Goal: Task Accomplishment & Management: Complete application form

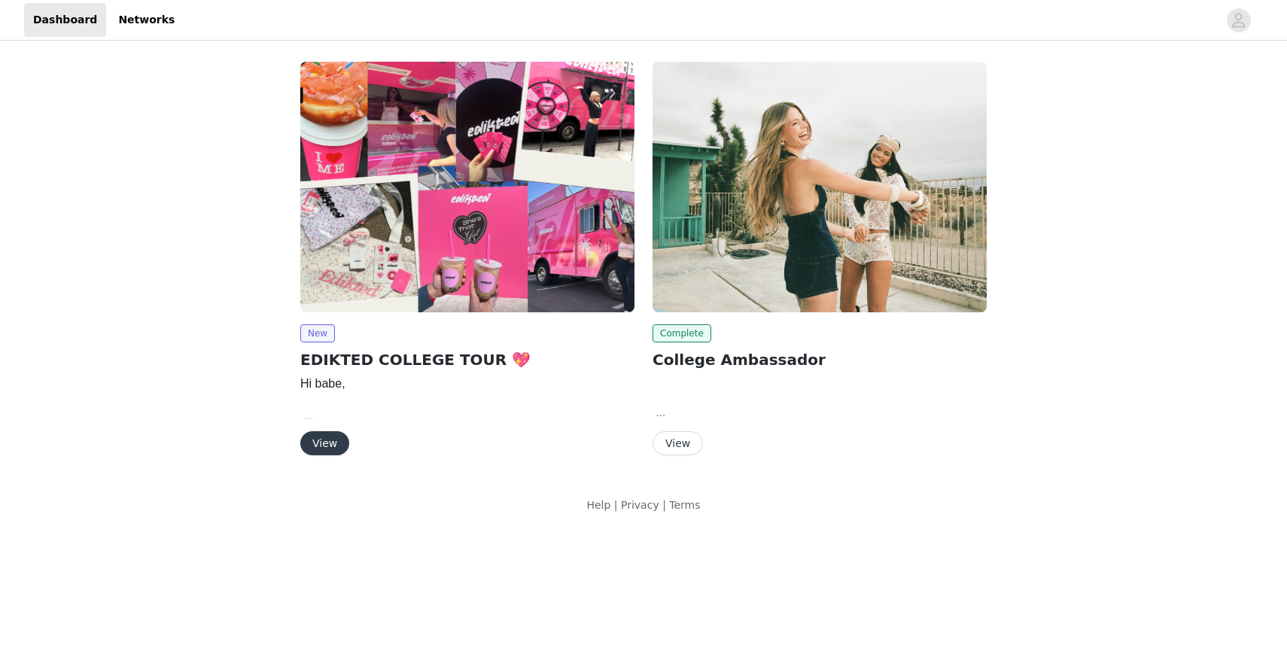
click at [320, 440] on button "View" at bounding box center [324, 443] width 49 height 24
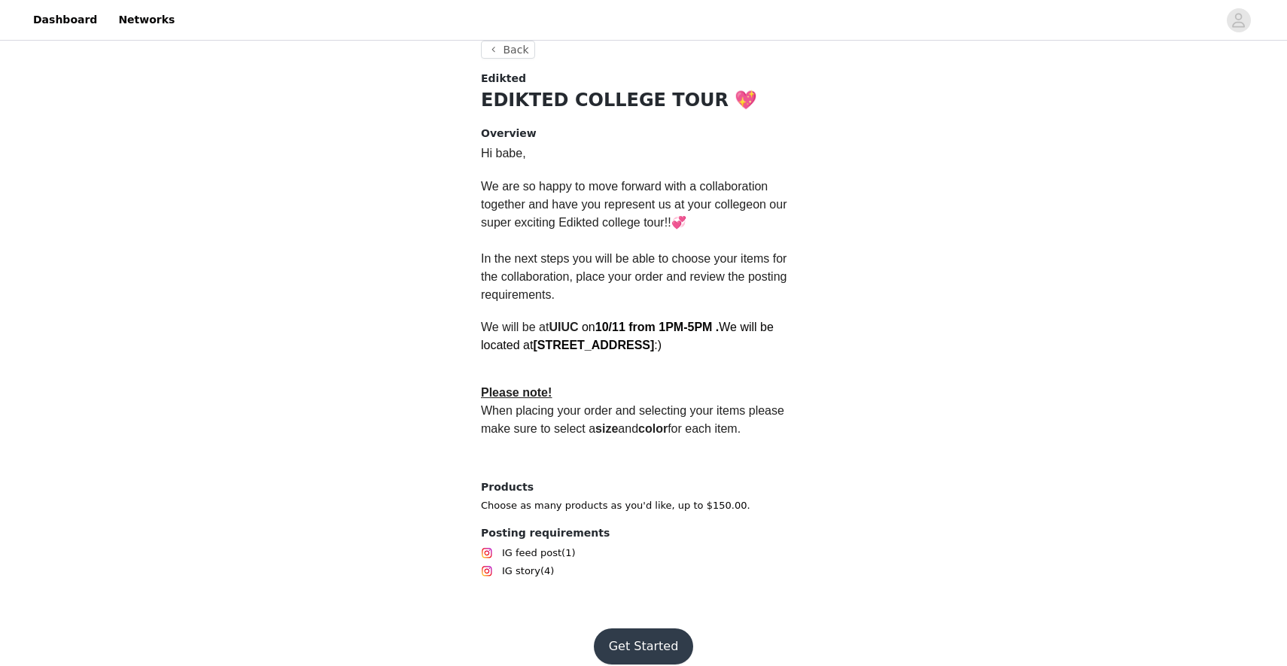
scroll to position [318, 0]
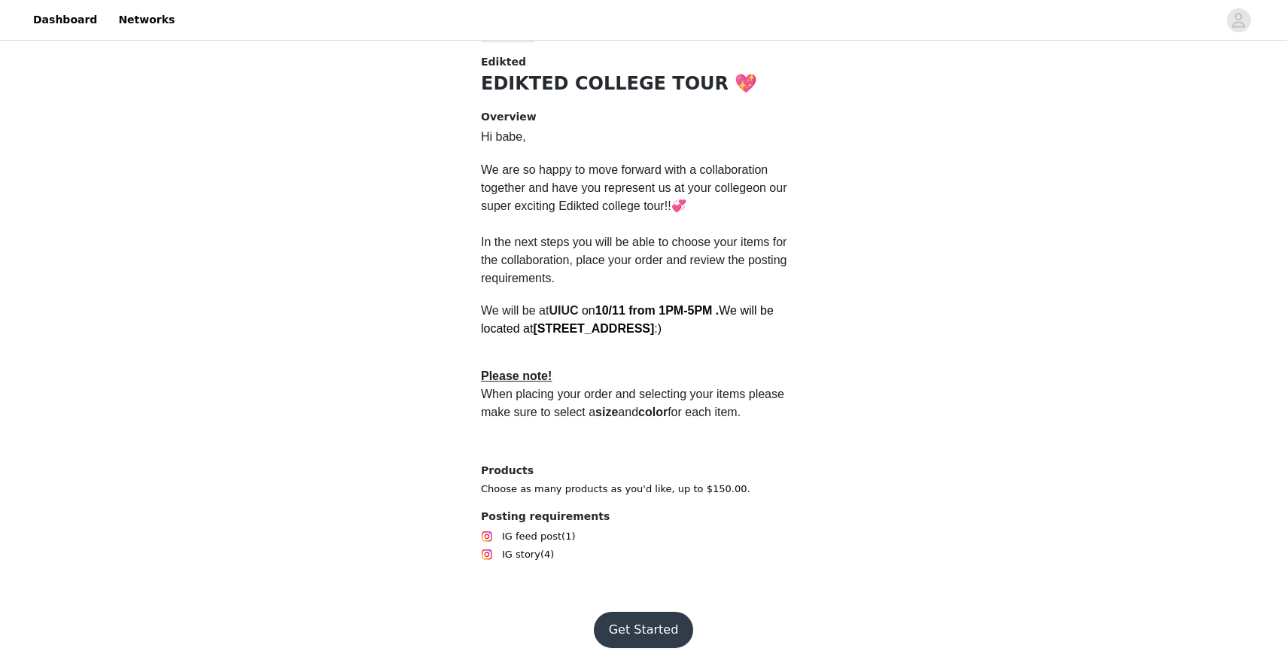
click at [640, 620] on button "Get Started" at bounding box center [644, 630] width 100 height 36
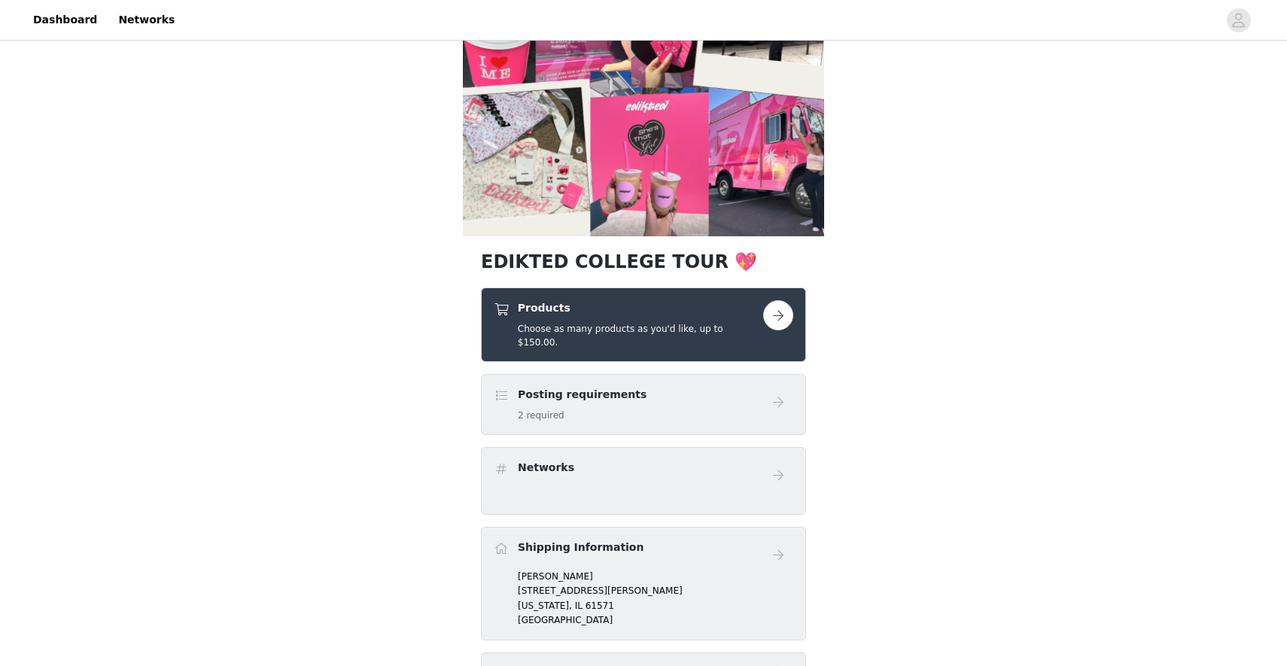
scroll to position [98, 0]
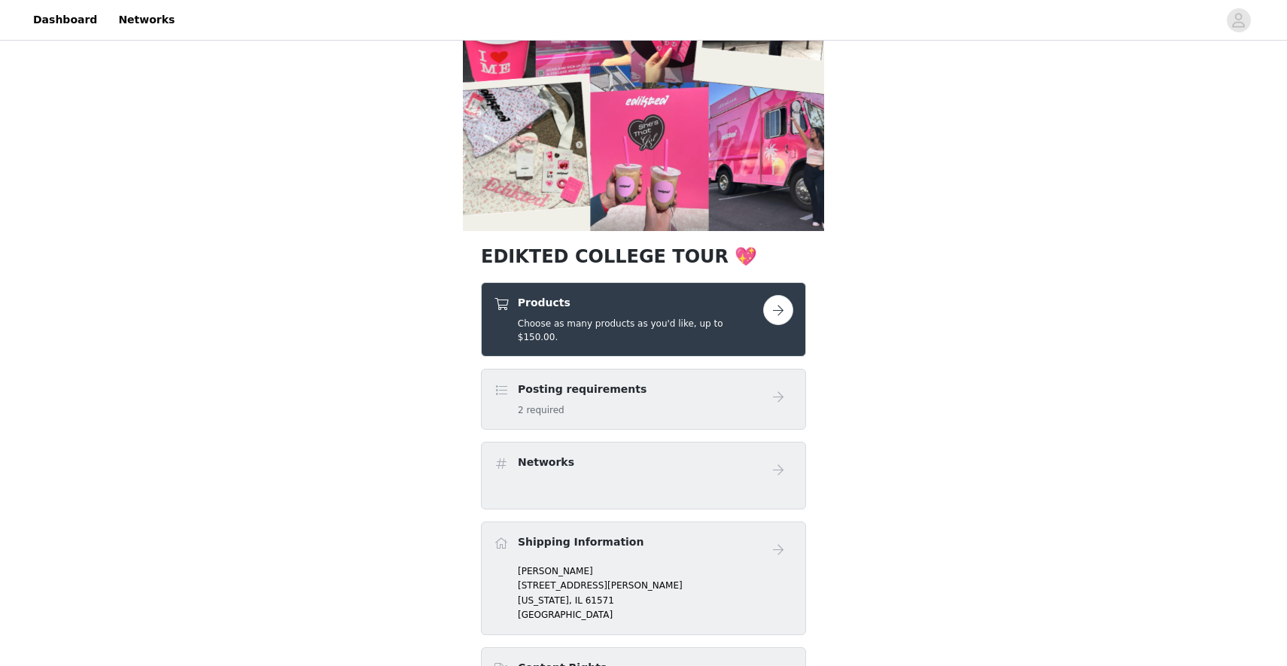
click at [789, 311] on button "button" at bounding box center [778, 310] width 30 height 30
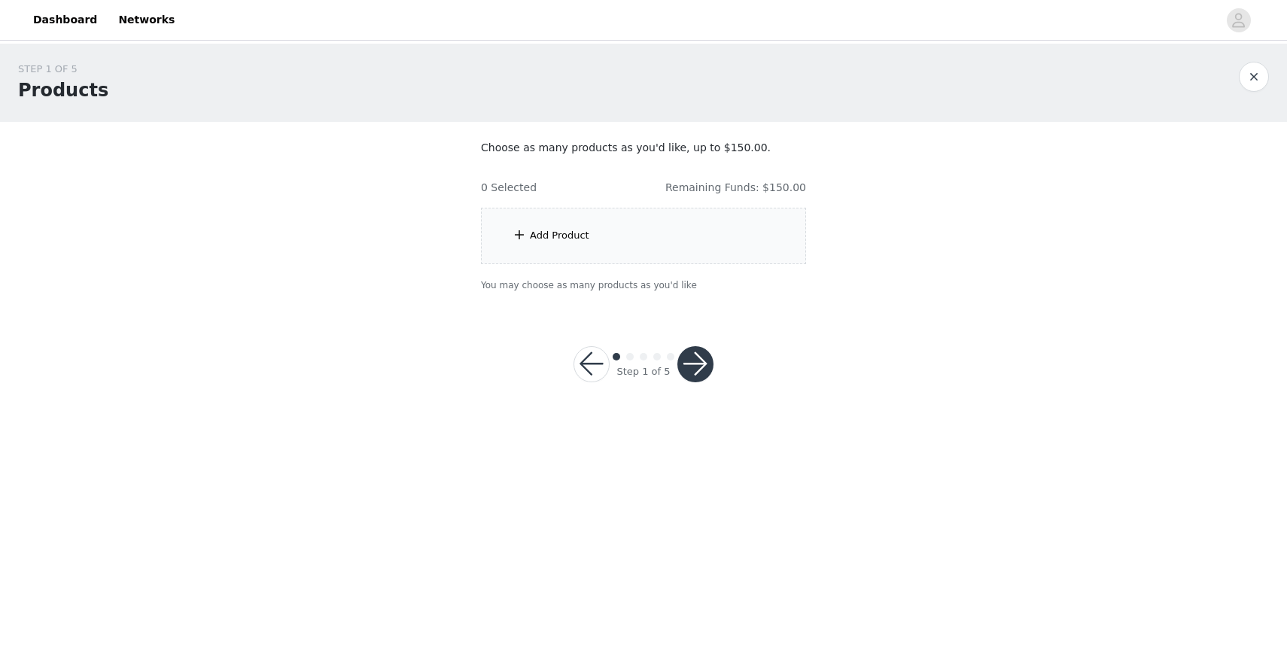
click at [670, 232] on div "Add Product" at bounding box center [643, 236] width 325 height 56
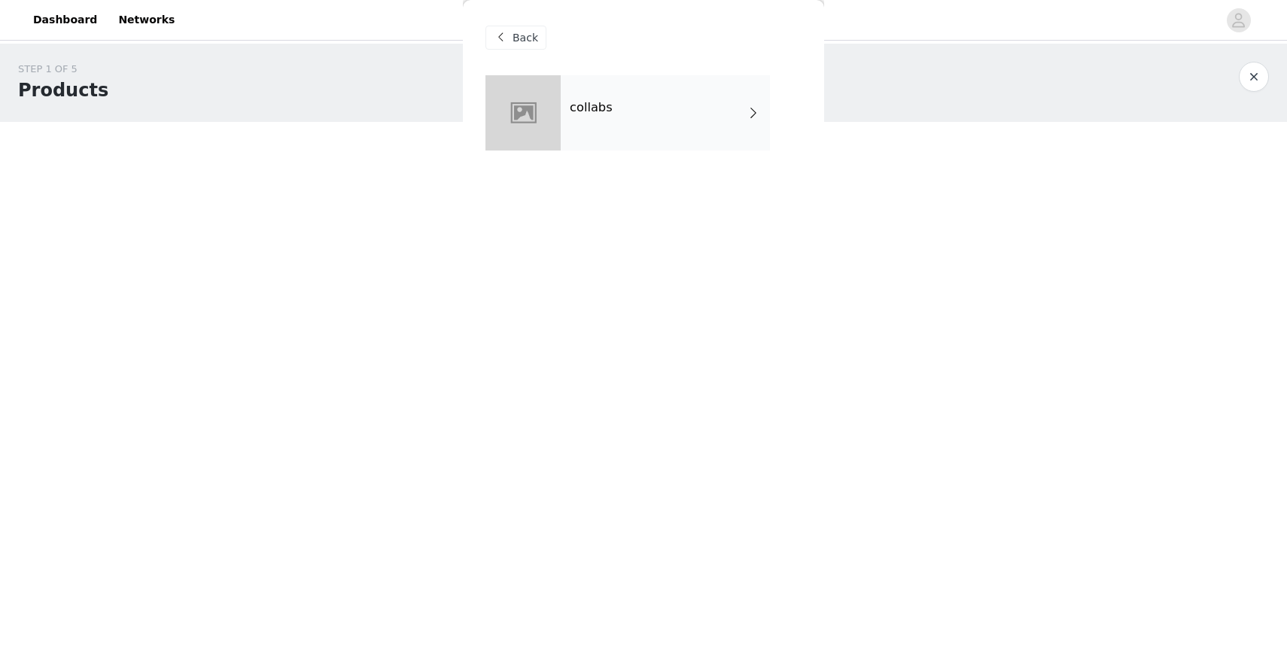
click at [662, 103] on div "collabs" at bounding box center [665, 112] width 209 height 75
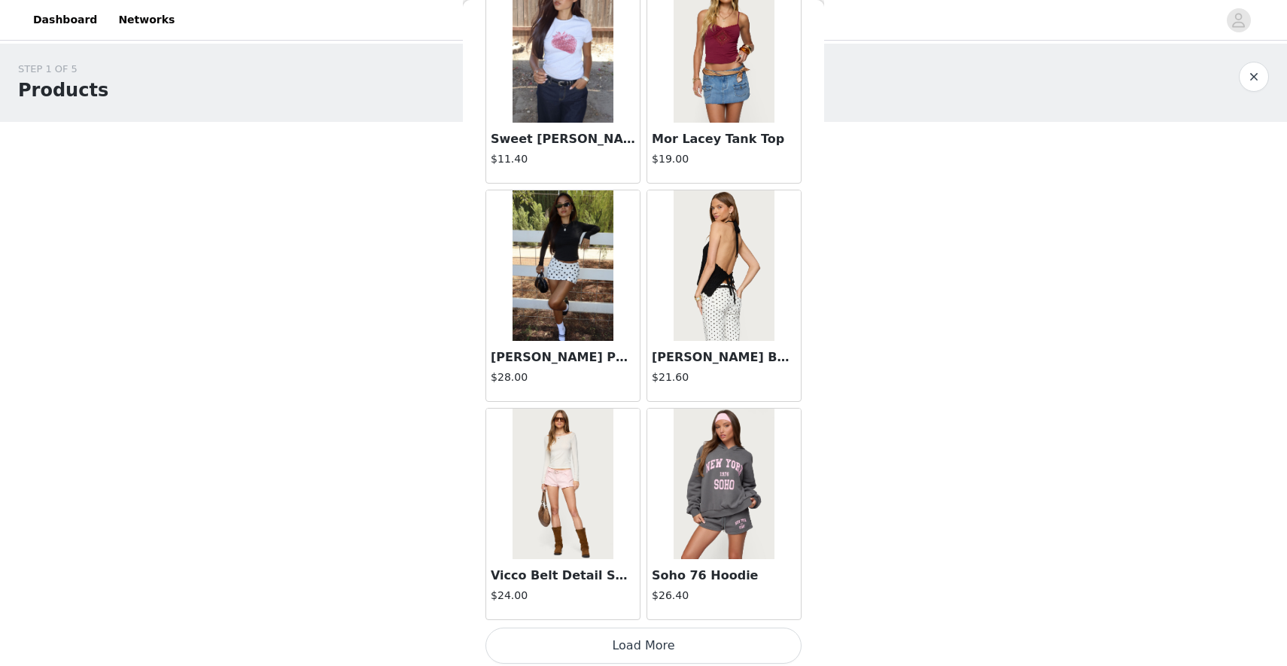
scroll to position [1637, 0]
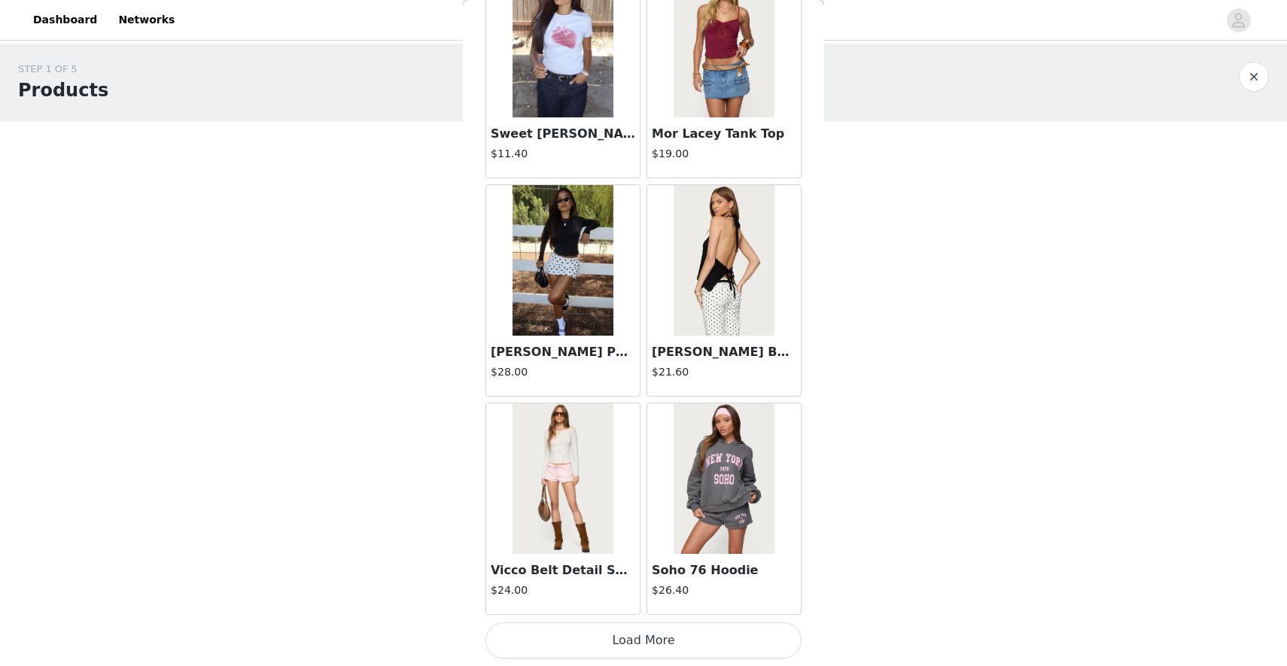
click at [625, 632] on button "Load More" at bounding box center [643, 640] width 316 height 36
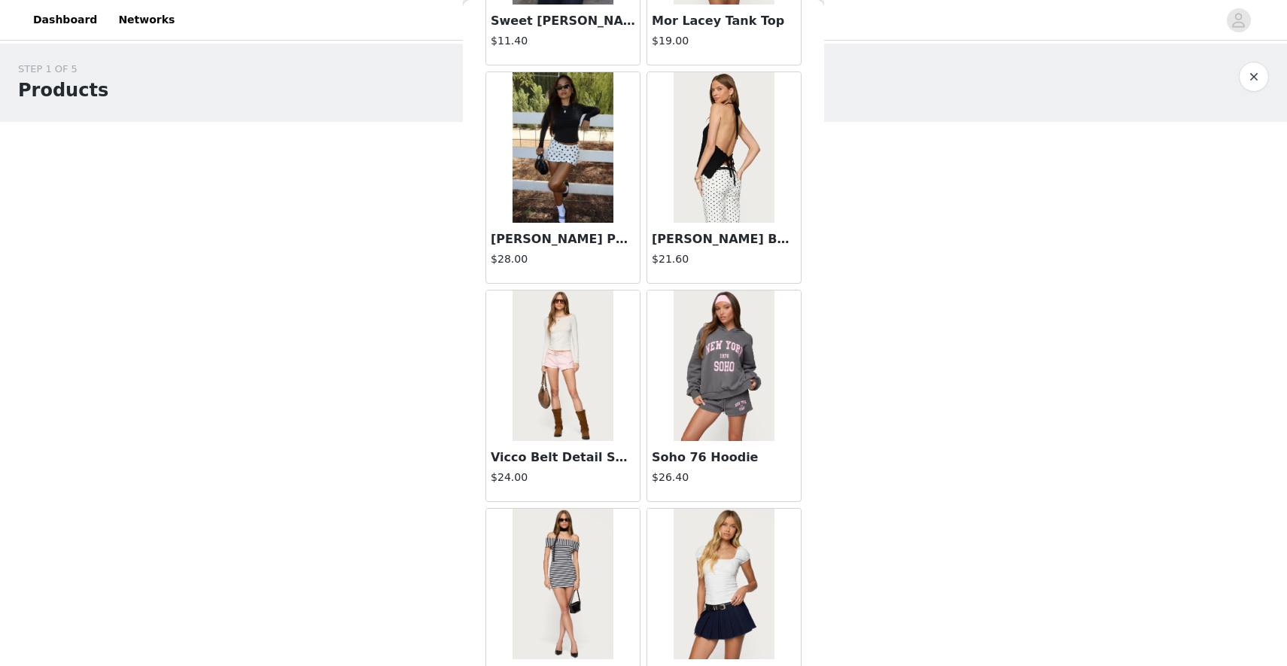
scroll to position [1751, 0]
click at [567, 469] on h4 "$24.00" at bounding box center [563, 477] width 144 height 16
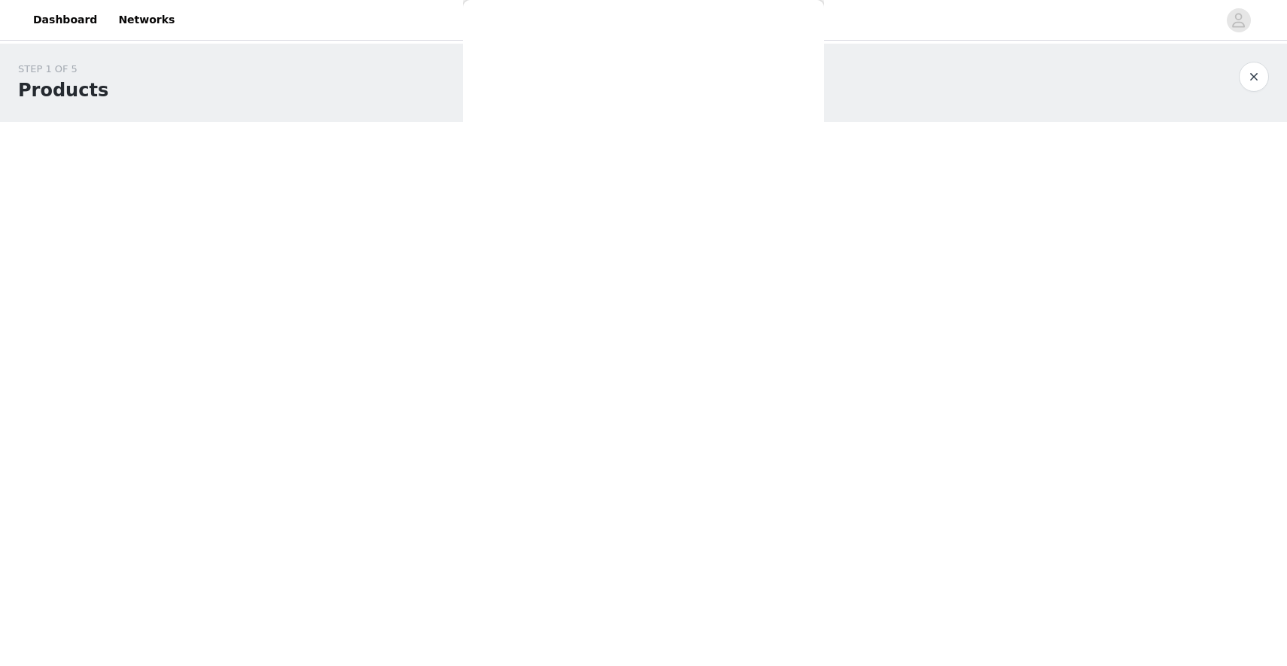
scroll to position [0, 0]
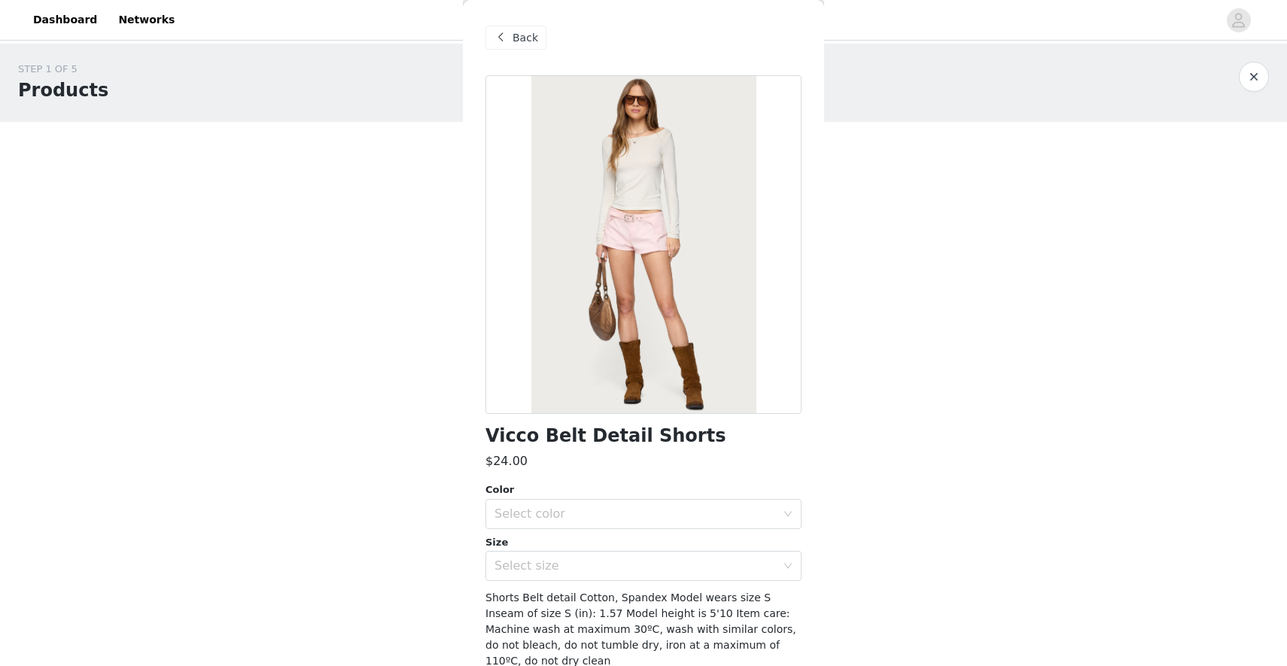
click at [520, 38] on span "Back" at bounding box center [526, 38] width 26 height 16
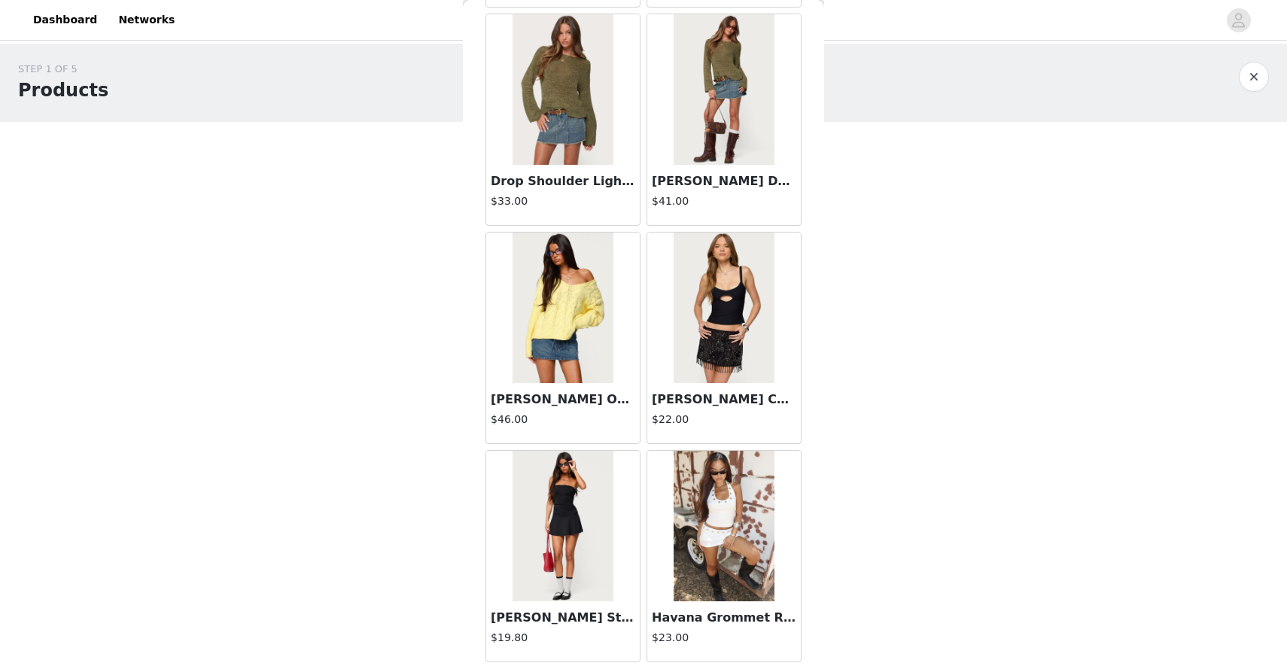
scroll to position [3819, 0]
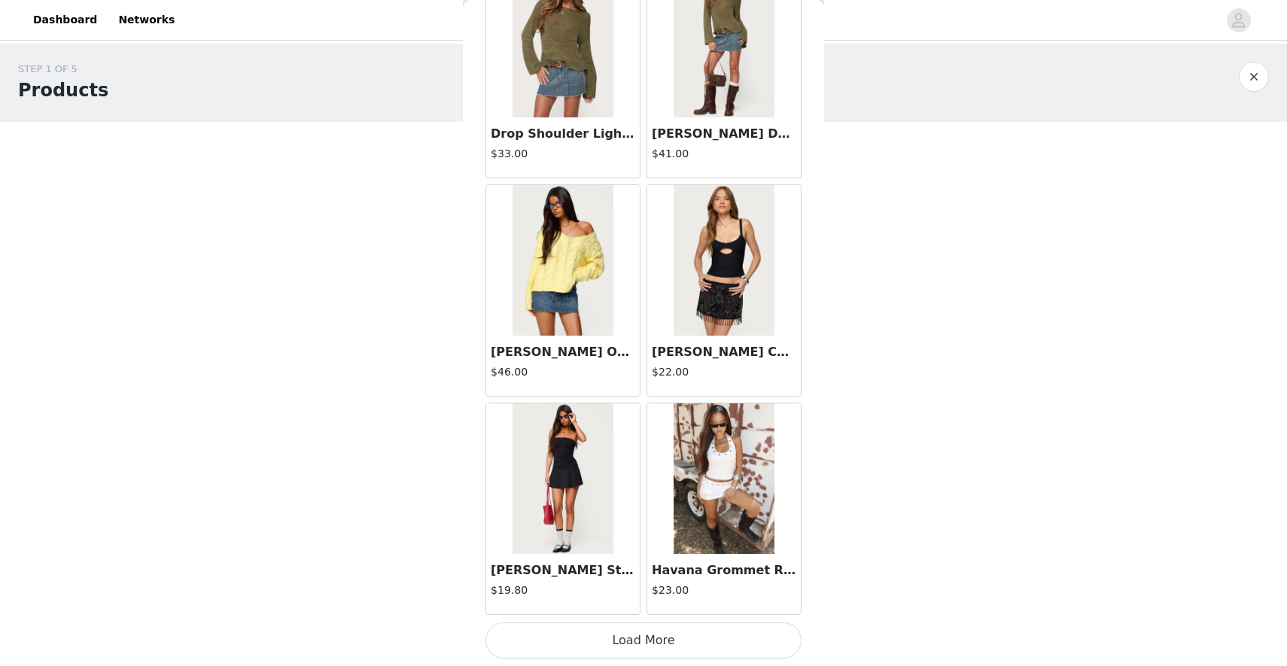
click at [606, 653] on button "Load More" at bounding box center [643, 640] width 316 height 36
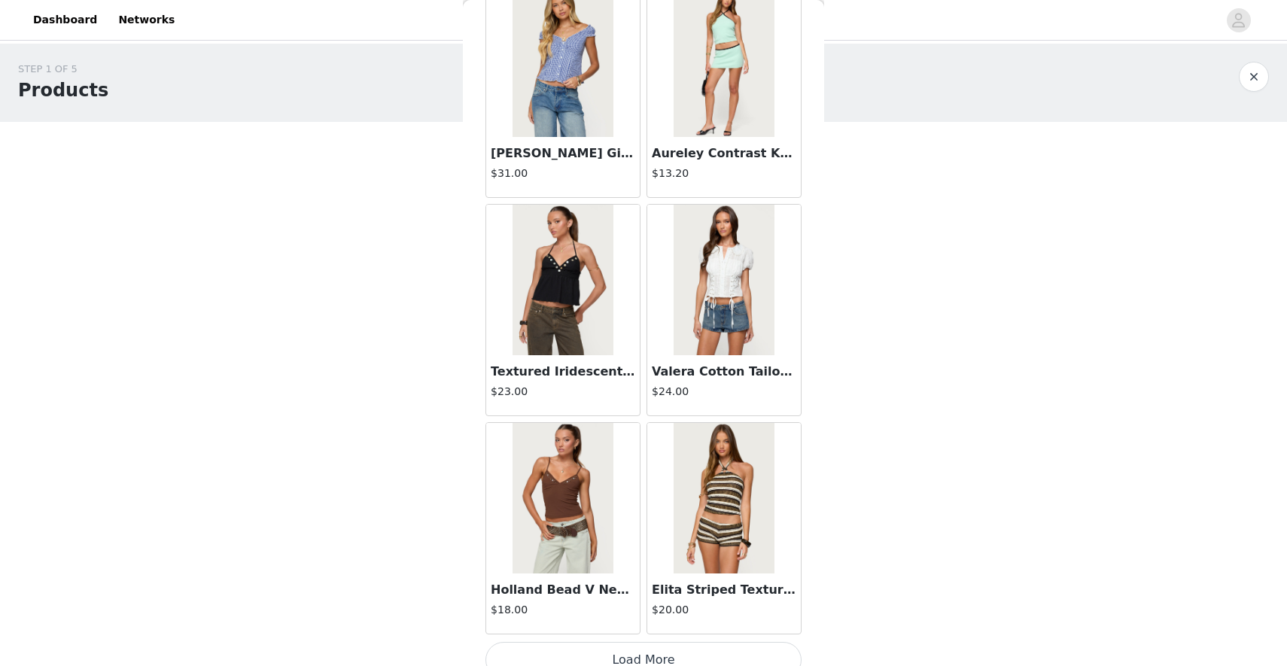
scroll to position [6002, 0]
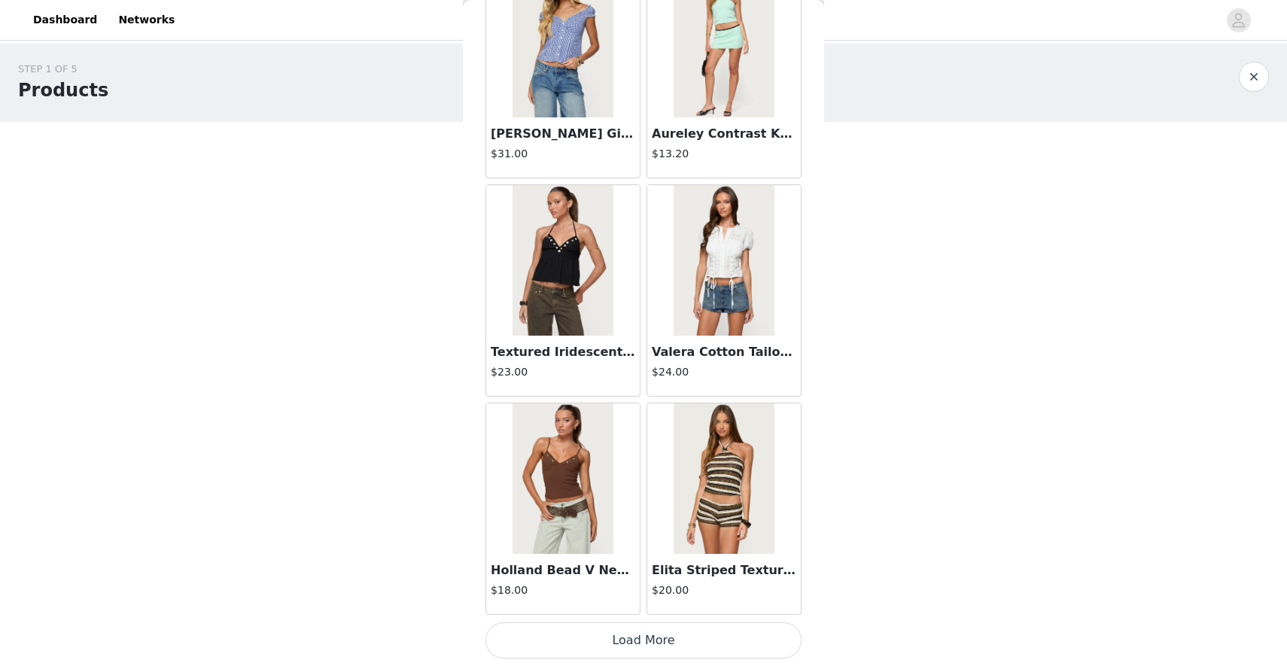
click at [621, 645] on button "Load More" at bounding box center [643, 640] width 316 height 36
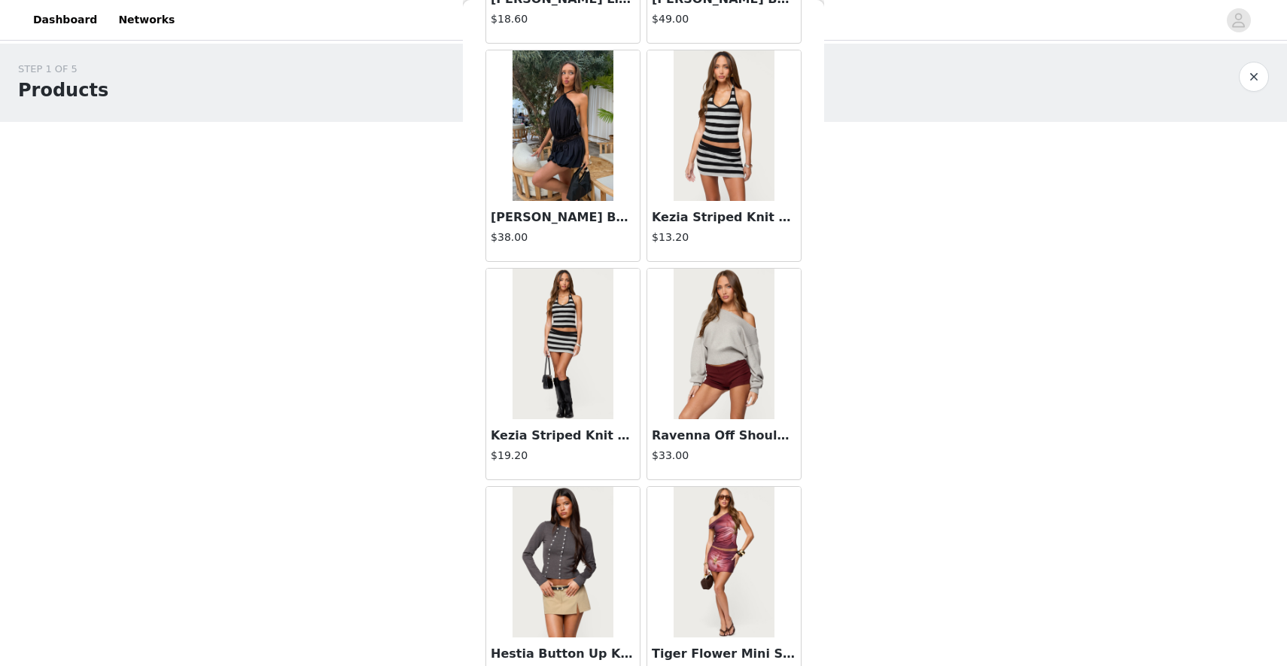
scroll to position [8185, 0]
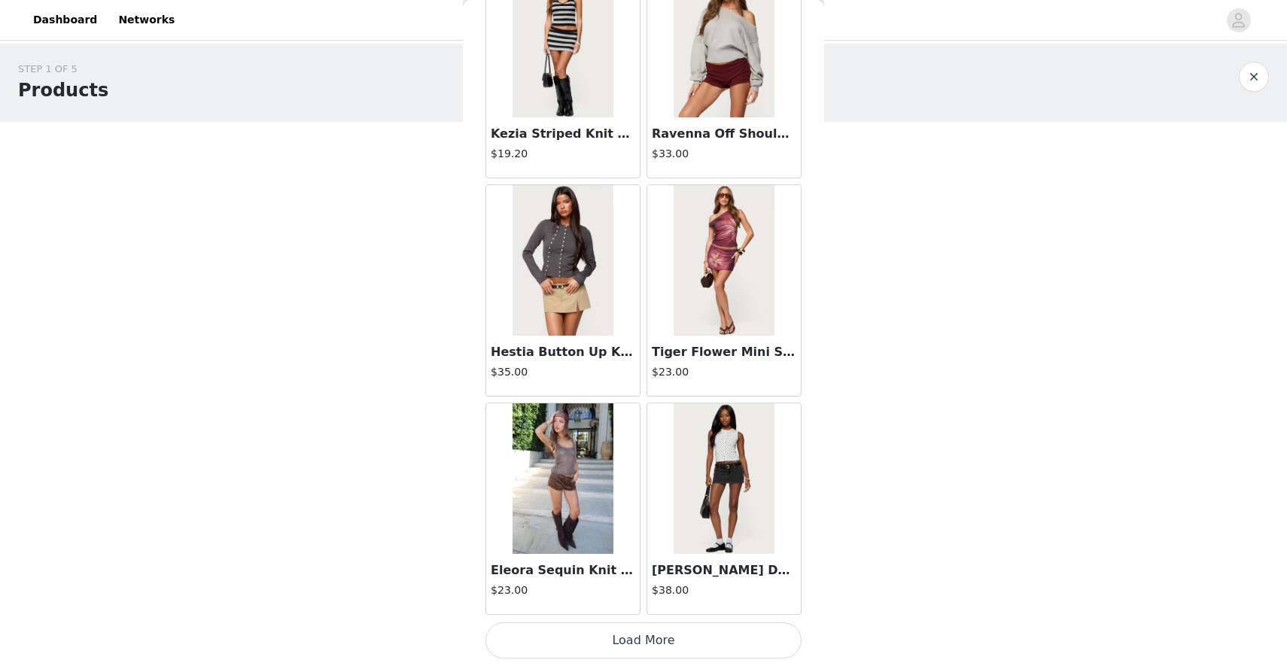
click at [611, 643] on button "Load More" at bounding box center [643, 640] width 316 height 36
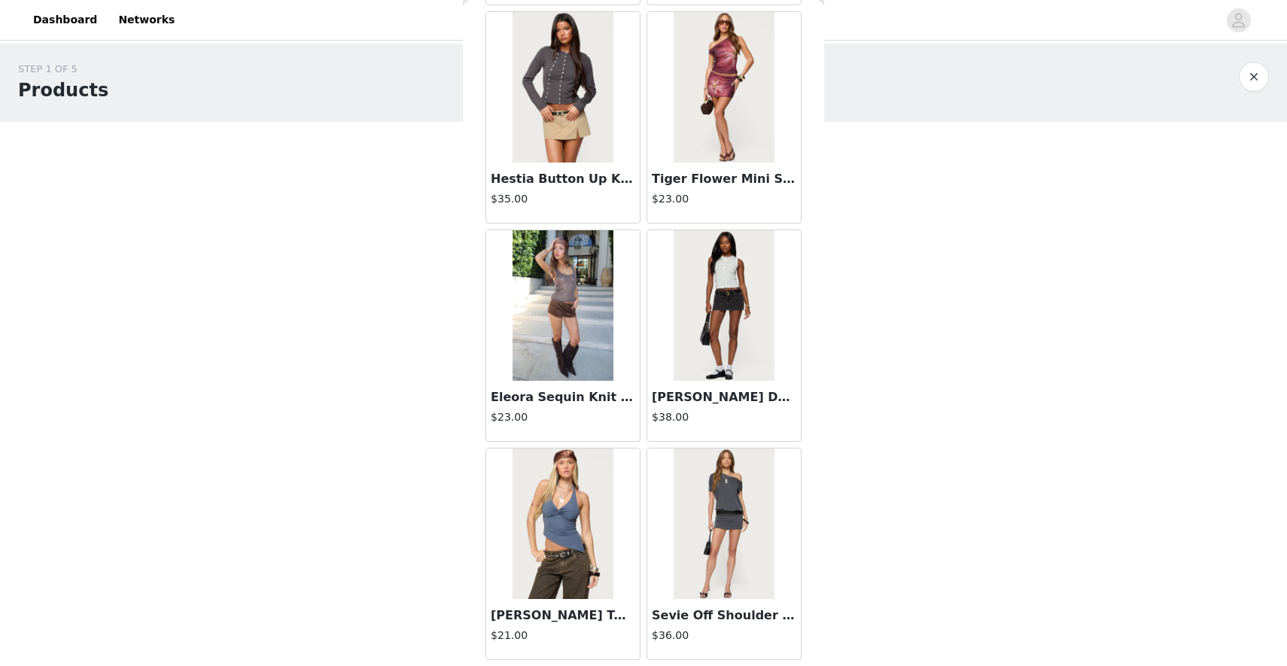
scroll to position [8367, 0]
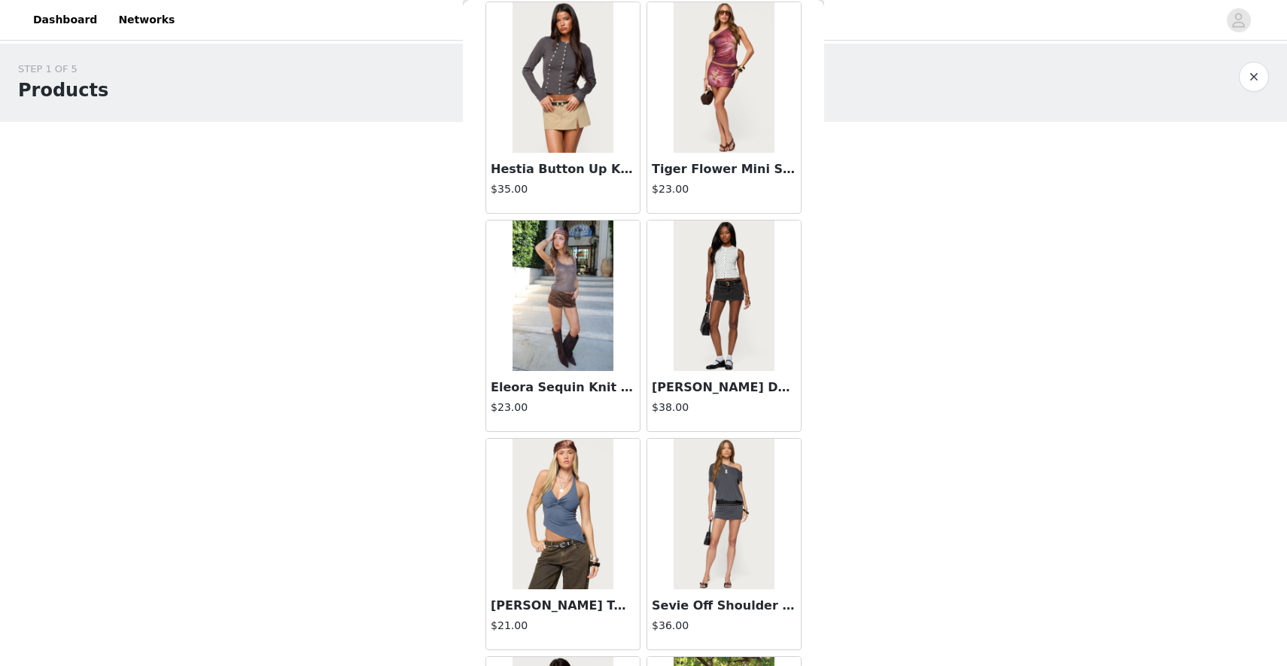
click at [693, 393] on h3 "[PERSON_NAME] Denim Mini Skort" at bounding box center [724, 388] width 144 height 18
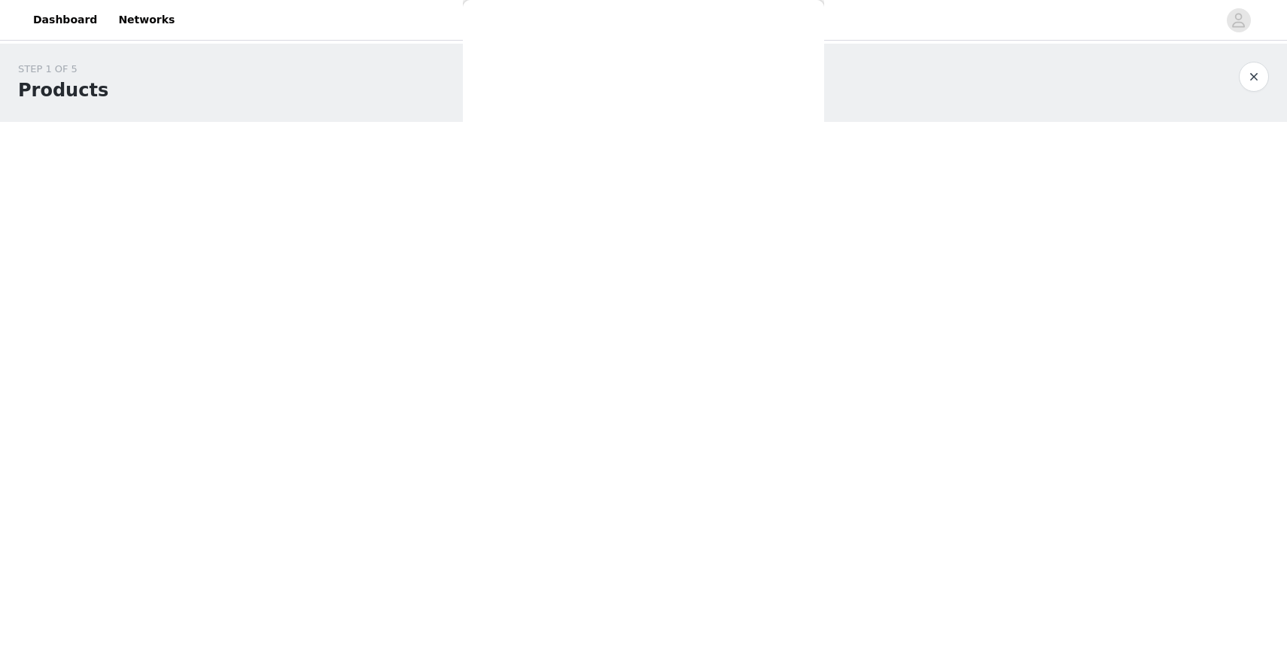
scroll to position [0, 0]
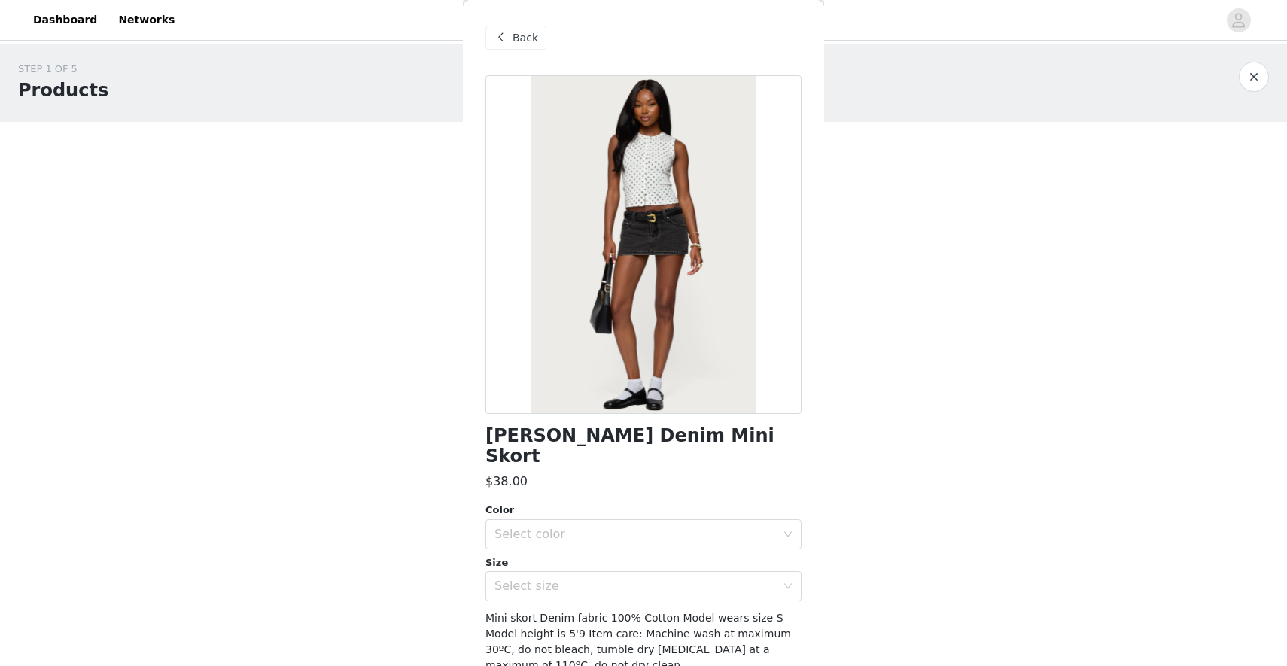
click at [518, 55] on div "Back" at bounding box center [643, 37] width 316 height 75
click at [591, 503] on div "Color" at bounding box center [643, 510] width 316 height 15
click at [592, 527] on div "Select color" at bounding box center [634, 534] width 281 height 15
click at [586, 522] on div "Select color" at bounding box center [638, 534] width 288 height 29
click at [521, 41] on span "Back" at bounding box center [526, 38] width 26 height 16
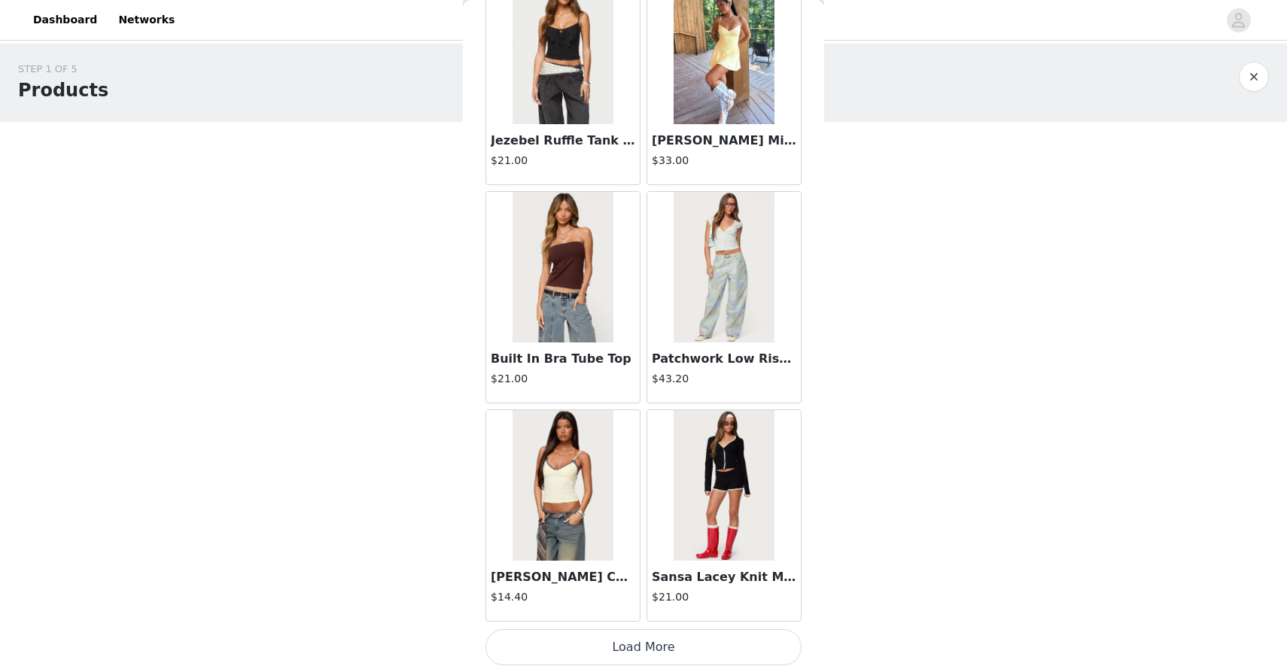
scroll to position [10367, 0]
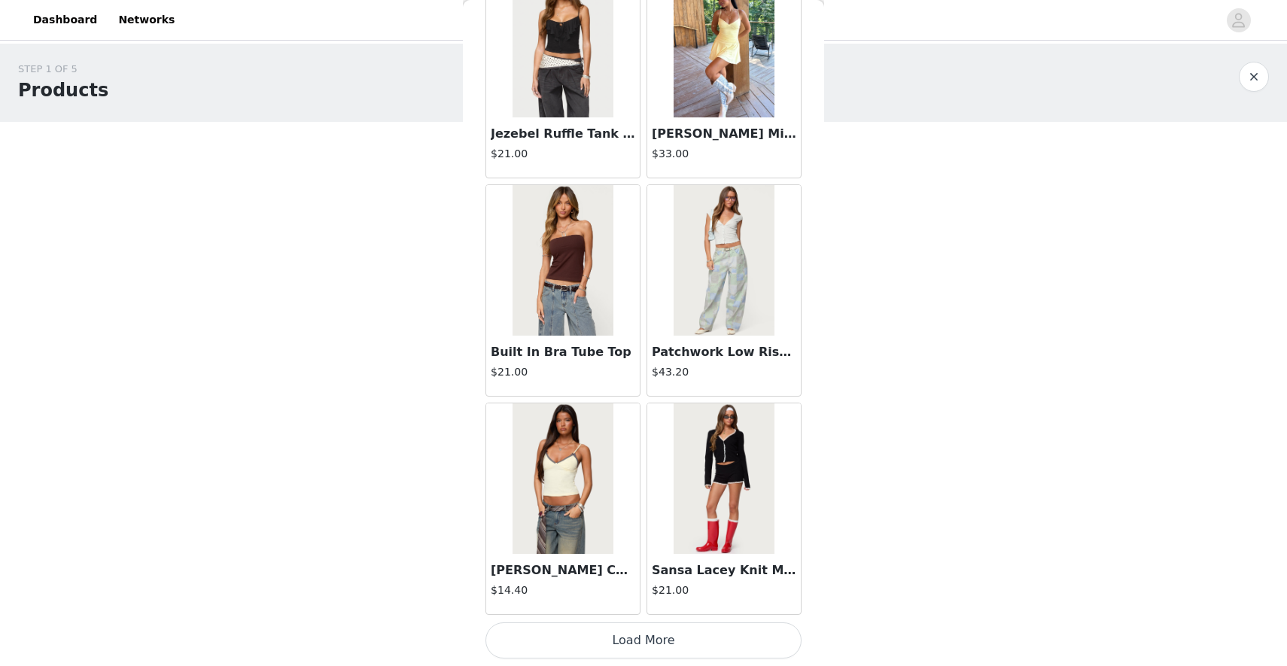
click at [610, 647] on button "Load More" at bounding box center [643, 640] width 316 height 36
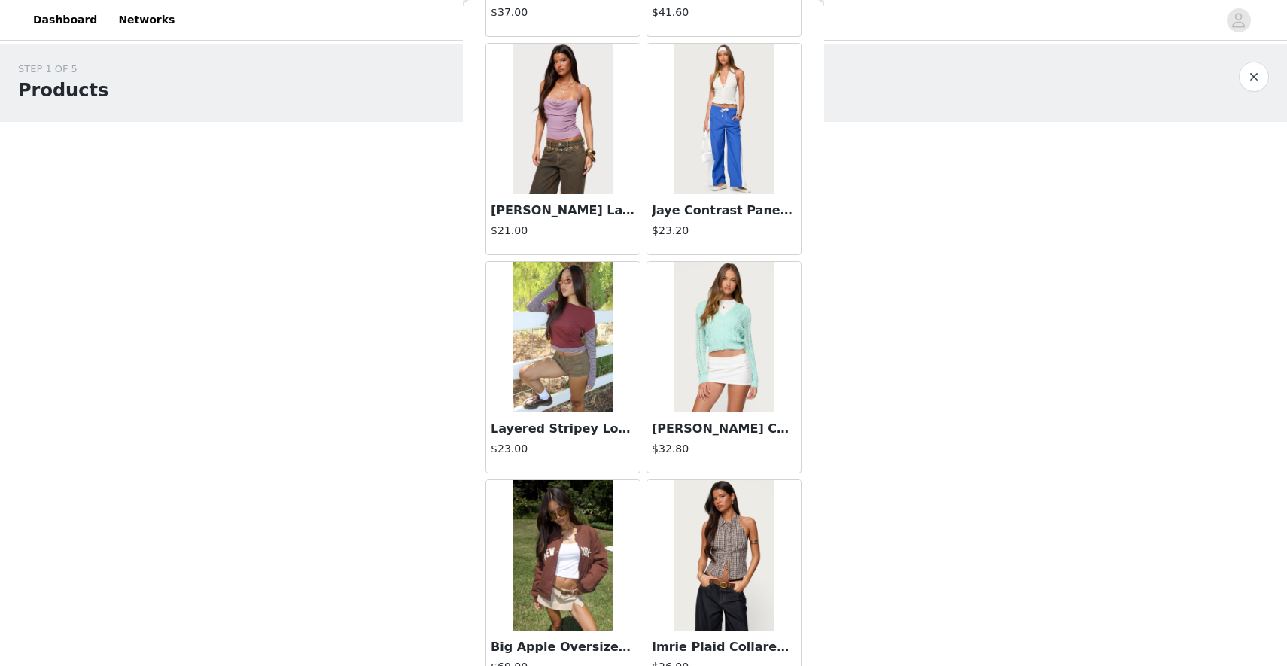
scroll to position [12550, 0]
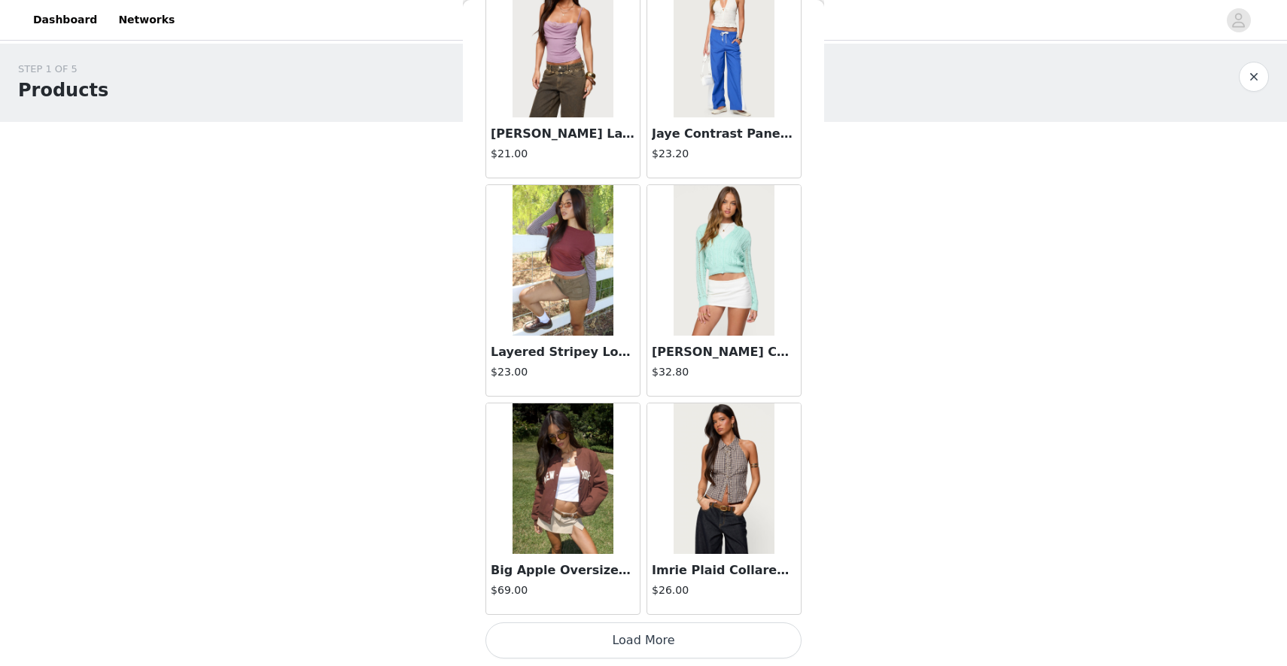
click at [616, 649] on button "Load More" at bounding box center [643, 640] width 316 height 36
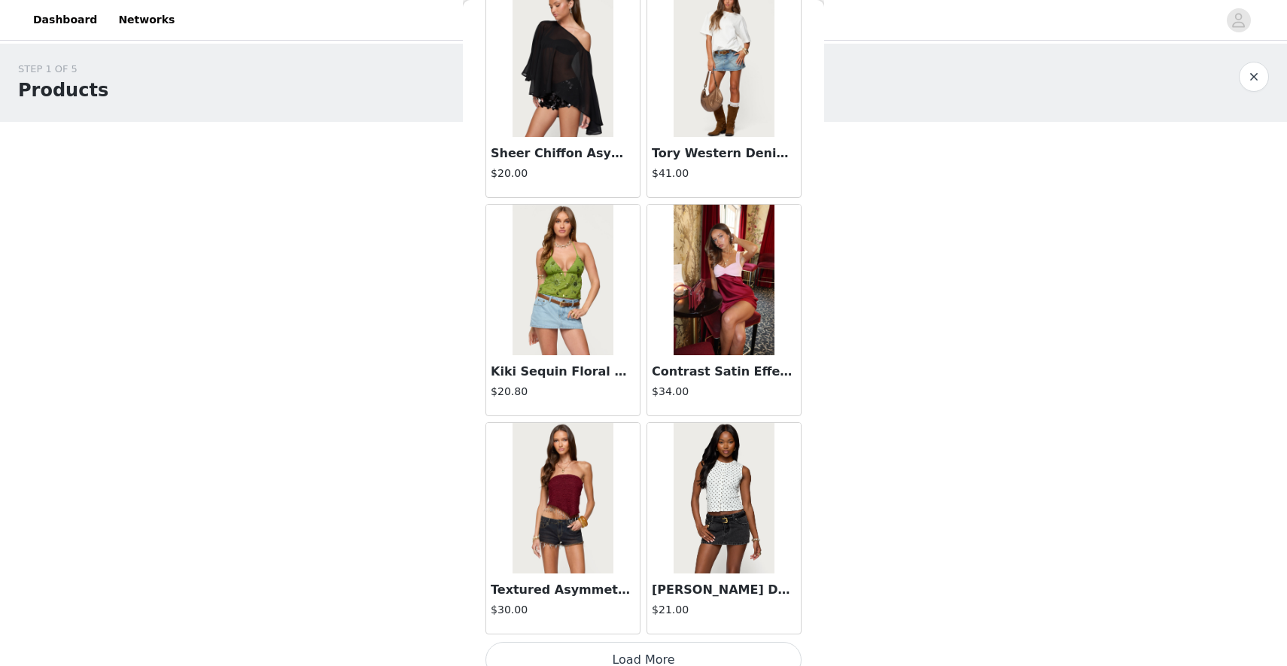
scroll to position [14732, 0]
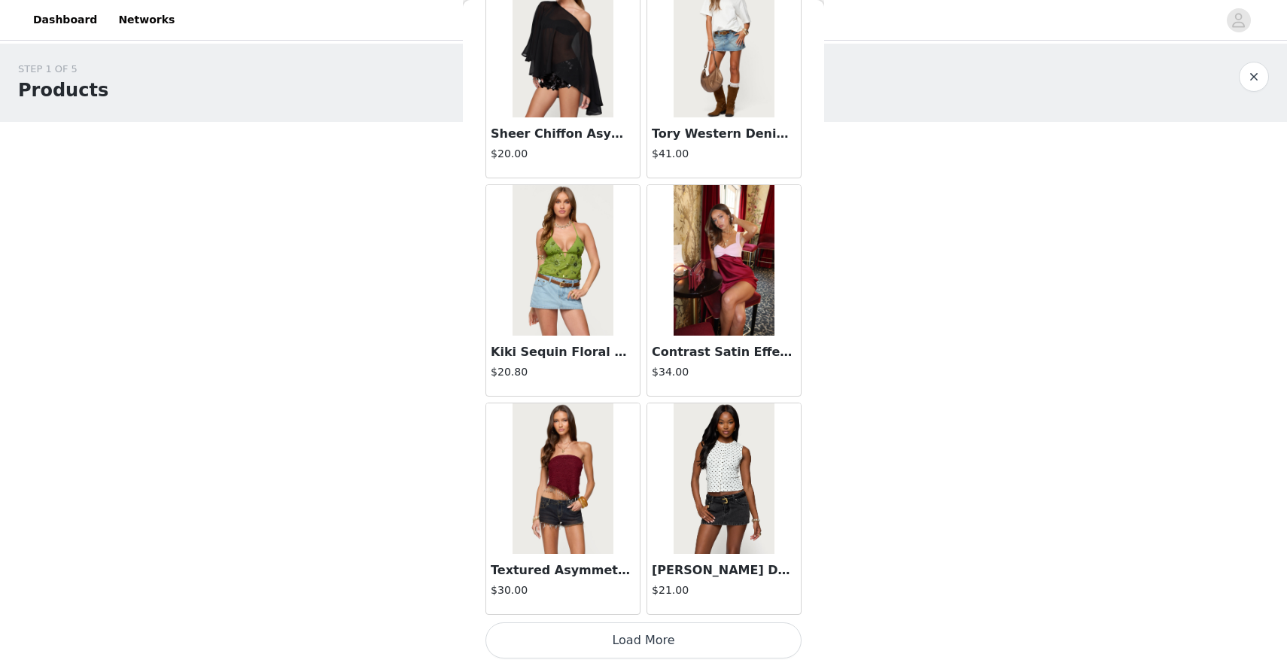
click at [634, 653] on button "Load More" at bounding box center [643, 640] width 316 height 36
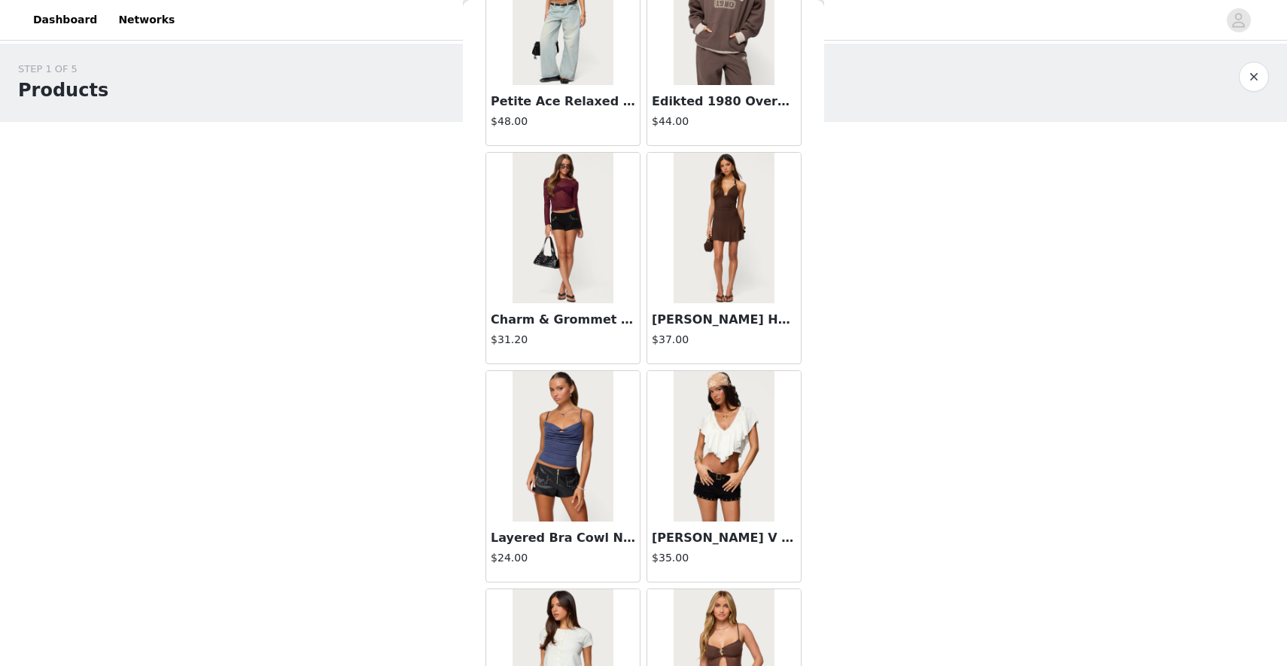
scroll to position [16915, 0]
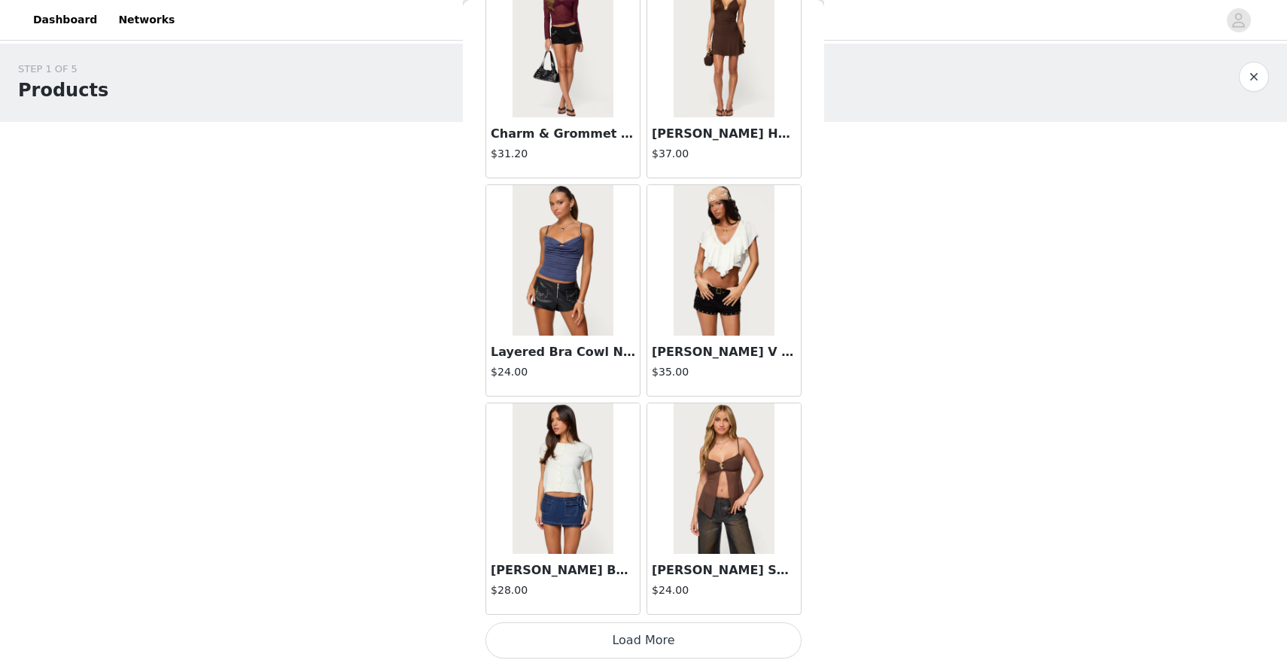
click at [619, 646] on button "Load More" at bounding box center [643, 640] width 316 height 36
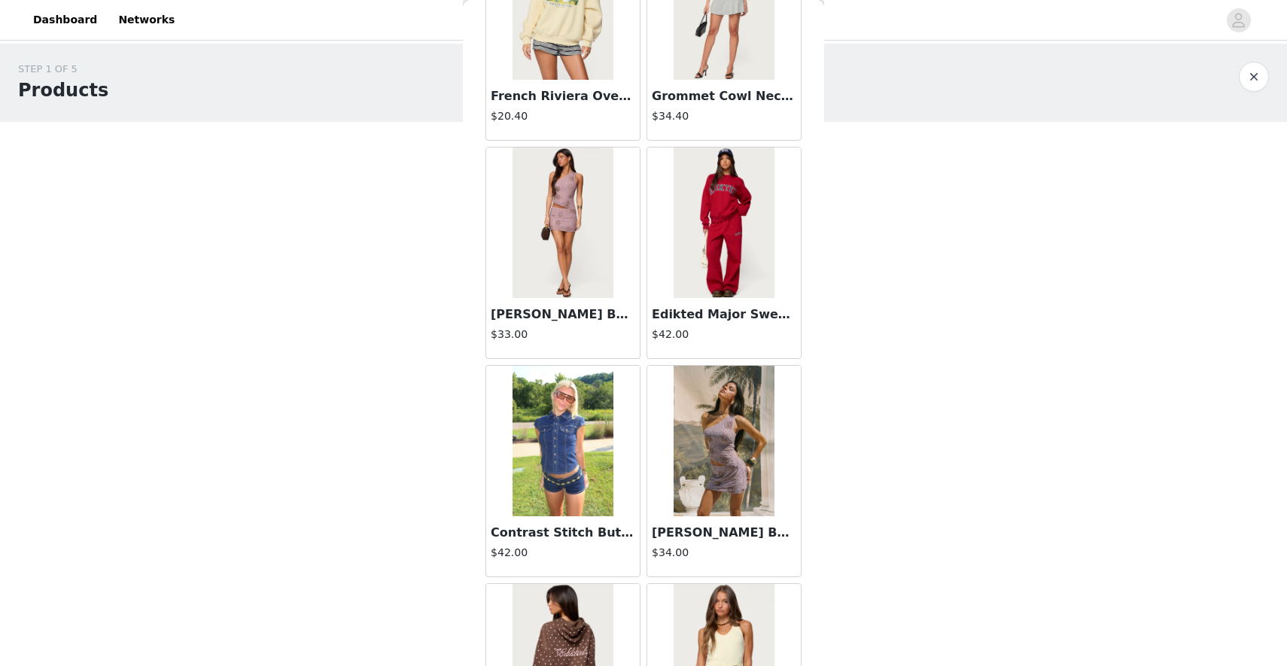
scroll to position [19097, 0]
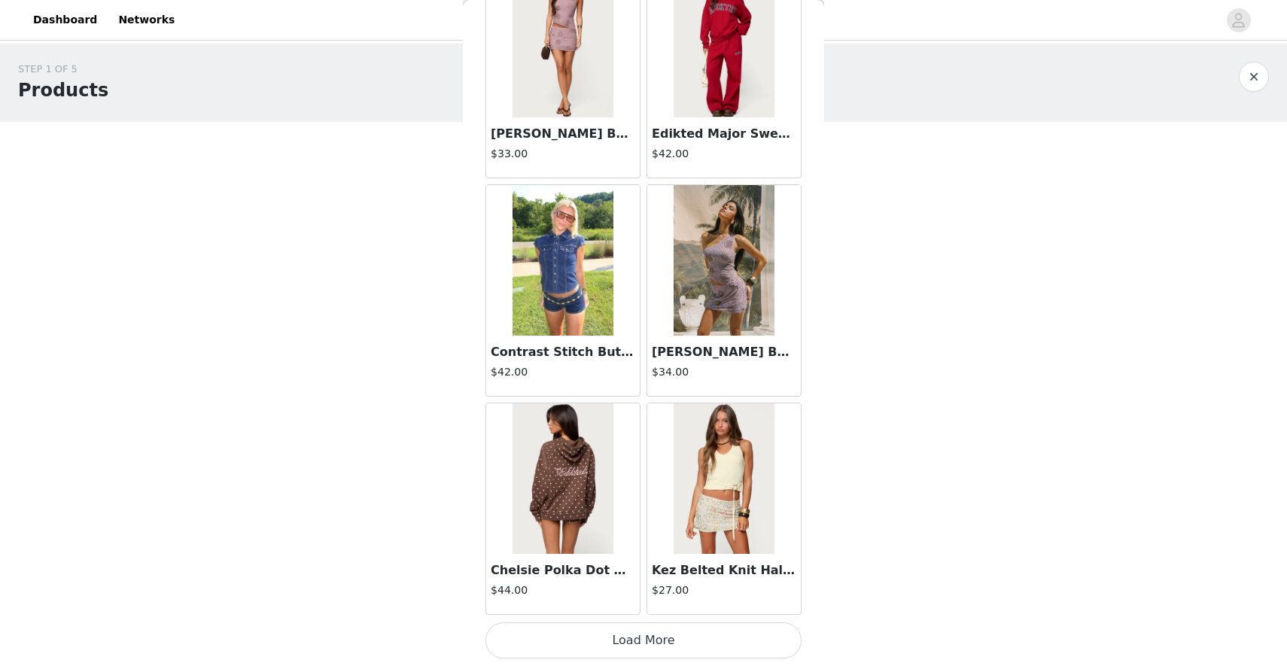
click at [608, 637] on button "Load More" at bounding box center [643, 640] width 316 height 36
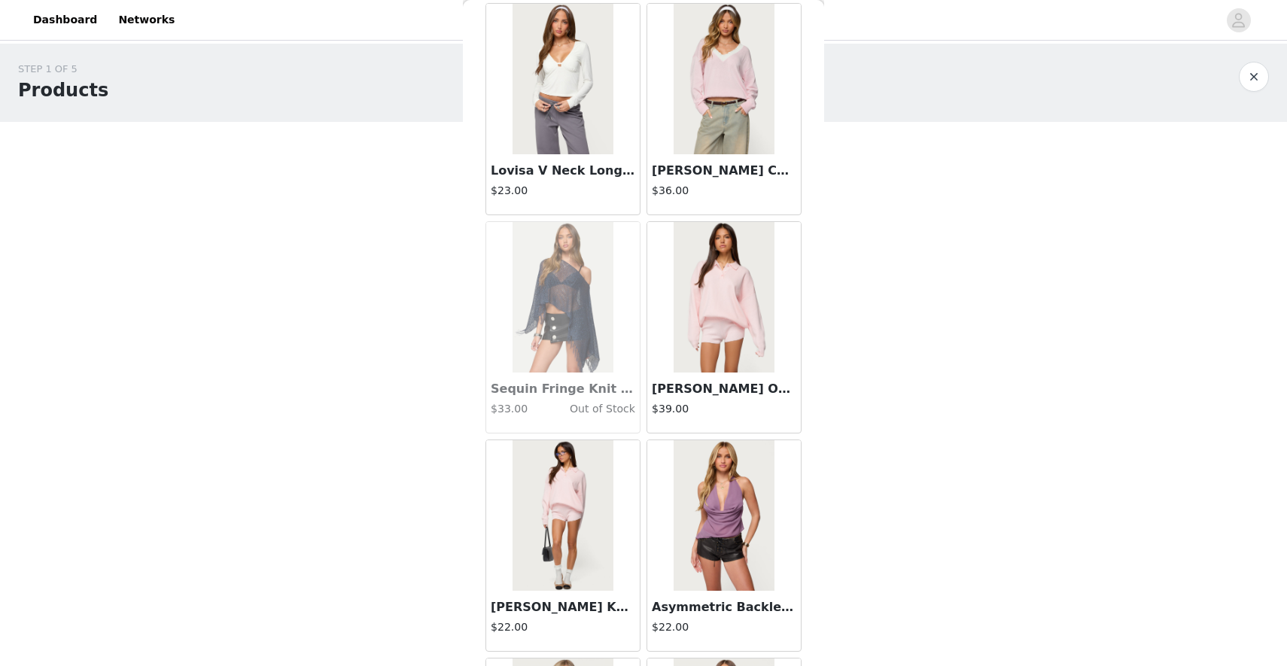
scroll to position [20807, 0]
drag, startPoint x: 693, startPoint y: 170, endPoint x: 675, endPoint y: 154, distance: 24.0
click at [675, 154] on div "[PERSON_NAME] Contrast Lacey V Neck Sweater $36.00" at bounding box center [724, 184] width 154 height 60
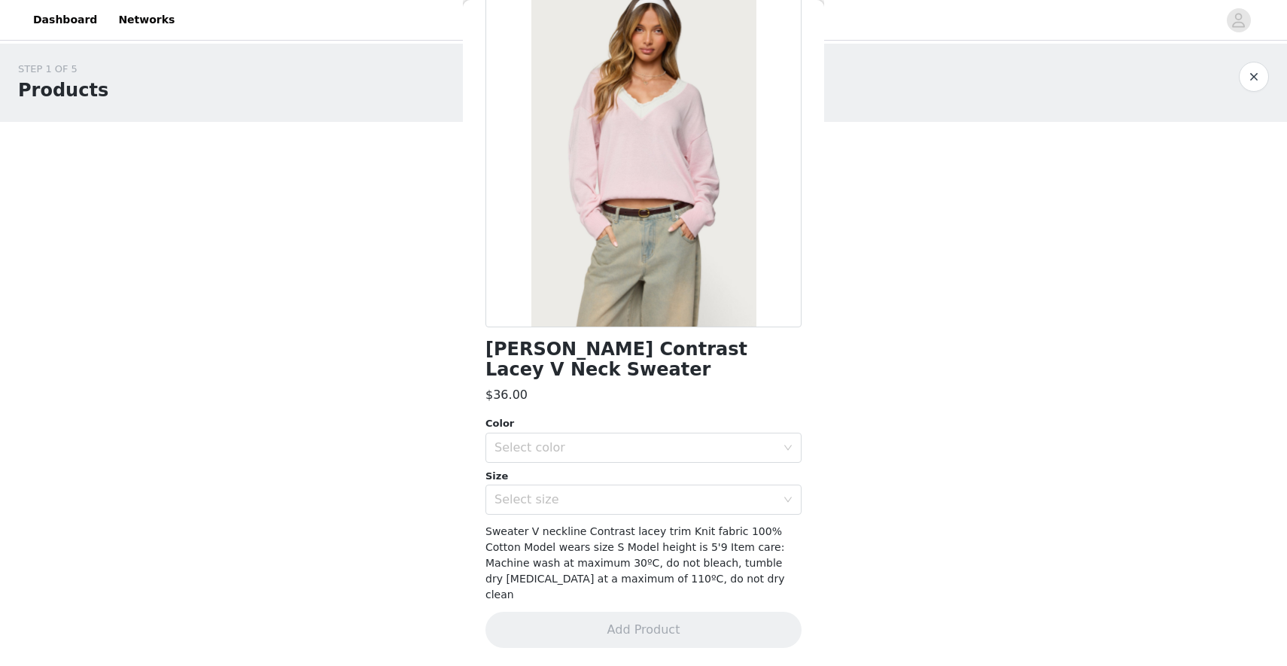
scroll to position [50, 0]
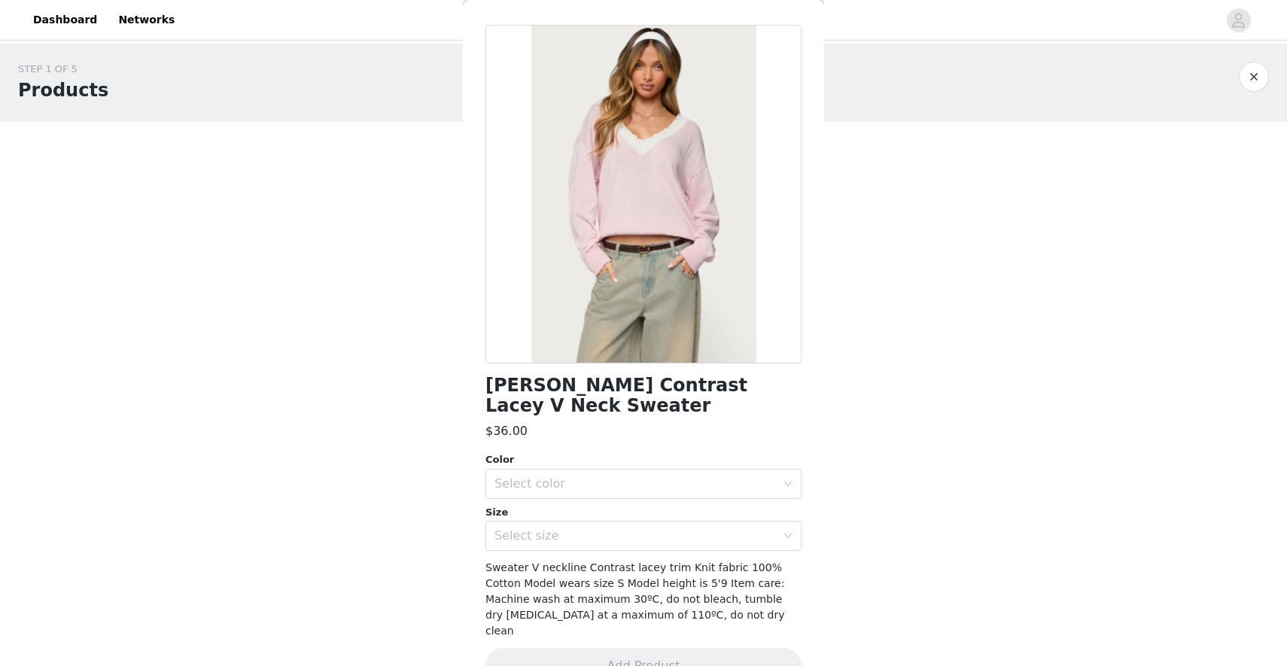
click at [722, 286] on div at bounding box center [643, 194] width 316 height 339
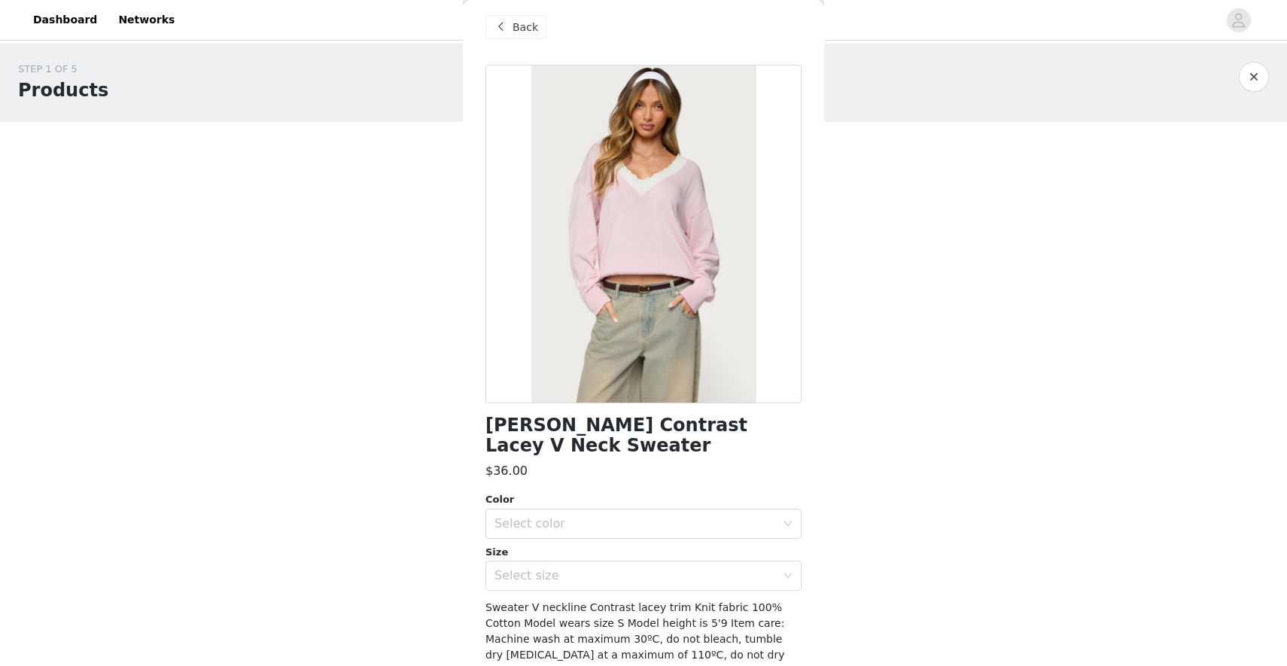
click at [534, 29] on span "Back" at bounding box center [526, 28] width 26 height 16
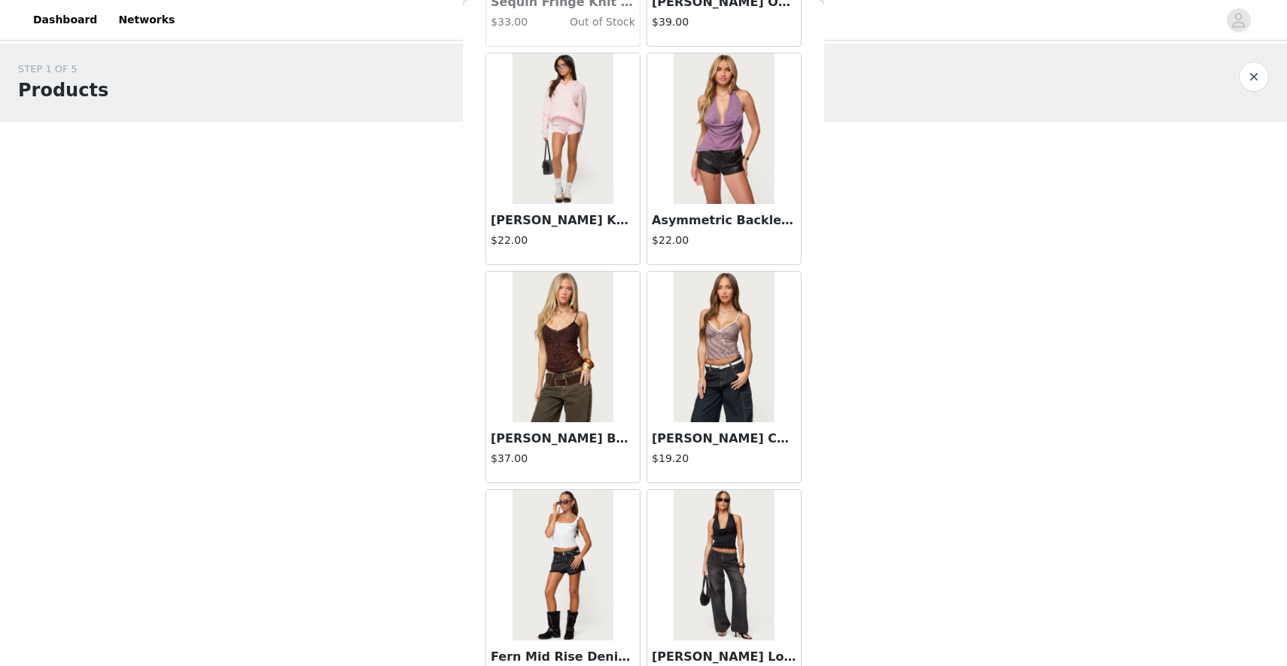
scroll to position [21280, 0]
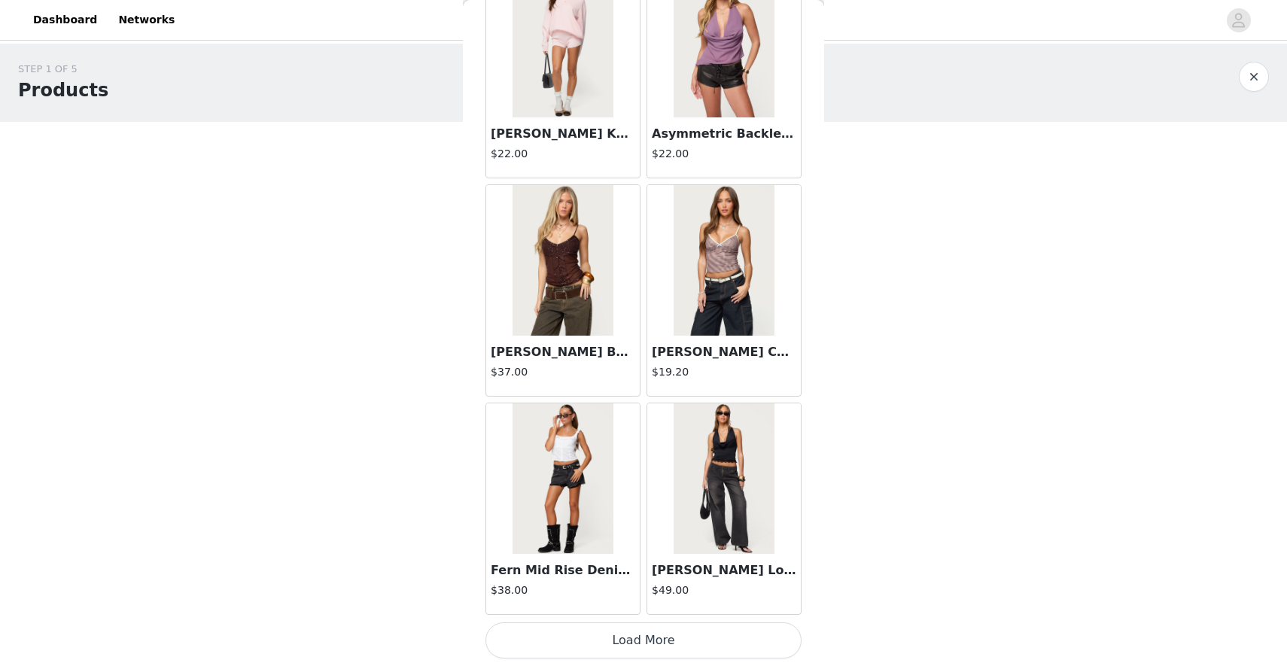
click at [674, 644] on button "Load More" at bounding box center [643, 640] width 316 height 36
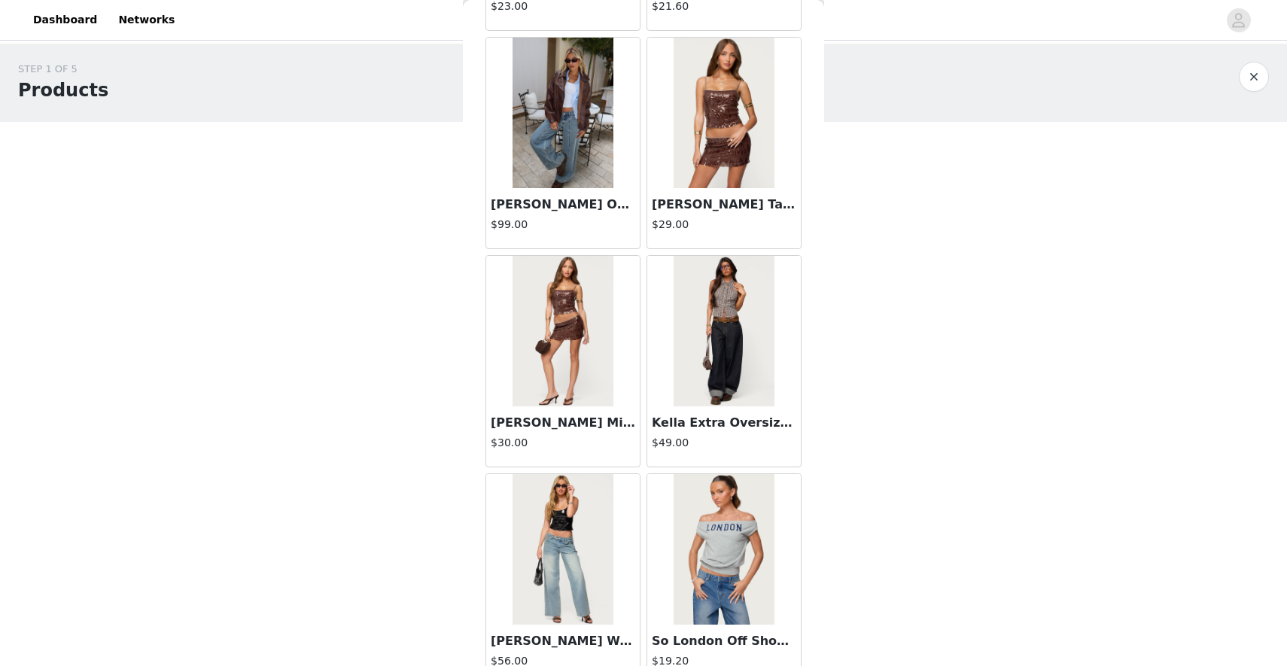
scroll to position [23462, 0]
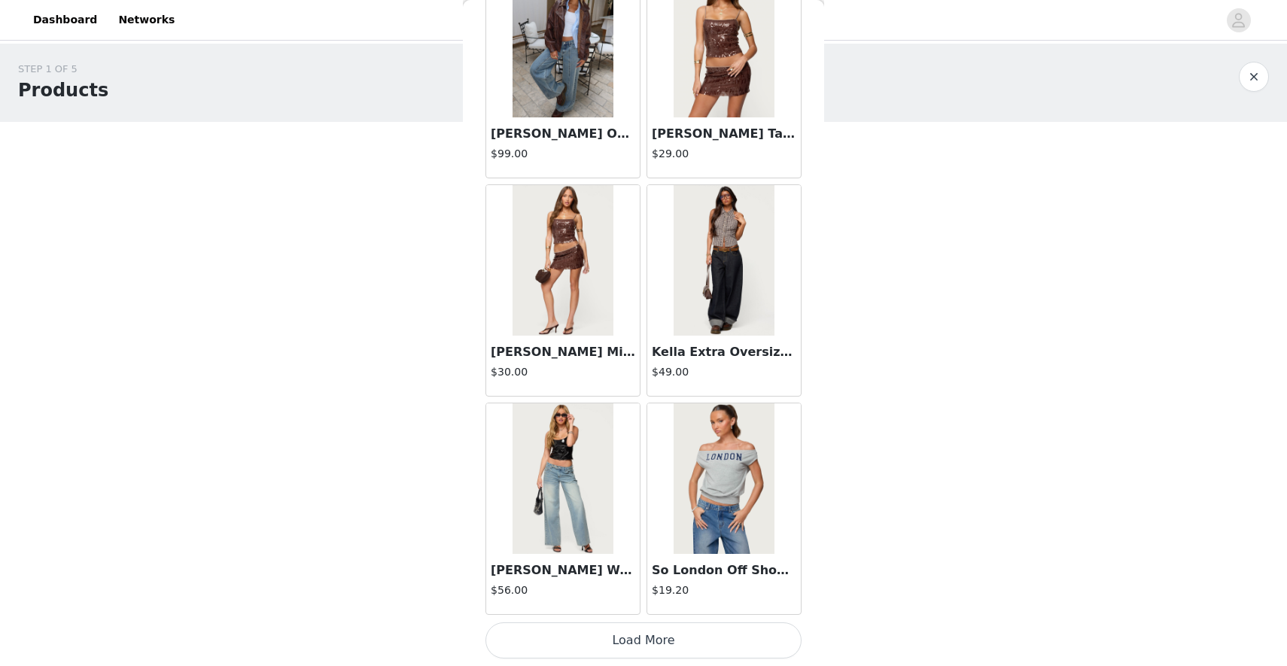
click at [628, 658] on button "Load More" at bounding box center [643, 640] width 316 height 36
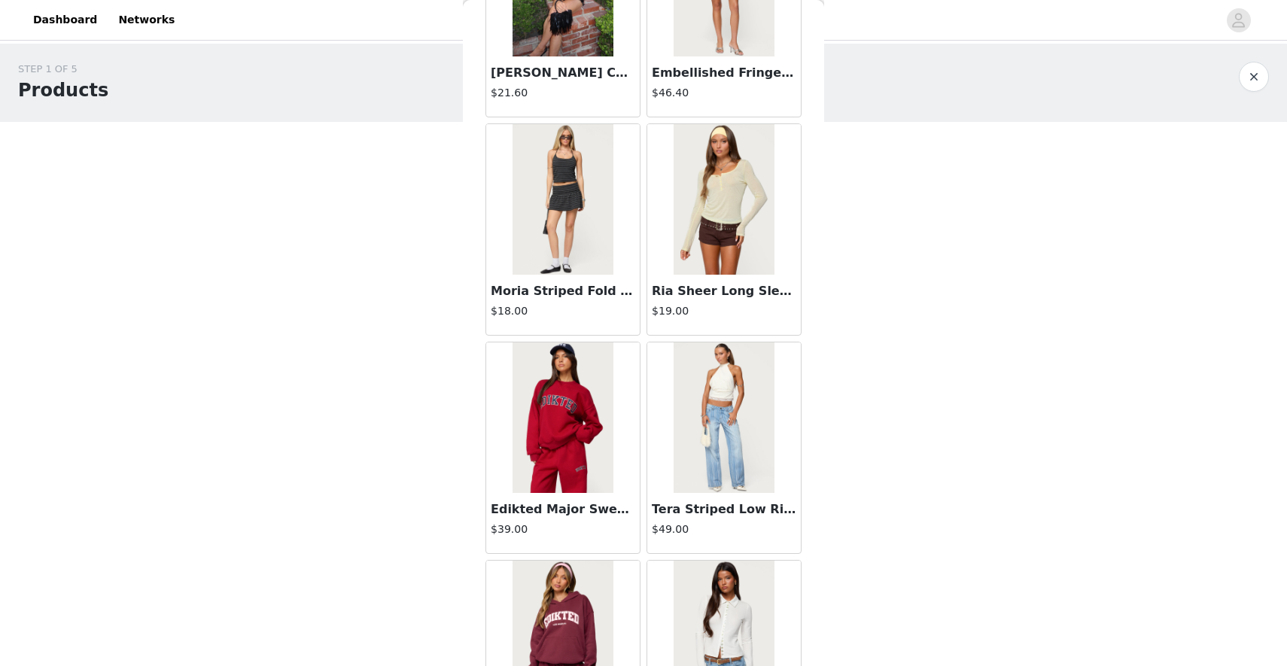
scroll to position [25052, 0]
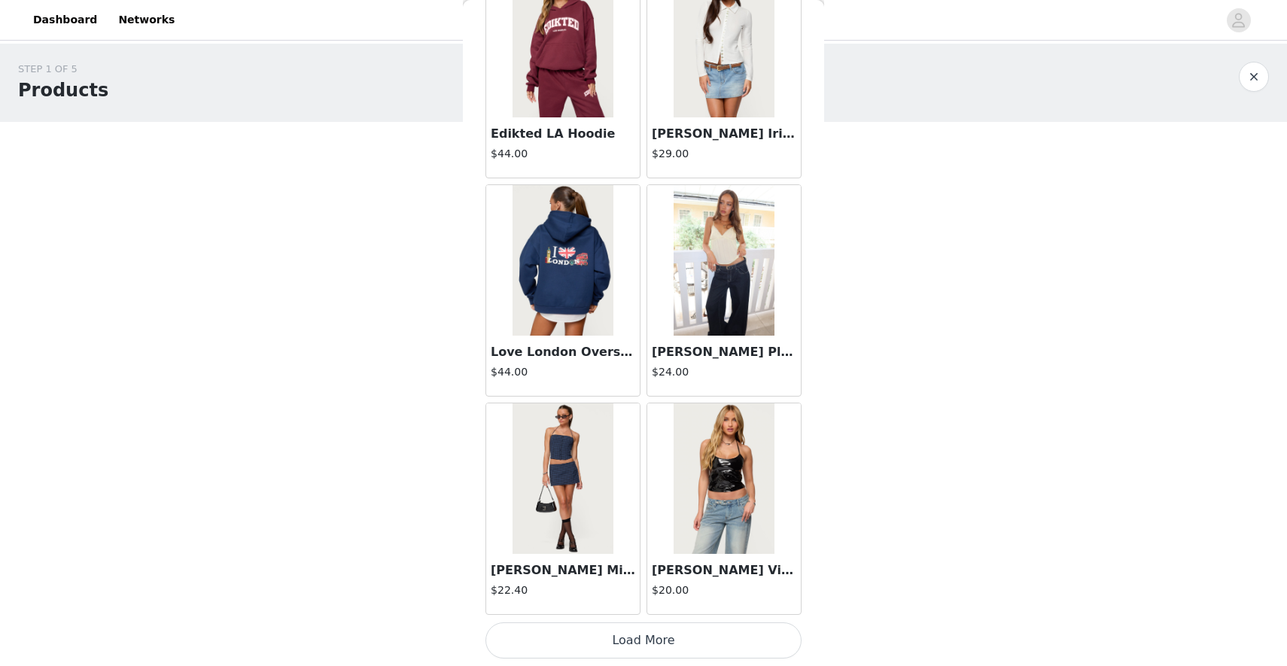
click at [634, 651] on button "Load More" at bounding box center [643, 640] width 316 height 36
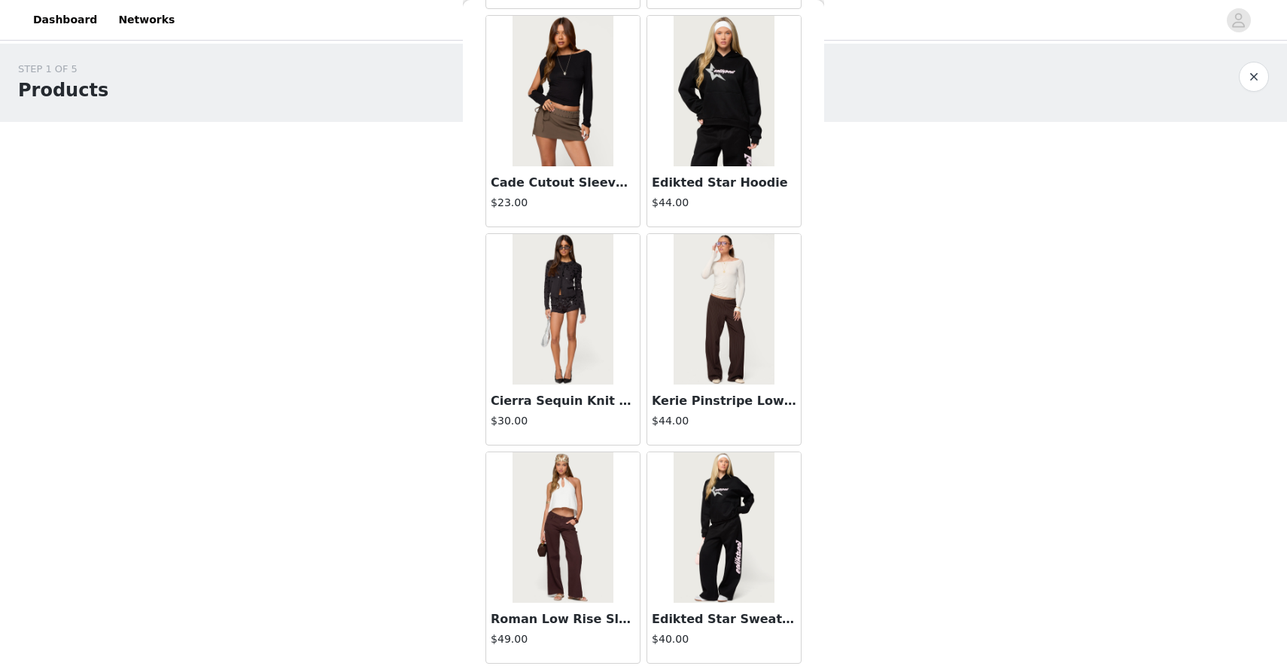
scroll to position [27827, 0]
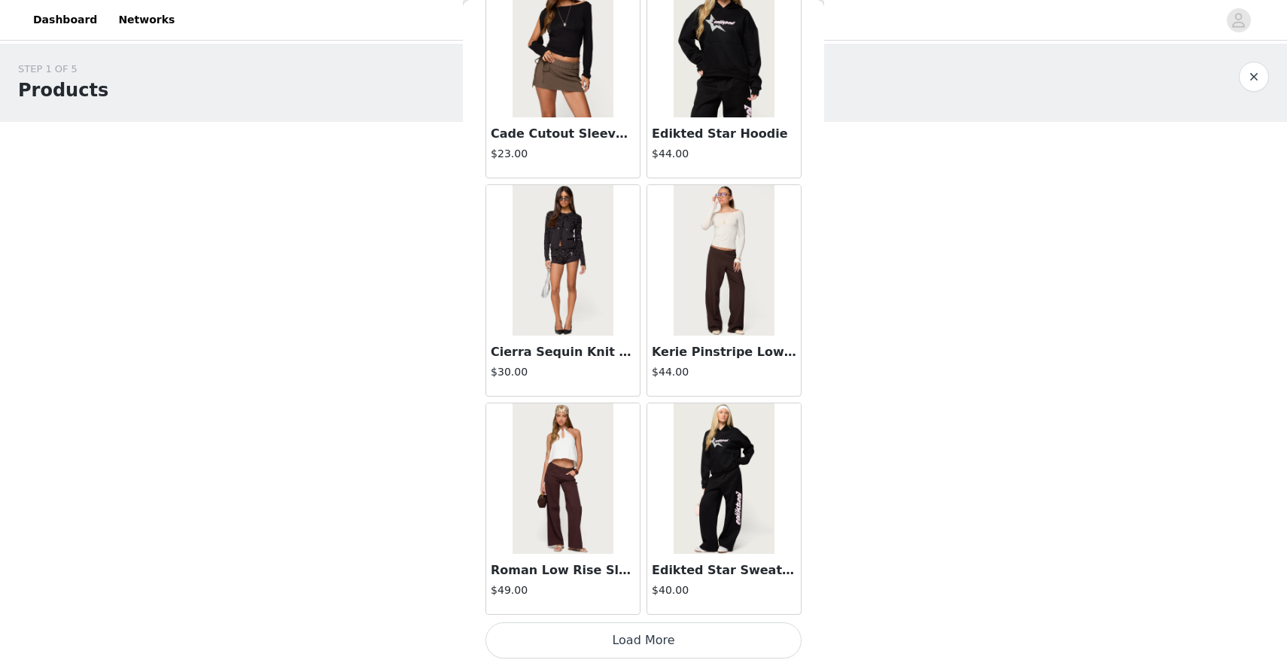
click at [622, 626] on button "Load More" at bounding box center [643, 640] width 316 height 36
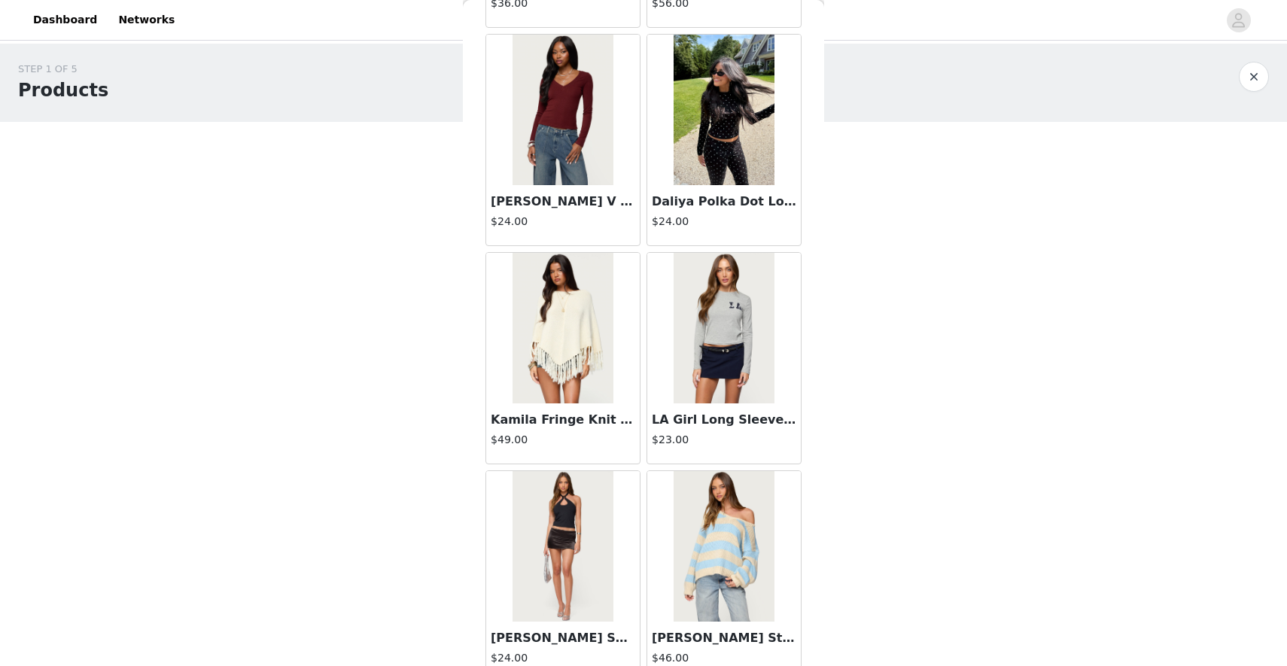
scroll to position [30010, 0]
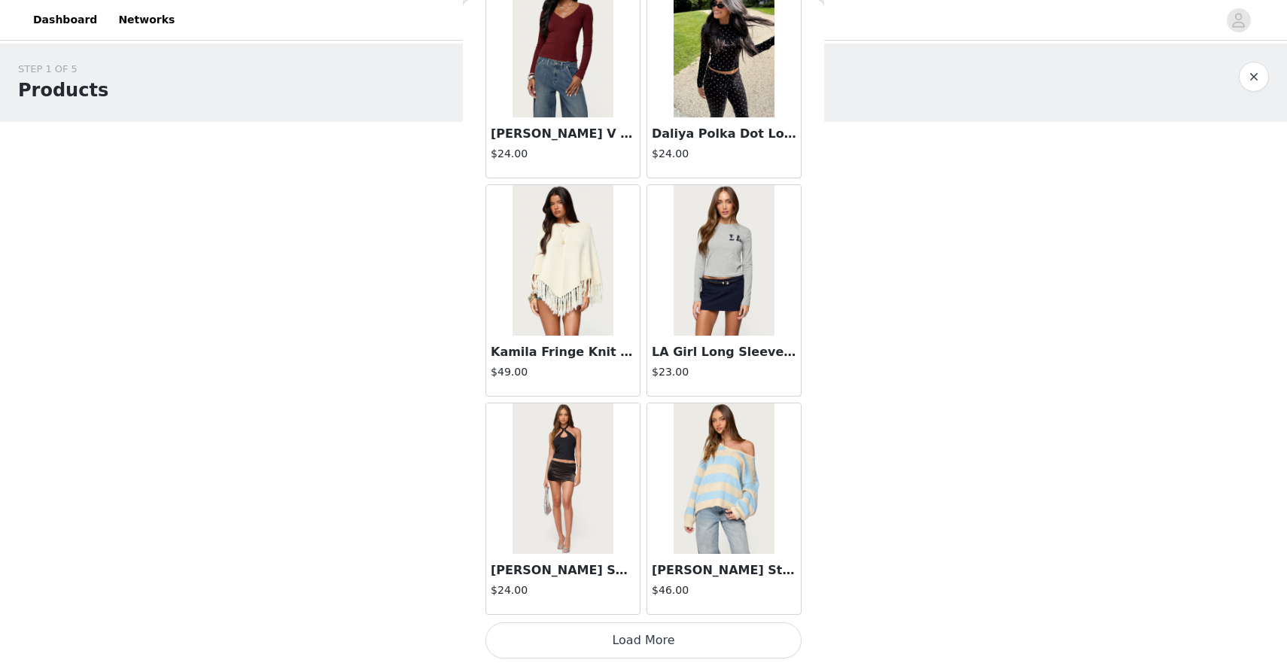
click at [638, 636] on button "Load More" at bounding box center [643, 640] width 316 height 36
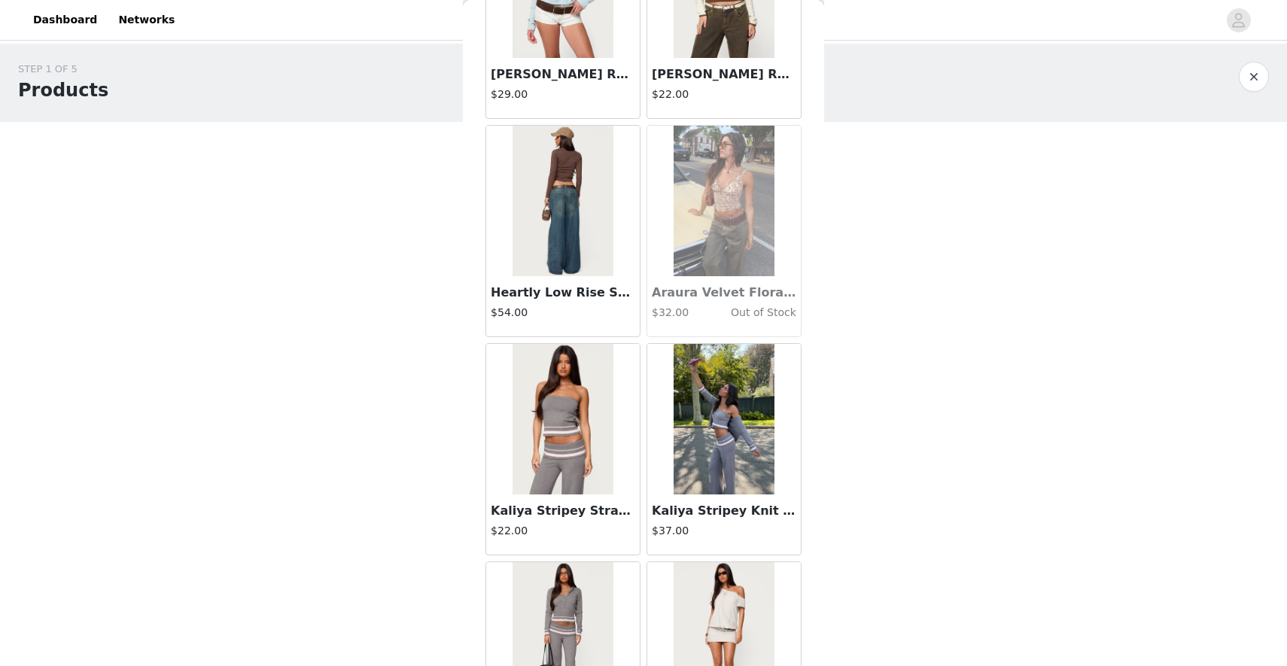
scroll to position [32193, 0]
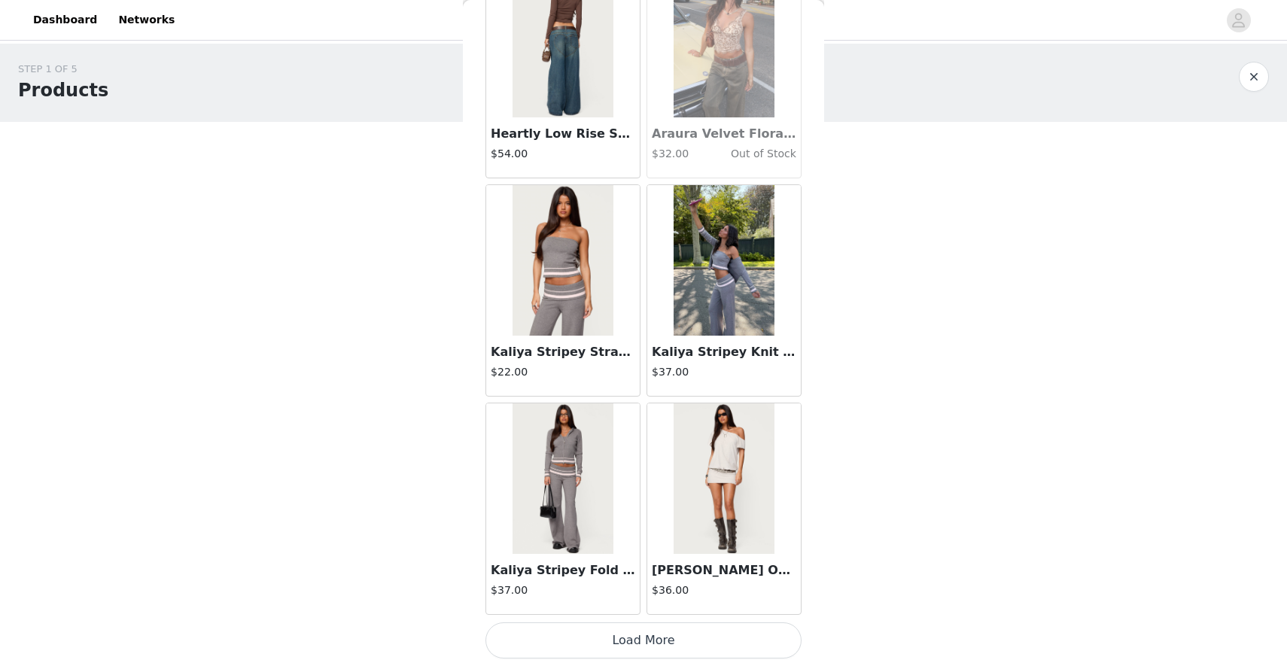
click at [633, 632] on button "Load More" at bounding box center [643, 640] width 316 height 36
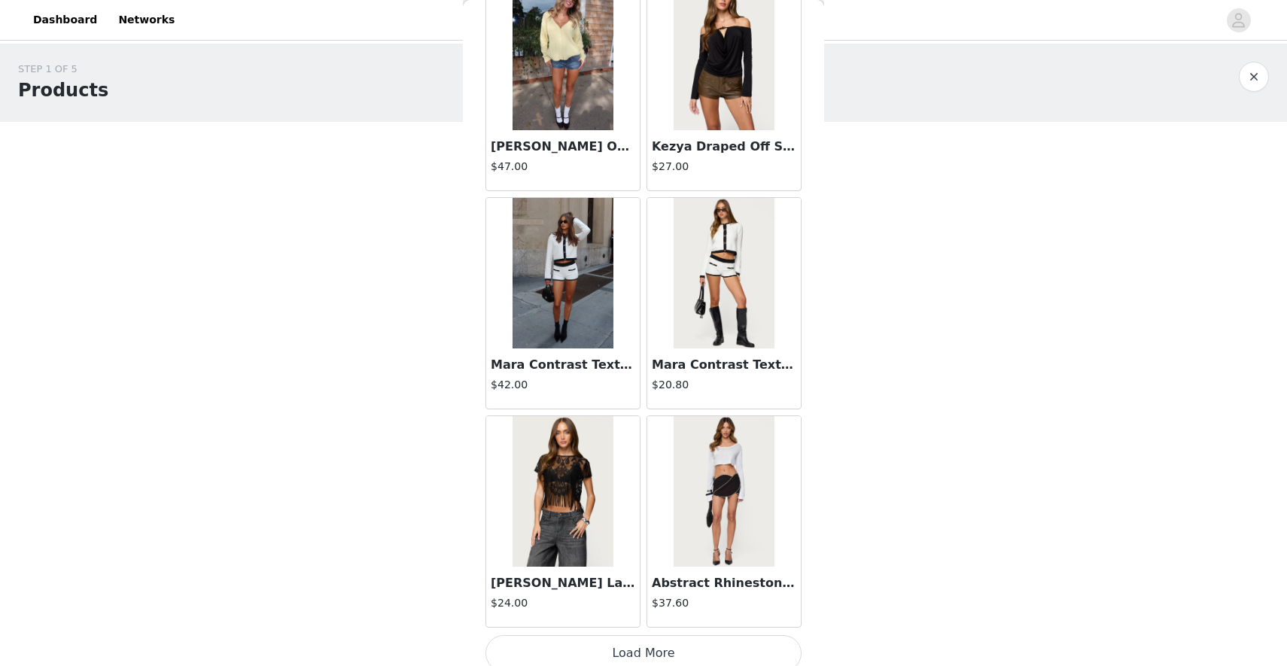
scroll to position [34375, 0]
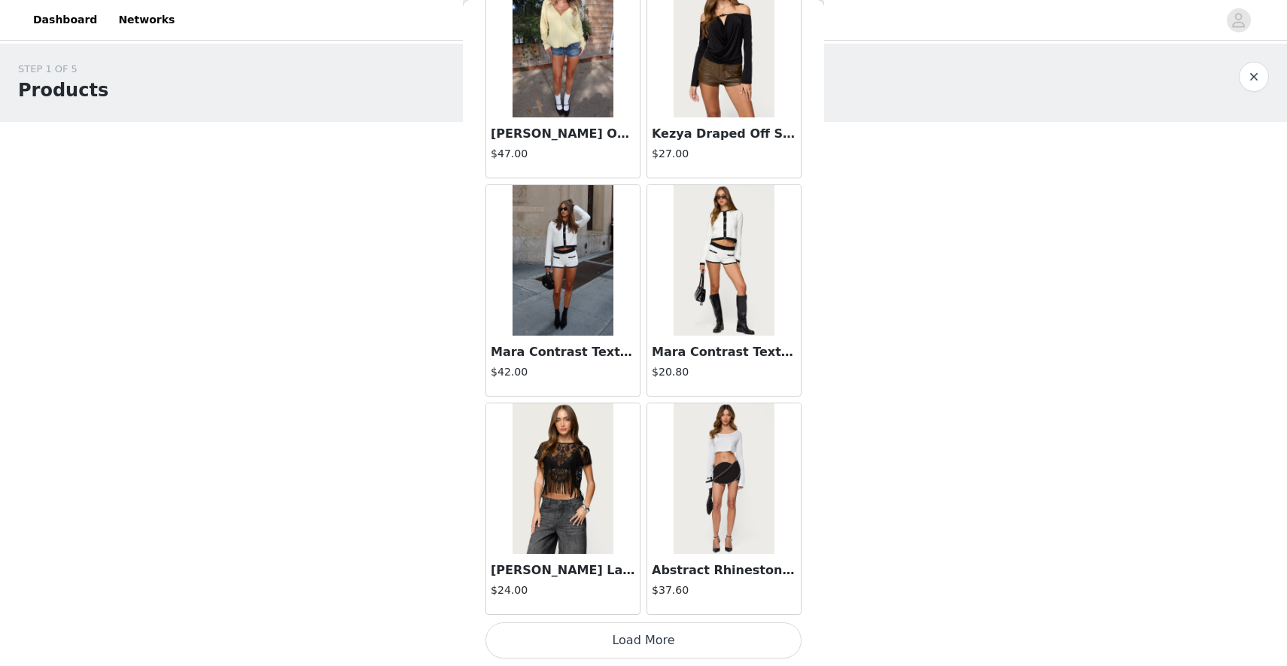
click at [606, 634] on button "Load More" at bounding box center [643, 640] width 316 height 36
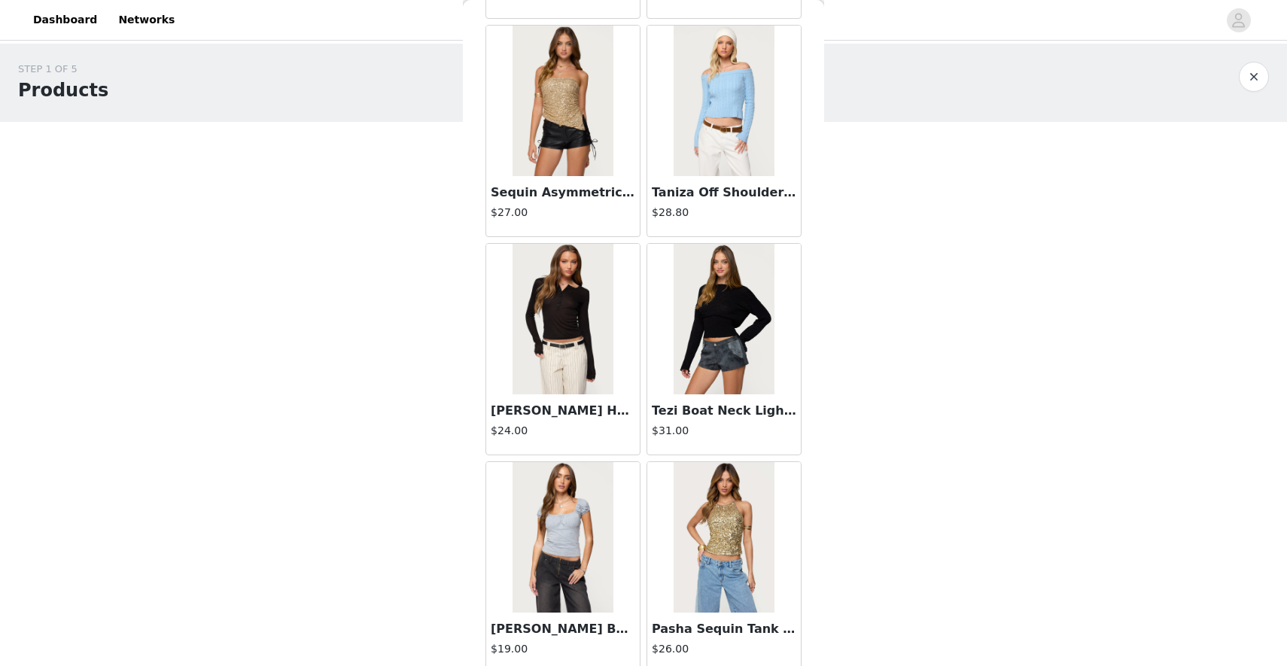
scroll to position [36558, 0]
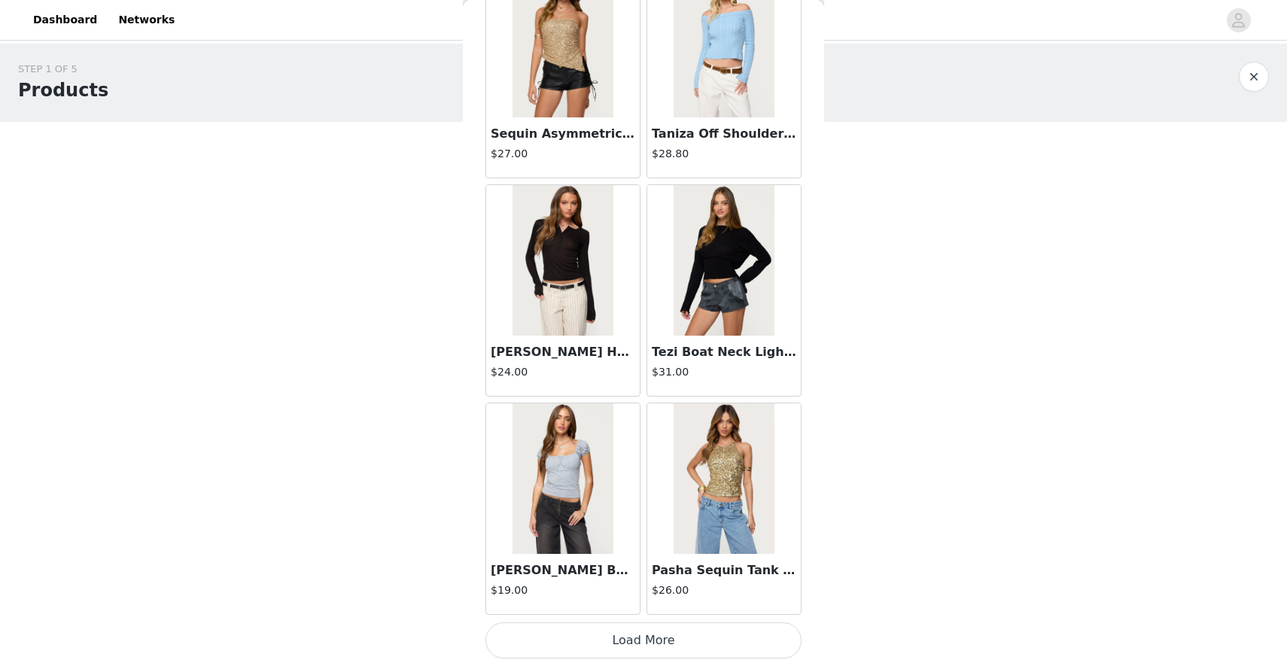
click at [607, 633] on button "Load More" at bounding box center [643, 640] width 316 height 36
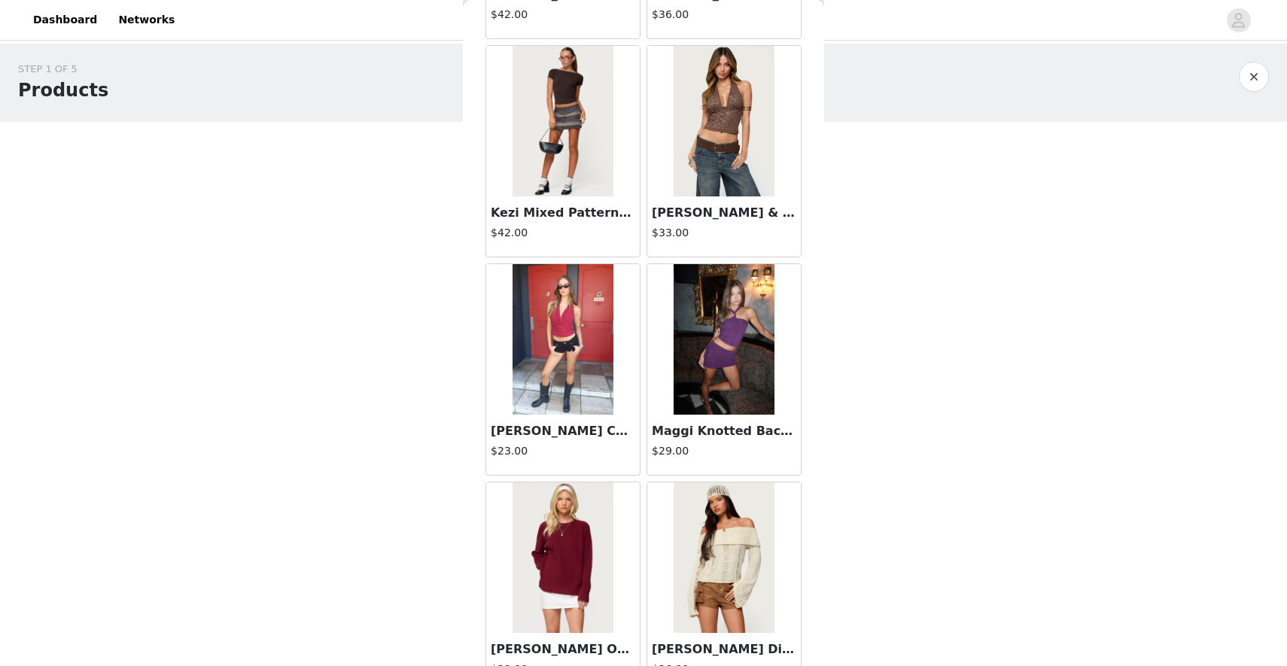
scroll to position [38740, 0]
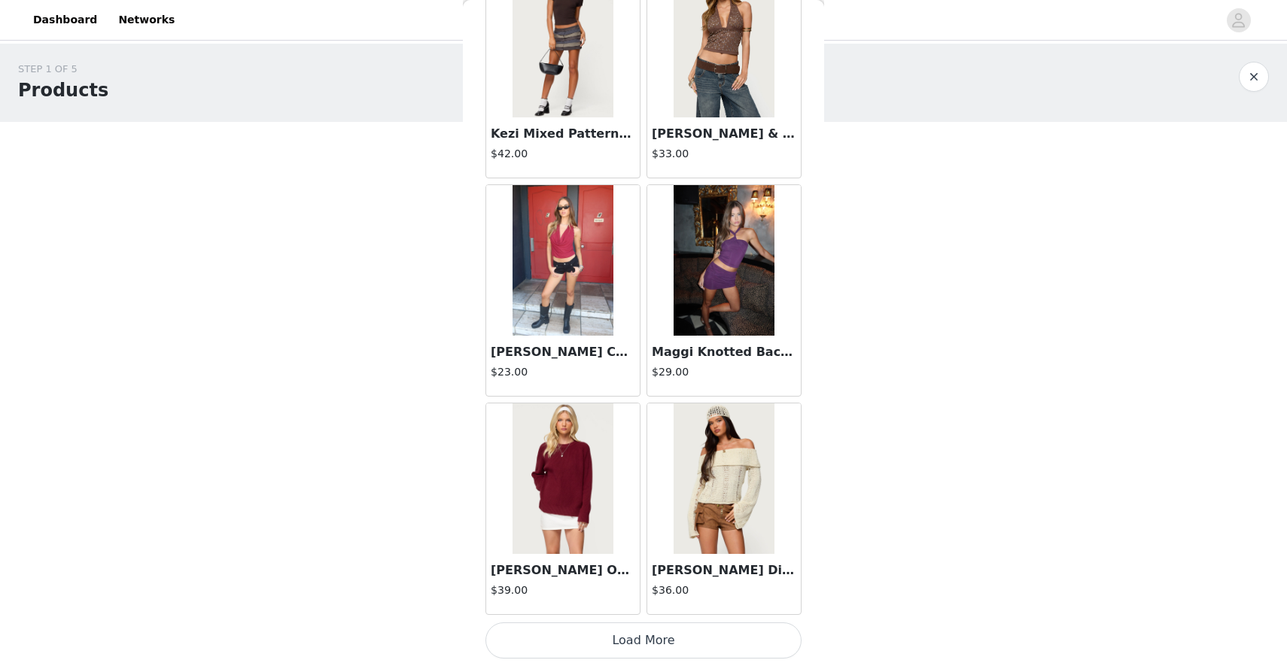
click at [634, 640] on button "Load More" at bounding box center [643, 640] width 316 height 36
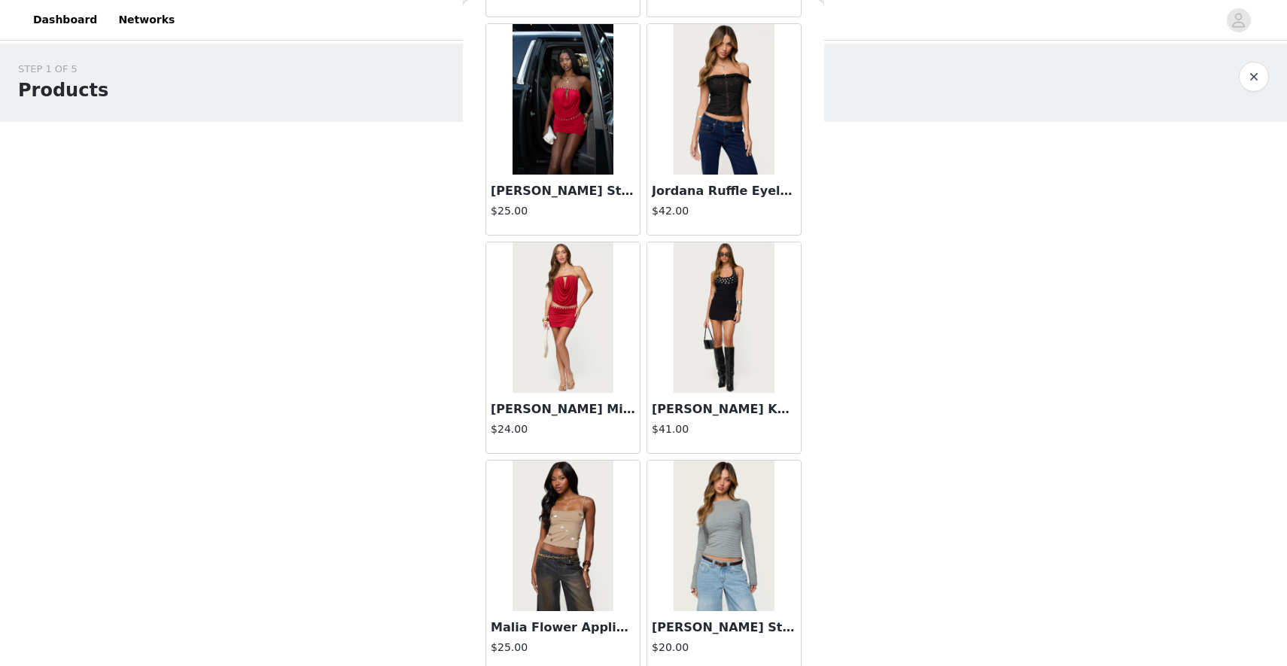
scroll to position [40923, 0]
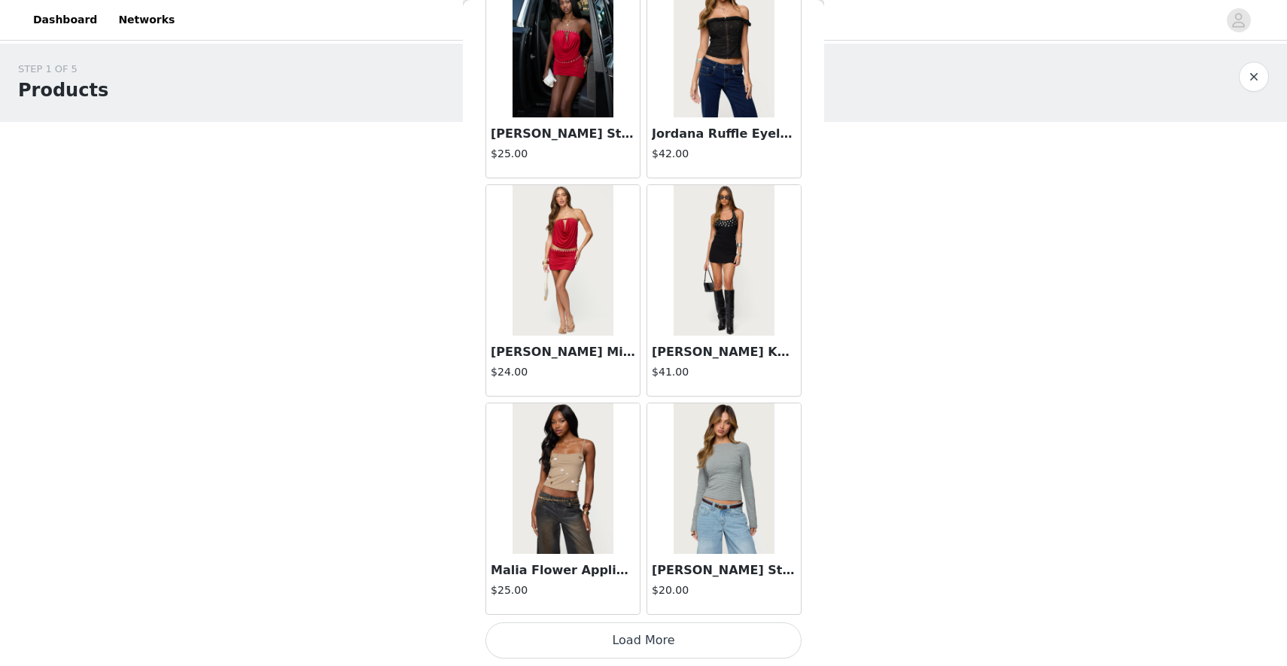
click at [651, 653] on button "Load More" at bounding box center [643, 640] width 316 height 36
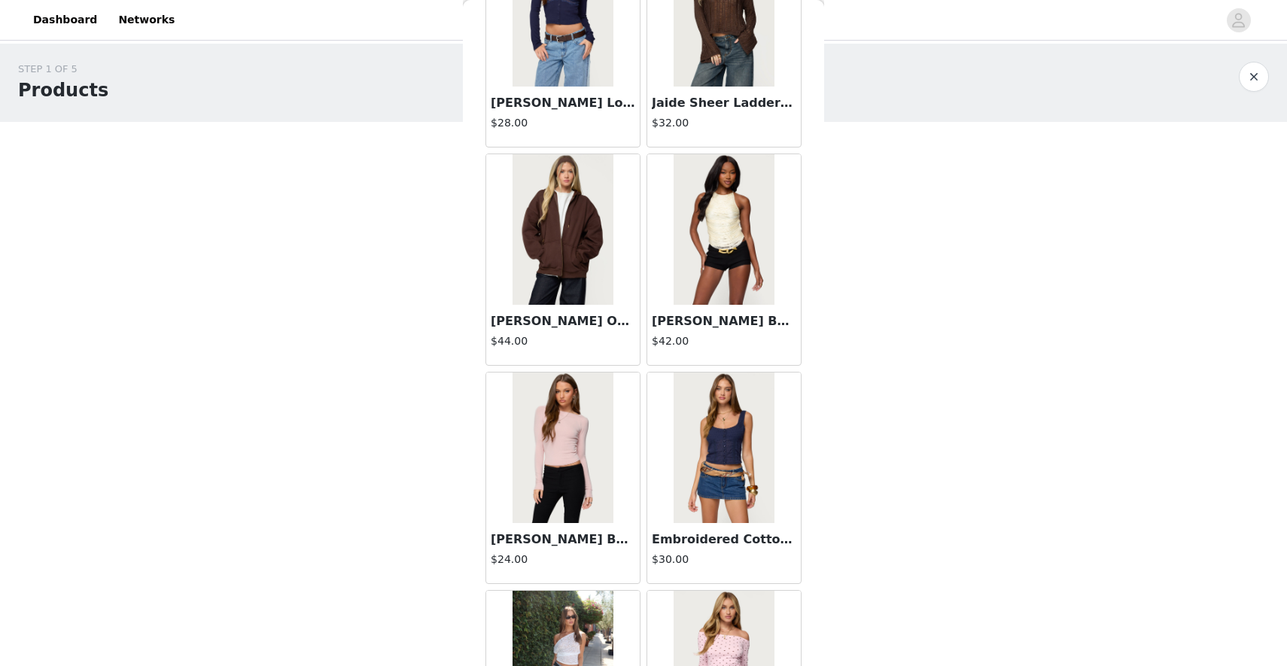
scroll to position [43105, 0]
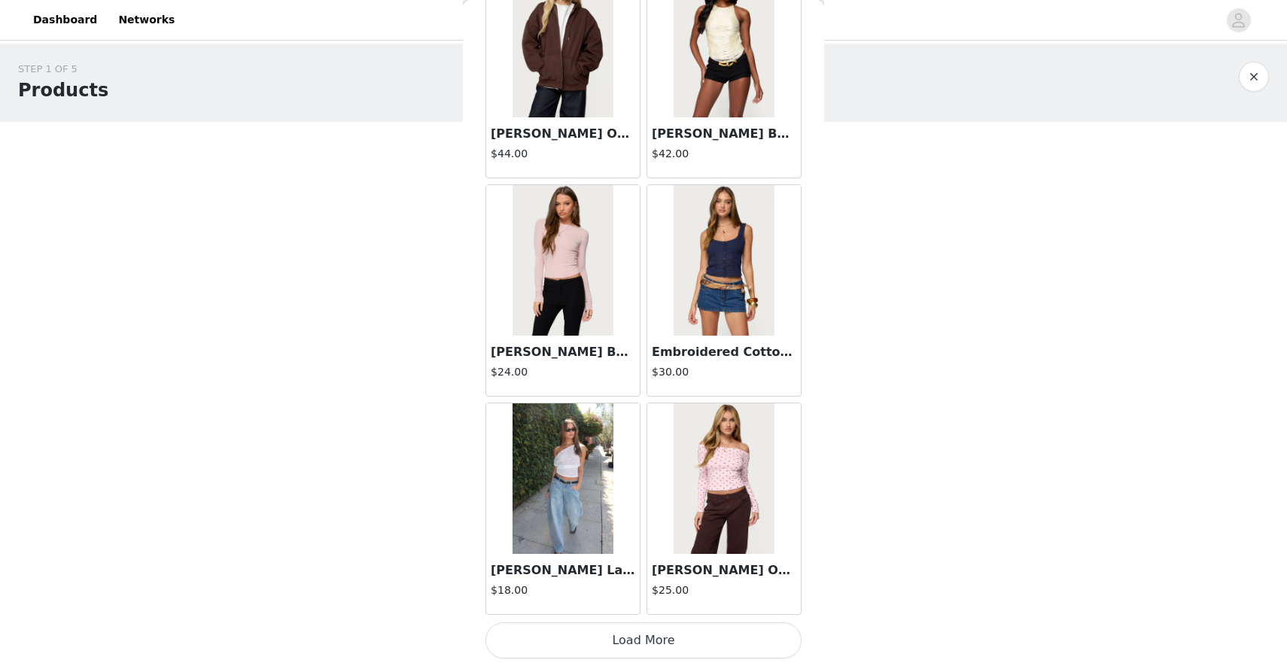
click at [600, 634] on button "Load More" at bounding box center [643, 640] width 316 height 36
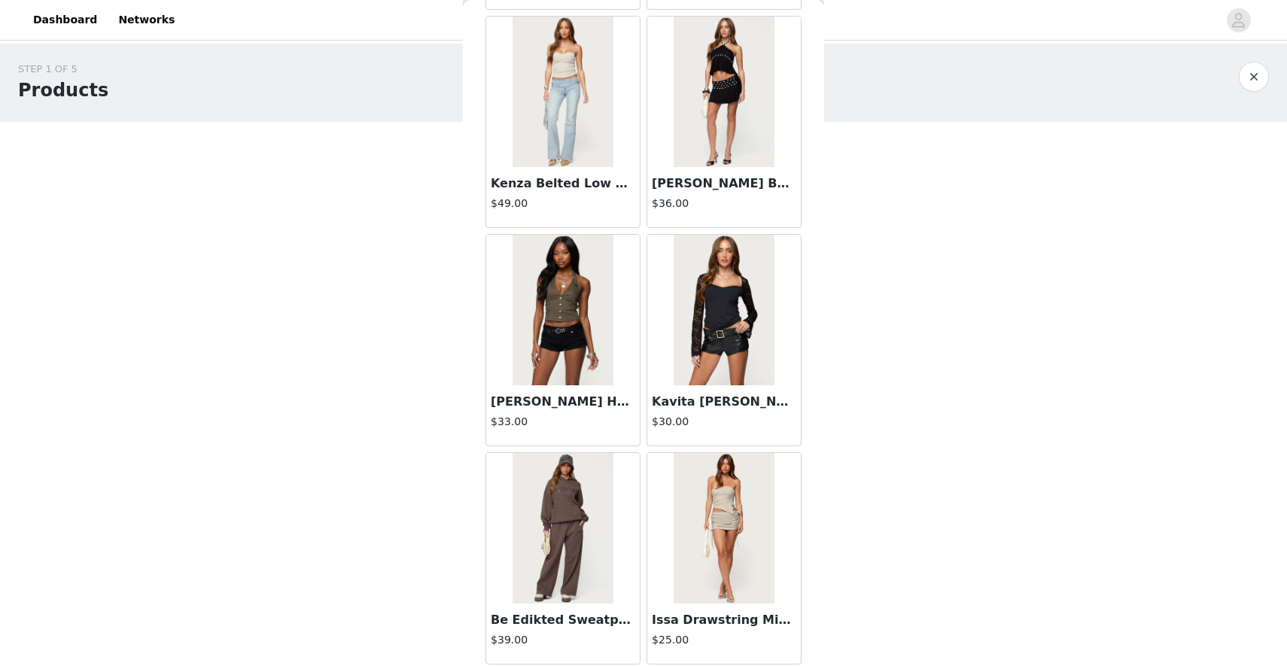
scroll to position [45288, 0]
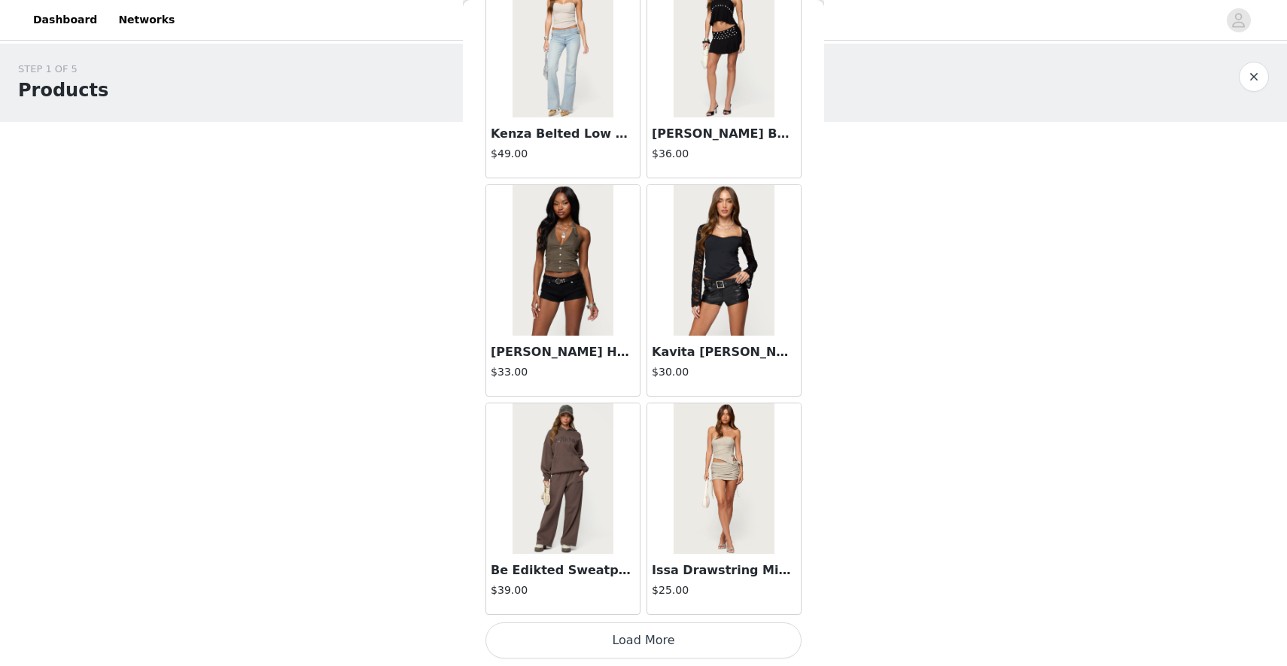
click at [621, 640] on button "Load More" at bounding box center [643, 640] width 316 height 36
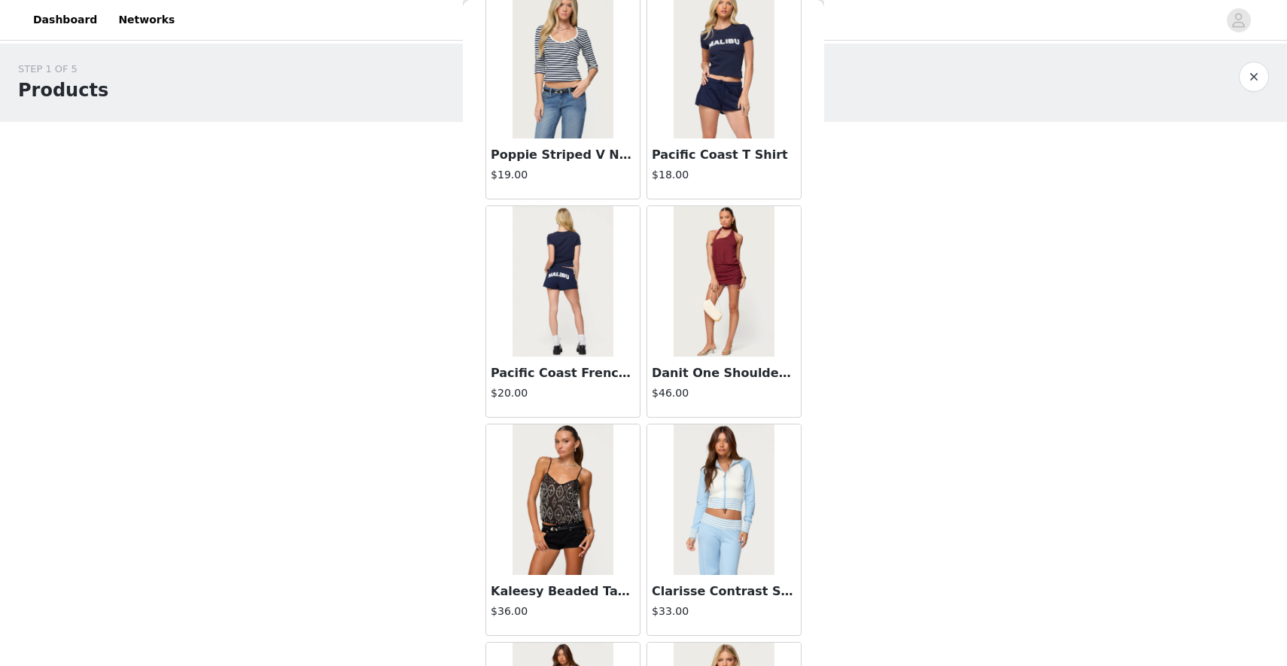
scroll to position [47470, 0]
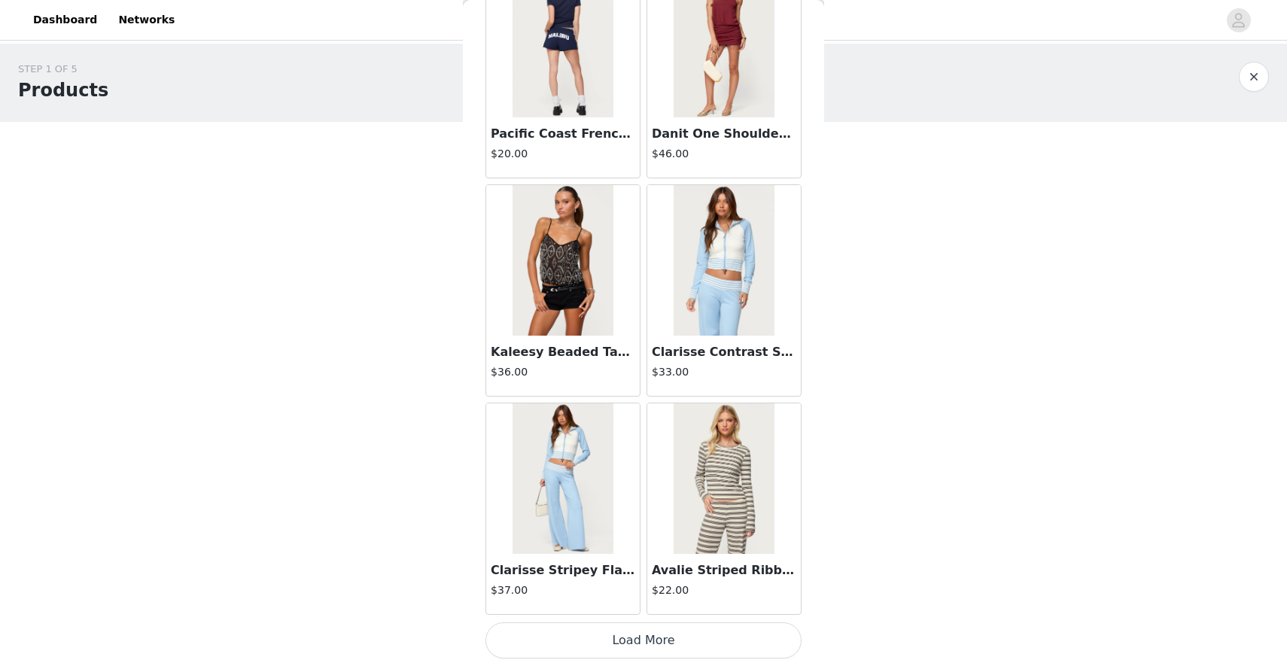
click at [625, 644] on button "Load More" at bounding box center [643, 640] width 316 height 36
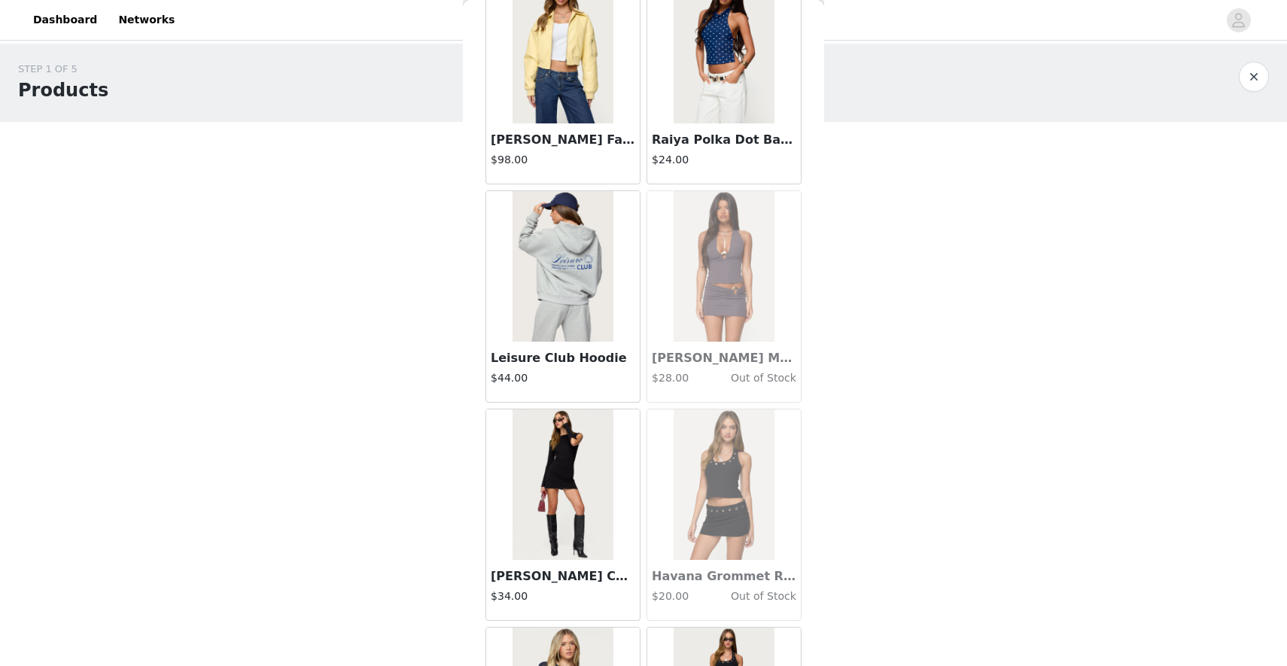
scroll to position [49653, 0]
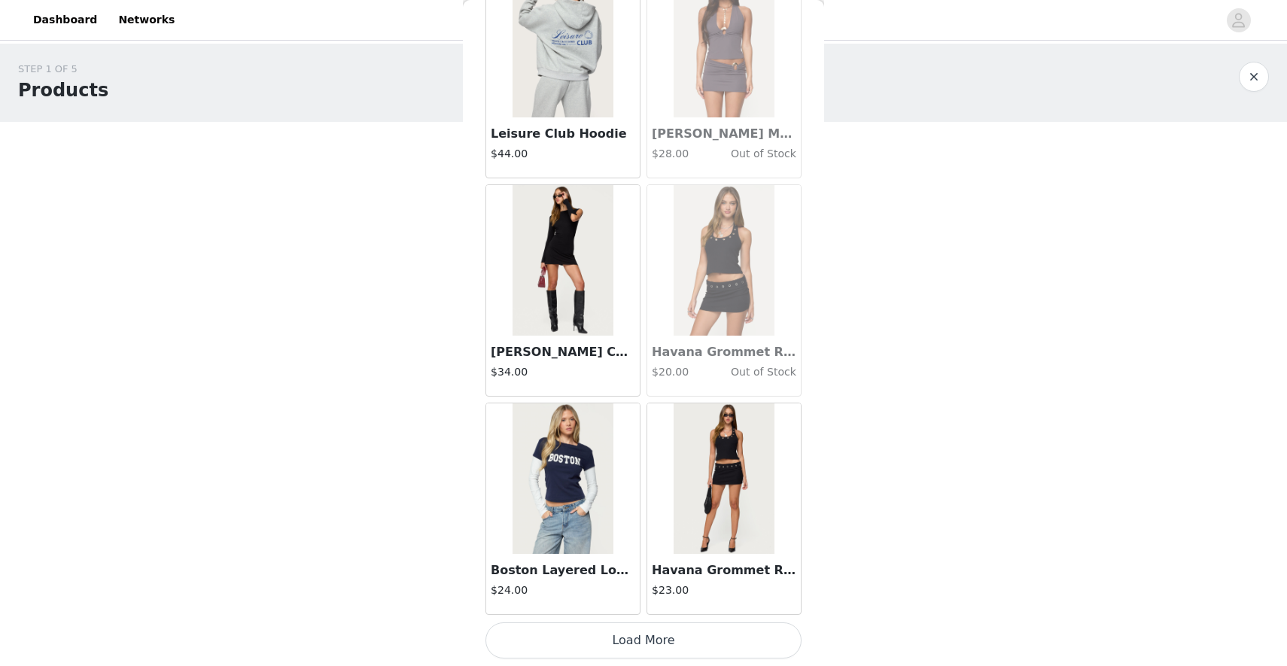
click at [610, 631] on button "Load More" at bounding box center [643, 640] width 316 height 36
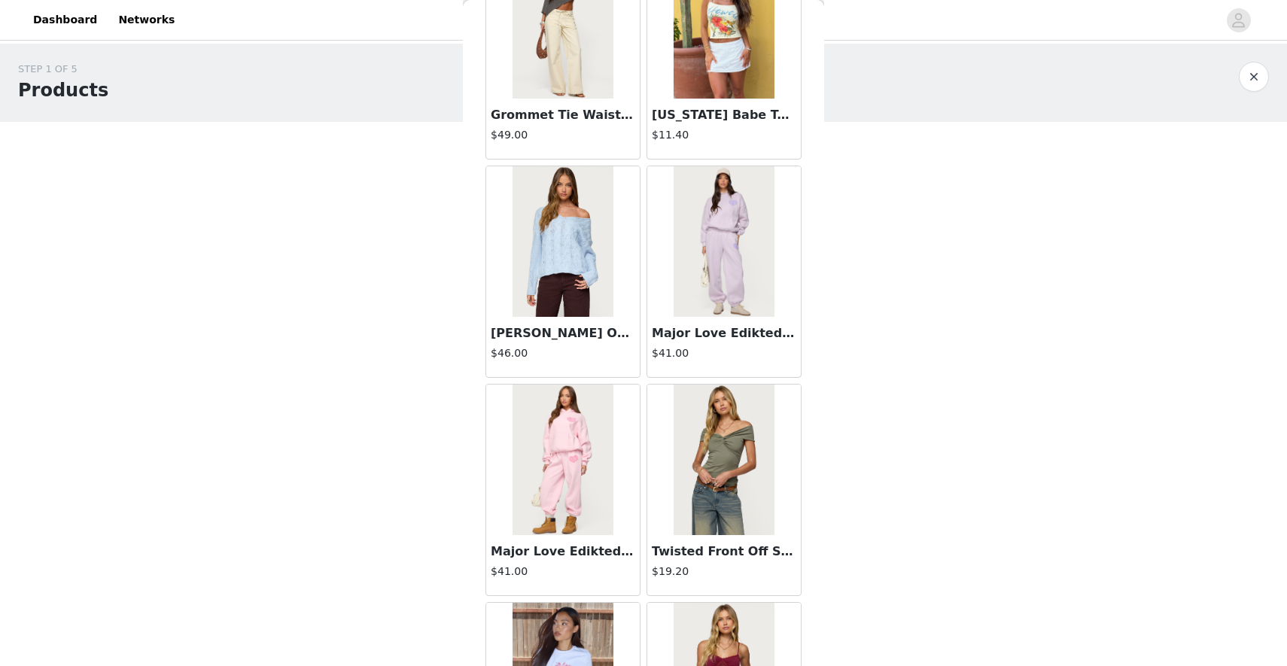
scroll to position [8422, 0]
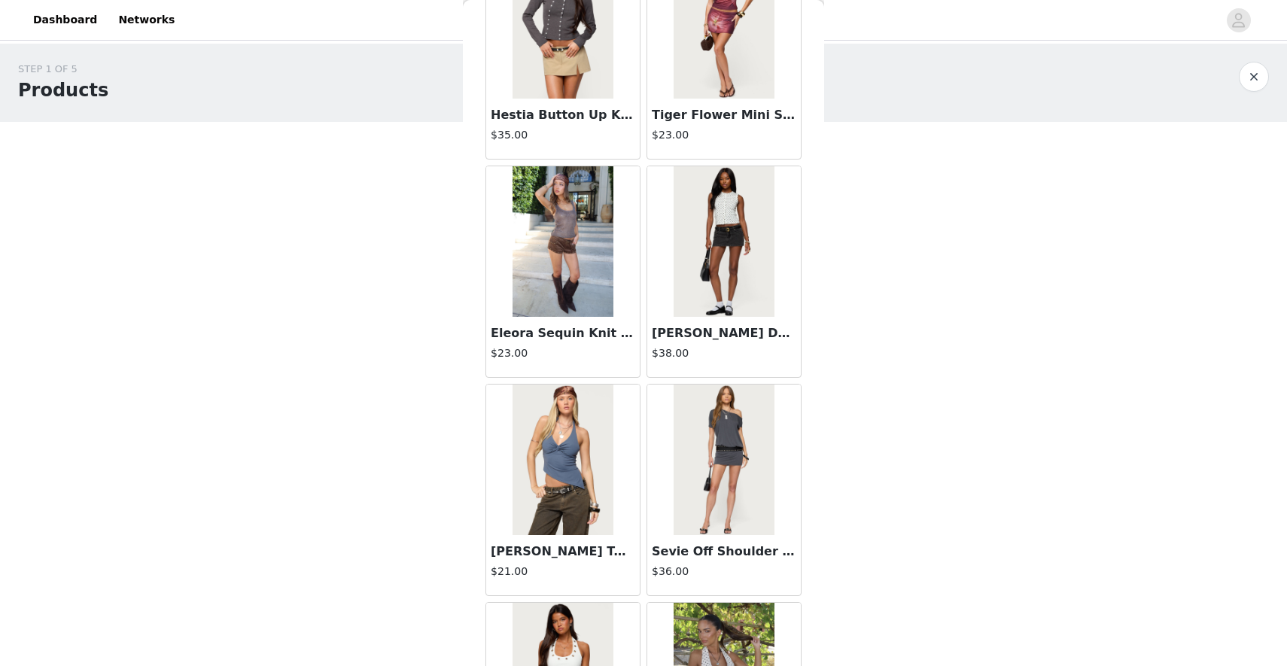
click at [406, 344] on div "STEP 1 OF 5 Products Choose as many products as you'd like, up to $150.00. 0 Se…" at bounding box center [643, 231] width 1287 height 375
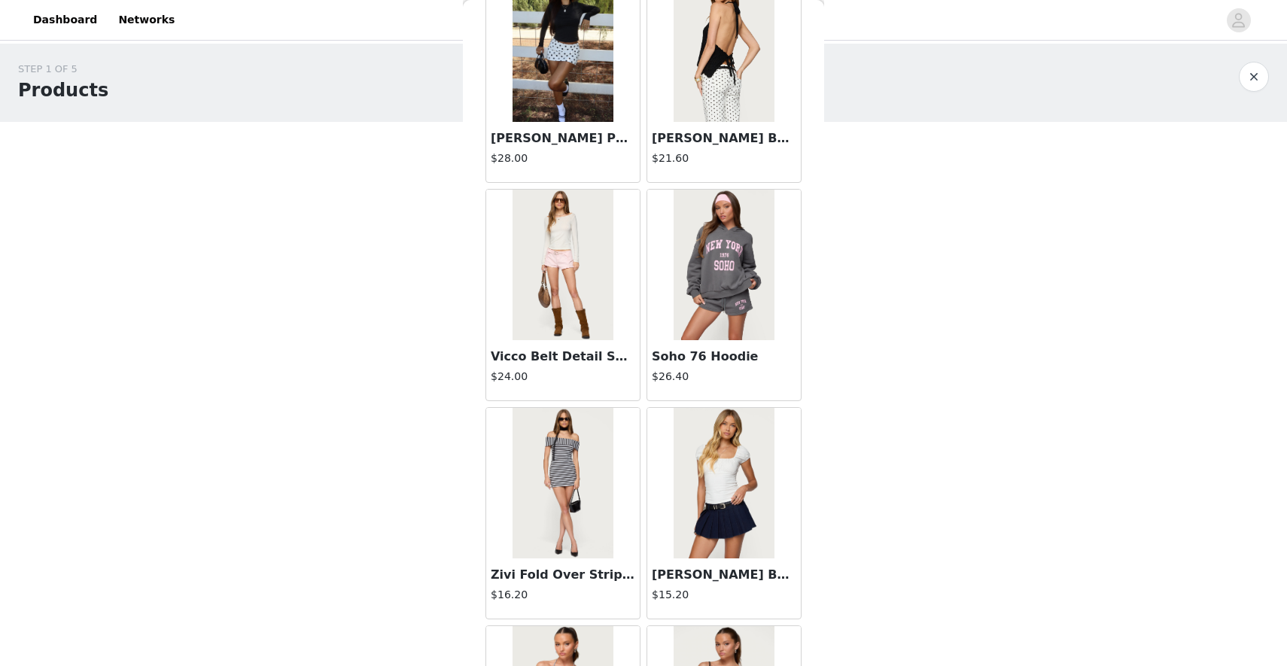
scroll to position [1849, 0]
click at [728, 107] on img at bounding box center [724, 48] width 100 height 151
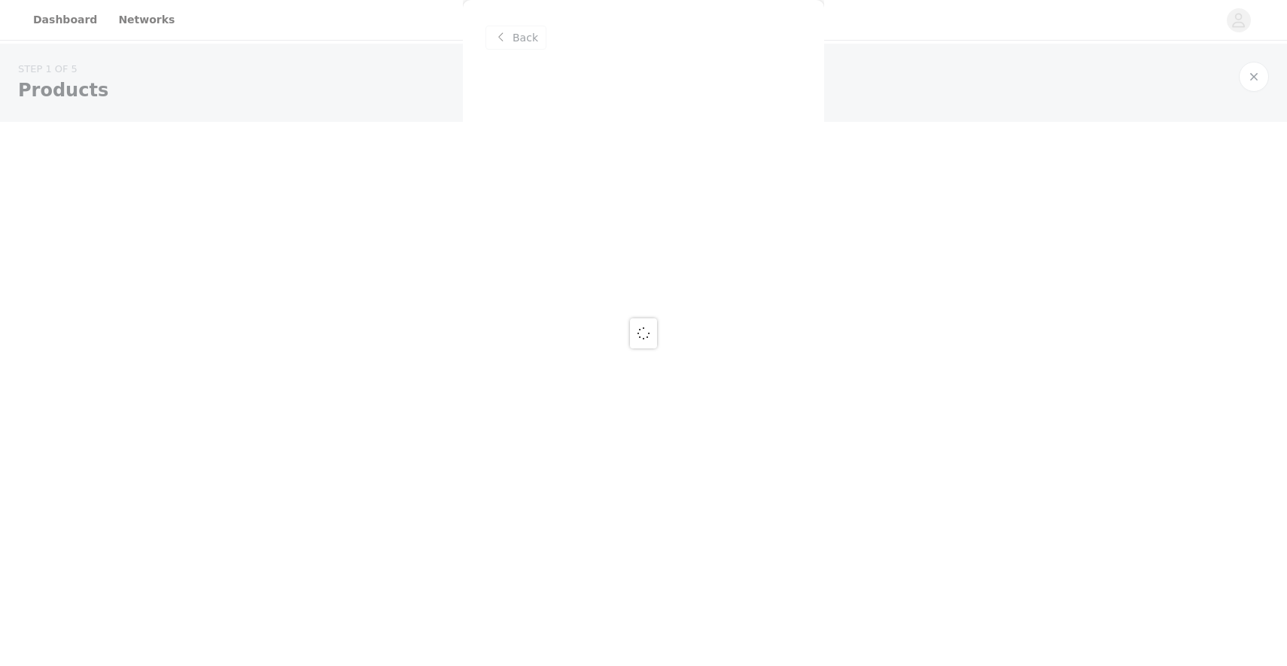
scroll to position [0, 0]
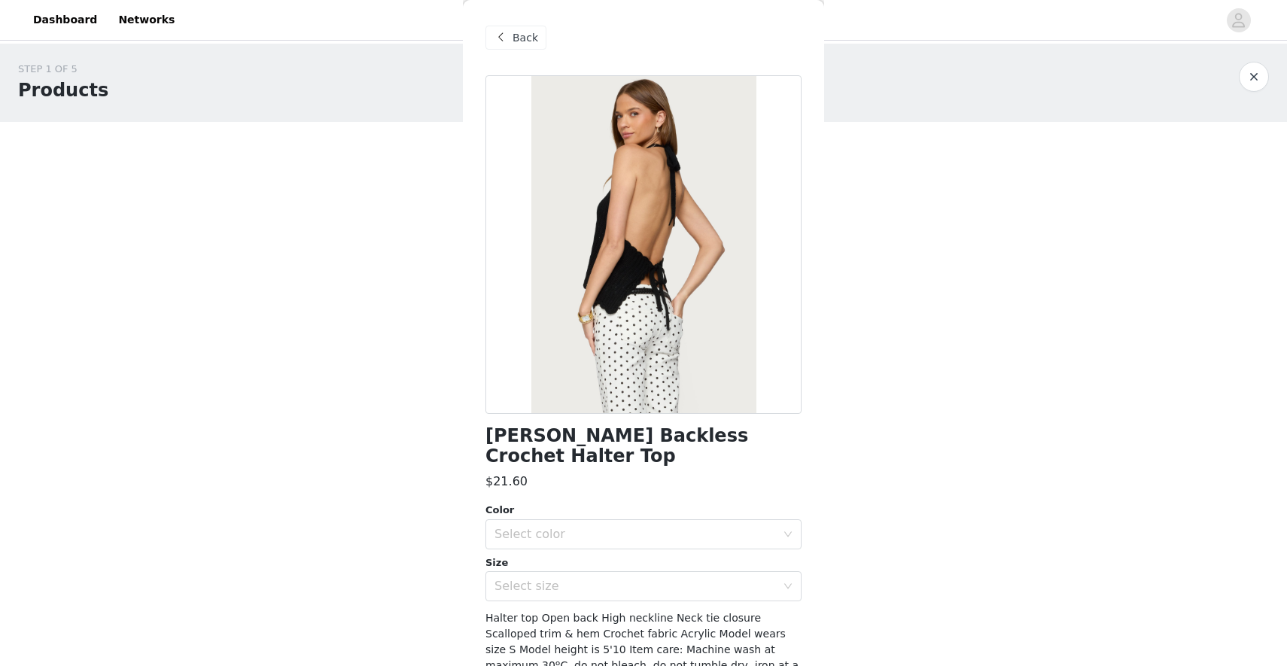
click at [536, 28] on div "Back" at bounding box center [515, 38] width 61 height 24
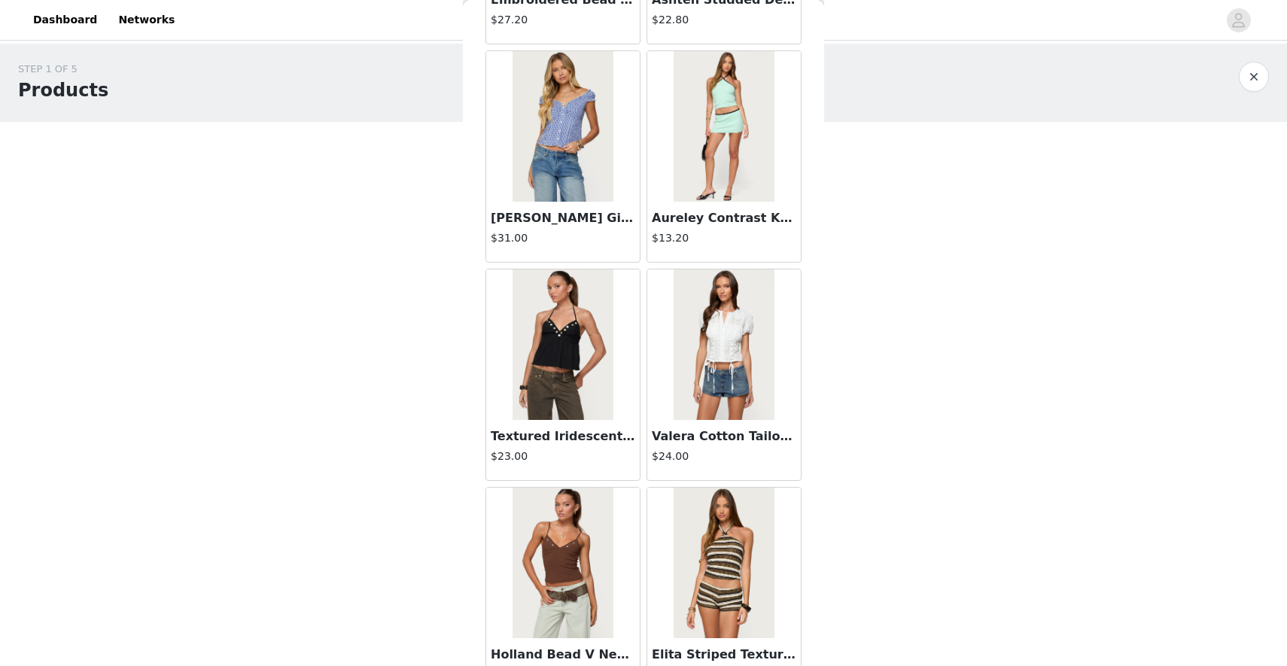
scroll to position [5935, 0]
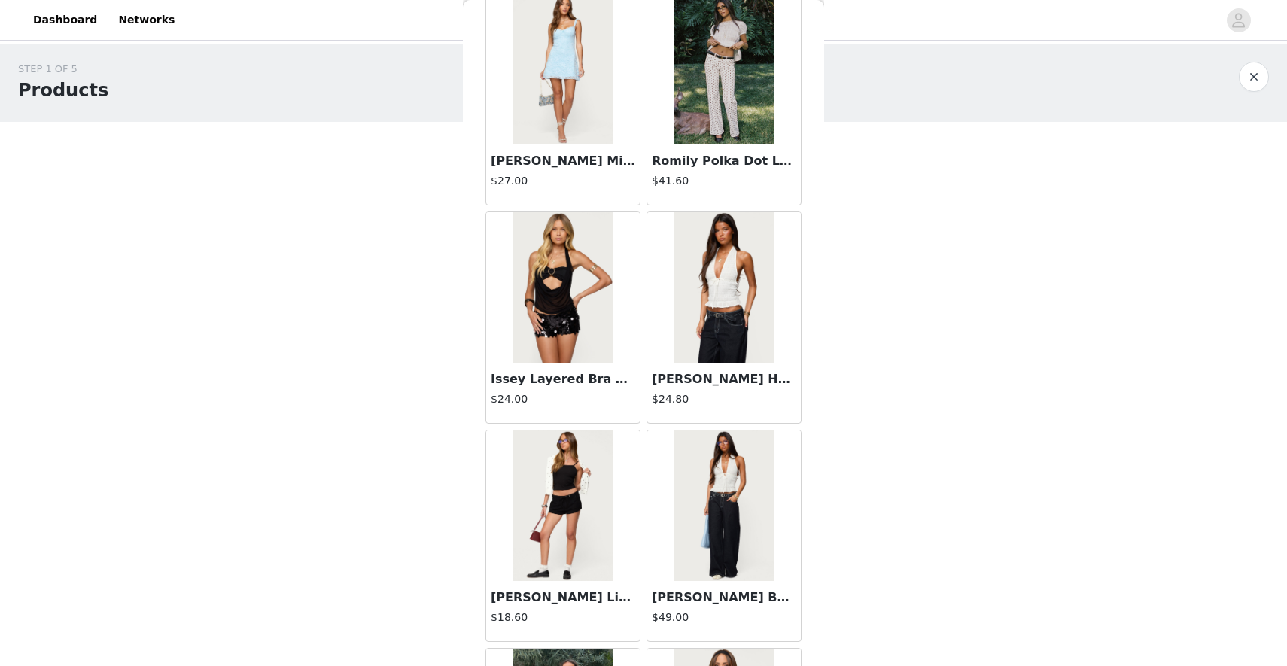
click at [704, 118] on img at bounding box center [724, 69] width 100 height 151
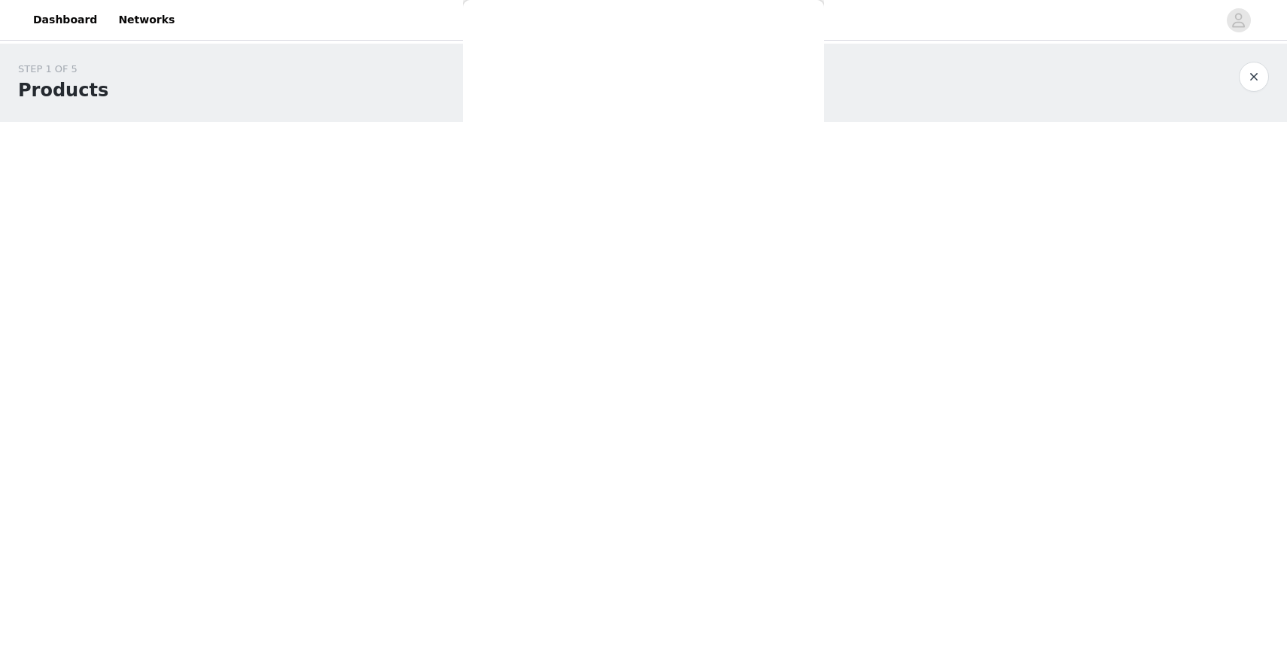
scroll to position [82, 0]
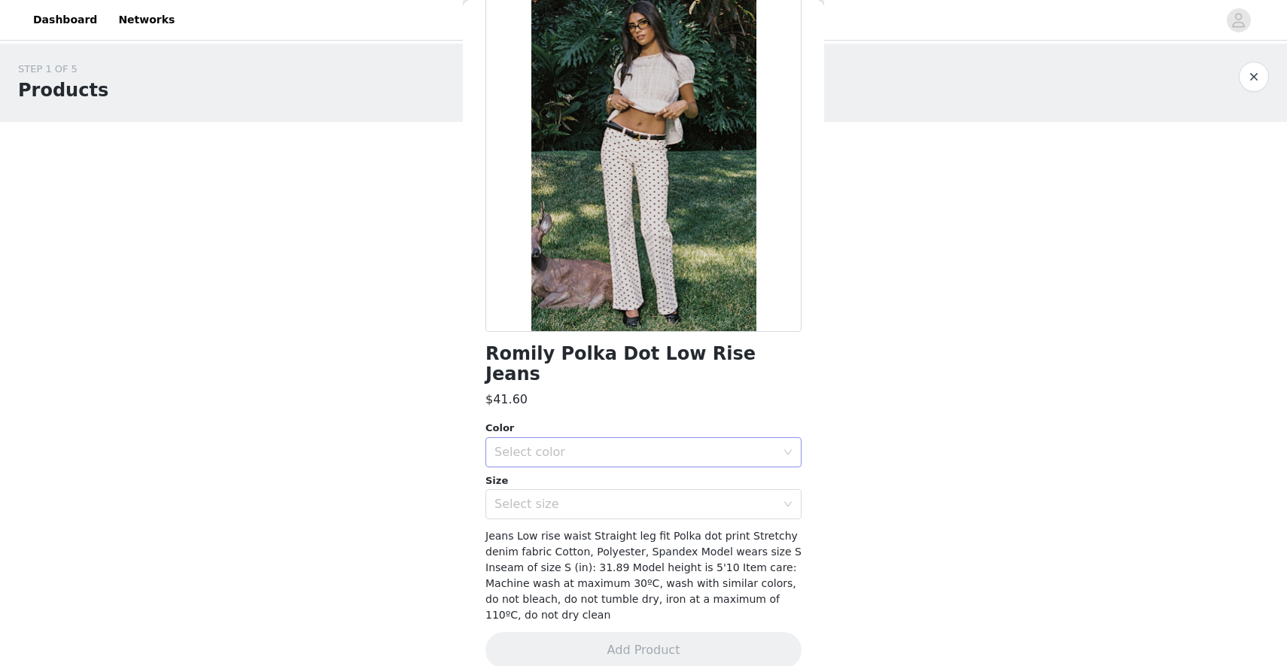
click at [610, 445] on div "Select color" at bounding box center [634, 452] width 281 height 15
click at [598, 467] on li "WHITE" at bounding box center [643, 465] width 316 height 24
click at [603, 497] on div "Select size" at bounding box center [634, 504] width 281 height 15
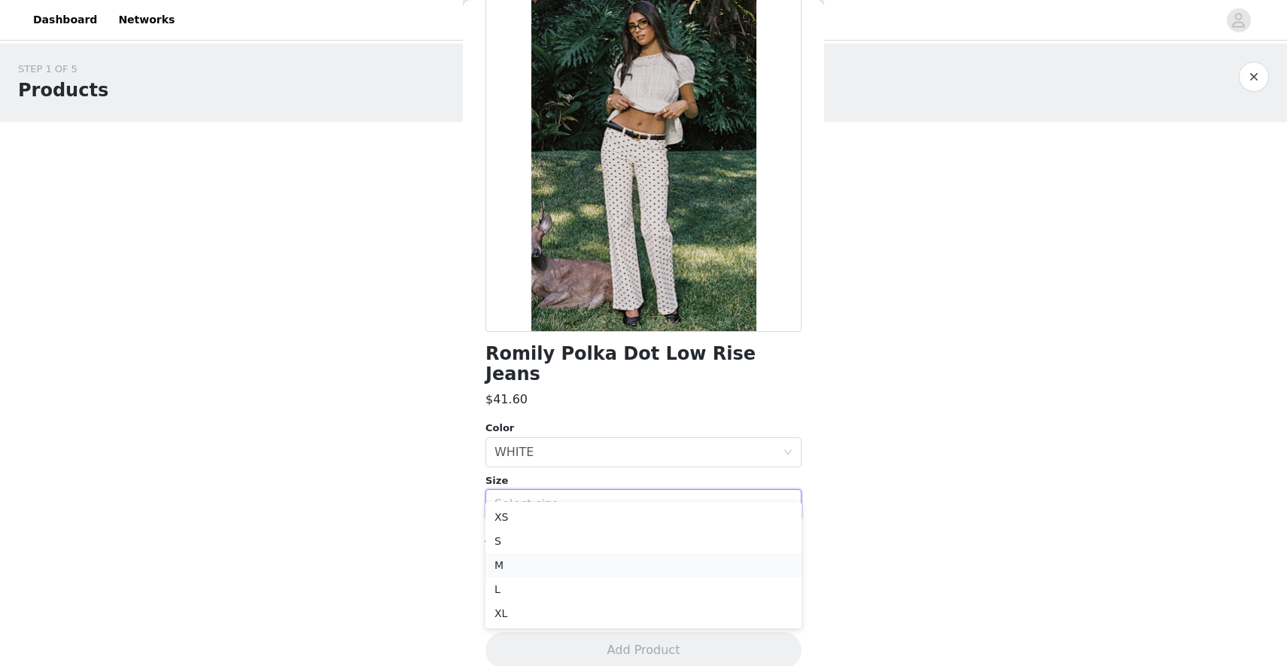
click at [594, 567] on li "M" at bounding box center [643, 565] width 316 height 24
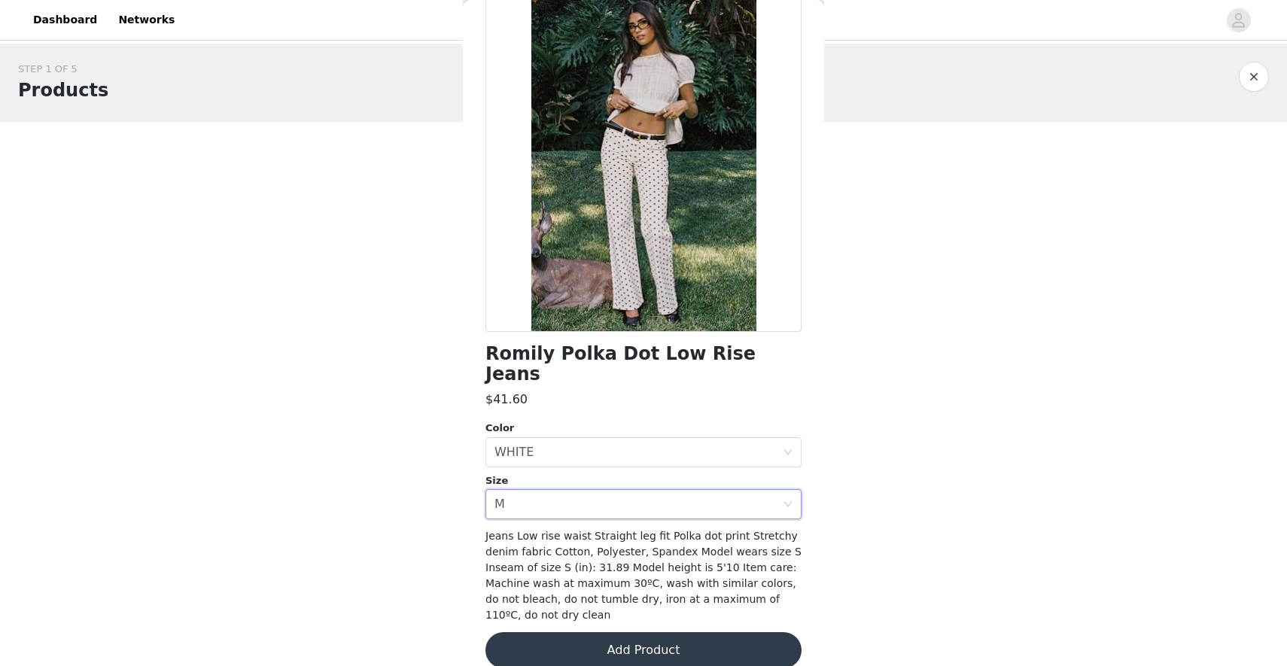
click at [605, 632] on button "Add Product" at bounding box center [643, 650] width 316 height 36
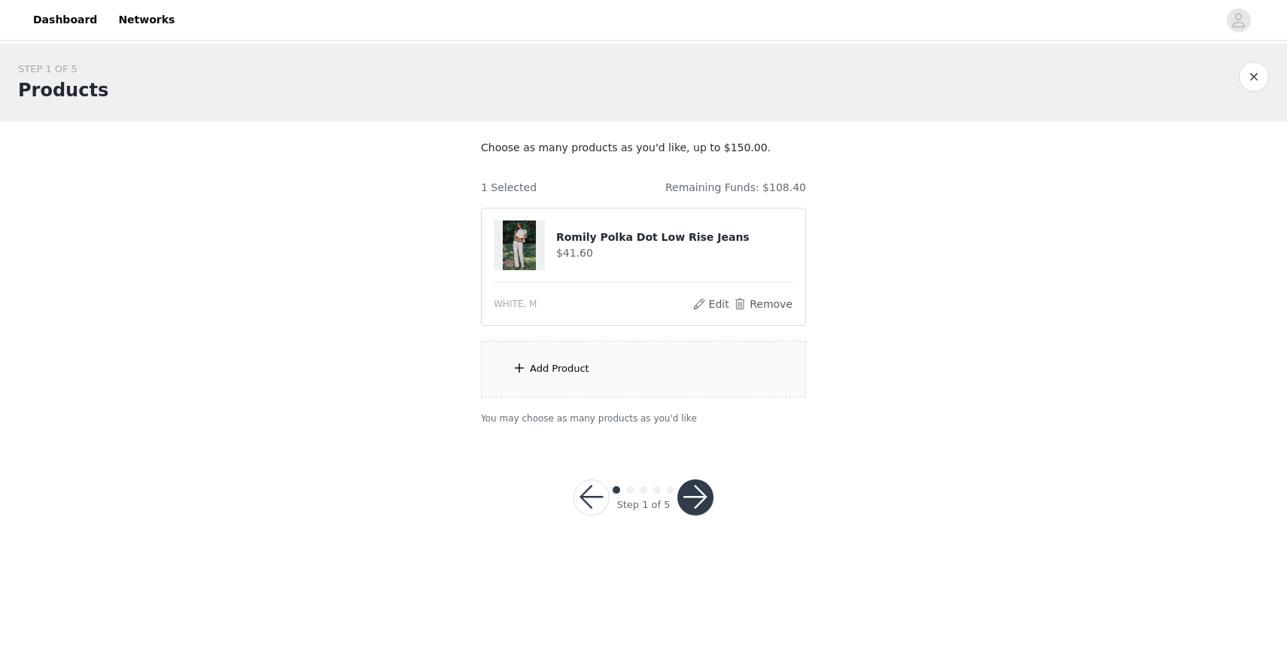
click at [695, 378] on div "Add Product" at bounding box center [643, 369] width 325 height 56
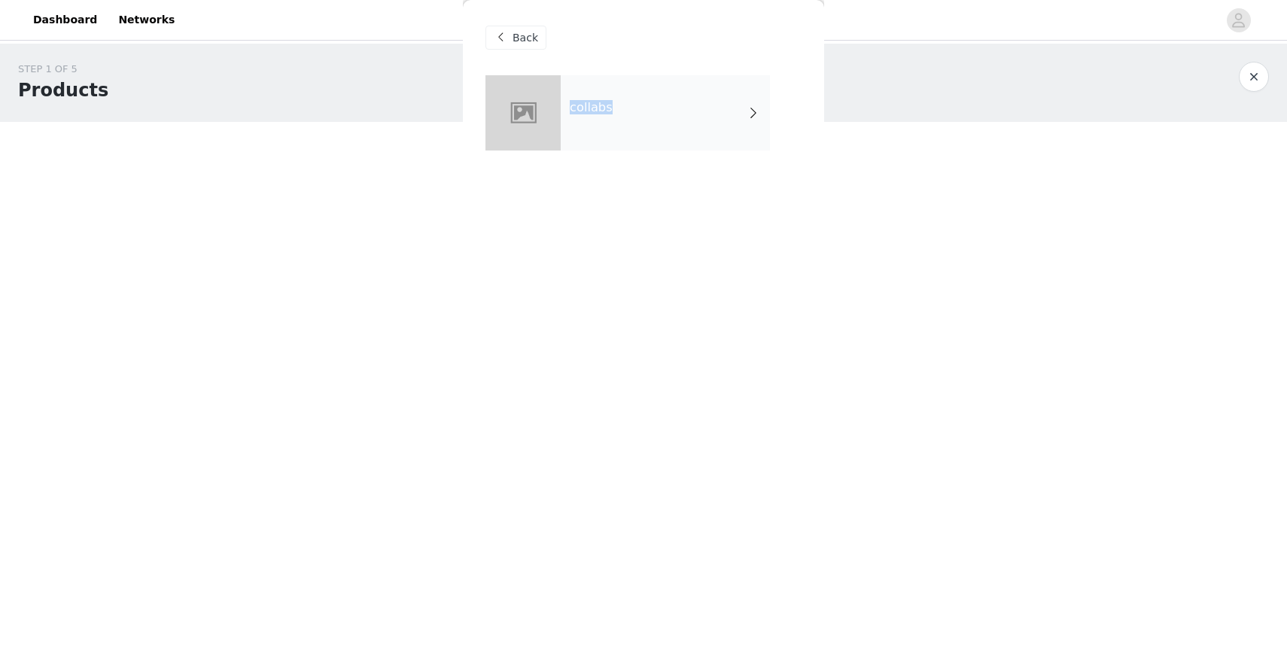
click at [711, 75] on div "Back collabs" at bounding box center [643, 333] width 361 height 666
click at [712, 130] on div "collabs" at bounding box center [665, 112] width 209 height 75
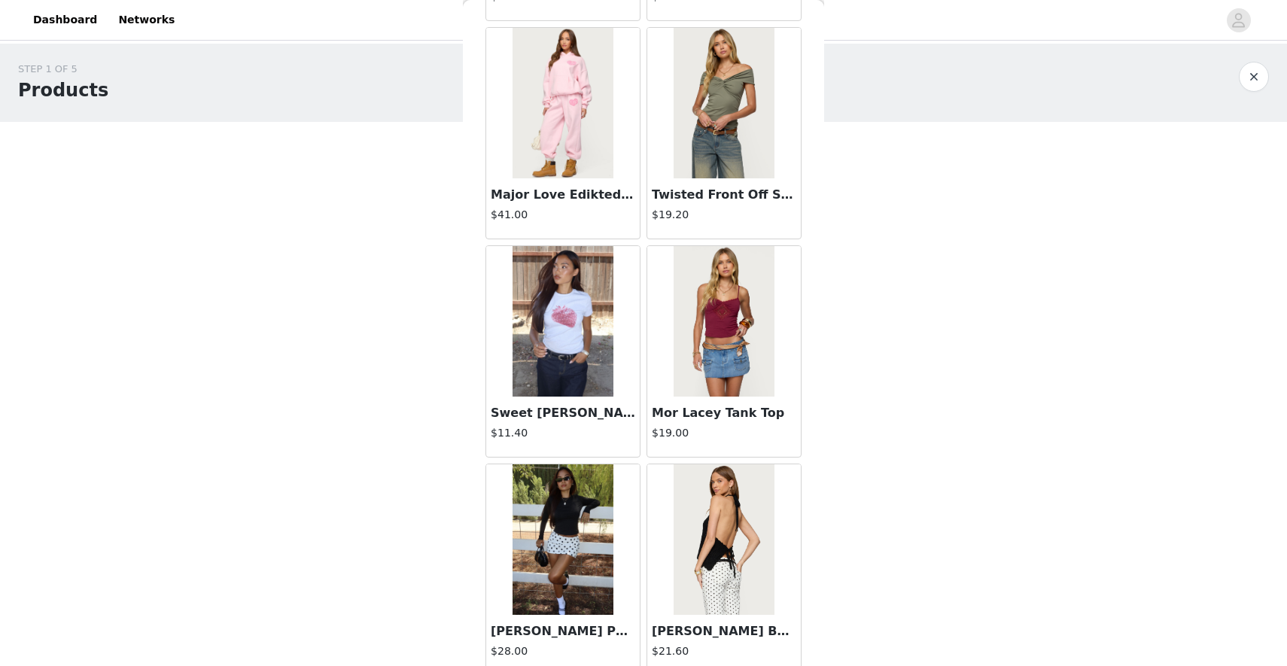
scroll to position [1637, 0]
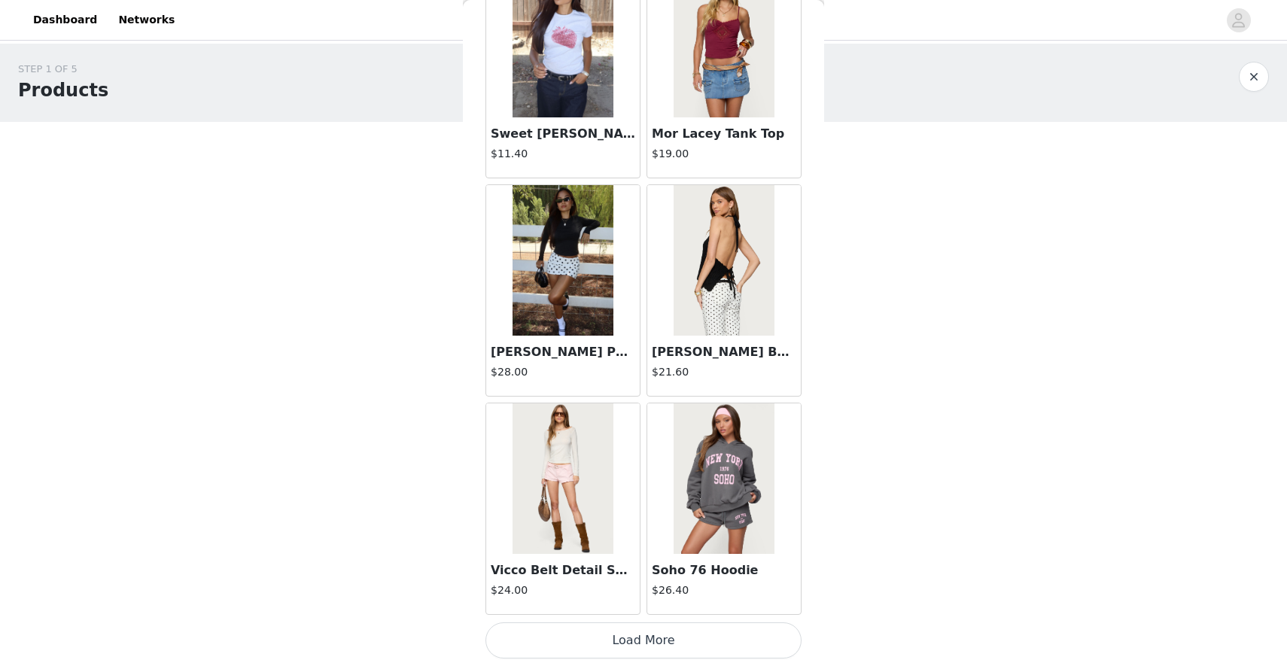
click at [613, 637] on button "Load More" at bounding box center [643, 640] width 316 height 36
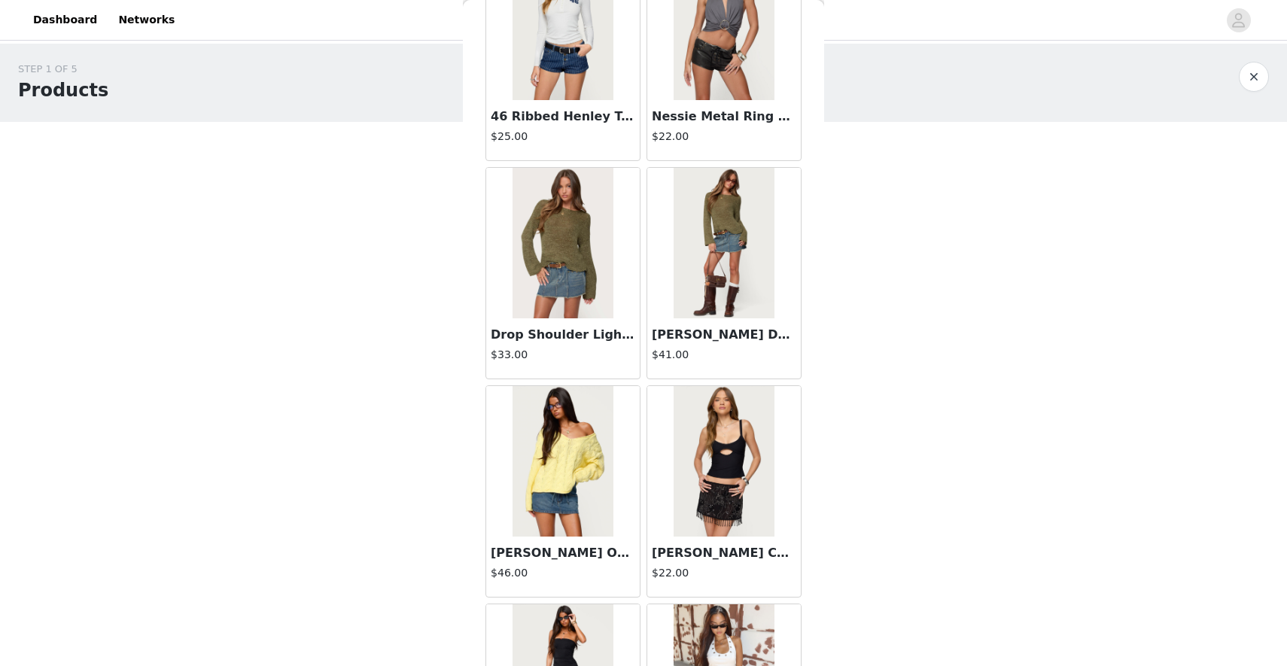
scroll to position [3819, 0]
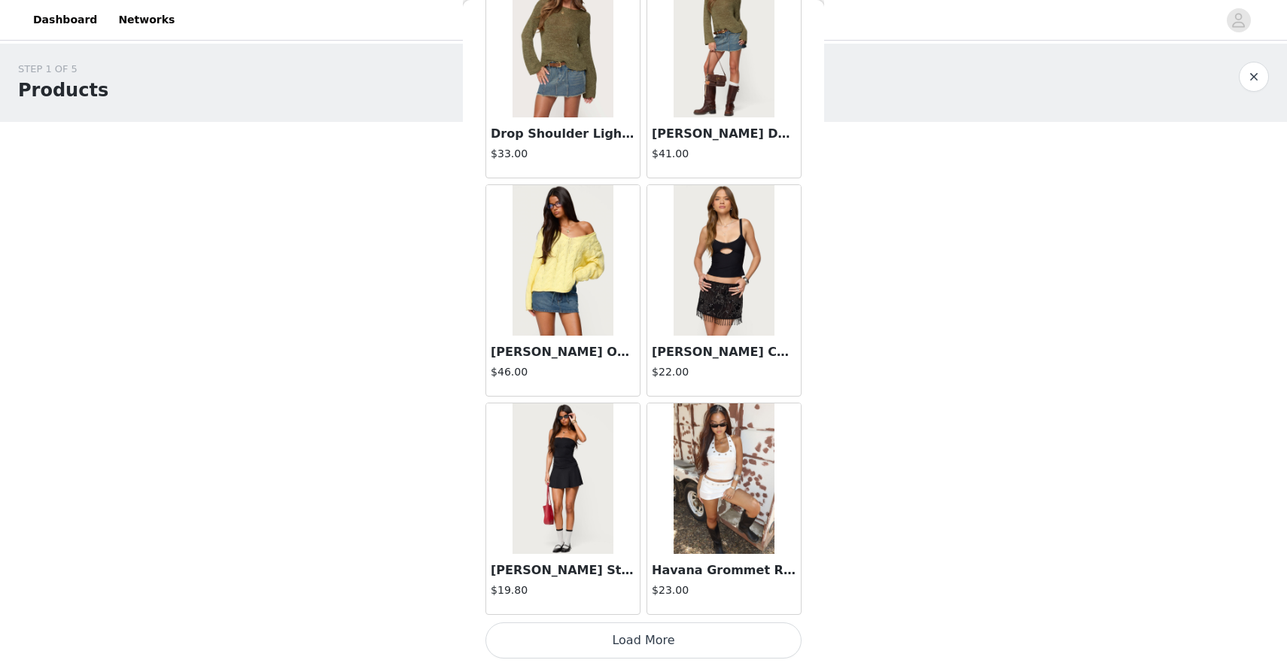
click at [602, 639] on button "Load More" at bounding box center [643, 640] width 316 height 36
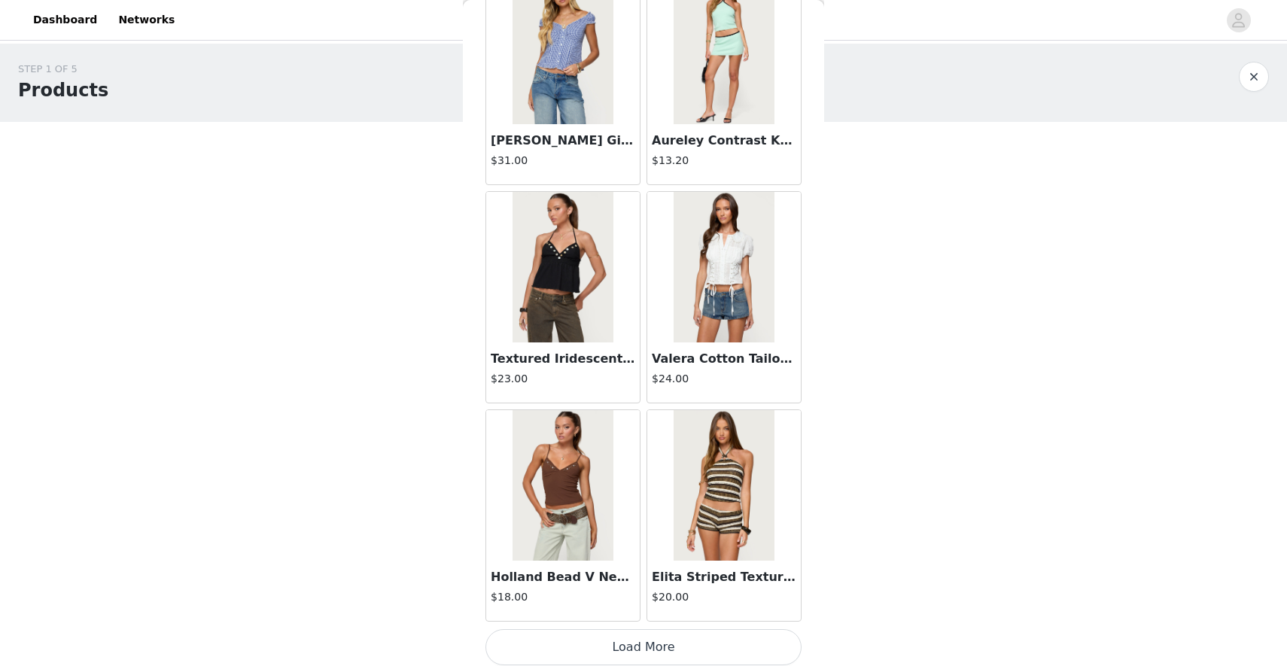
scroll to position [6002, 0]
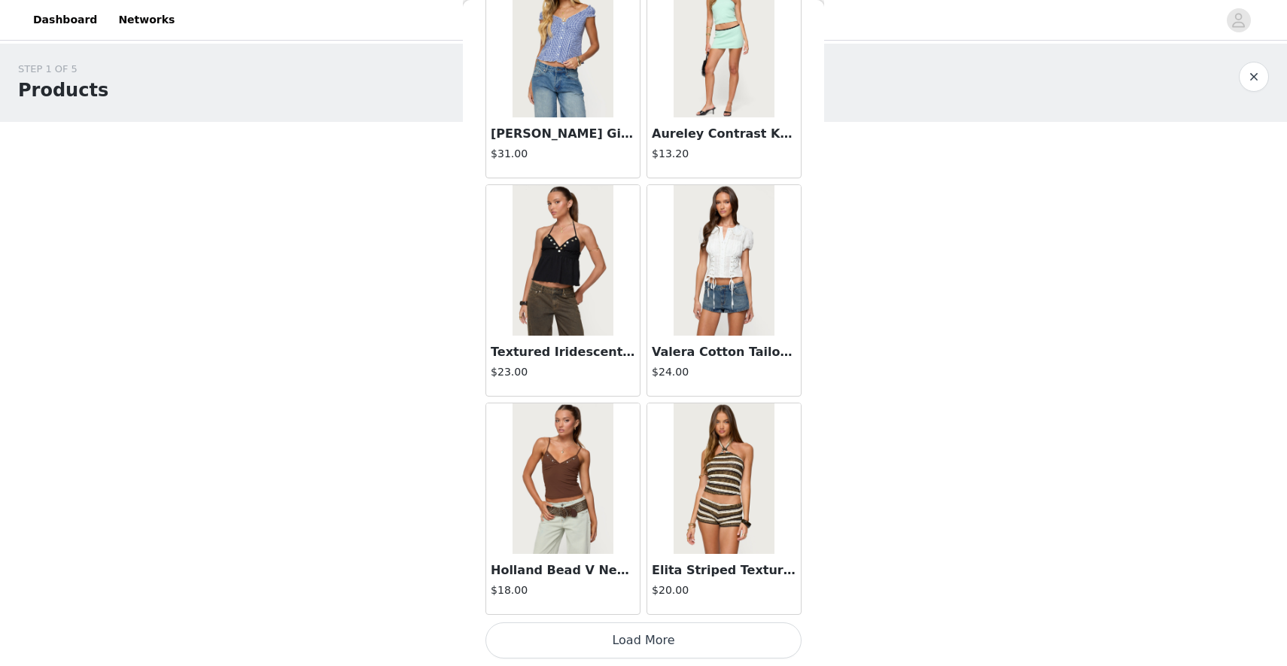
click at [607, 635] on button "Load More" at bounding box center [643, 640] width 316 height 36
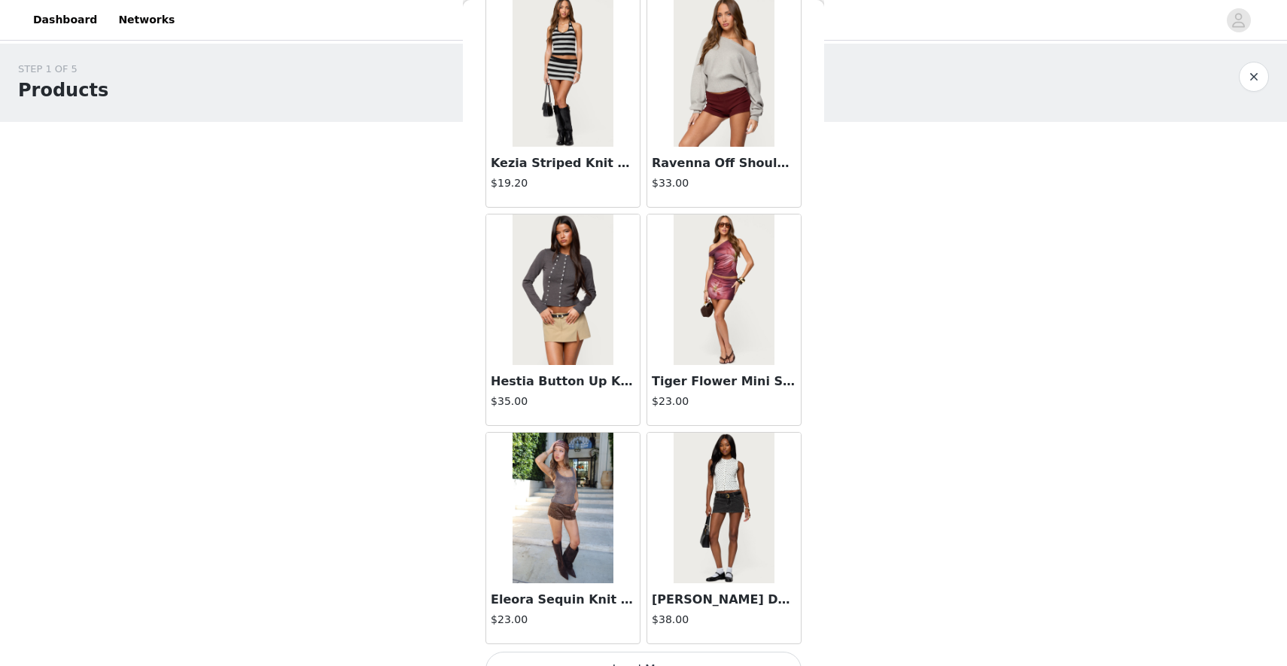
scroll to position [8185, 0]
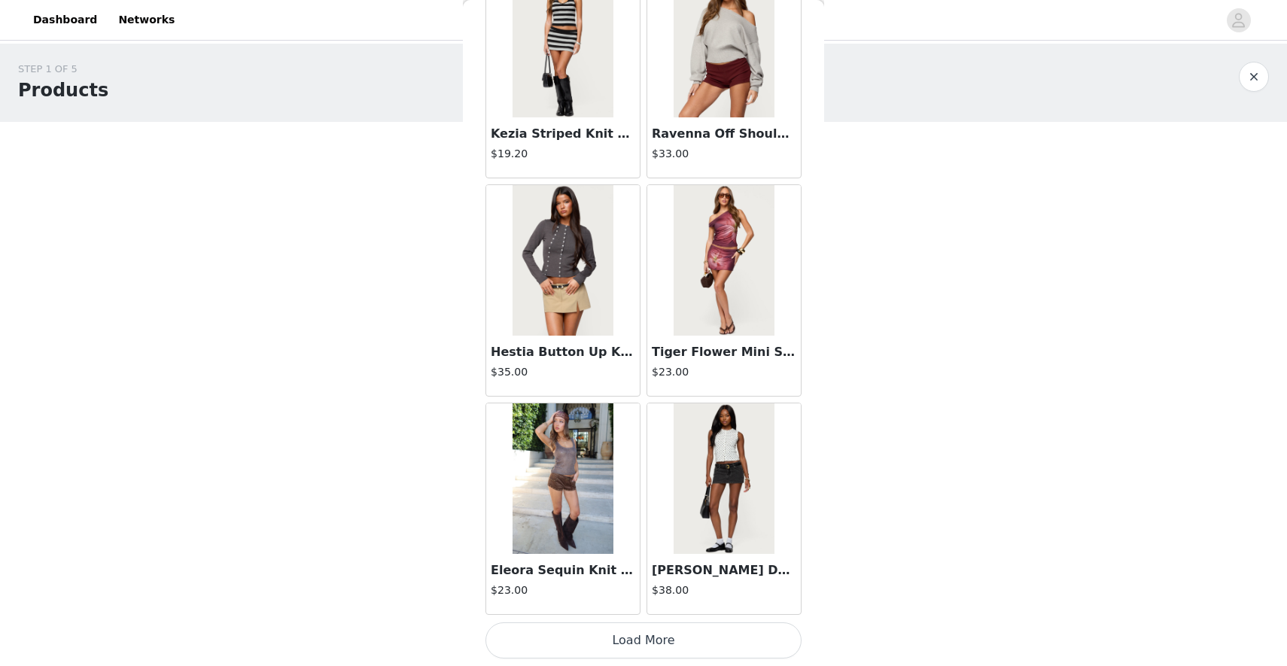
click at [592, 637] on button "Load More" at bounding box center [643, 640] width 316 height 36
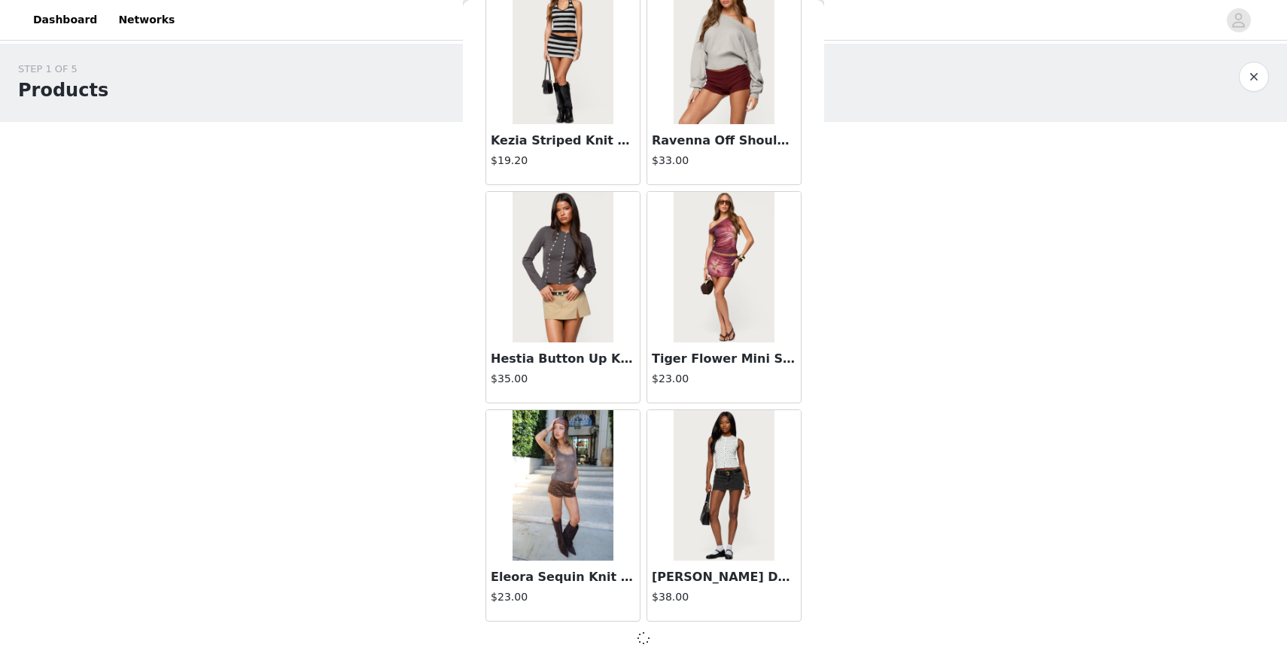
scroll to position [8178, 0]
click at [573, 503] on img at bounding box center [563, 485] width 100 height 151
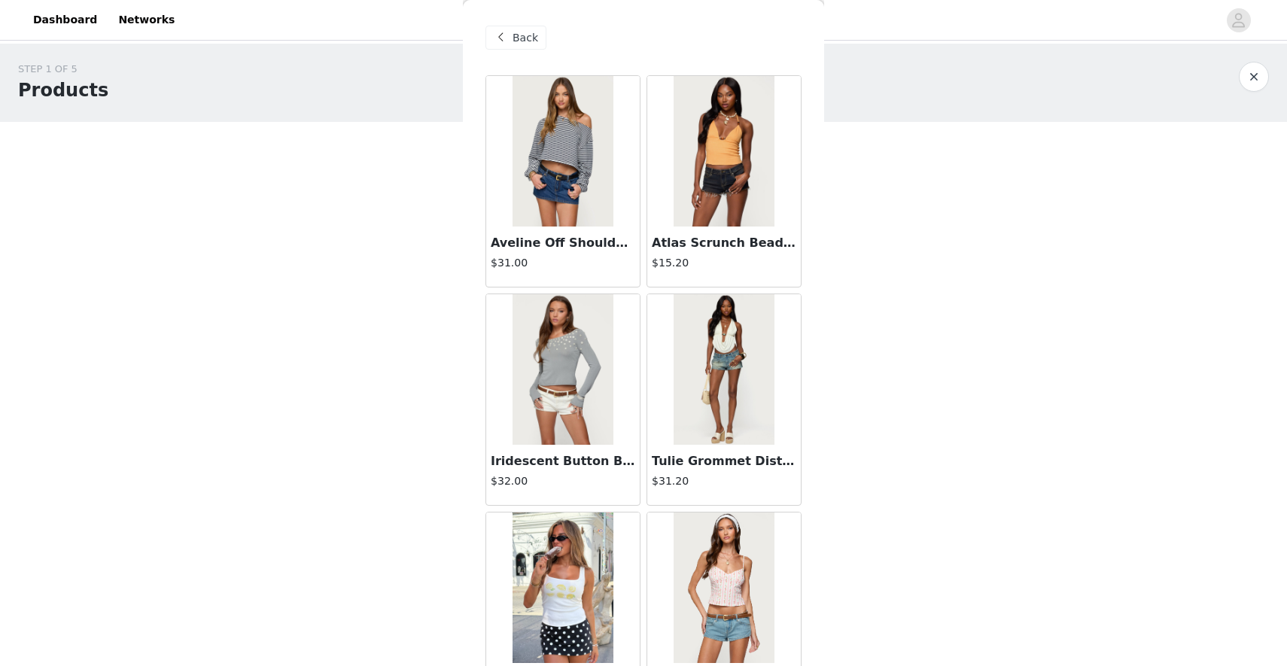
click at [537, 28] on div "Back" at bounding box center [515, 38] width 61 height 24
click at [509, 44] on span at bounding box center [500, 38] width 18 height 18
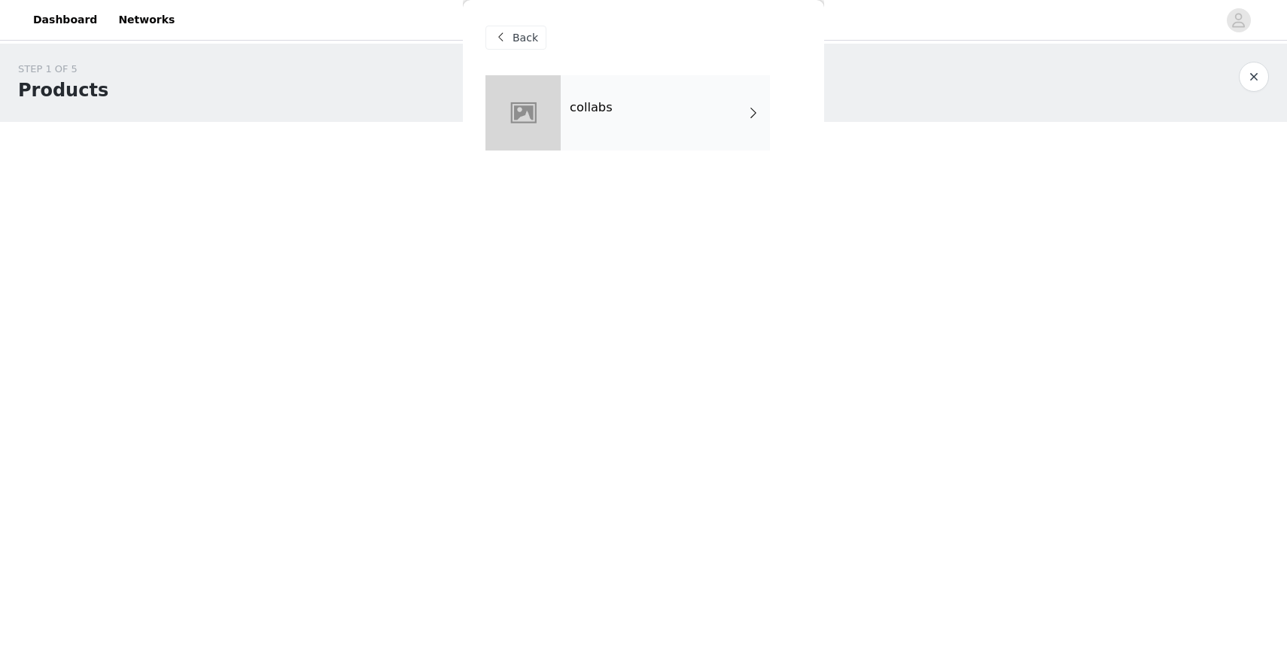
click at [538, 99] on div at bounding box center [522, 112] width 75 height 75
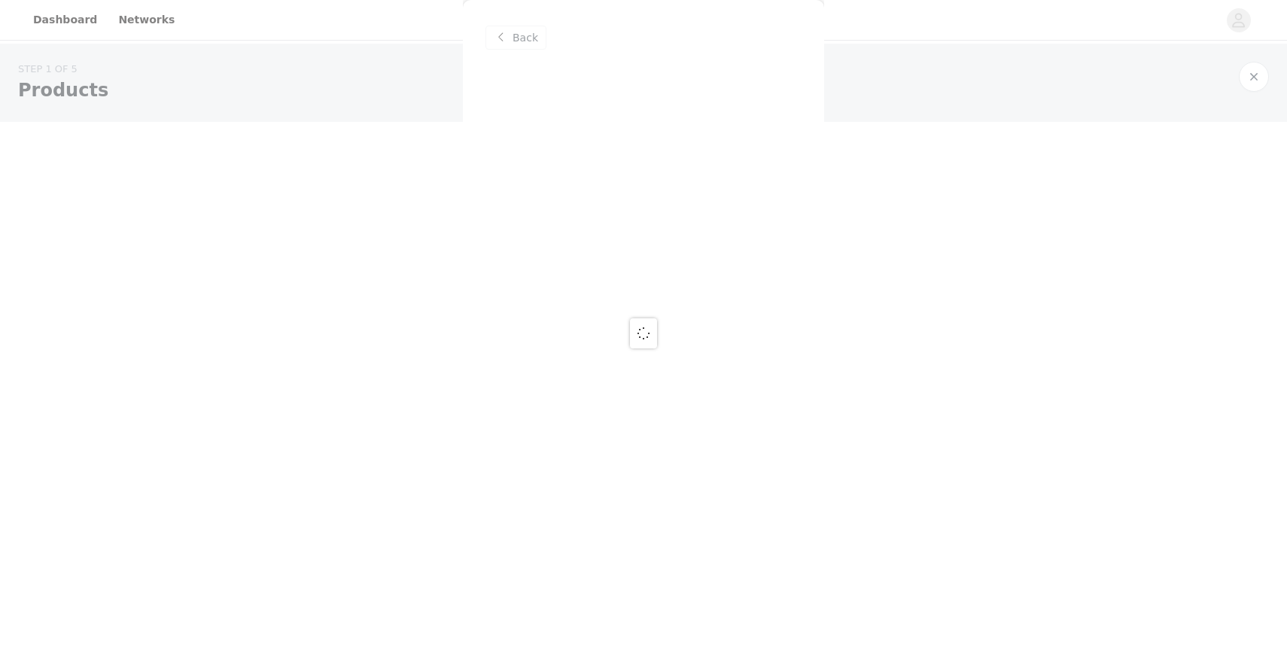
click at [516, 41] on div at bounding box center [643, 333] width 1287 height 666
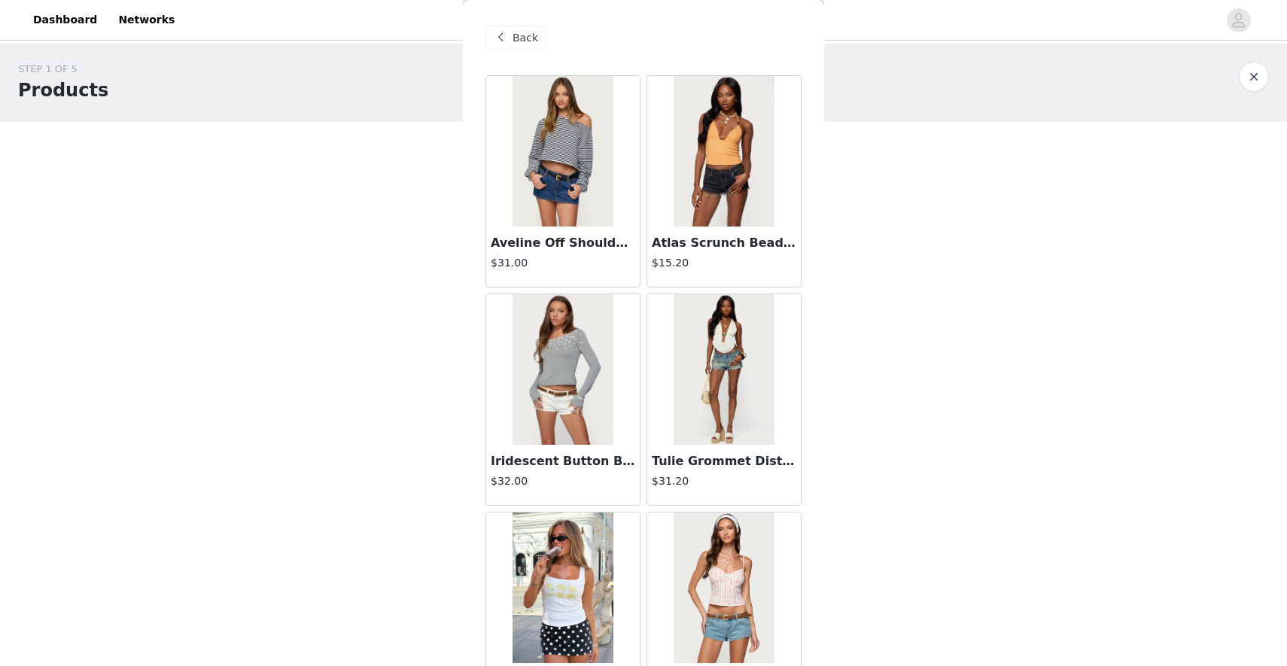
click at [1252, 79] on button "button" at bounding box center [1254, 77] width 30 height 30
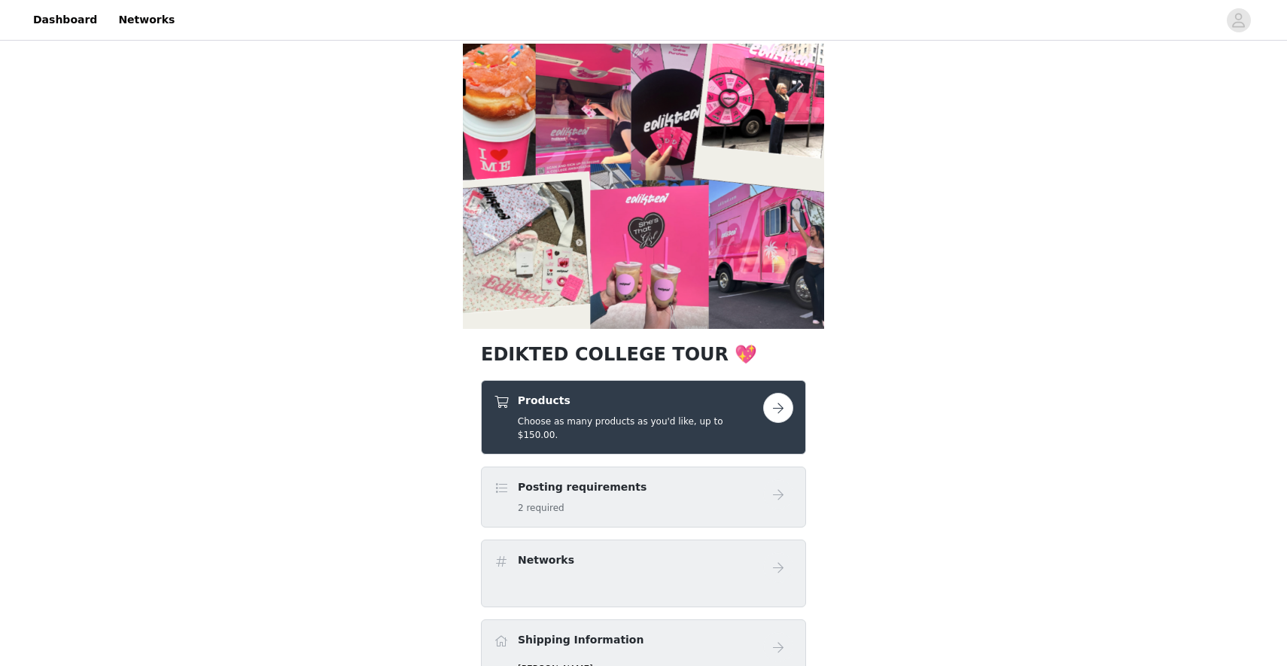
click at [787, 405] on button "button" at bounding box center [778, 408] width 30 height 30
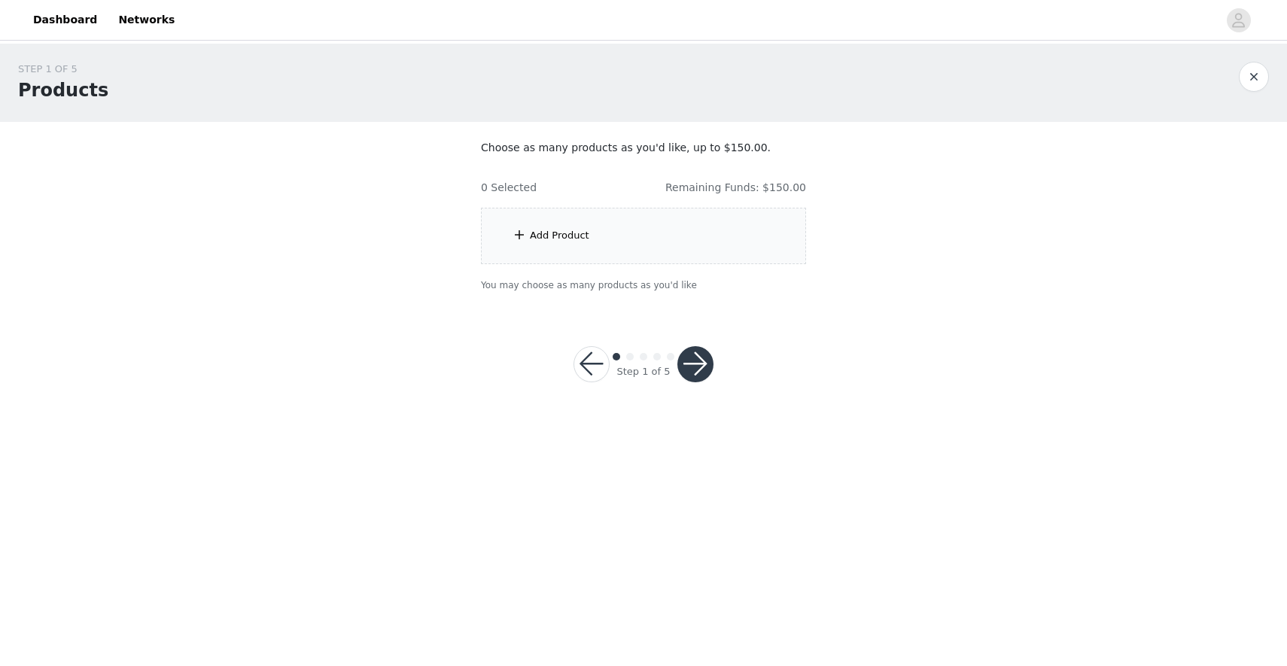
click at [606, 230] on div "Add Product" at bounding box center [643, 236] width 325 height 56
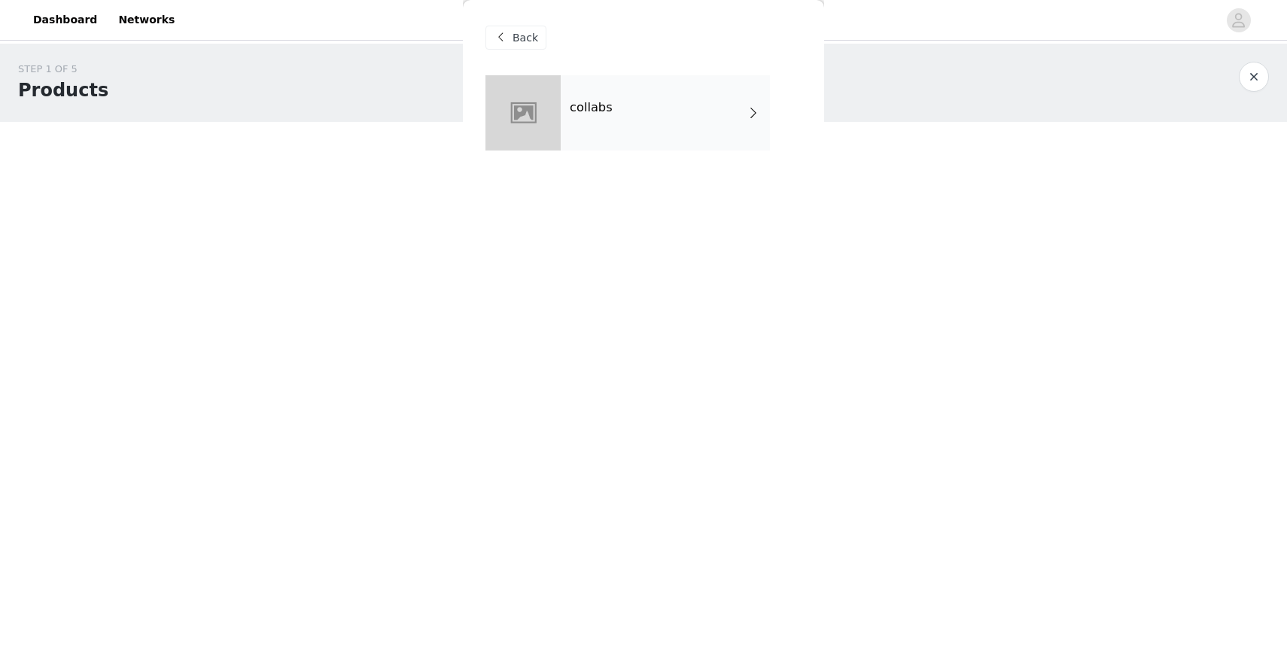
click at [671, 129] on div "collabs" at bounding box center [665, 112] width 209 height 75
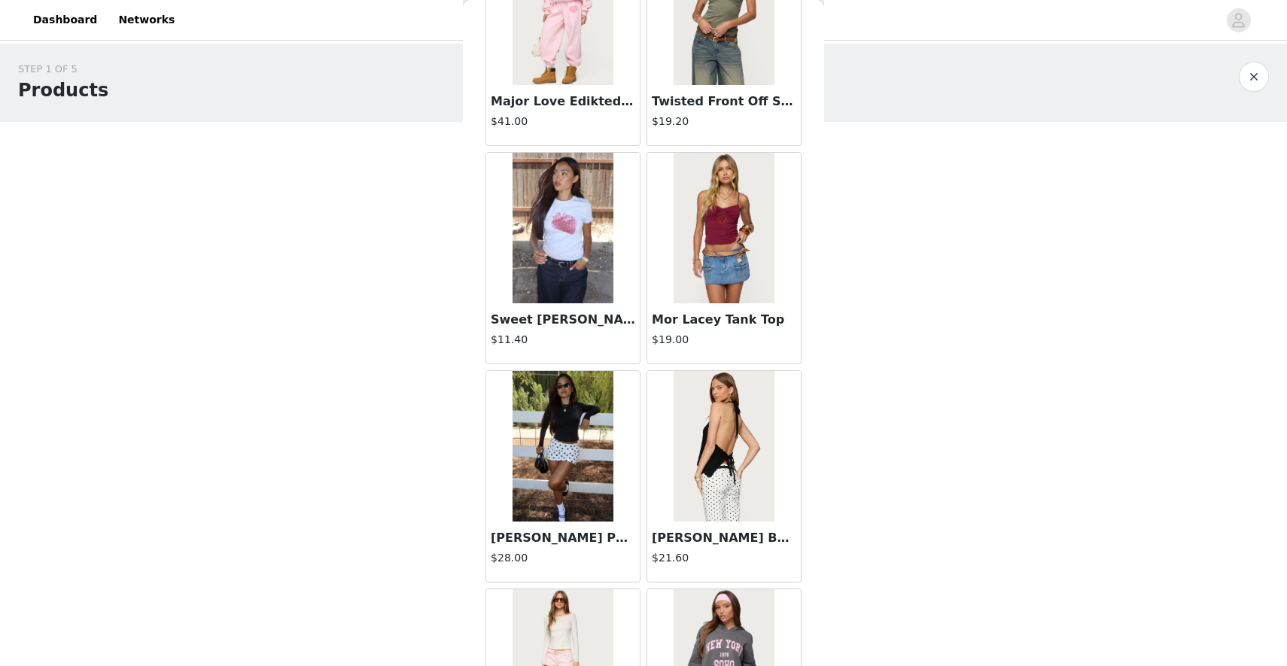
scroll to position [1637, 0]
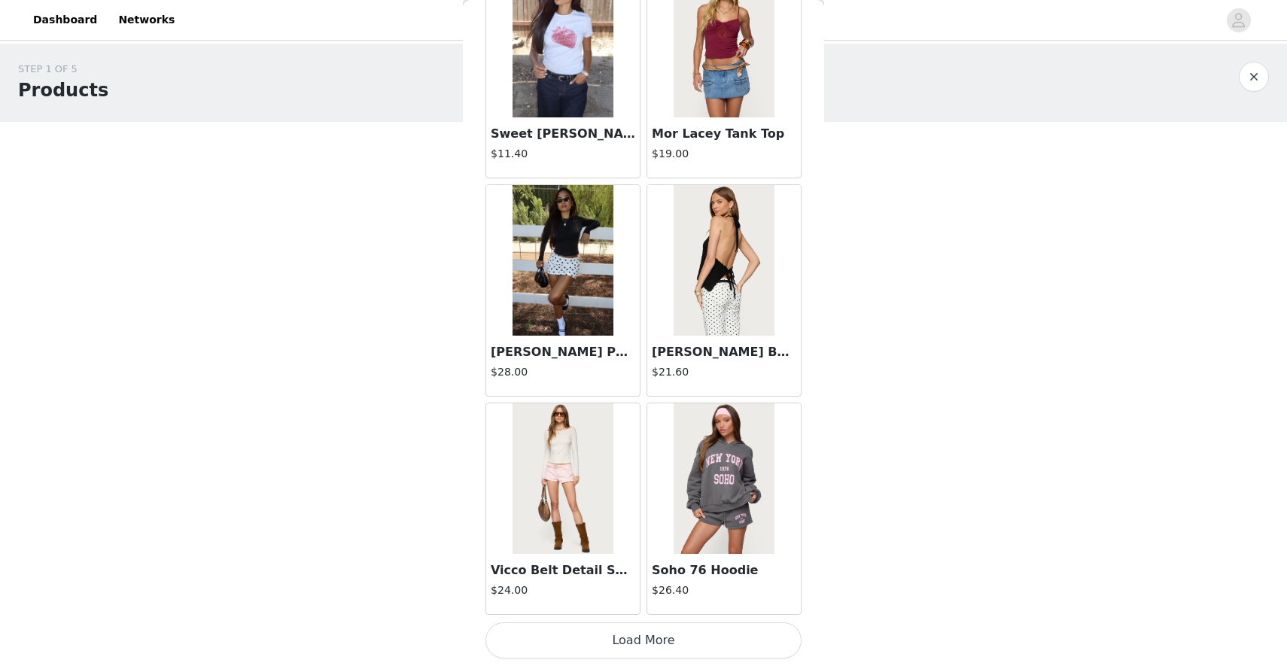
click at [646, 635] on button "Load More" at bounding box center [643, 640] width 316 height 36
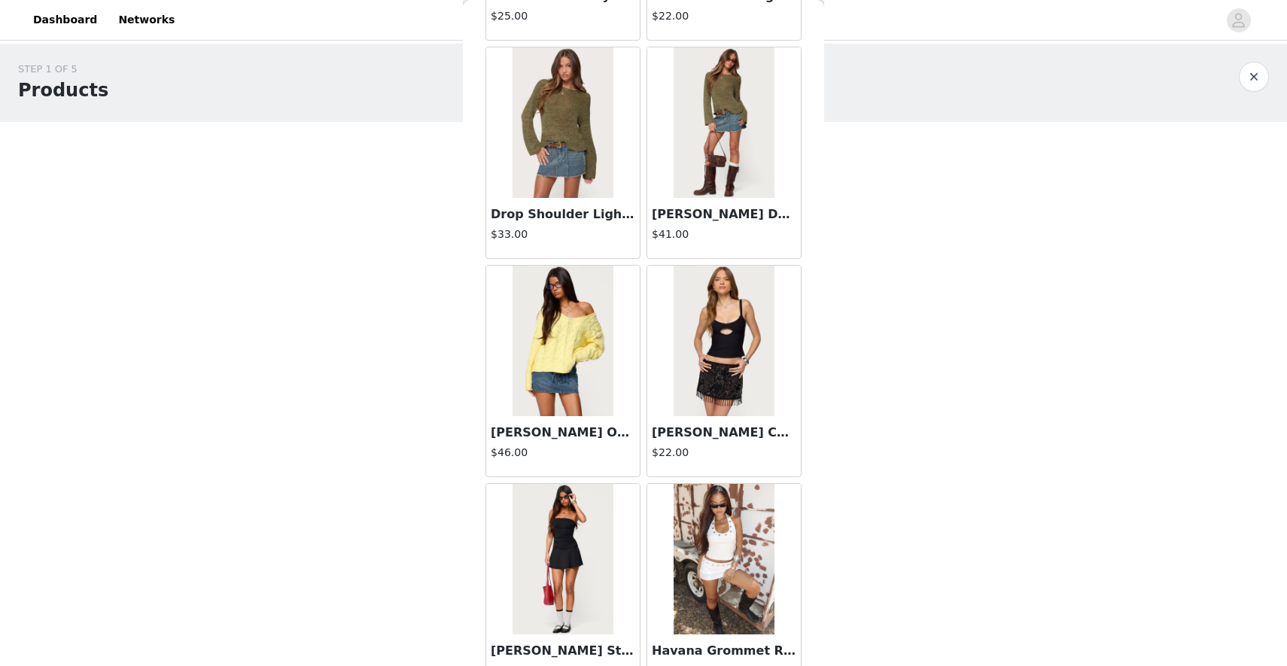
scroll to position [3819, 0]
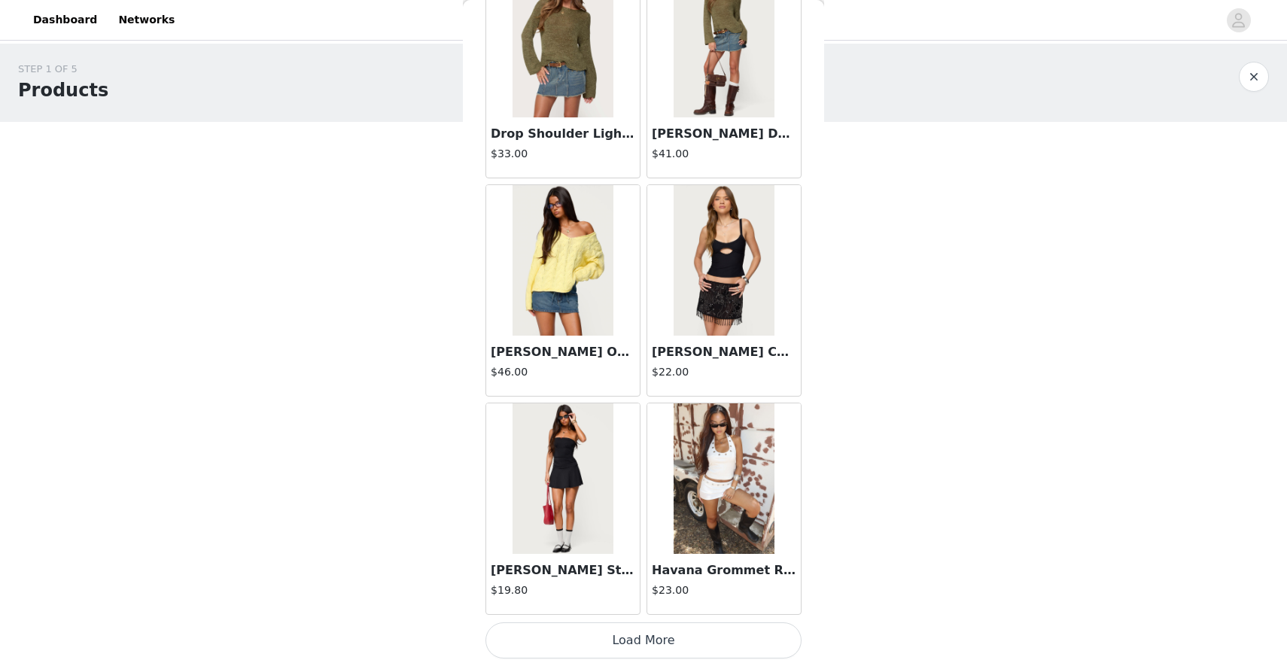
click at [628, 631] on button "Load More" at bounding box center [643, 640] width 316 height 36
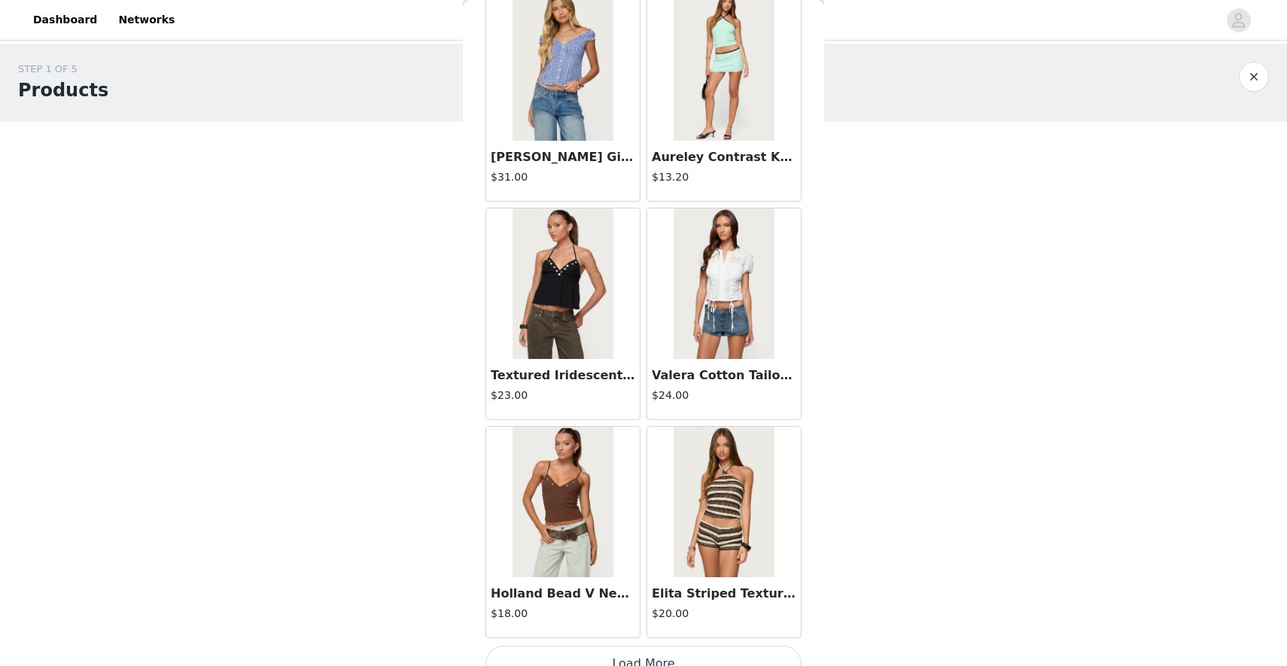
scroll to position [6002, 0]
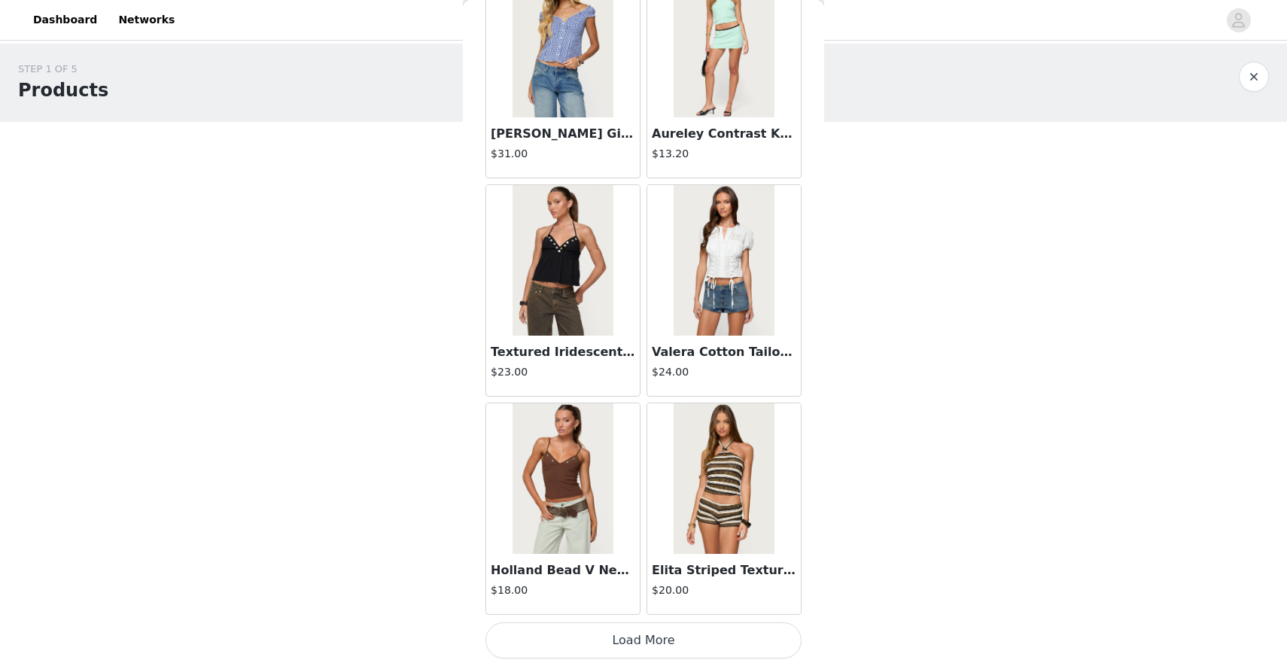
click at [535, 643] on button "Load More" at bounding box center [643, 640] width 316 height 36
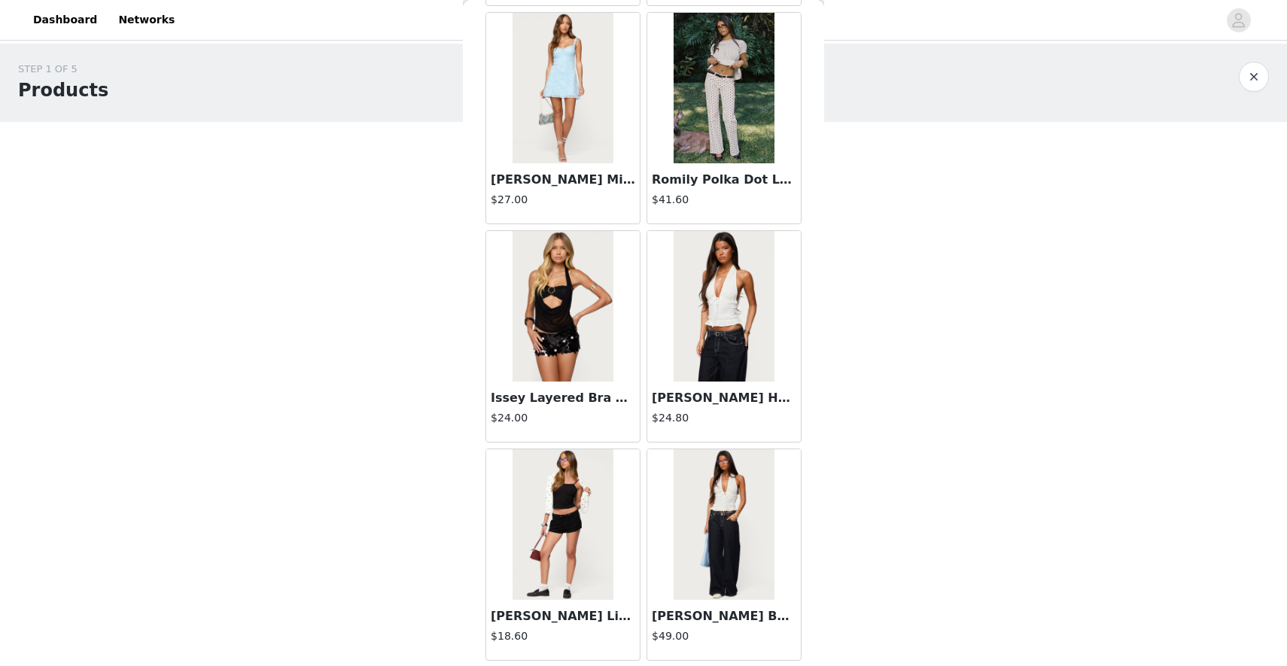
scroll to position [7270, 0]
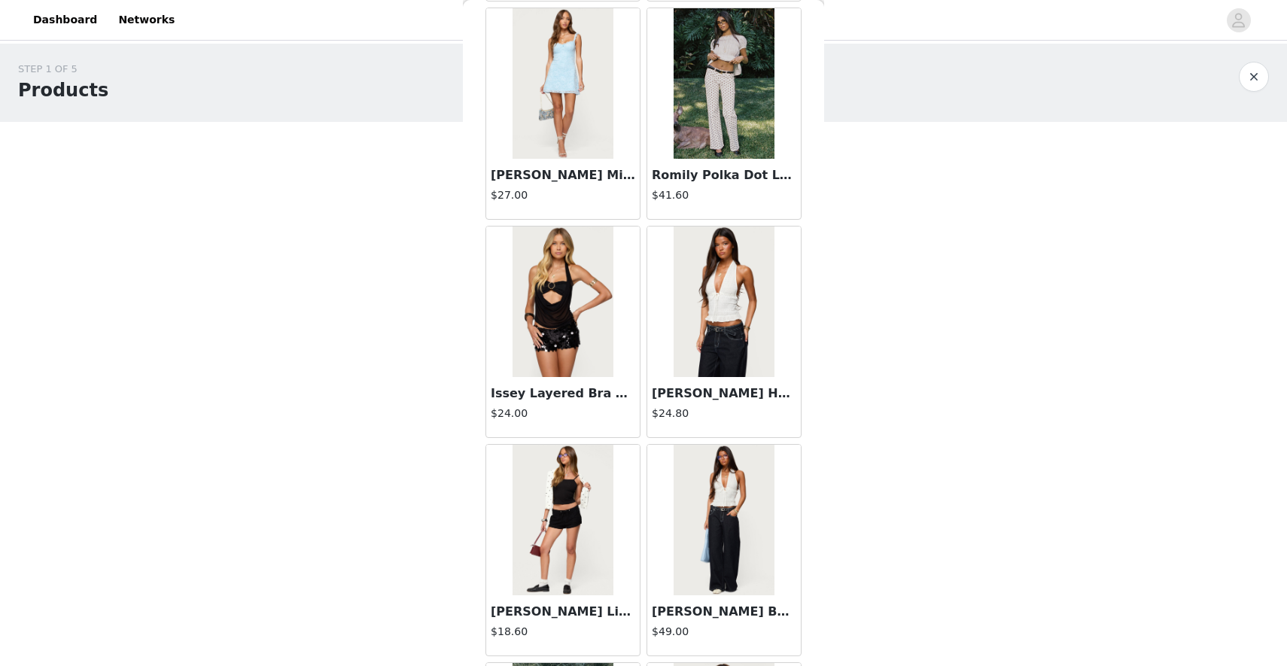
click at [751, 104] on img at bounding box center [724, 83] width 100 height 151
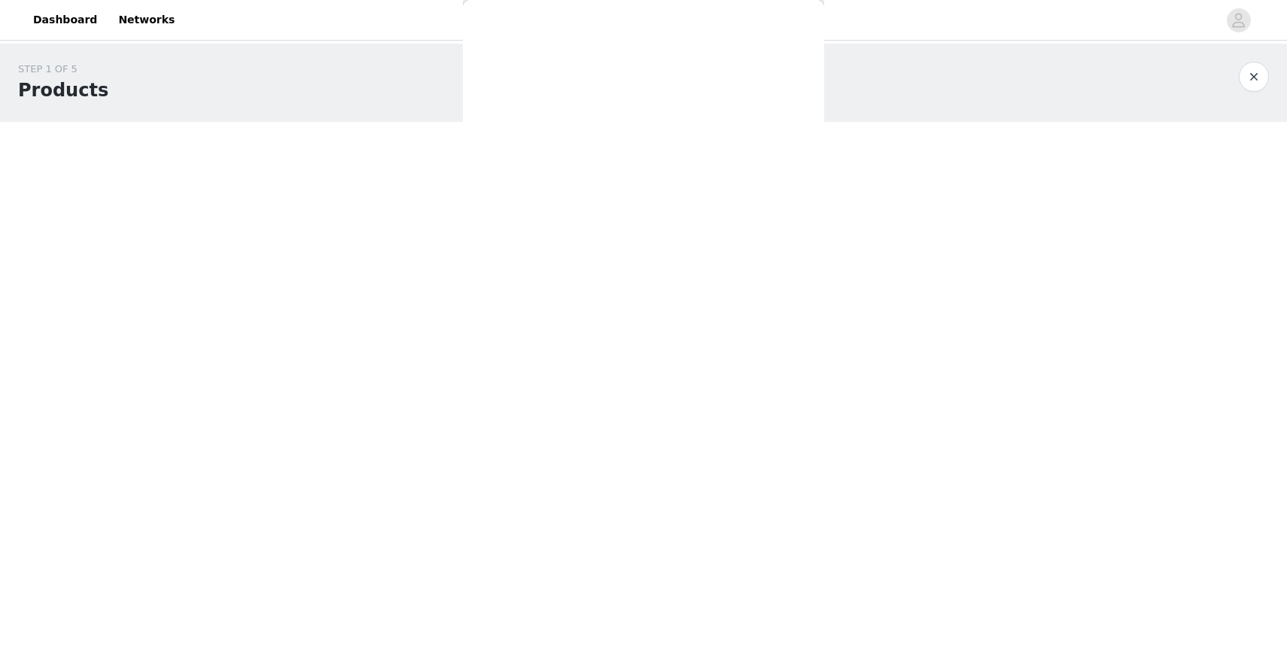
scroll to position [82, 0]
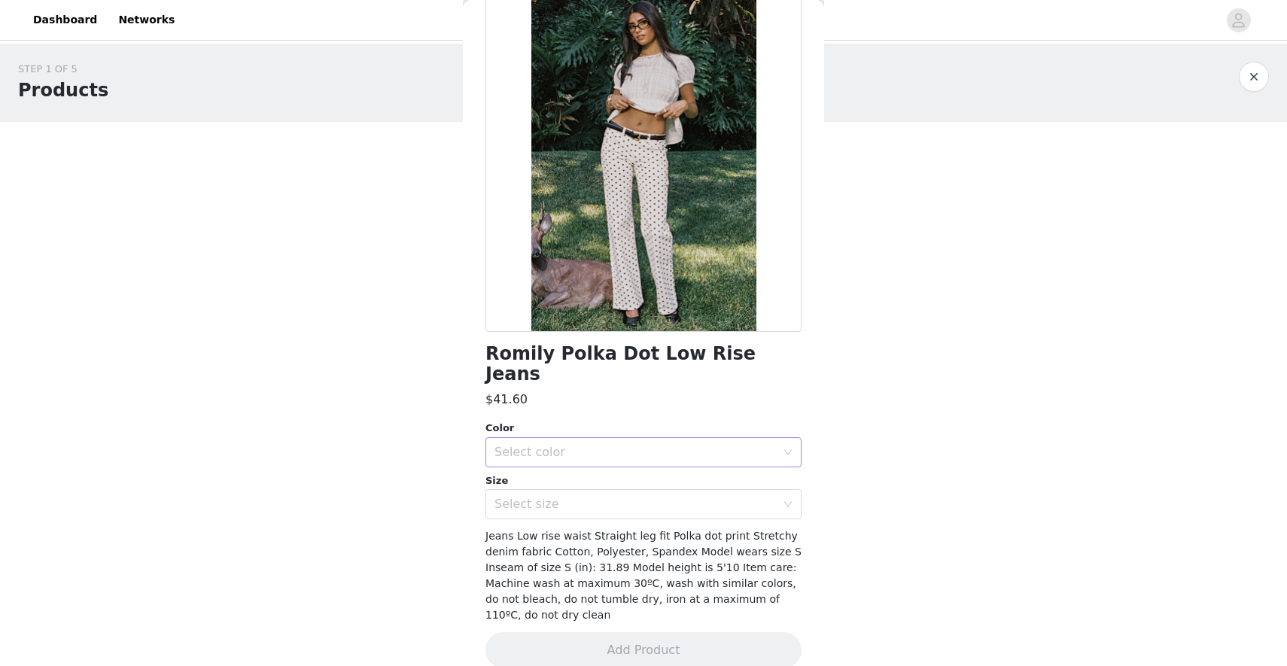
click at [589, 440] on div "Select color" at bounding box center [638, 452] width 288 height 29
click at [590, 473] on li "WHITE" at bounding box center [643, 465] width 316 height 24
click at [590, 497] on div "Select size" at bounding box center [634, 504] width 281 height 15
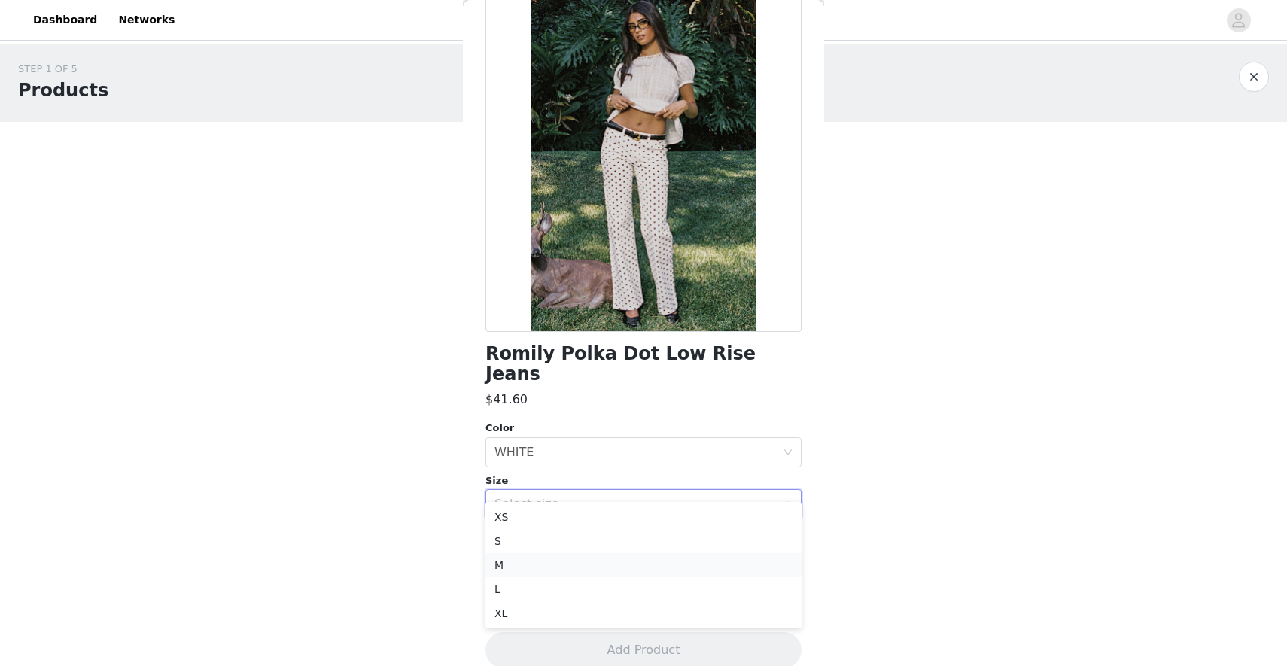
click at [586, 563] on li "M" at bounding box center [643, 565] width 316 height 24
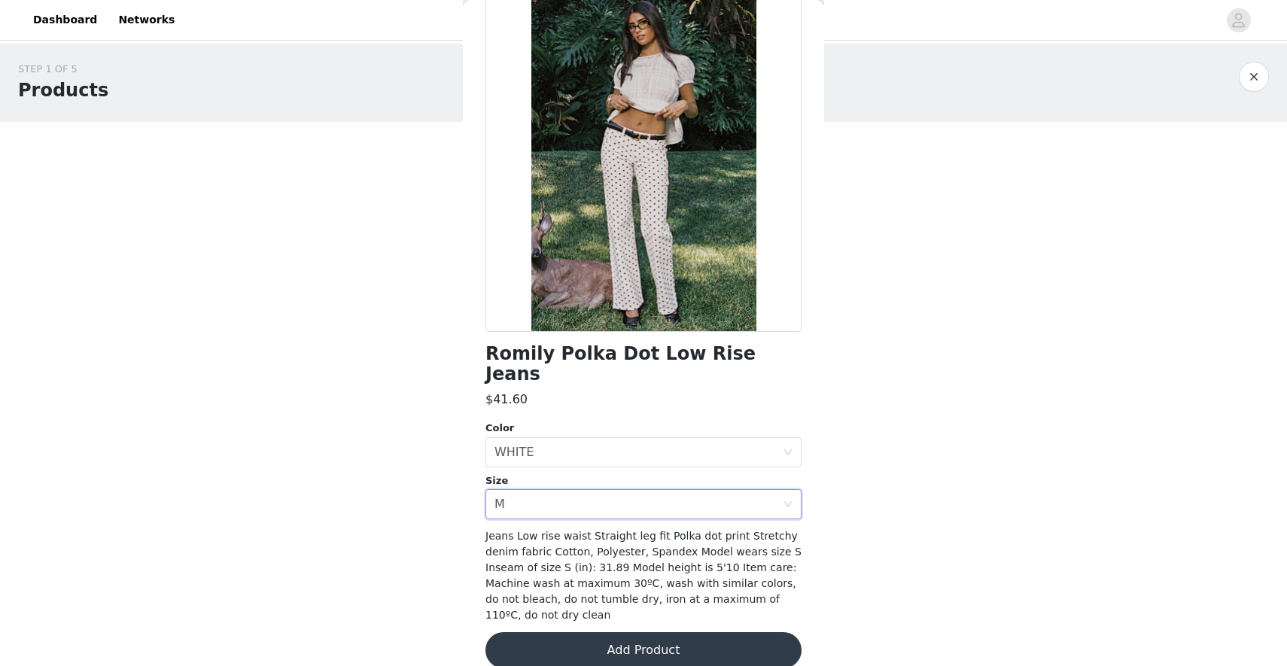
click at [606, 632] on button "Add Product" at bounding box center [643, 650] width 316 height 36
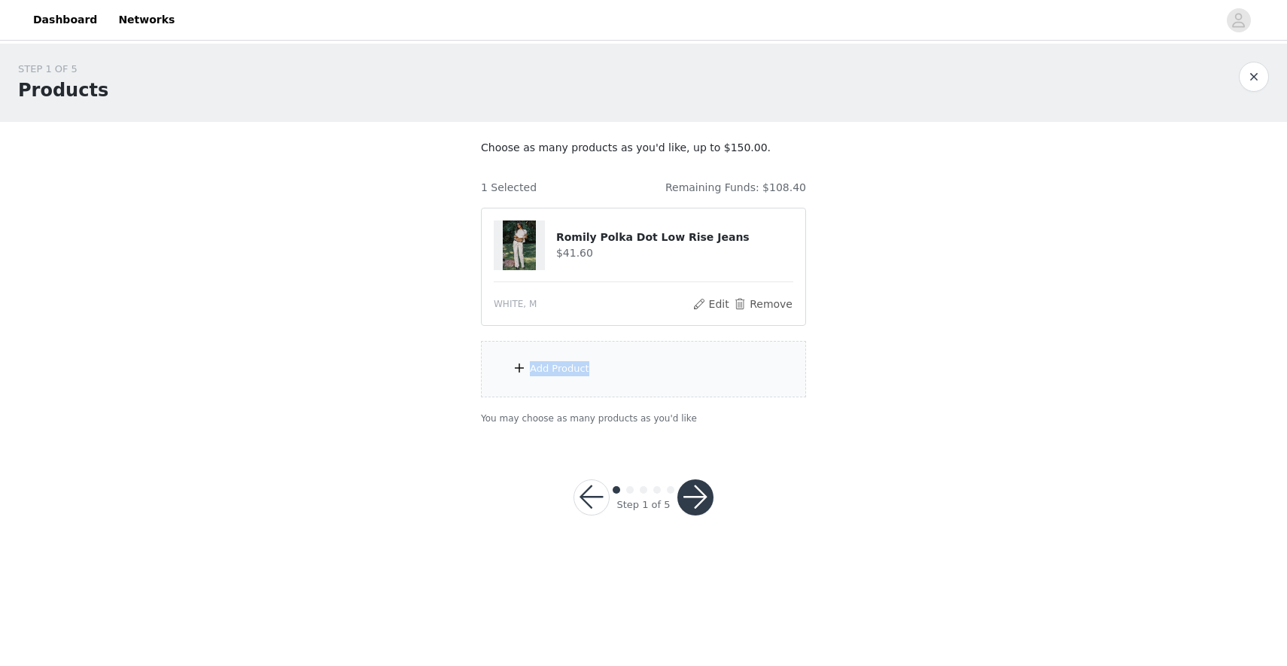
click at [671, 361] on div "Add Product" at bounding box center [643, 369] width 325 height 56
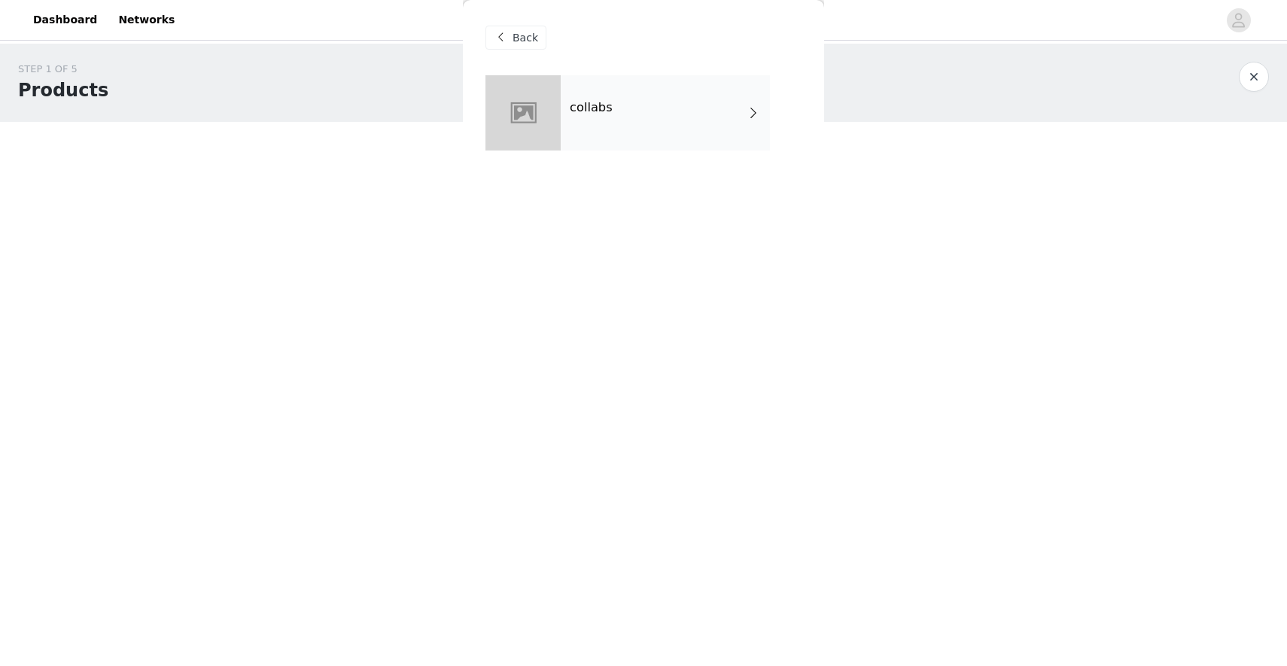
click at [630, 72] on div "Back" at bounding box center [643, 37] width 316 height 75
click at [633, 124] on div "collabs" at bounding box center [665, 112] width 209 height 75
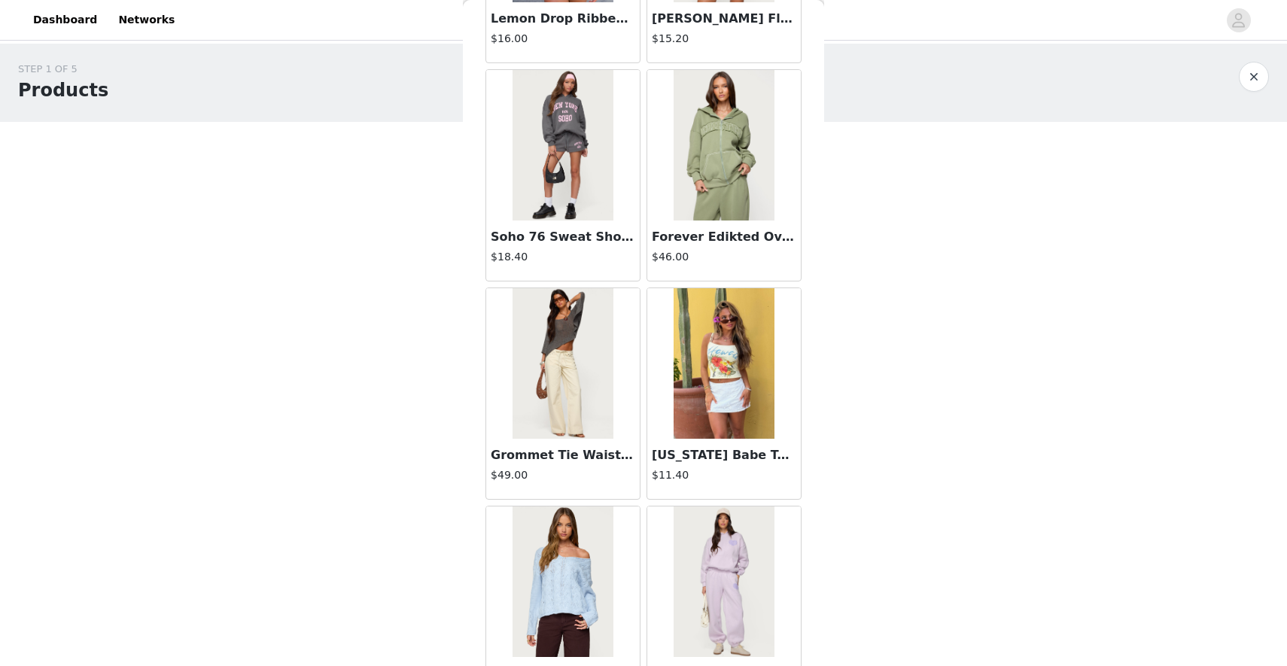
scroll to position [1637, 0]
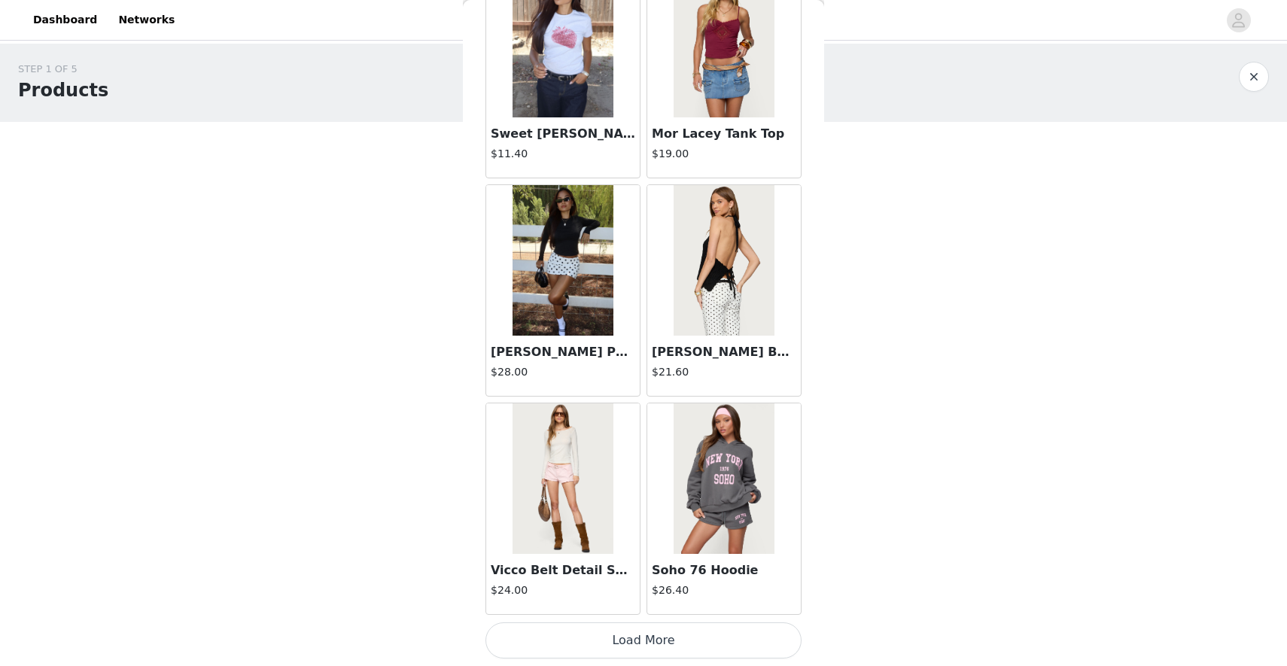
click at [646, 639] on button "Load More" at bounding box center [643, 640] width 316 height 36
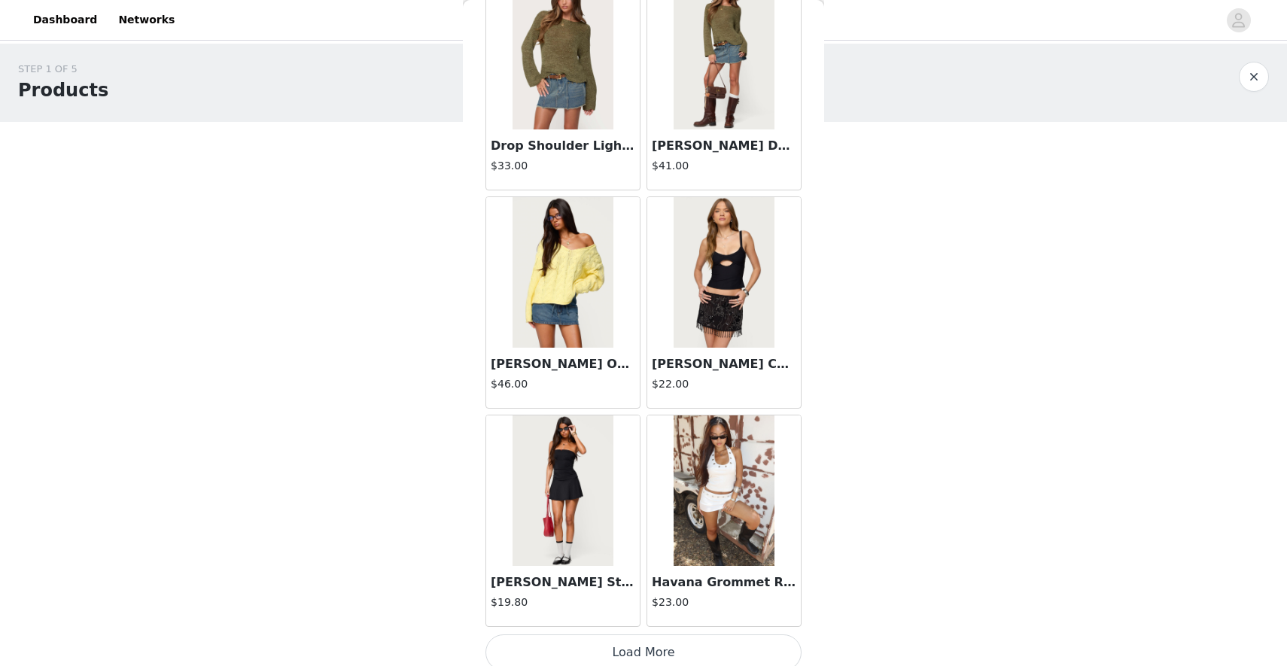
scroll to position [3819, 0]
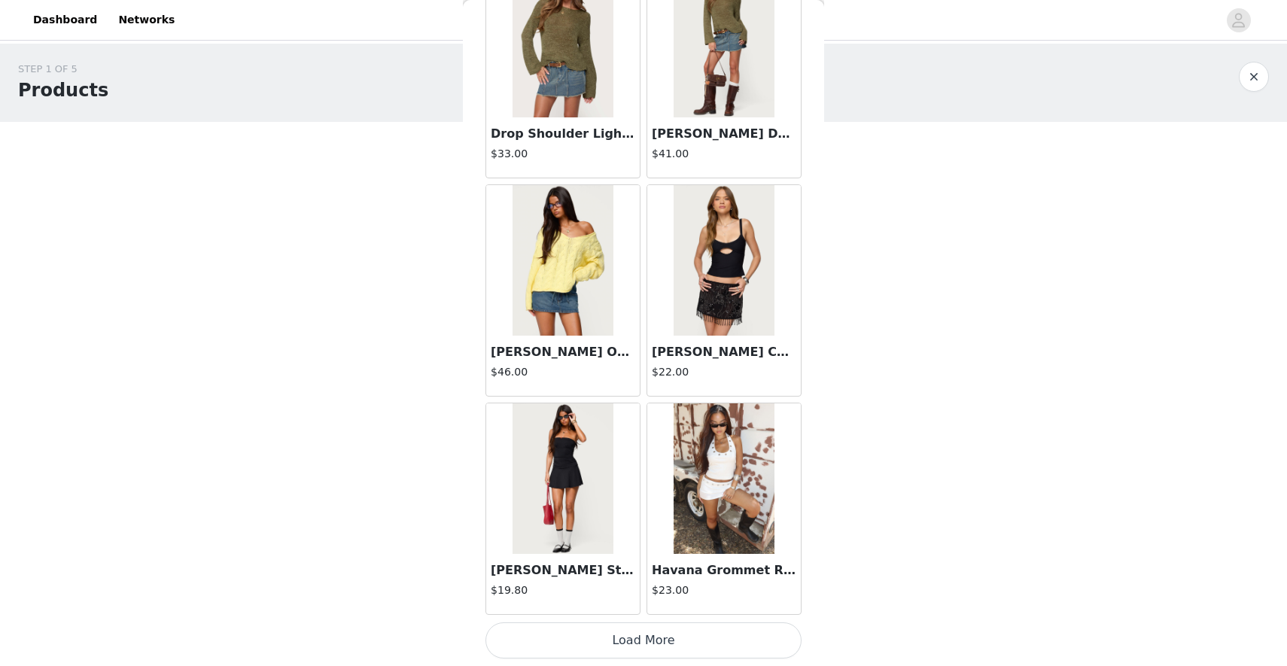
click at [607, 643] on button "Load More" at bounding box center [643, 640] width 316 height 36
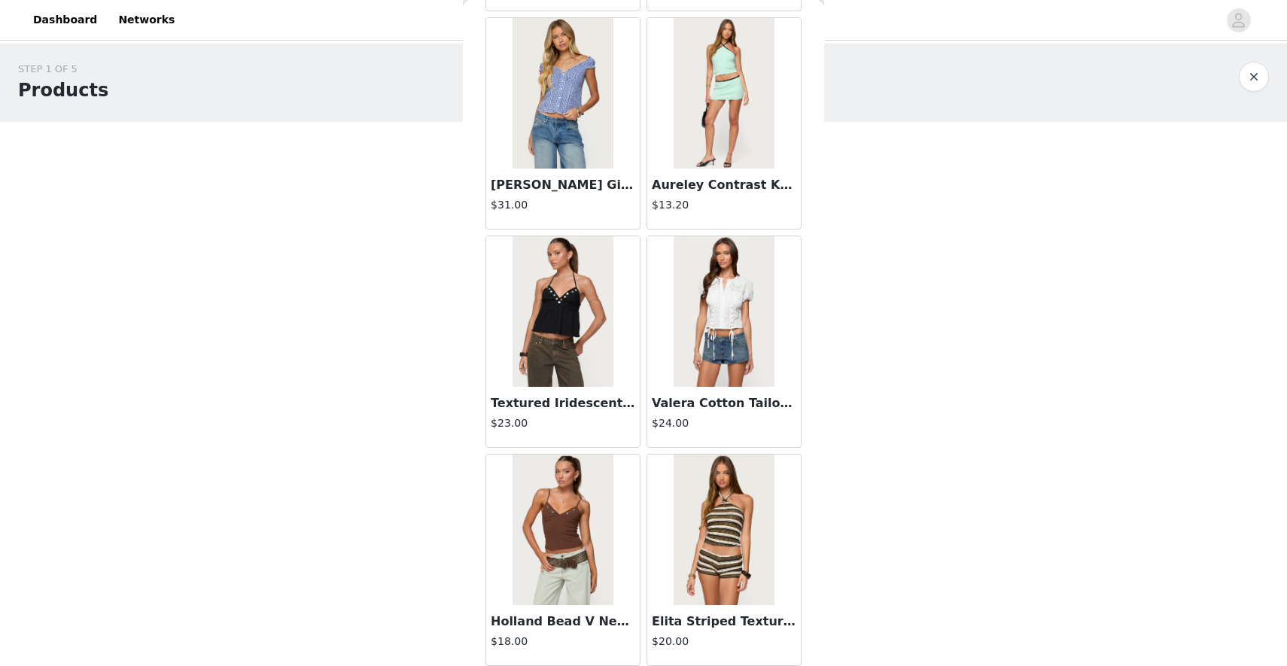
scroll to position [6002, 0]
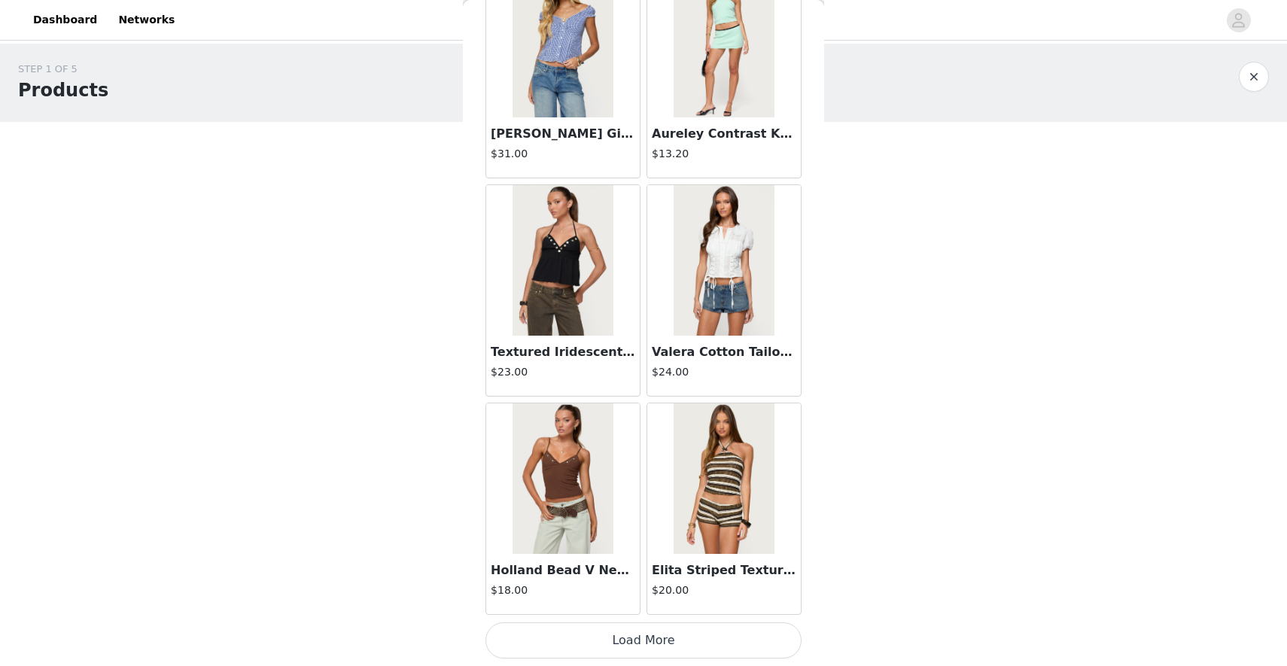
click at [607, 637] on button "Load More" at bounding box center [643, 640] width 316 height 36
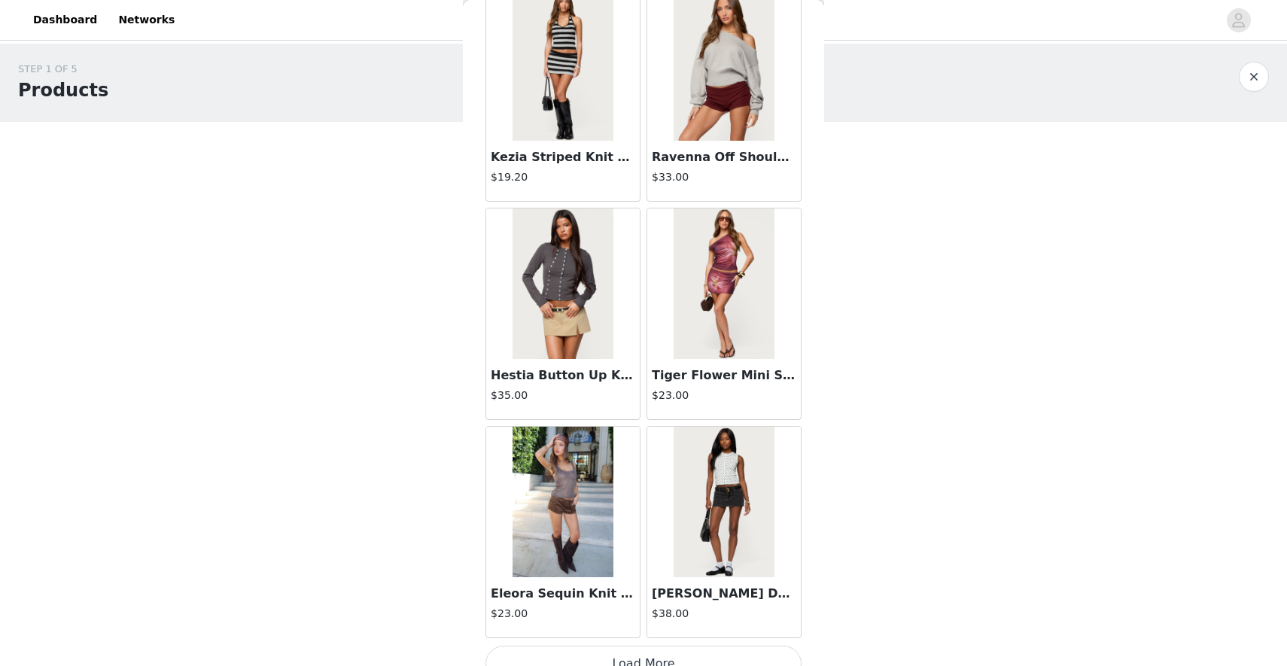
scroll to position [8185, 0]
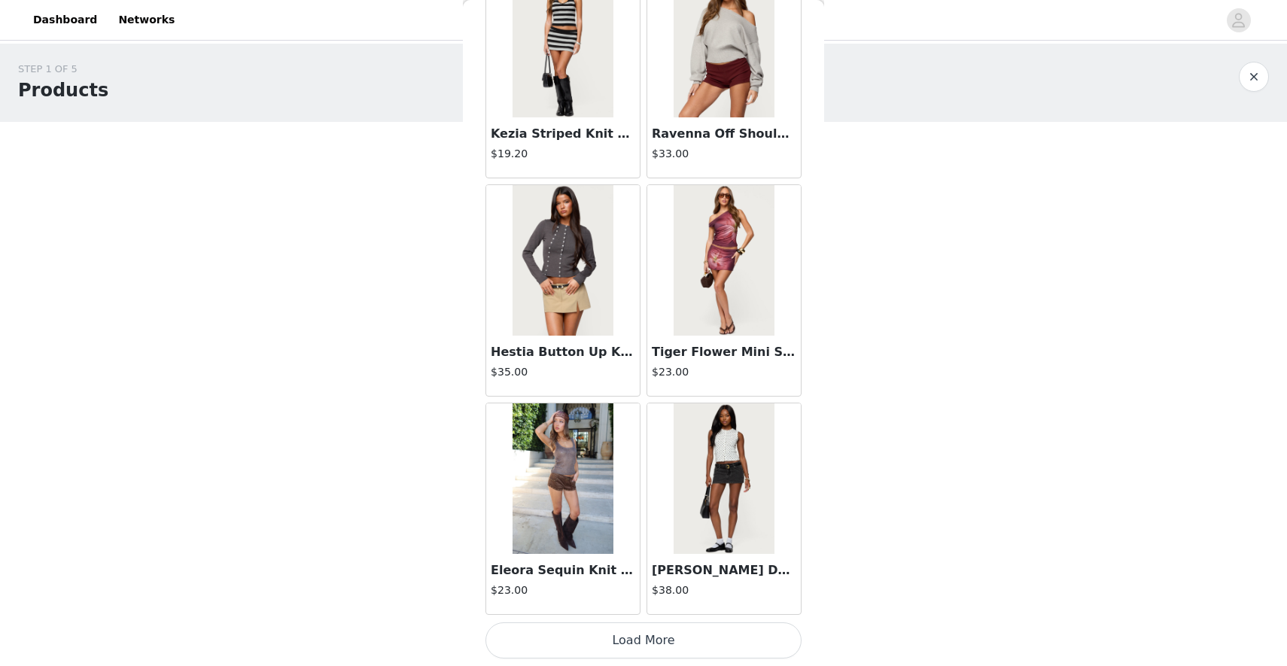
click at [616, 646] on button "Load More" at bounding box center [643, 640] width 316 height 36
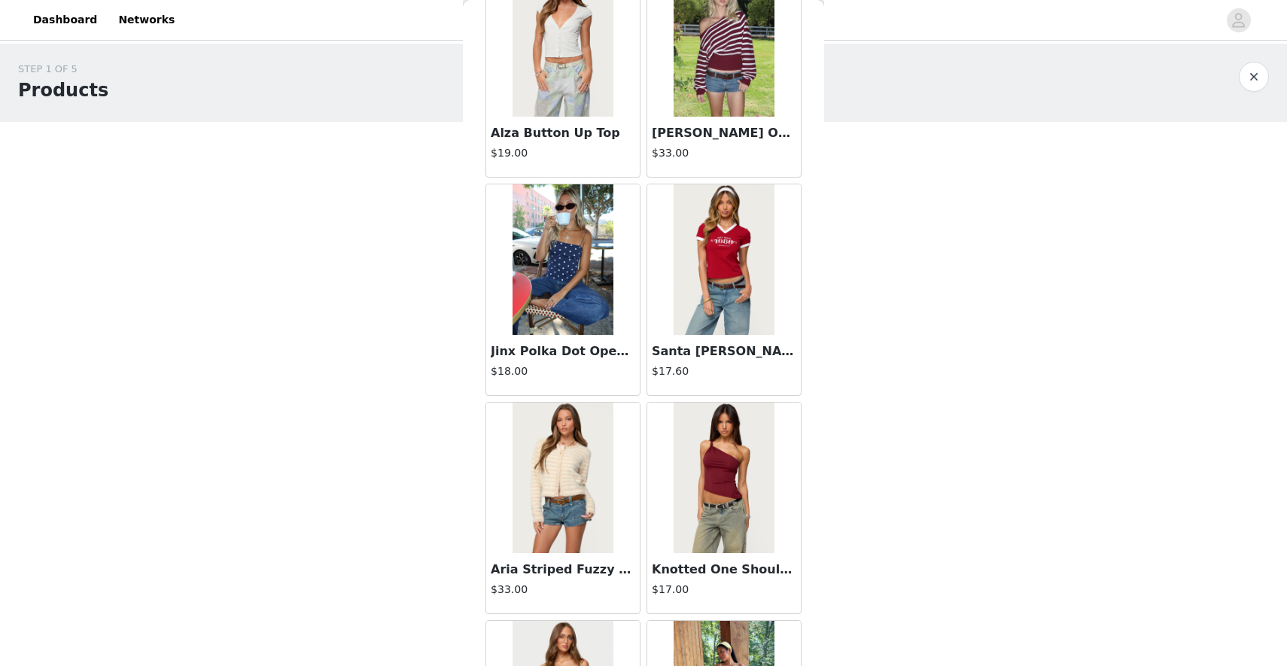
scroll to position [9748, 0]
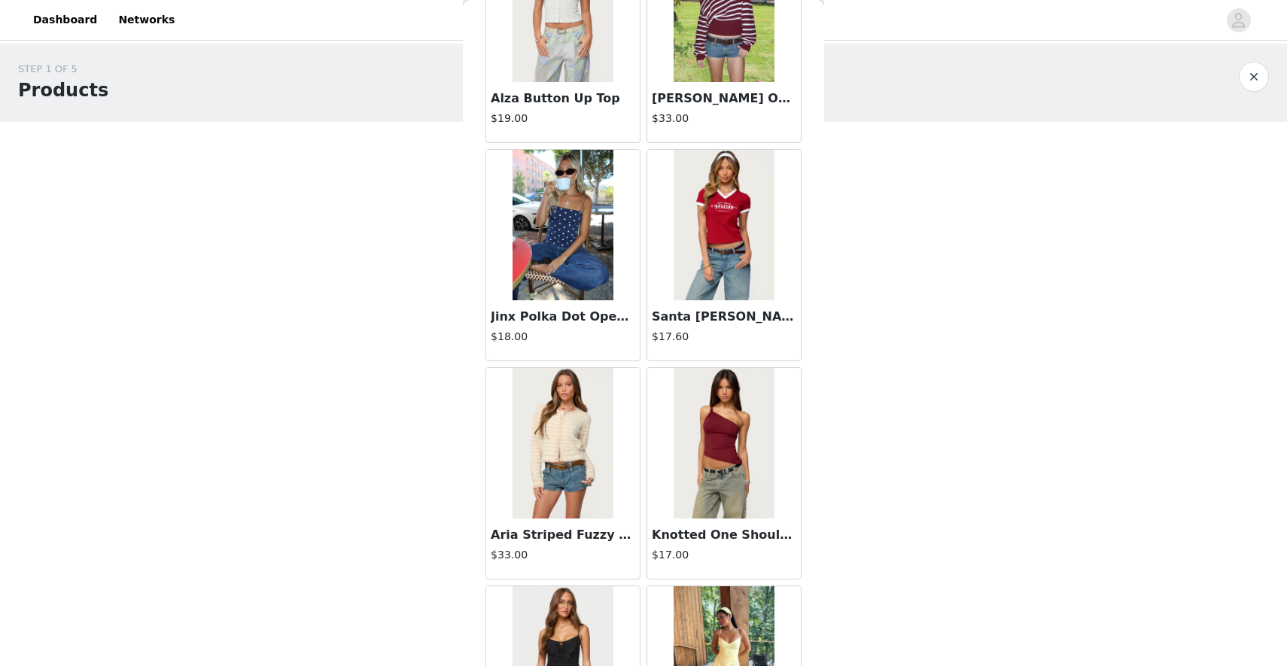
click at [558, 266] on img at bounding box center [563, 225] width 100 height 151
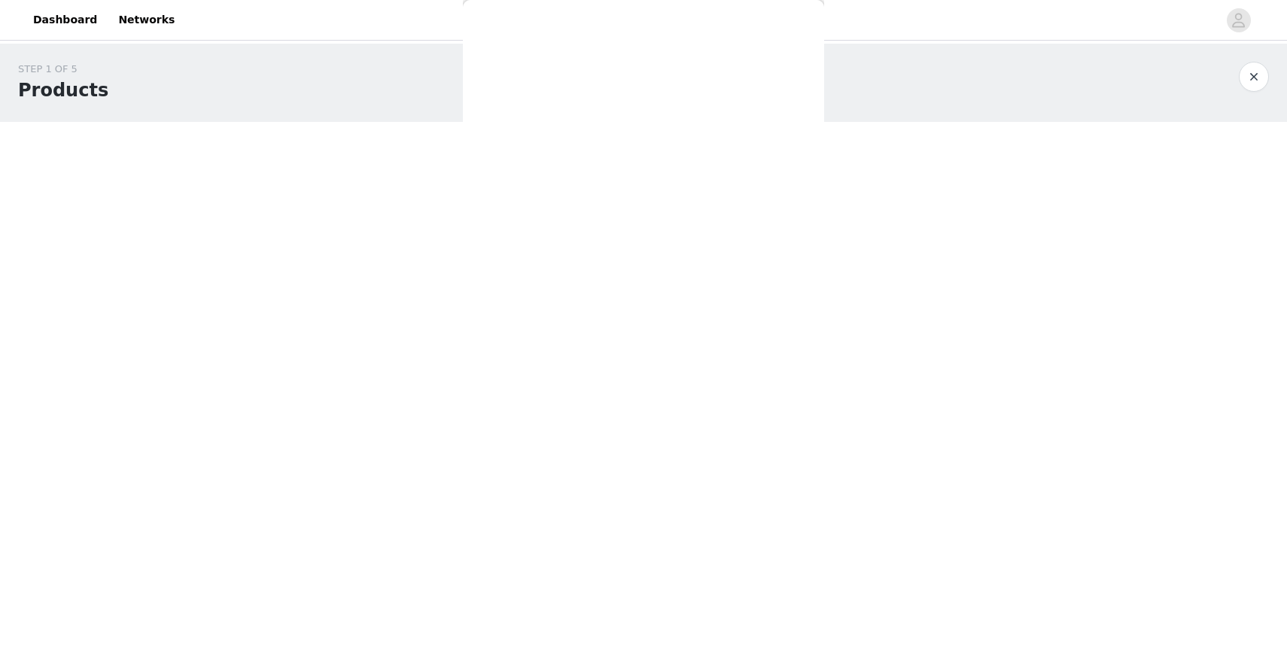
scroll to position [0, 0]
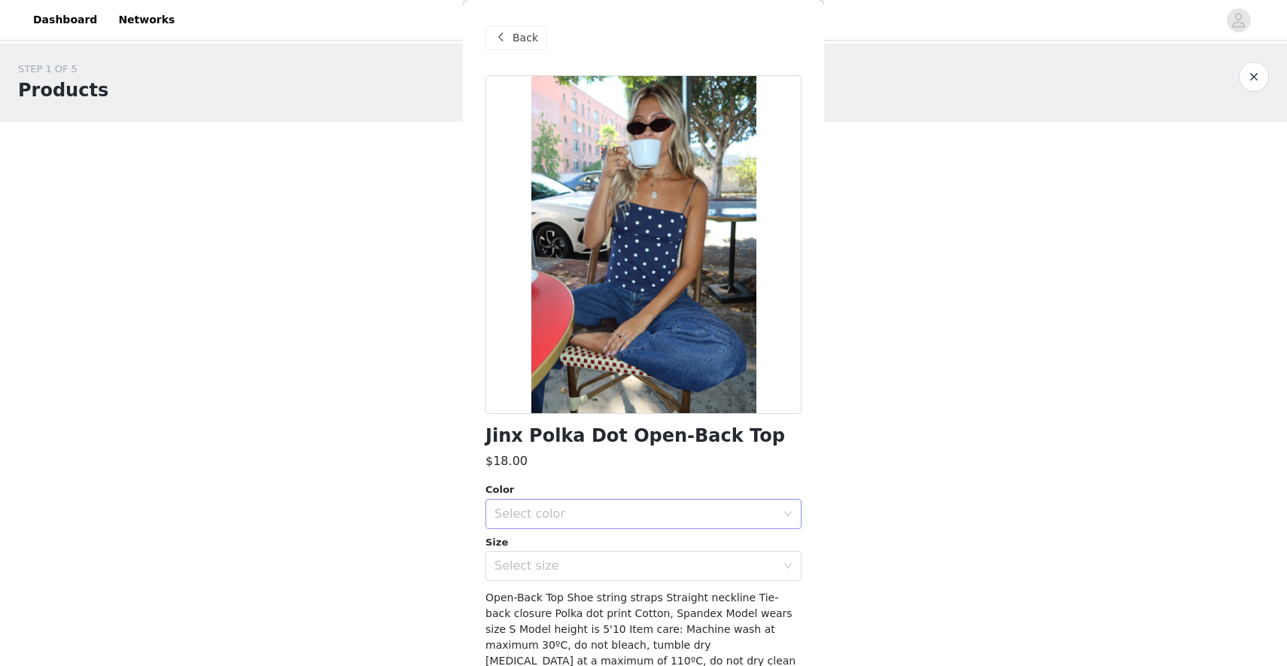
click at [604, 502] on div "Select color" at bounding box center [638, 514] width 288 height 29
click at [603, 555] on li "NAVY AND WHITE" at bounding box center [643, 547] width 316 height 24
click at [603, 559] on div "Select size" at bounding box center [634, 565] width 281 height 15
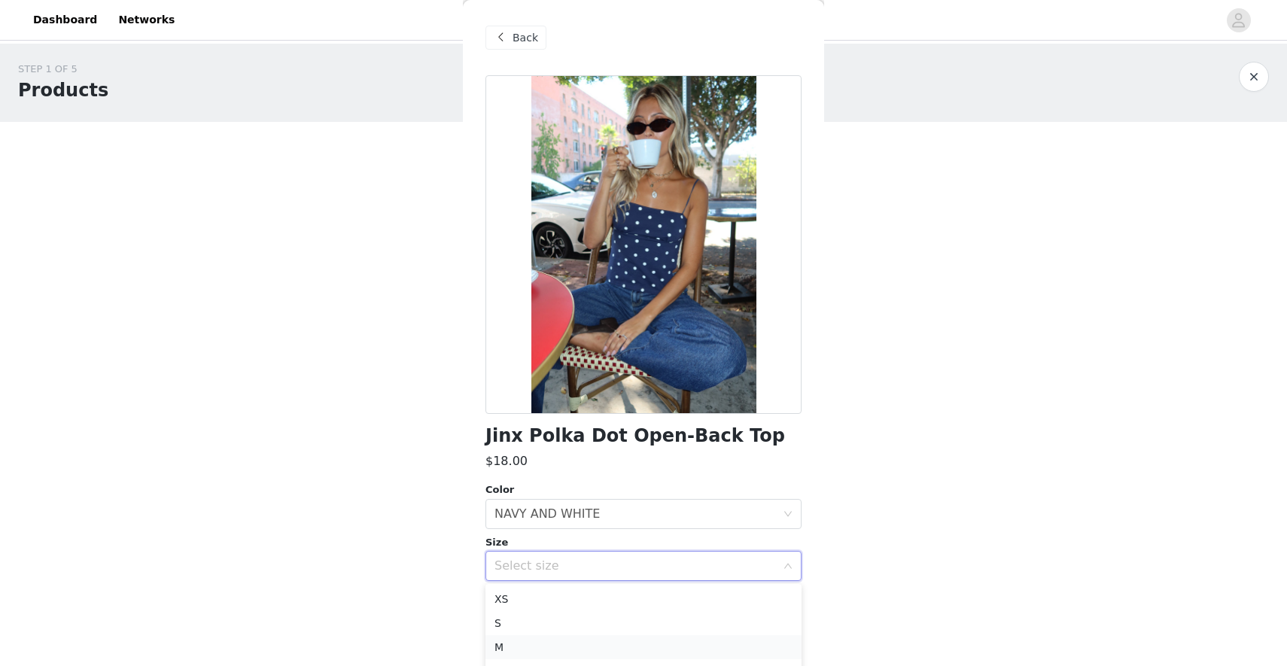
click at [590, 641] on li "M" at bounding box center [643, 647] width 316 height 24
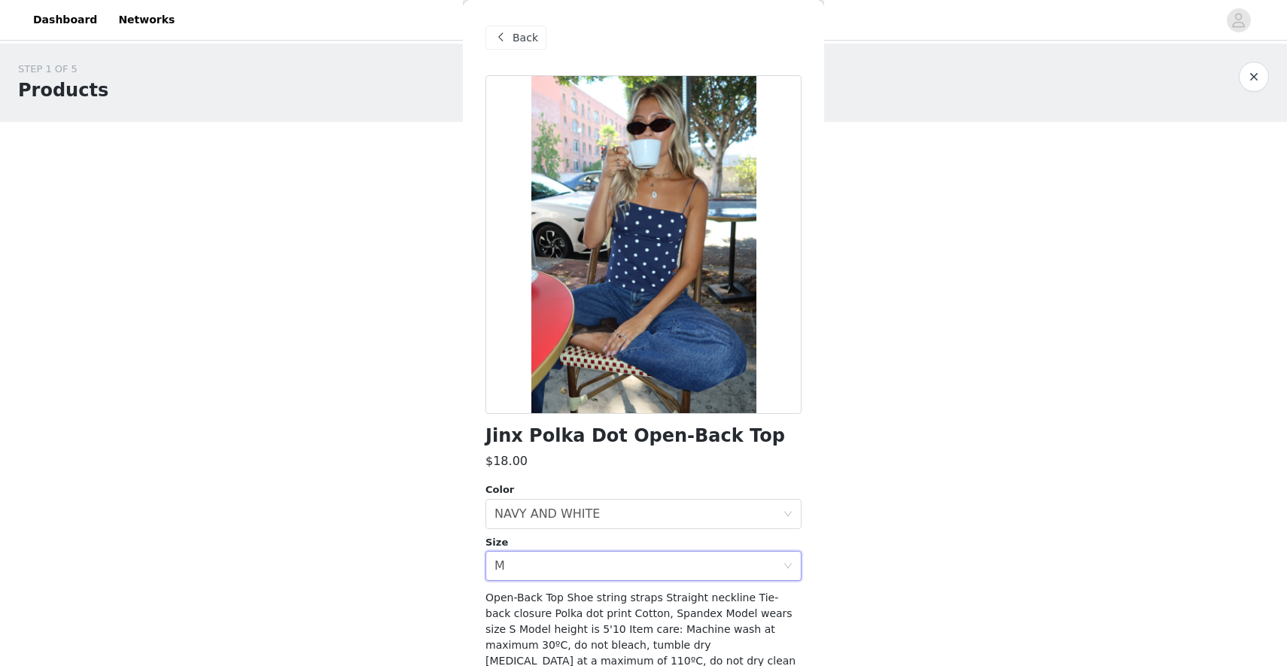
scroll to position [66, 0]
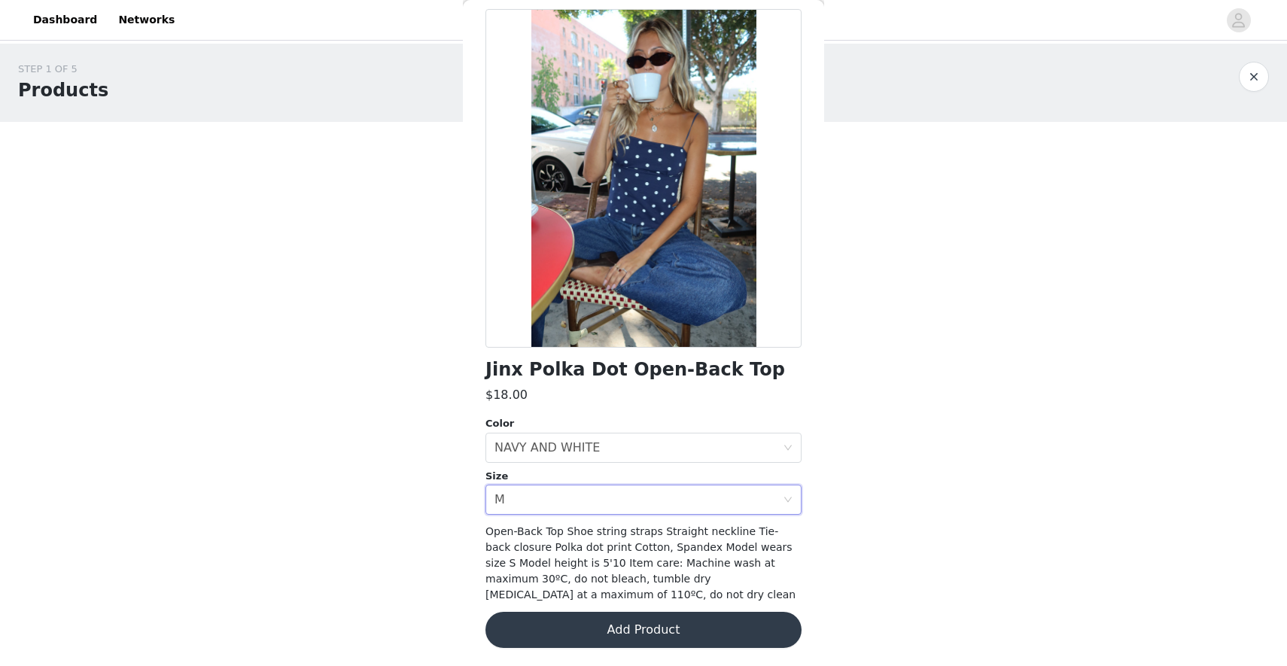
click at [590, 641] on button "Add Product" at bounding box center [643, 630] width 316 height 36
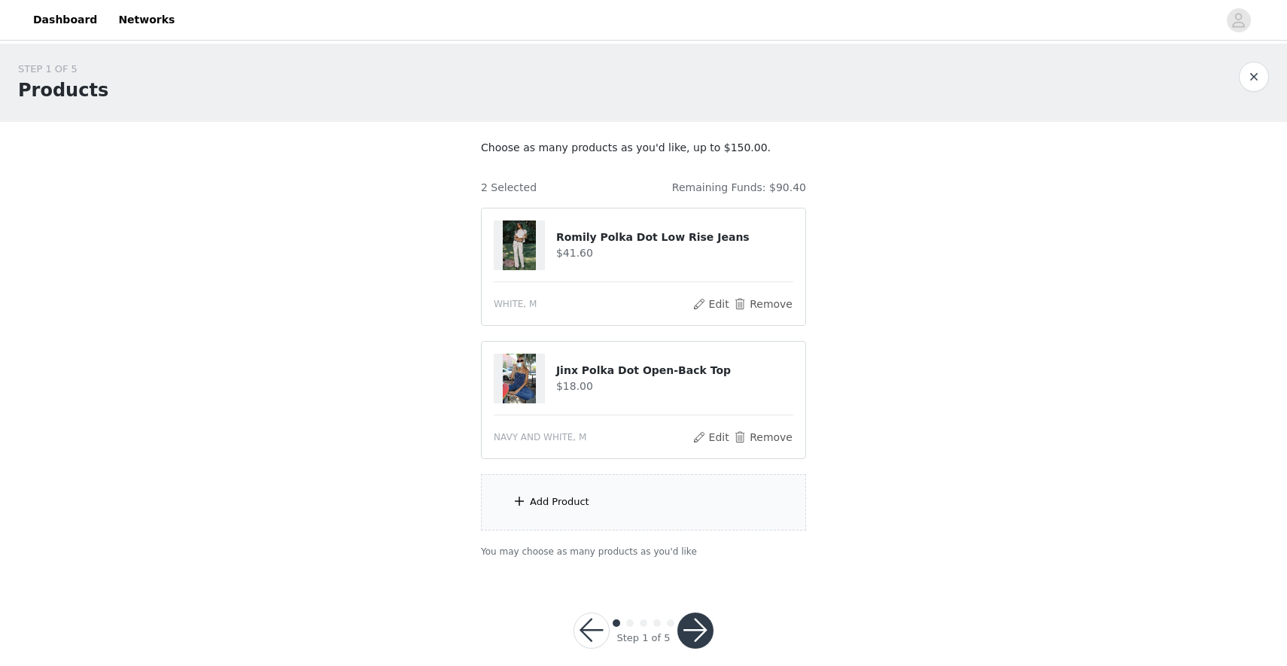
click at [653, 522] on div "Add Product" at bounding box center [643, 502] width 325 height 56
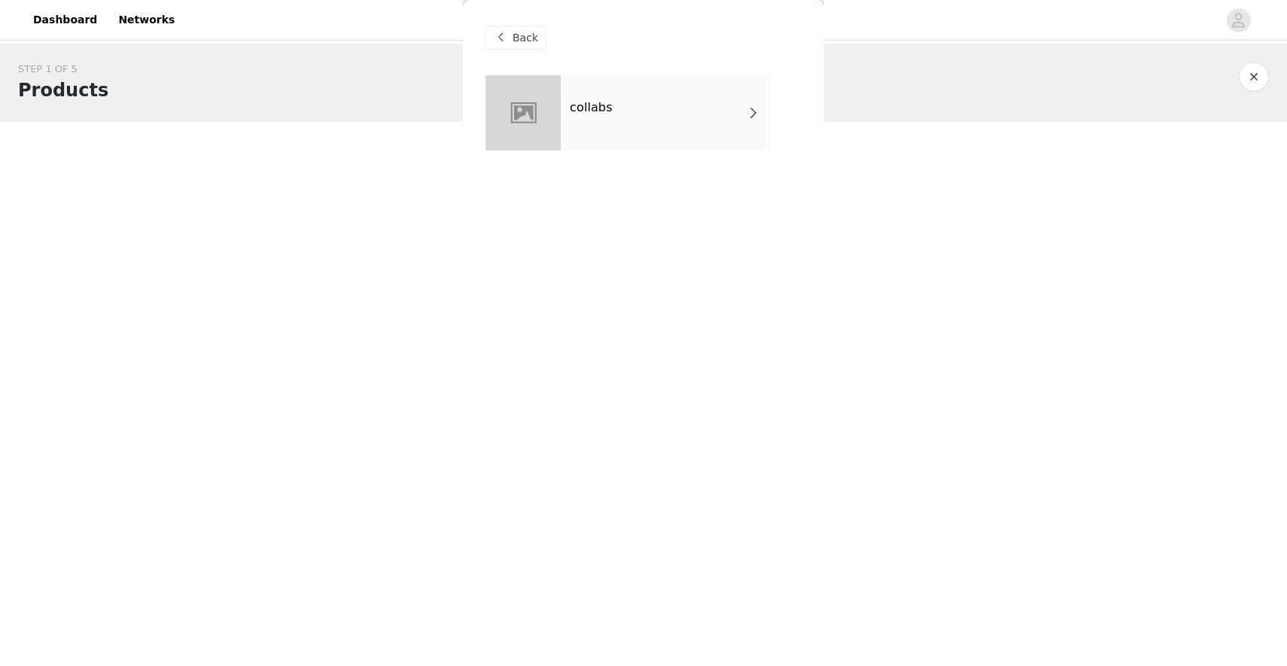
click at [681, 86] on div "collabs" at bounding box center [665, 112] width 209 height 75
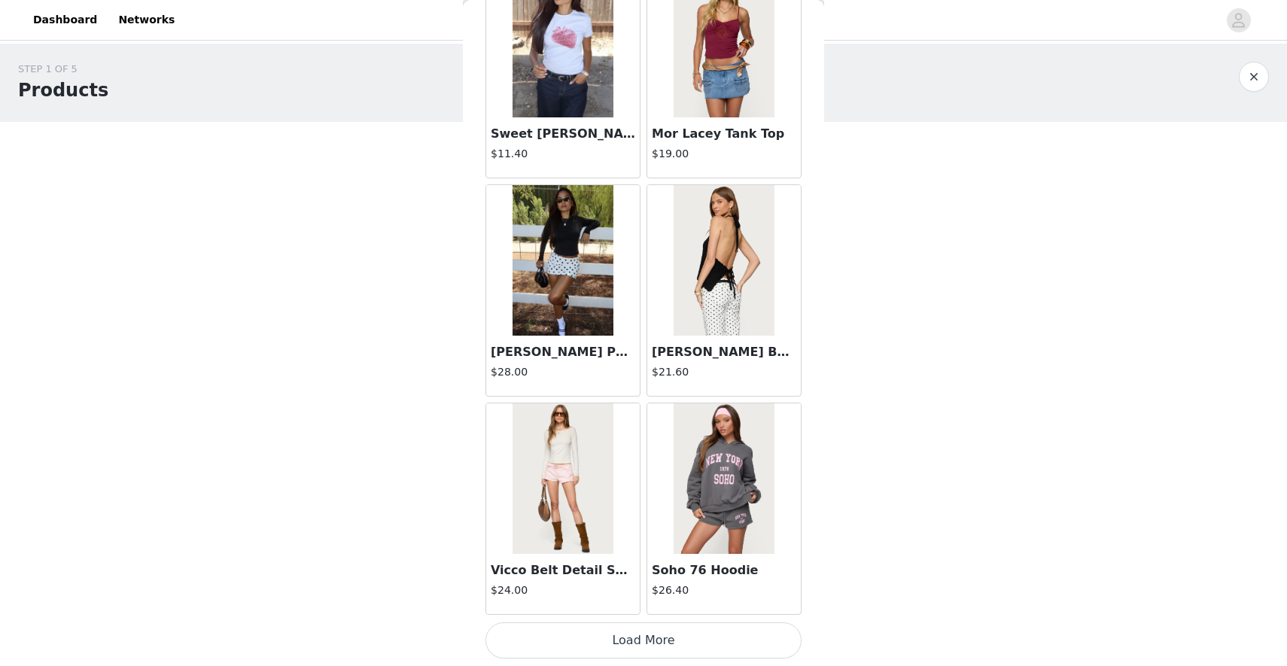
scroll to position [19, 0]
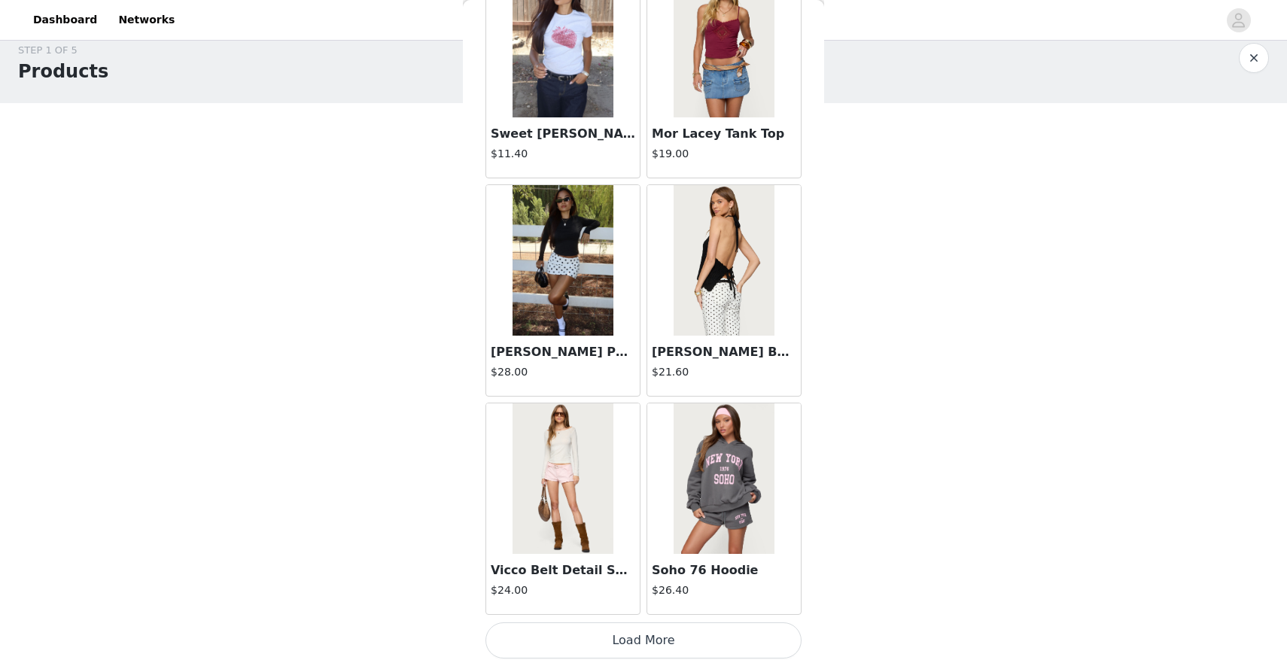
click at [637, 640] on button "Load More" at bounding box center [643, 640] width 316 height 36
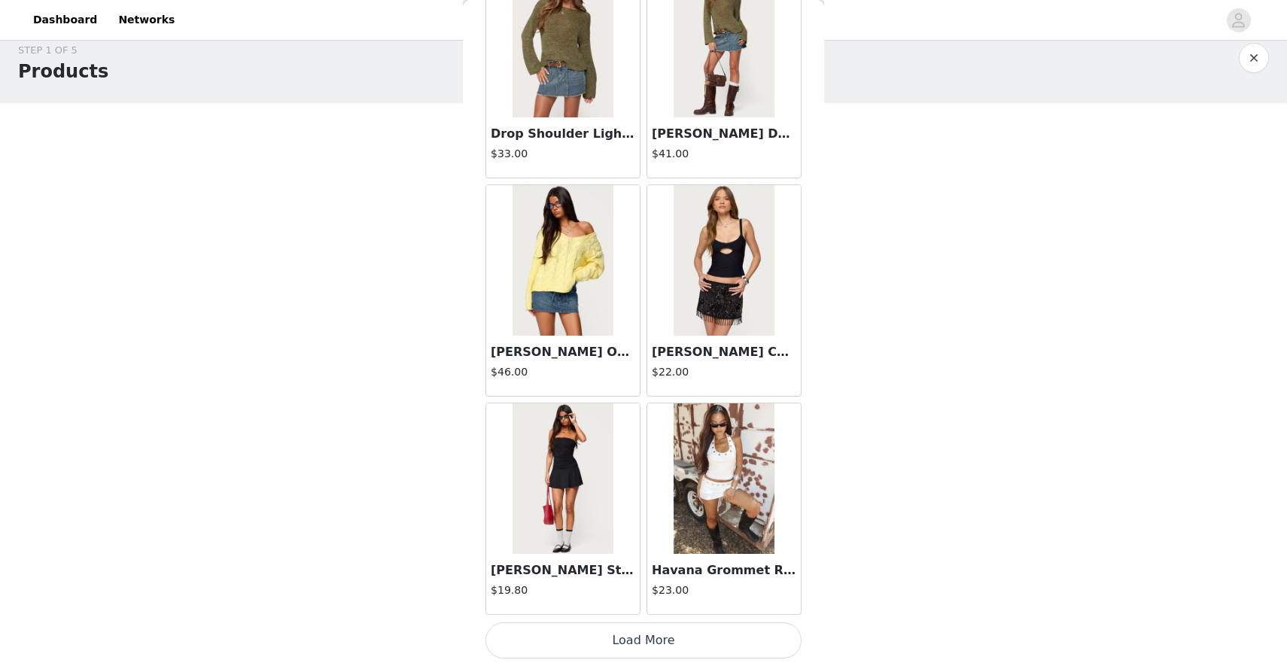
click at [633, 636] on button "Load More" at bounding box center [643, 640] width 316 height 36
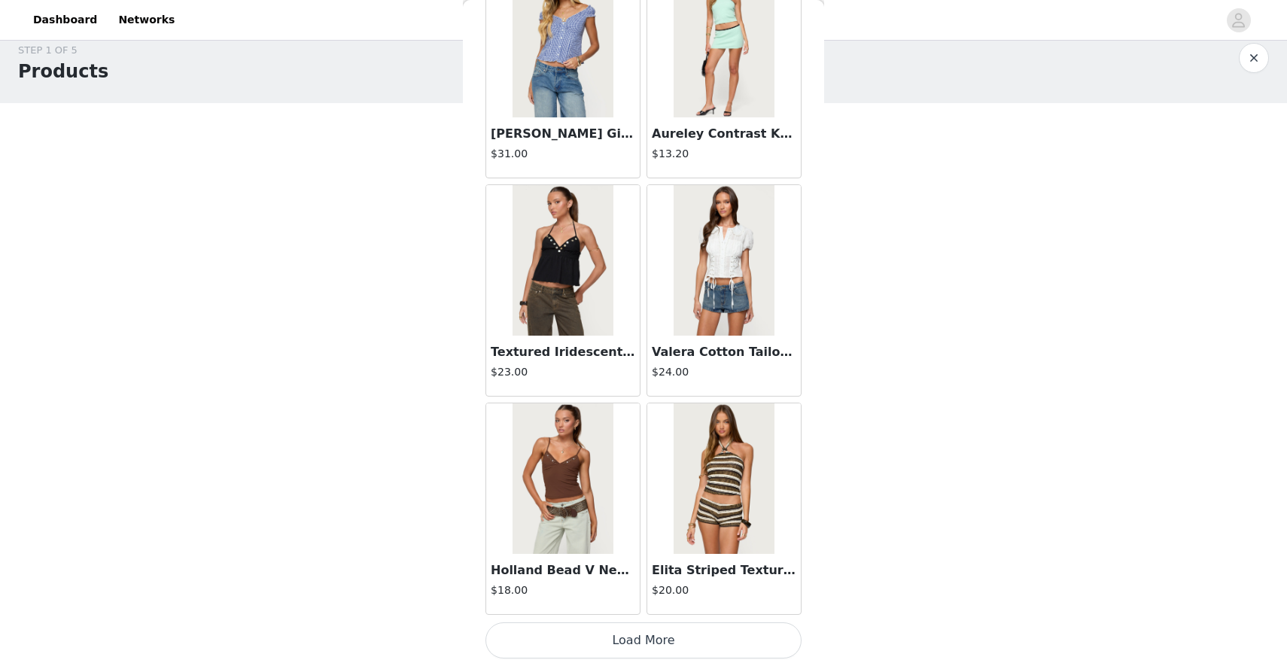
click at [602, 657] on button "Load More" at bounding box center [643, 640] width 316 height 36
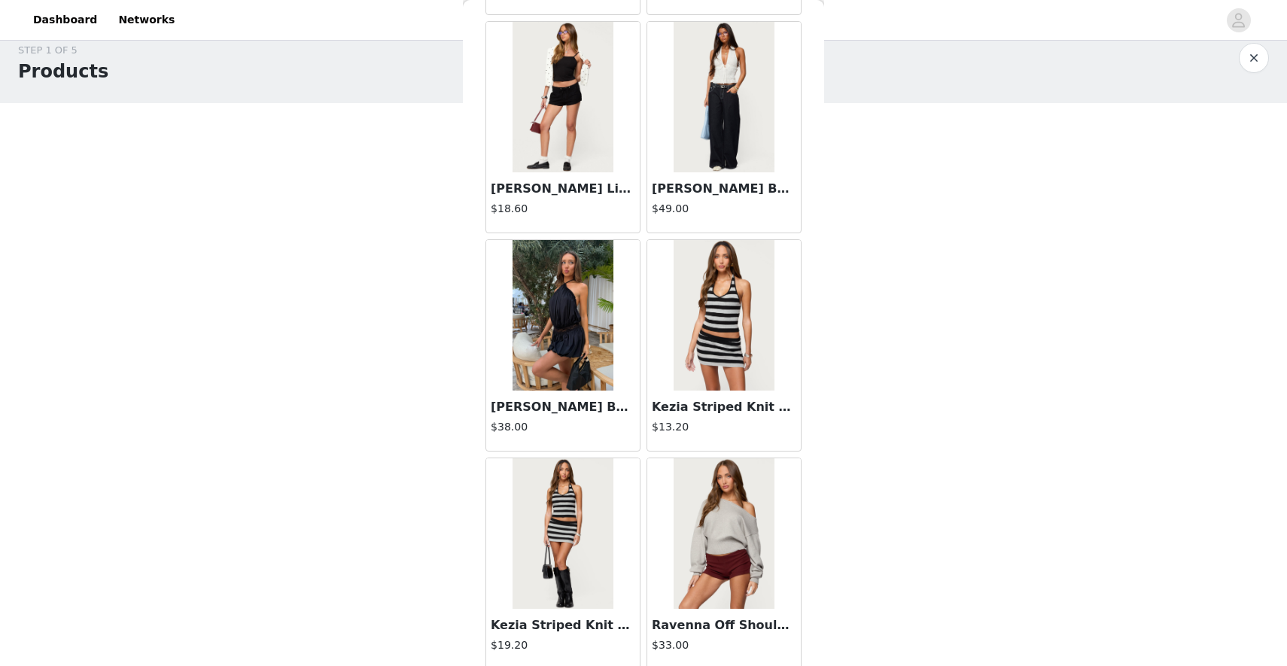
scroll to position [8185, 0]
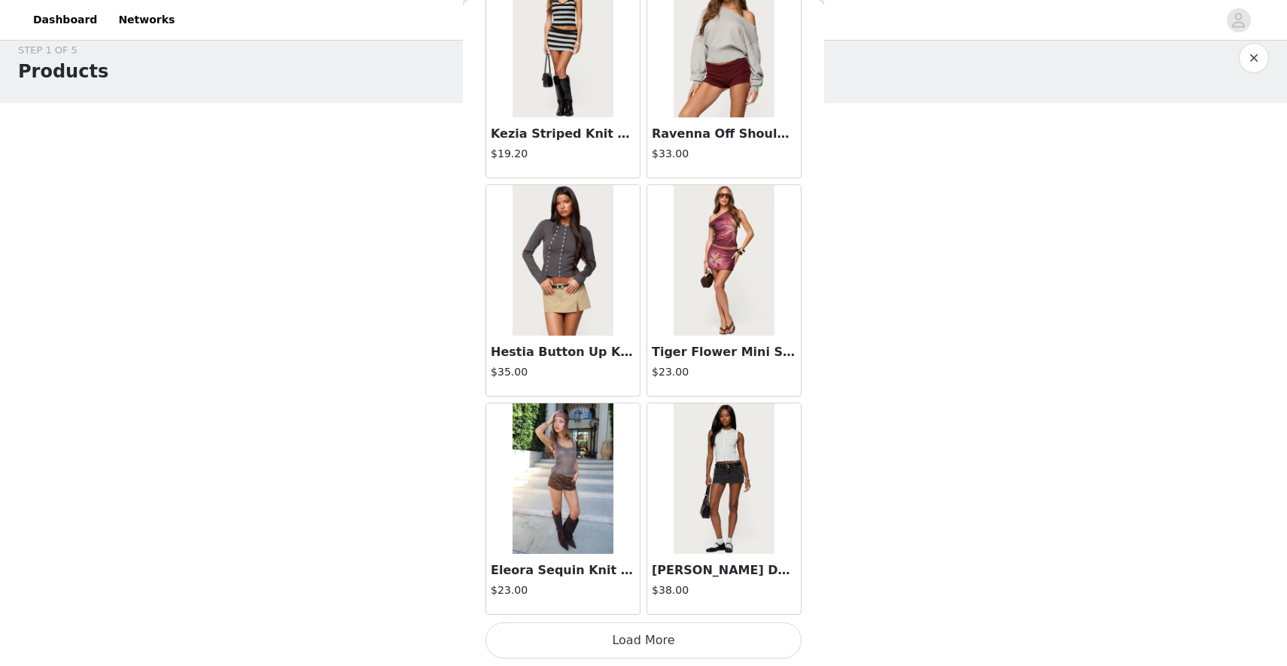
click at [606, 648] on button "Load More" at bounding box center [643, 640] width 316 height 36
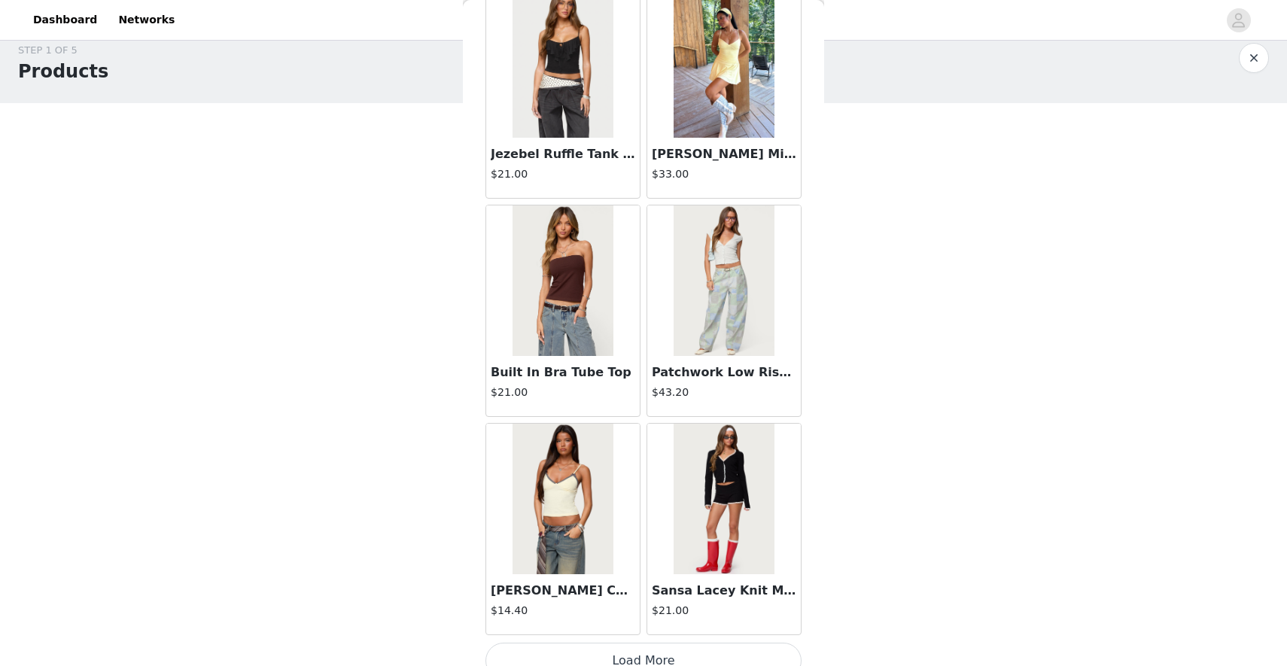
scroll to position [10367, 0]
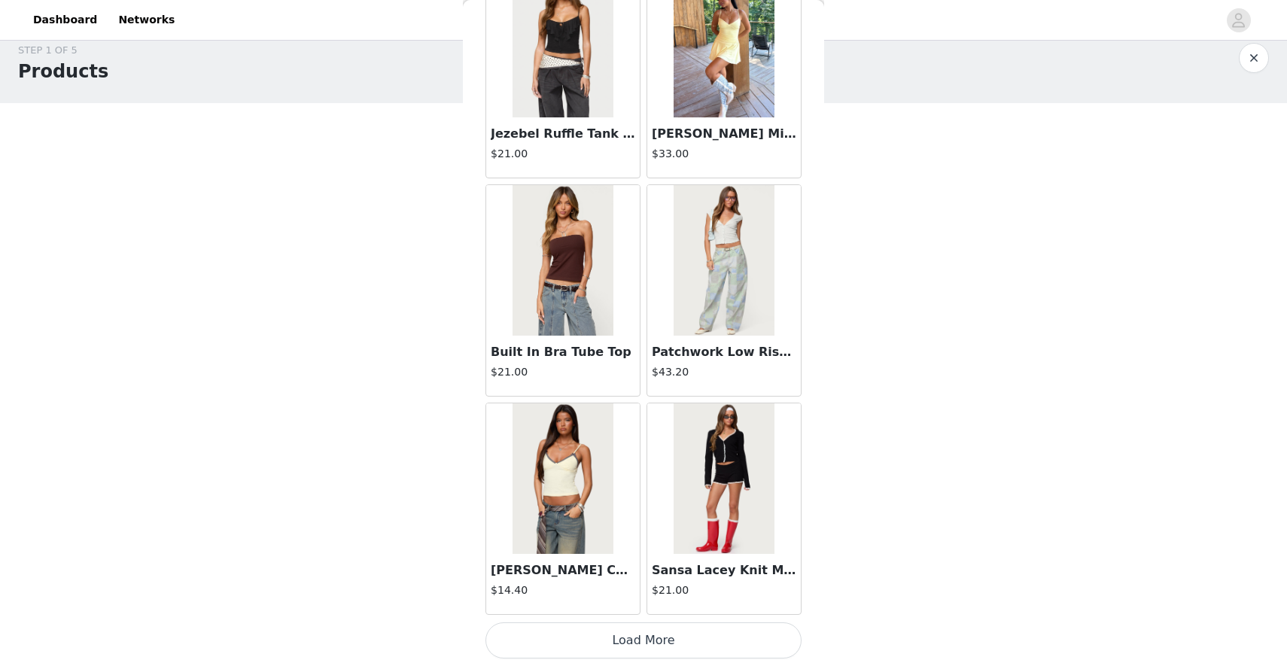
click at [607, 645] on button "Load More" at bounding box center [643, 640] width 316 height 36
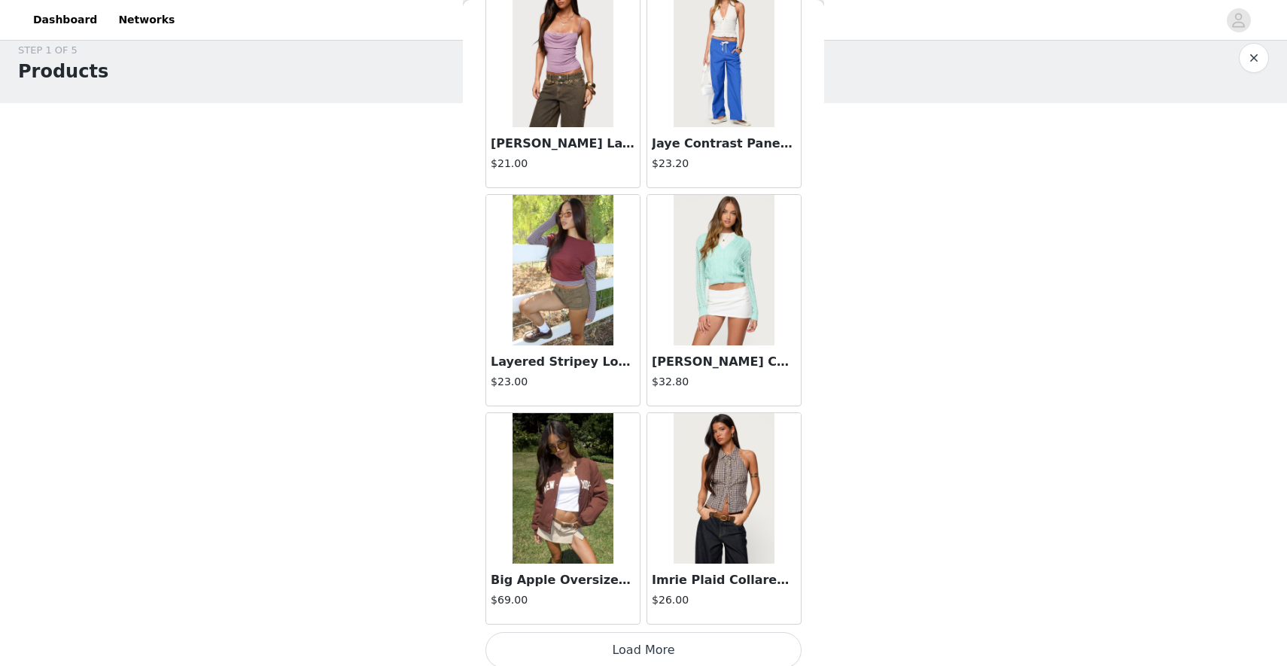
scroll to position [12550, 0]
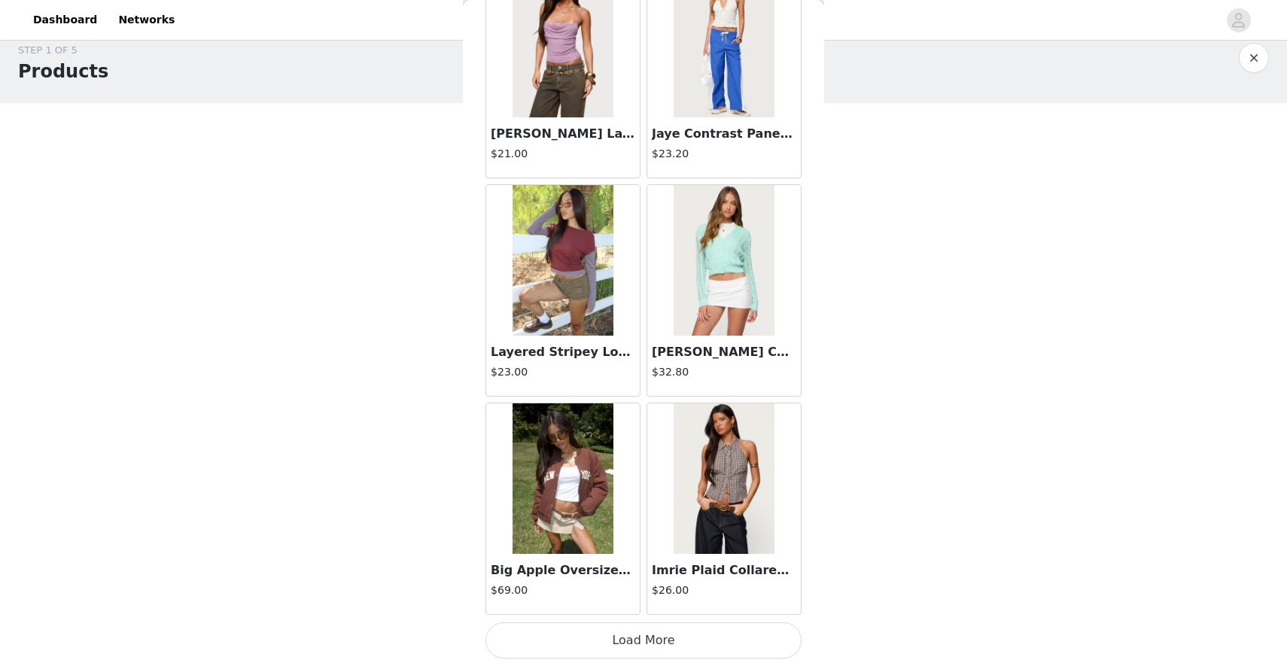
click at [637, 648] on button "Load More" at bounding box center [643, 640] width 316 height 36
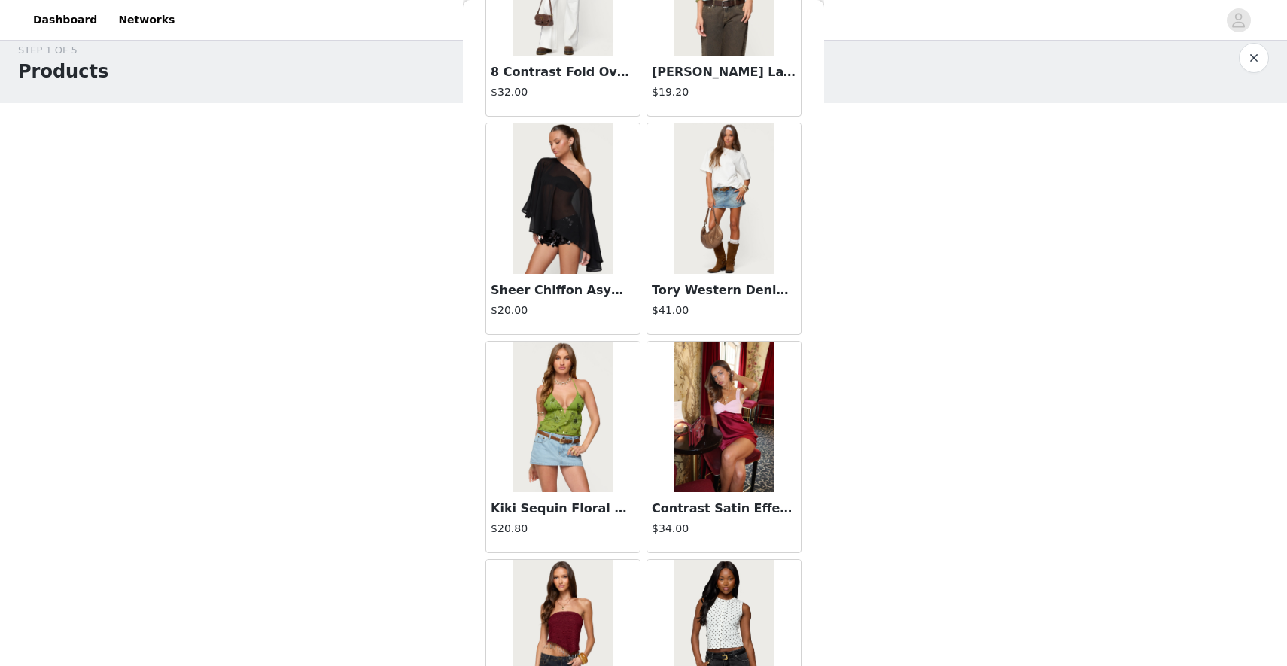
scroll to position [14732, 0]
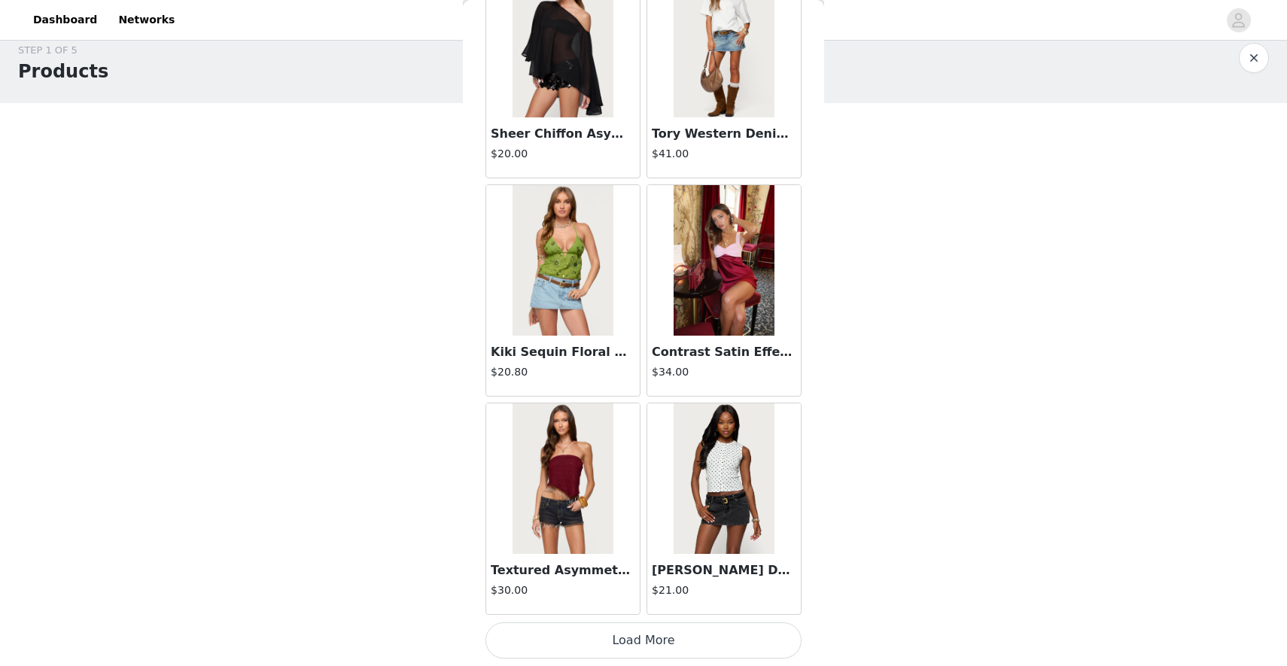
click at [570, 649] on button "Load More" at bounding box center [643, 640] width 316 height 36
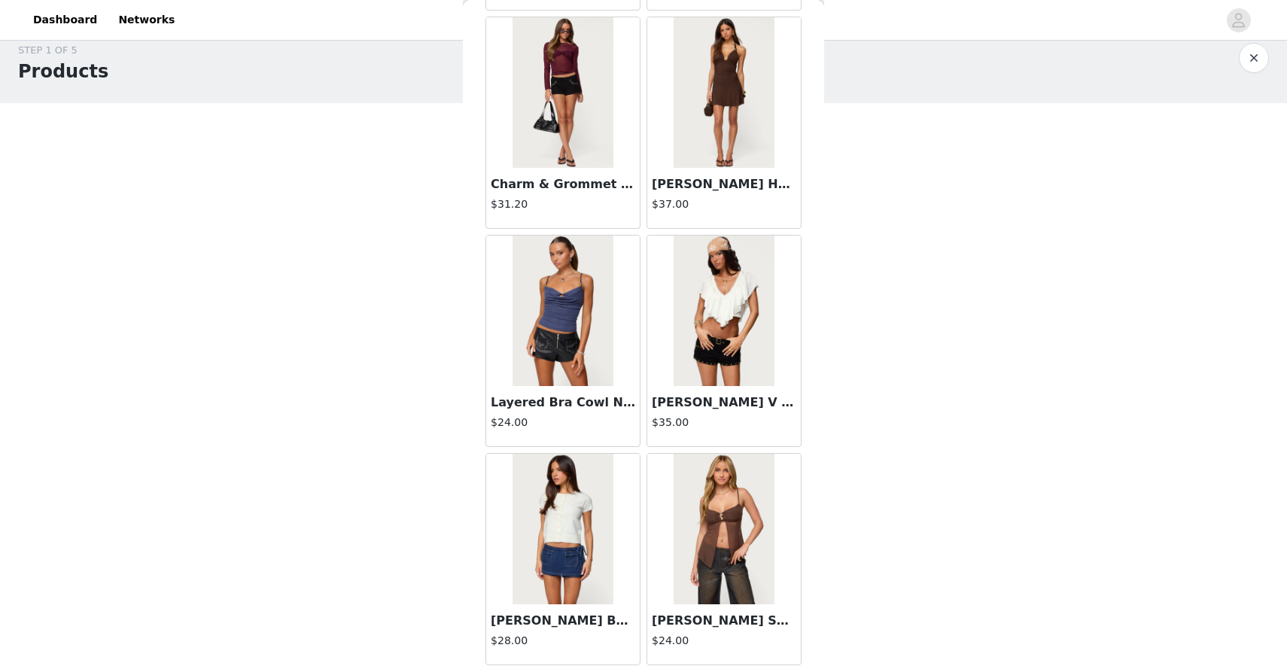
scroll to position [16915, 0]
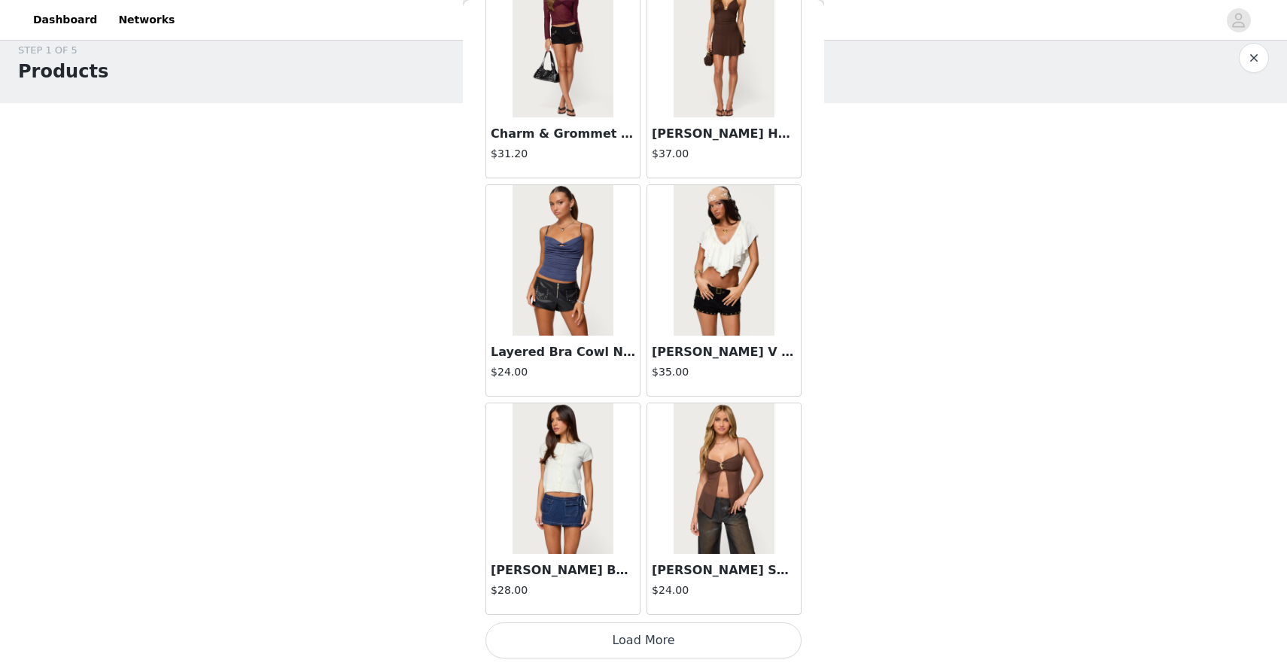
click at [570, 634] on button "Load More" at bounding box center [643, 640] width 316 height 36
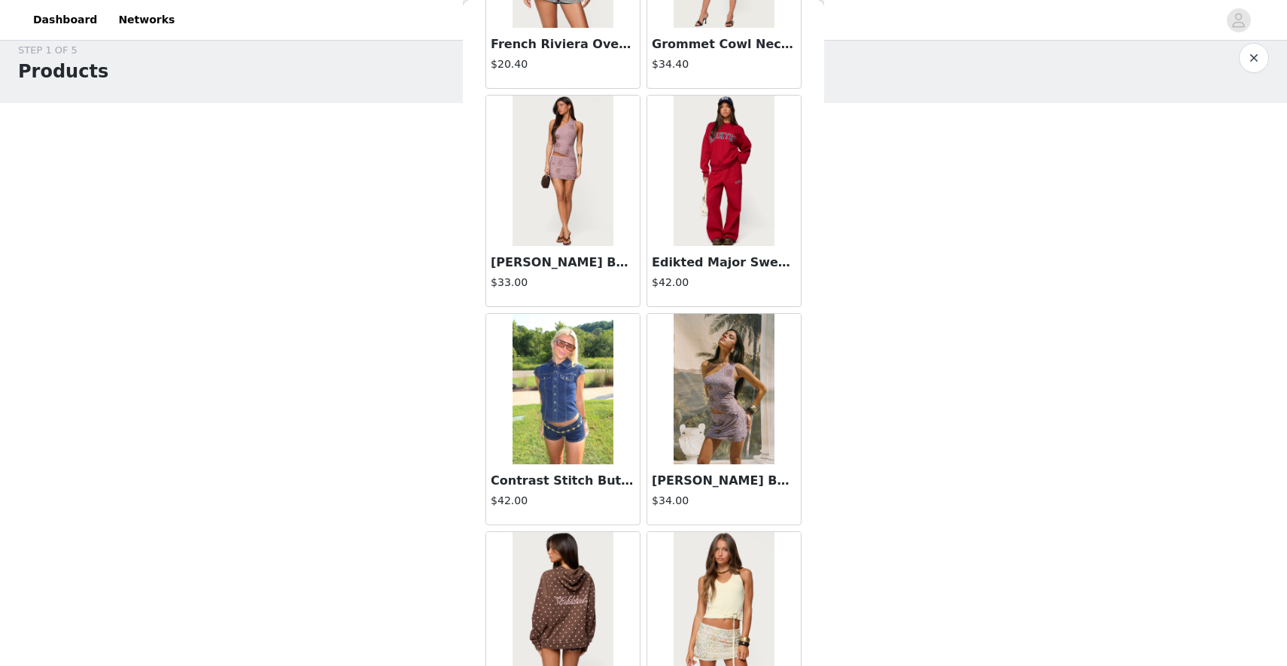
scroll to position [19097, 0]
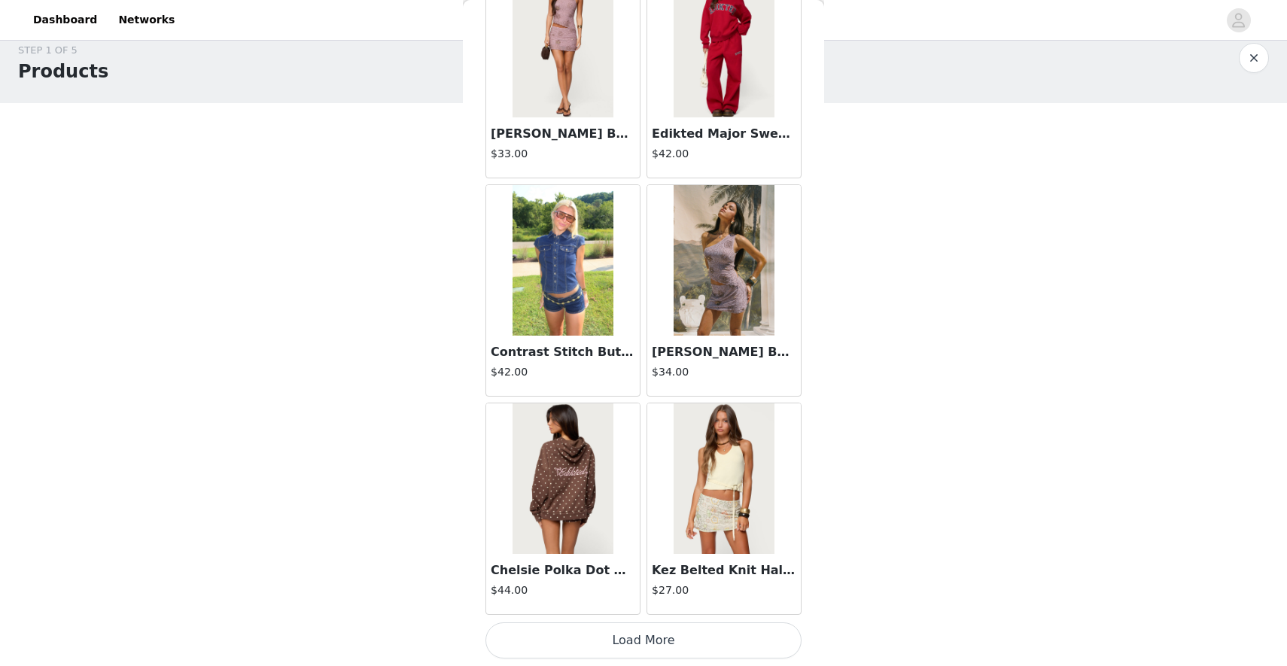
click at [590, 628] on button "Load More" at bounding box center [643, 640] width 316 height 36
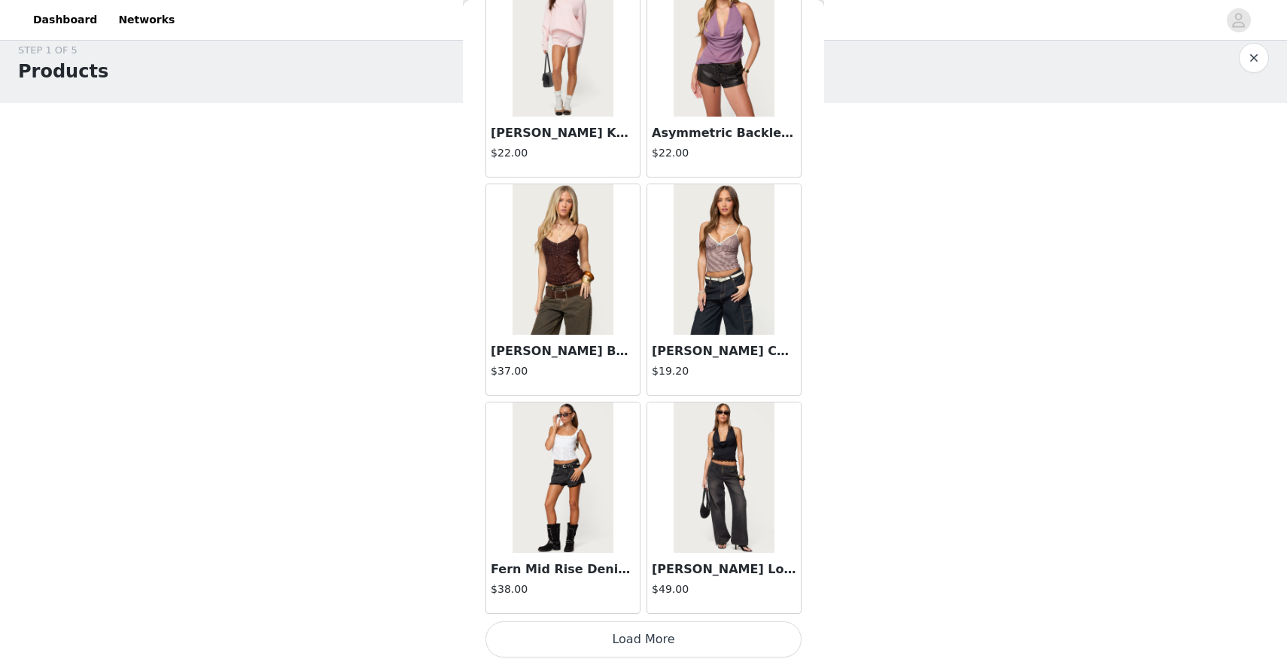
scroll to position [20, 0]
click at [571, 633] on button "Load More" at bounding box center [643, 640] width 316 height 36
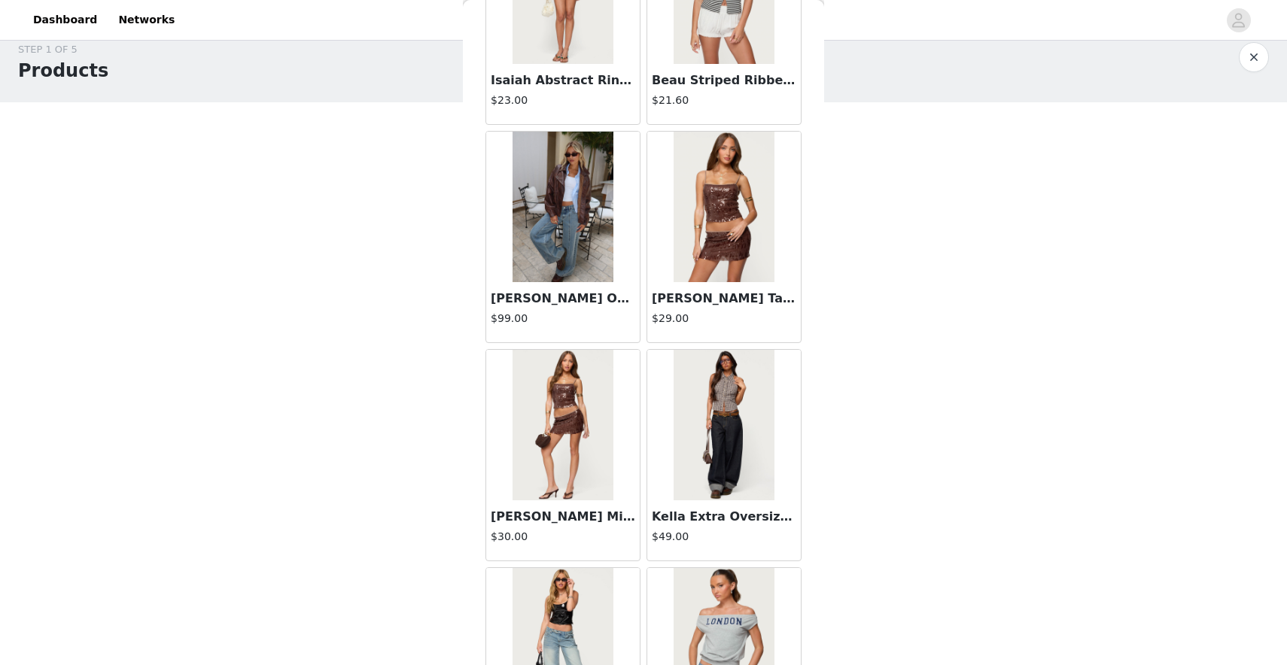
scroll to position [23463, 0]
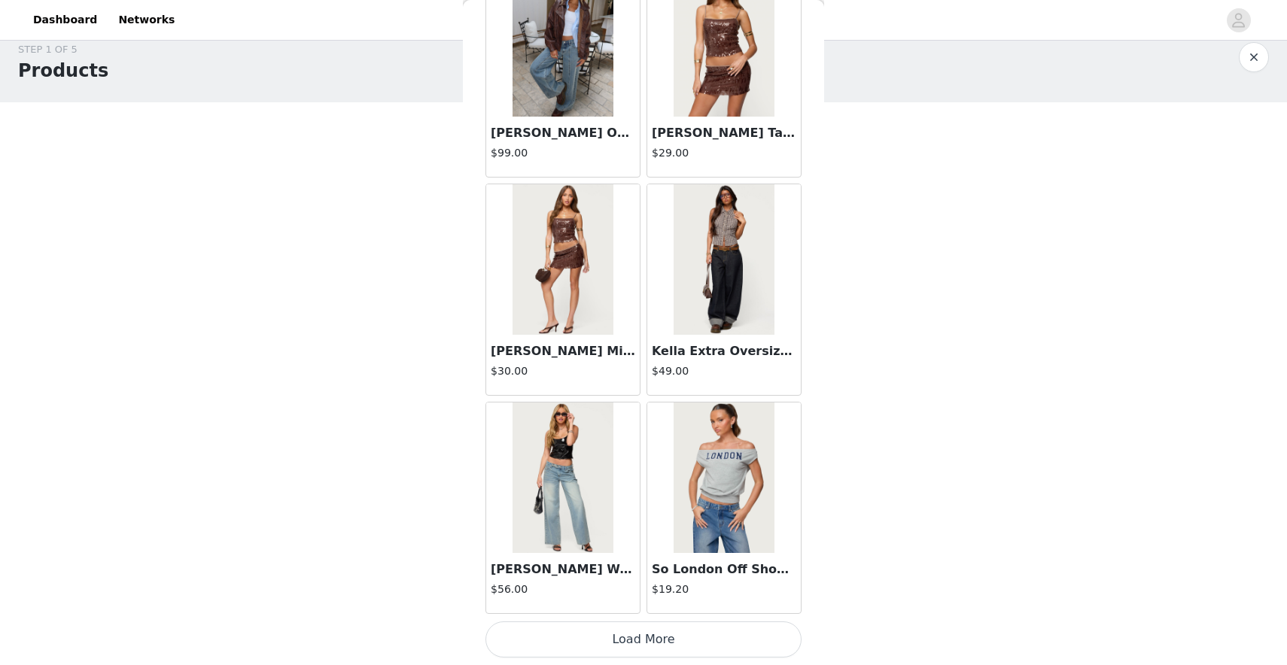
click at [646, 649] on button "Load More" at bounding box center [643, 640] width 316 height 36
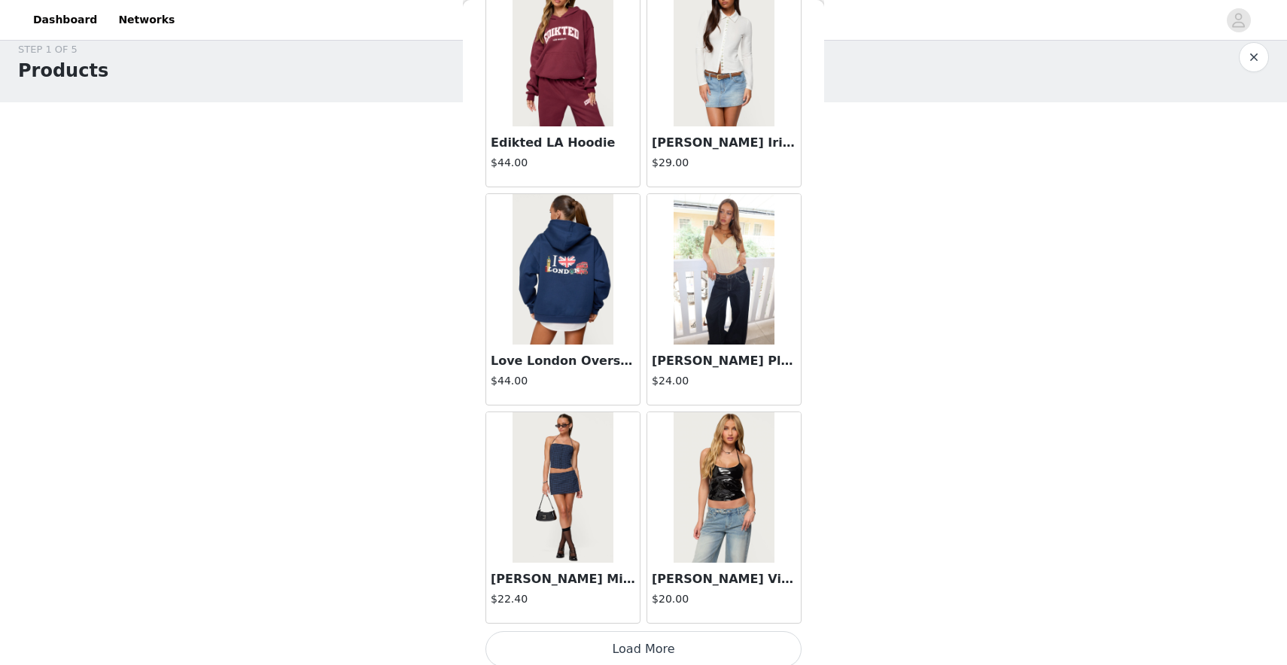
scroll to position [25646, 0]
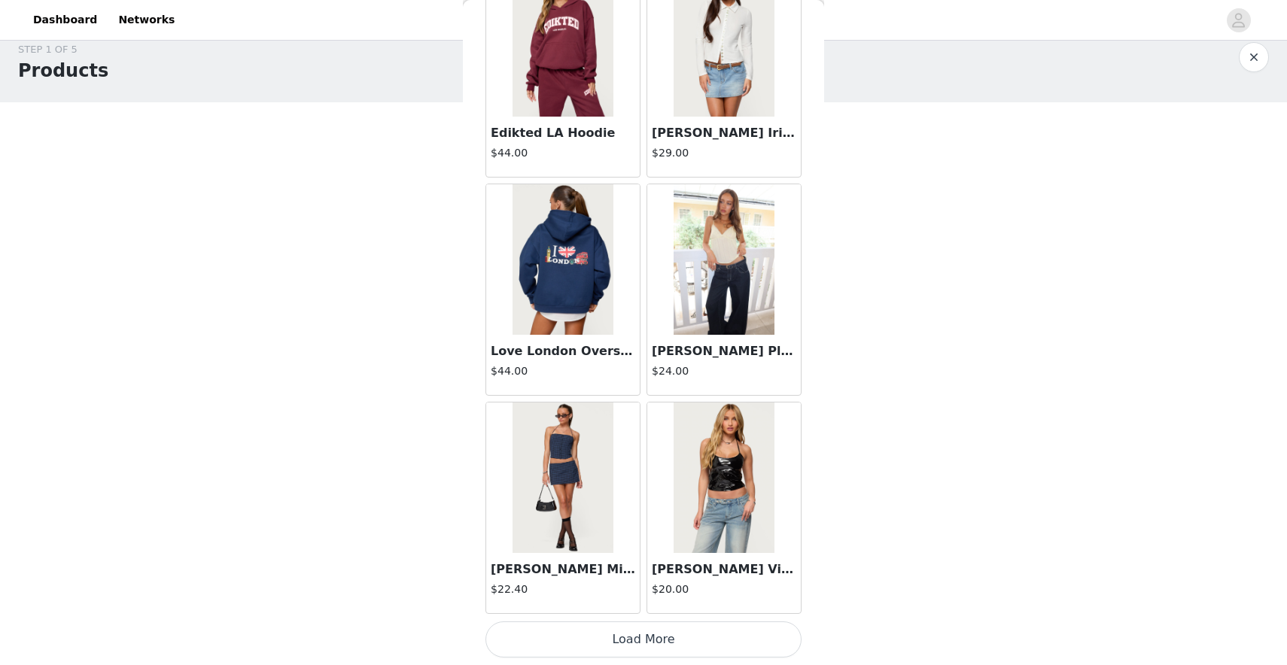
click at [620, 643] on button "Load More" at bounding box center [643, 640] width 316 height 36
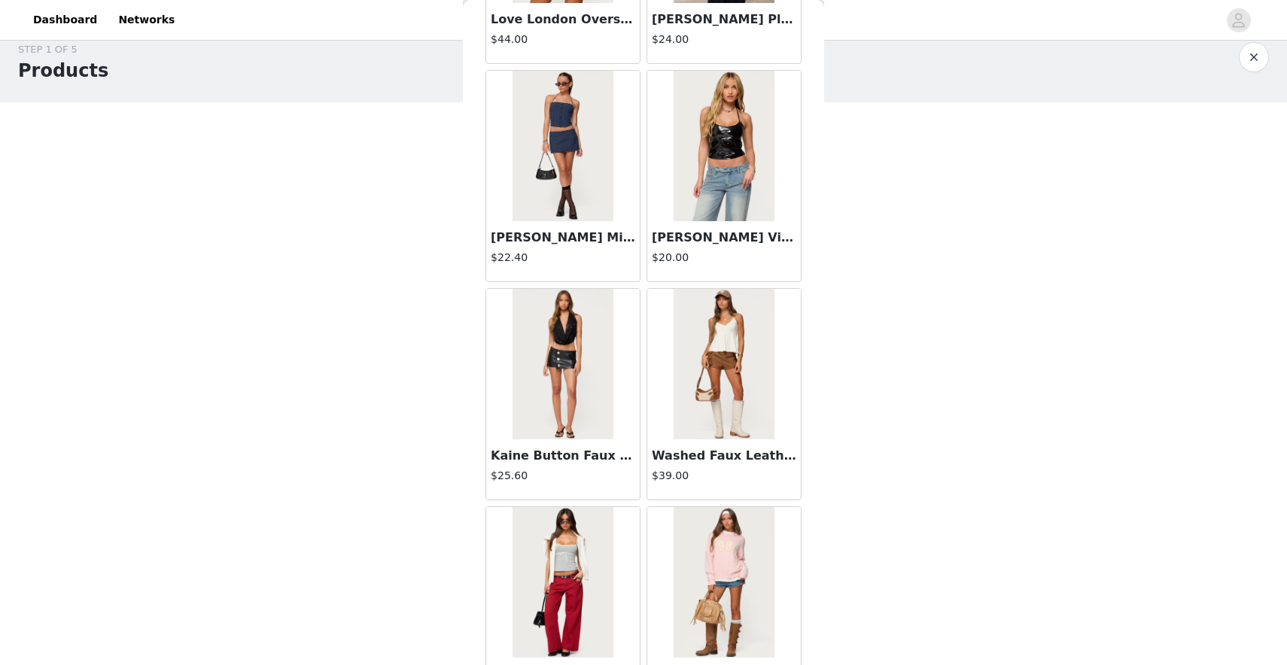
scroll to position [25979, 0]
click at [692, 200] on img at bounding box center [724, 144] width 100 height 151
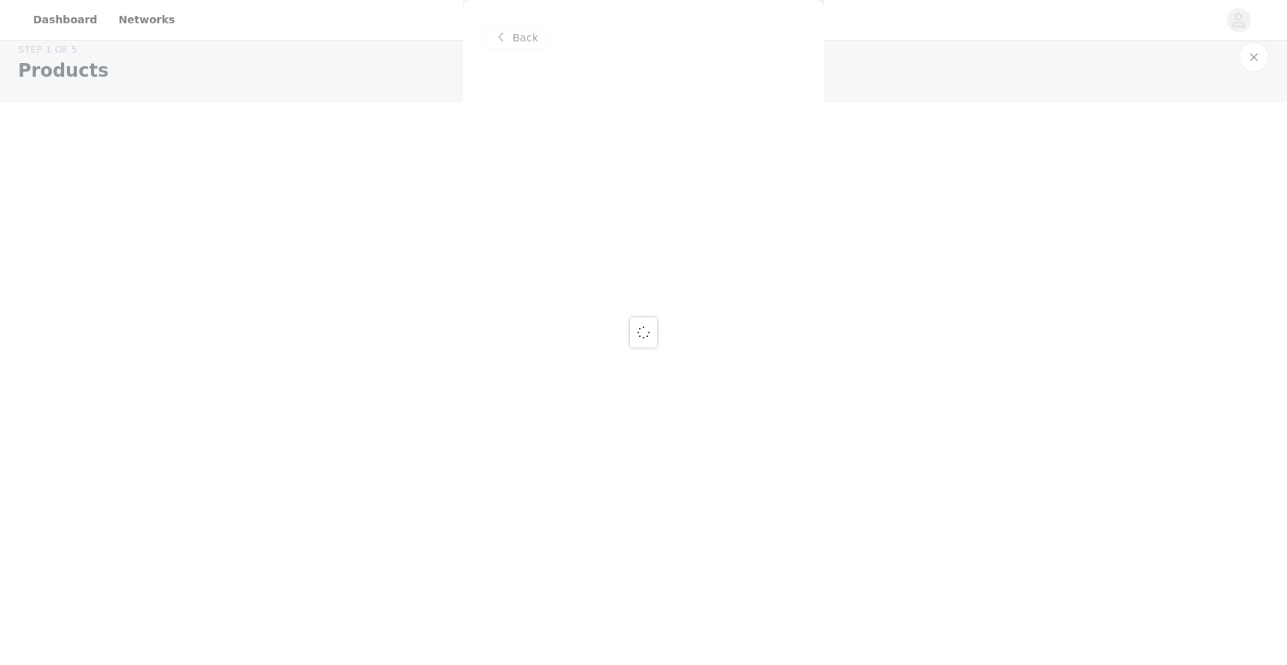
scroll to position [0, 0]
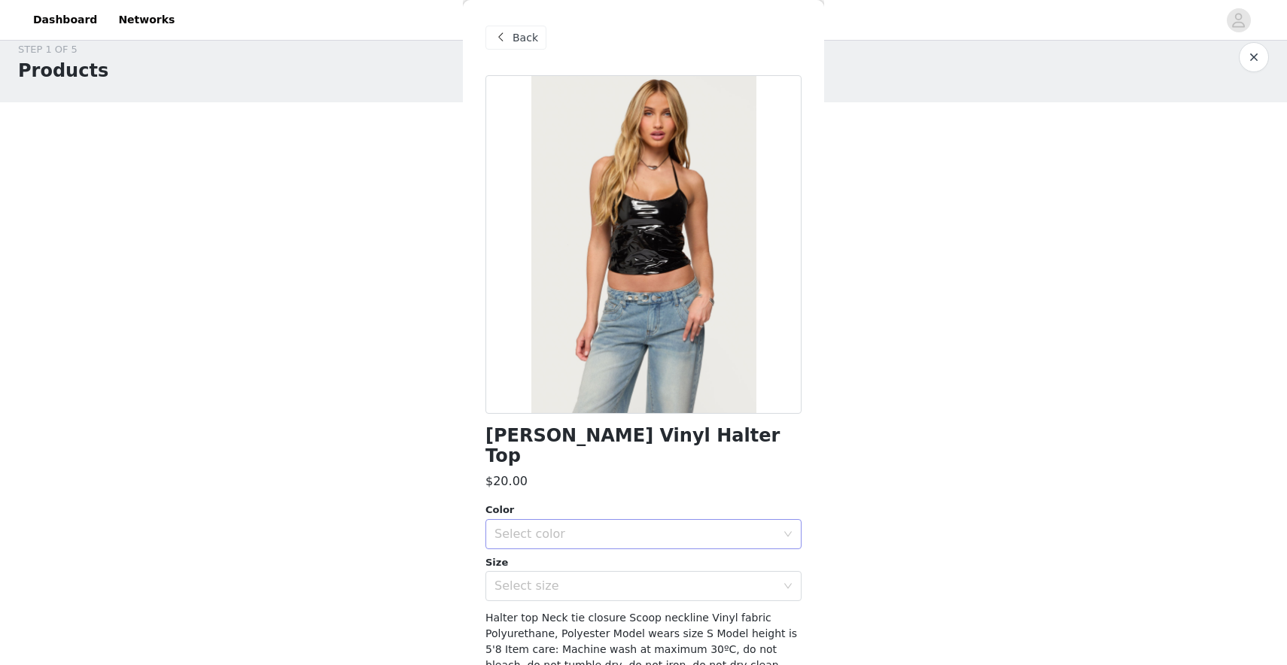
click at [643, 527] on div "Select color" at bounding box center [634, 534] width 281 height 15
click at [638, 552] on li "BLACK" at bounding box center [643, 547] width 316 height 24
click at [639, 579] on div "Select size" at bounding box center [634, 586] width 281 height 15
click at [643, 480] on li "M" at bounding box center [643, 485] width 316 height 24
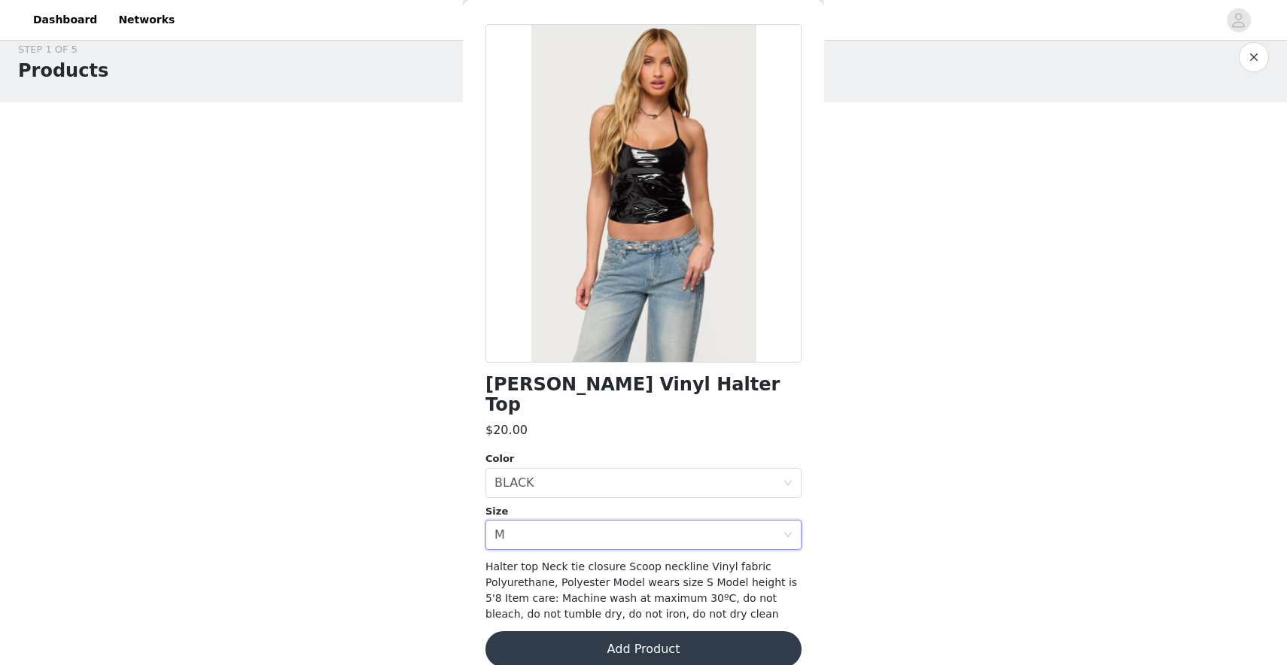
click at [634, 634] on button "Add Product" at bounding box center [643, 649] width 316 height 36
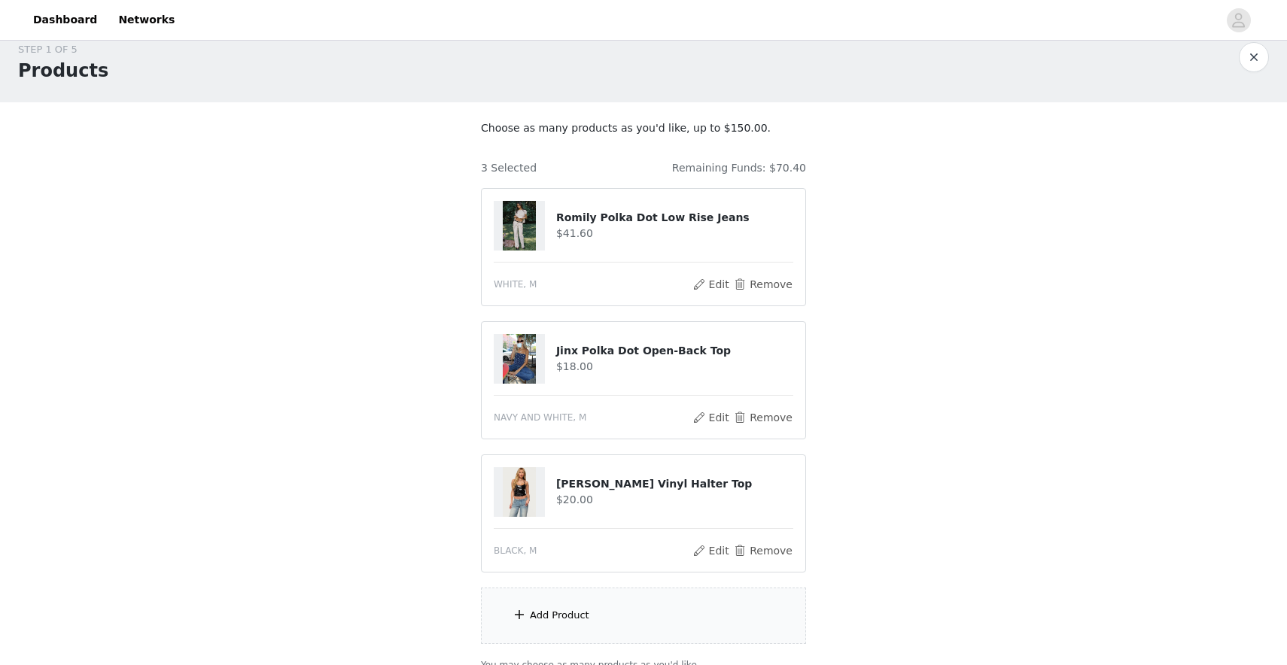
click at [602, 630] on div "Add Product" at bounding box center [643, 616] width 325 height 56
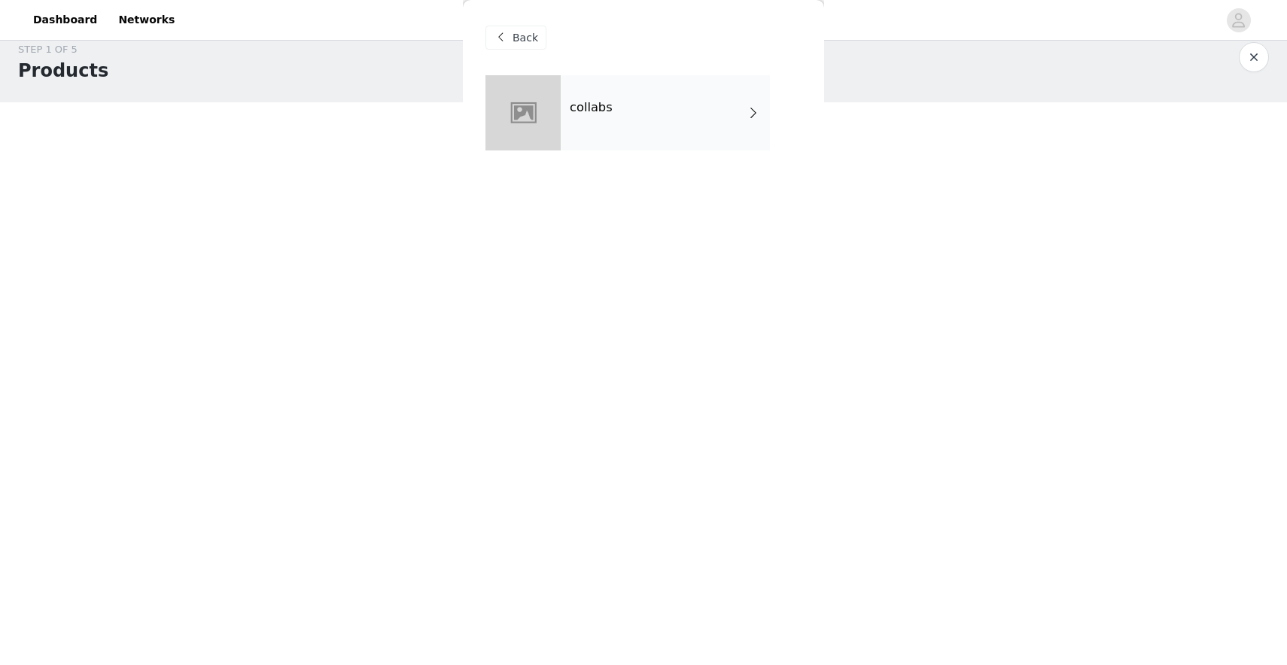
click at [662, 124] on div "collabs" at bounding box center [665, 112] width 209 height 75
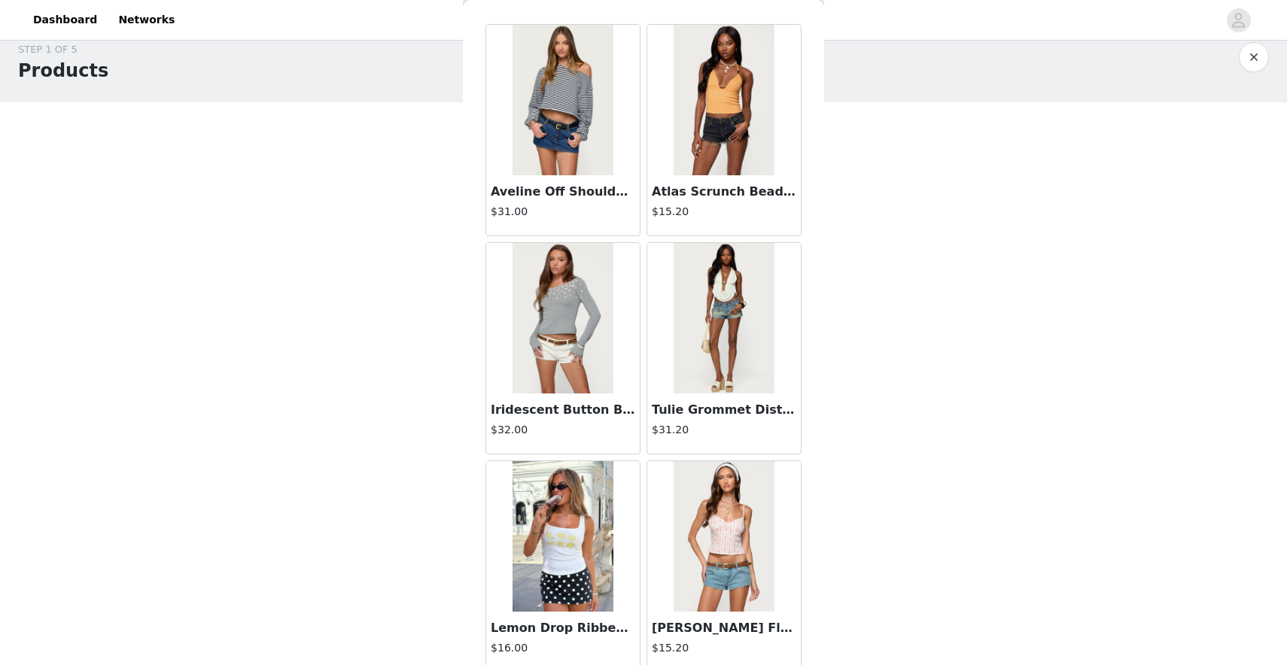
click at [552, 312] on img at bounding box center [563, 318] width 100 height 151
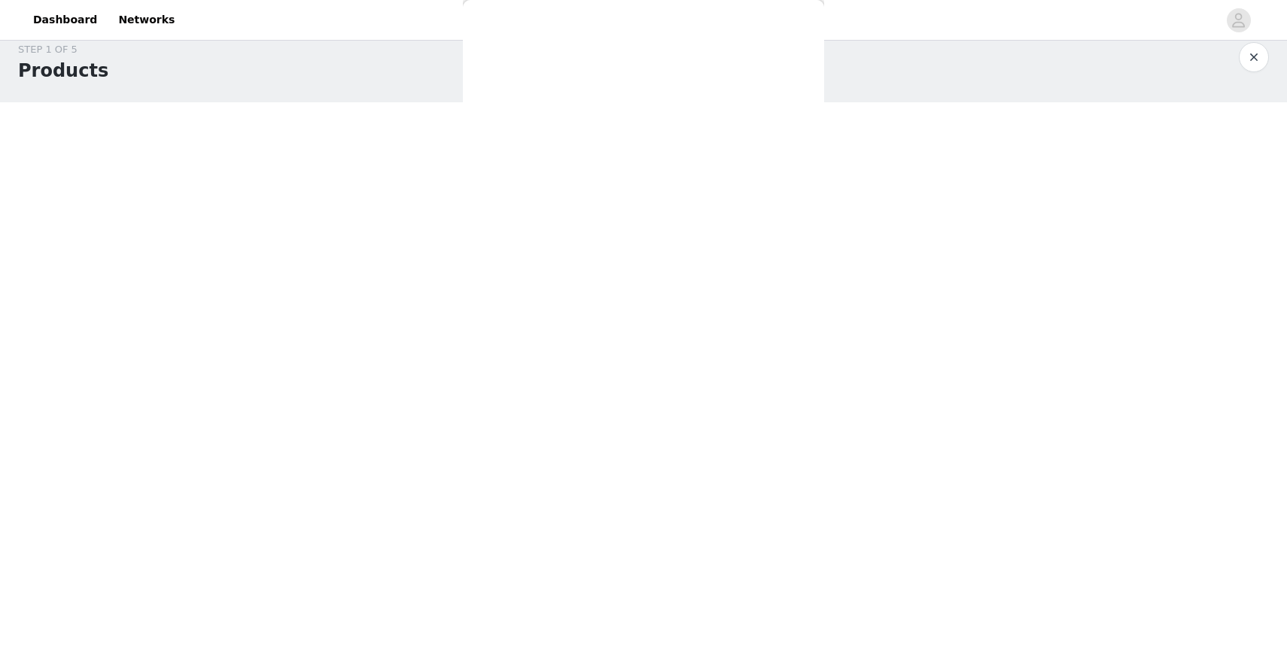
scroll to position [0, 0]
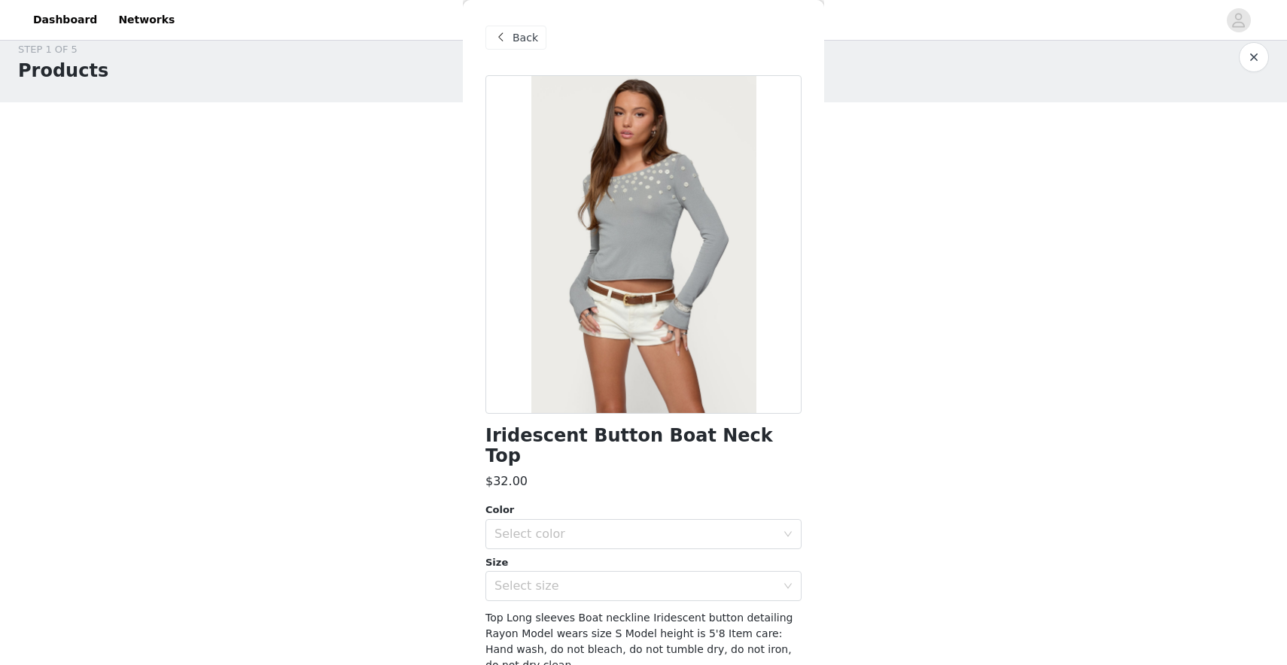
click at [527, 26] on div "Back" at bounding box center [515, 38] width 61 height 24
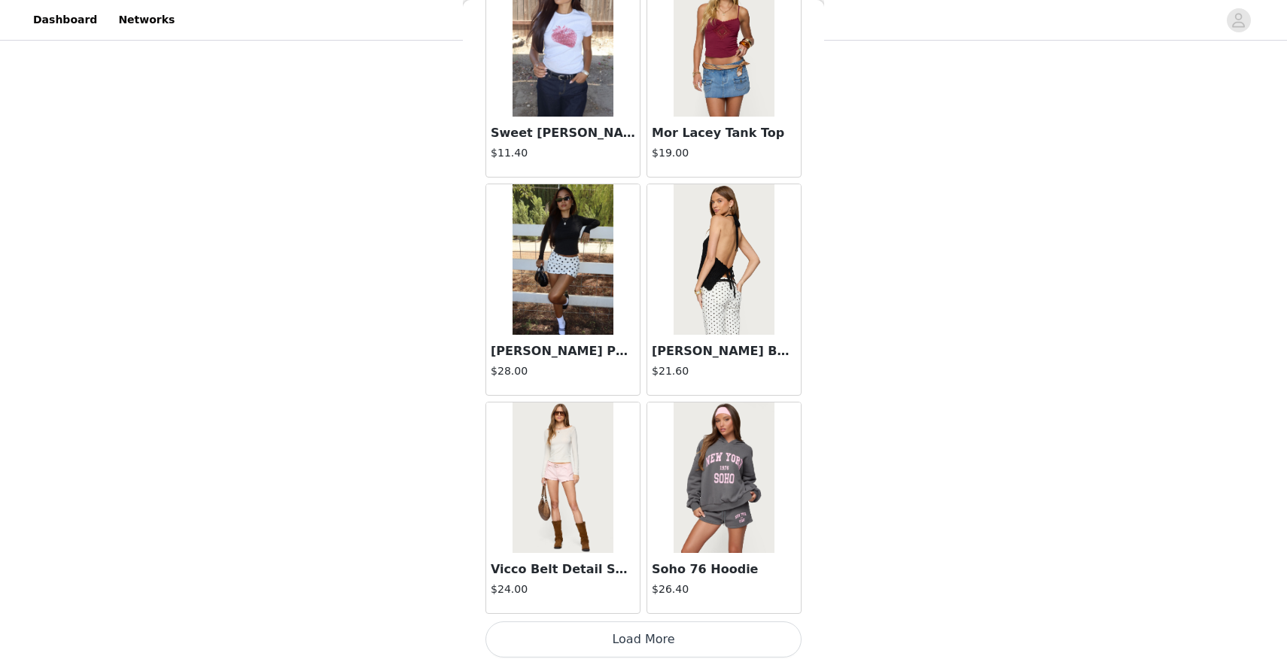
scroll to position [153, 0]
click at [662, 647] on button "Load More" at bounding box center [643, 640] width 316 height 36
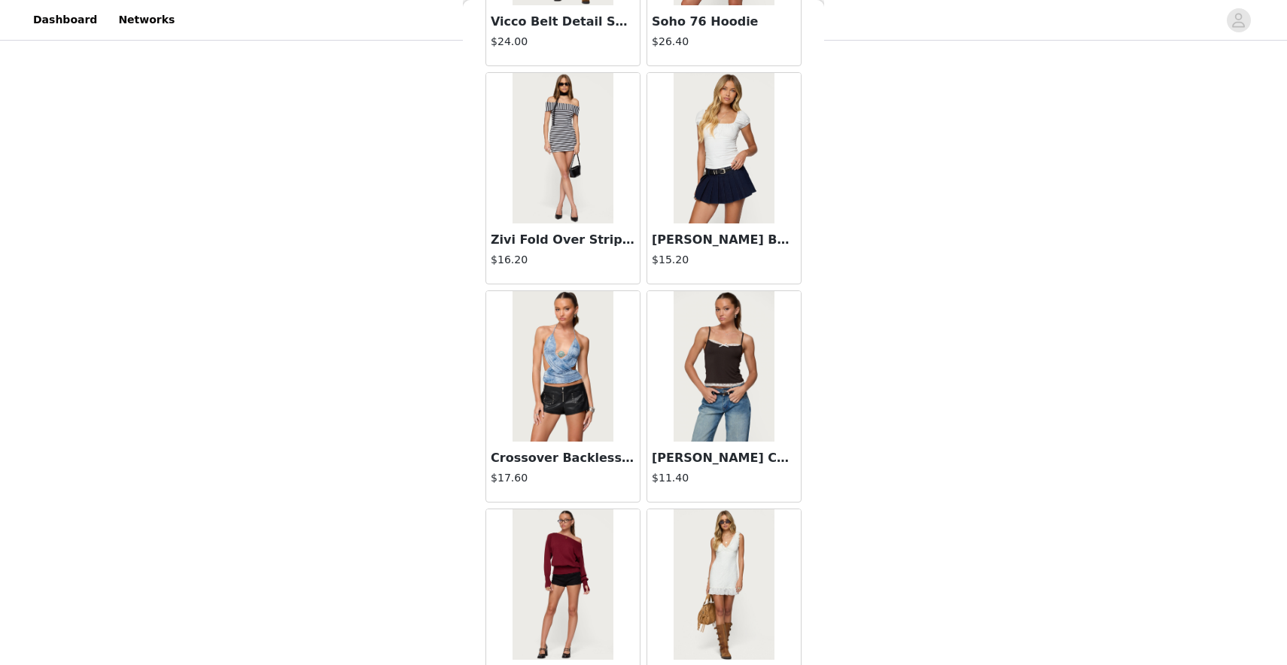
scroll to position [2131, 0]
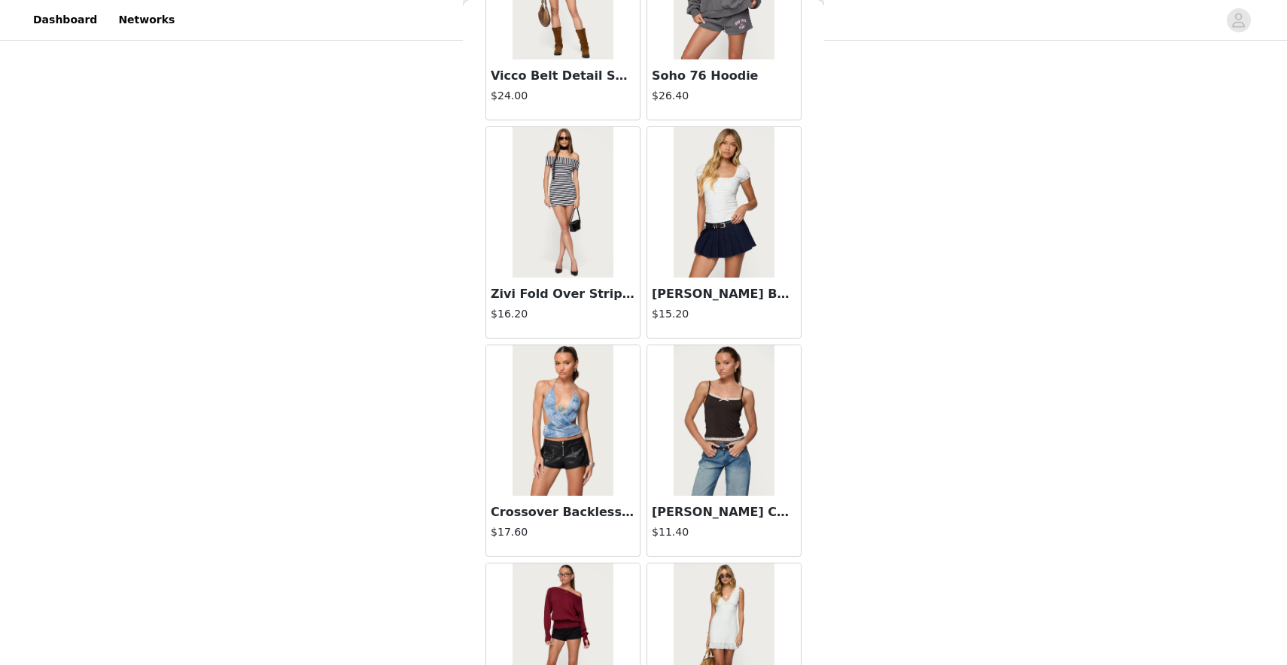
click at [713, 255] on img at bounding box center [724, 202] width 100 height 151
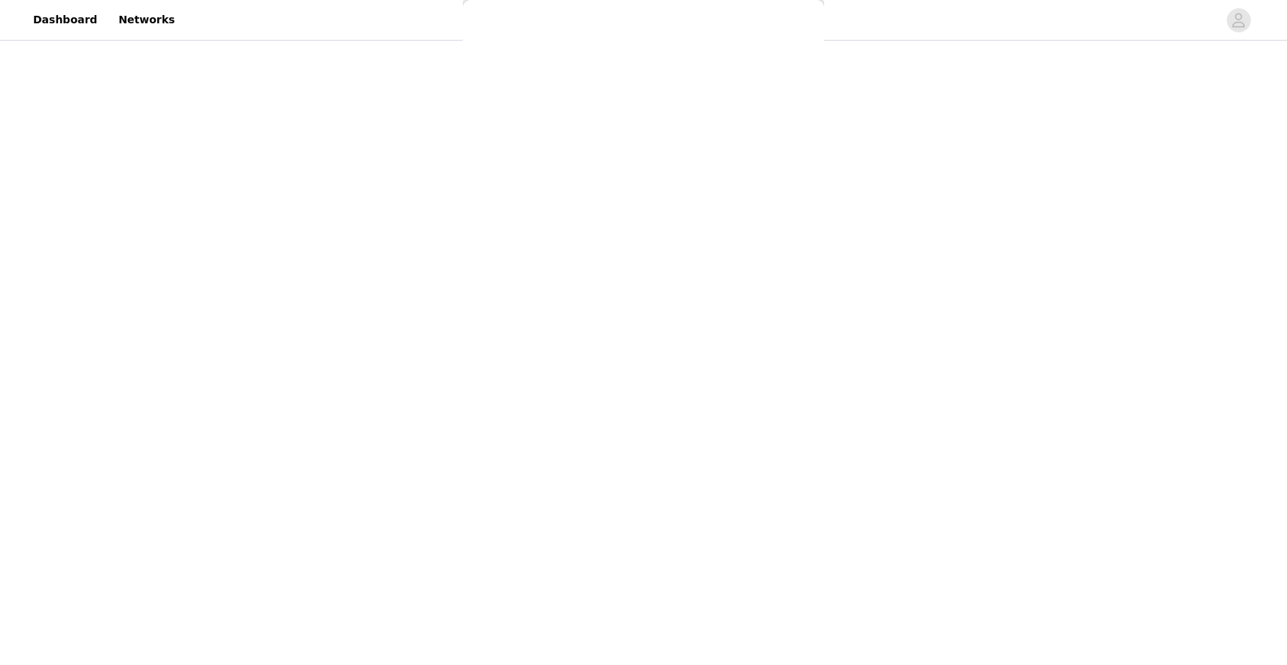
scroll to position [0, 0]
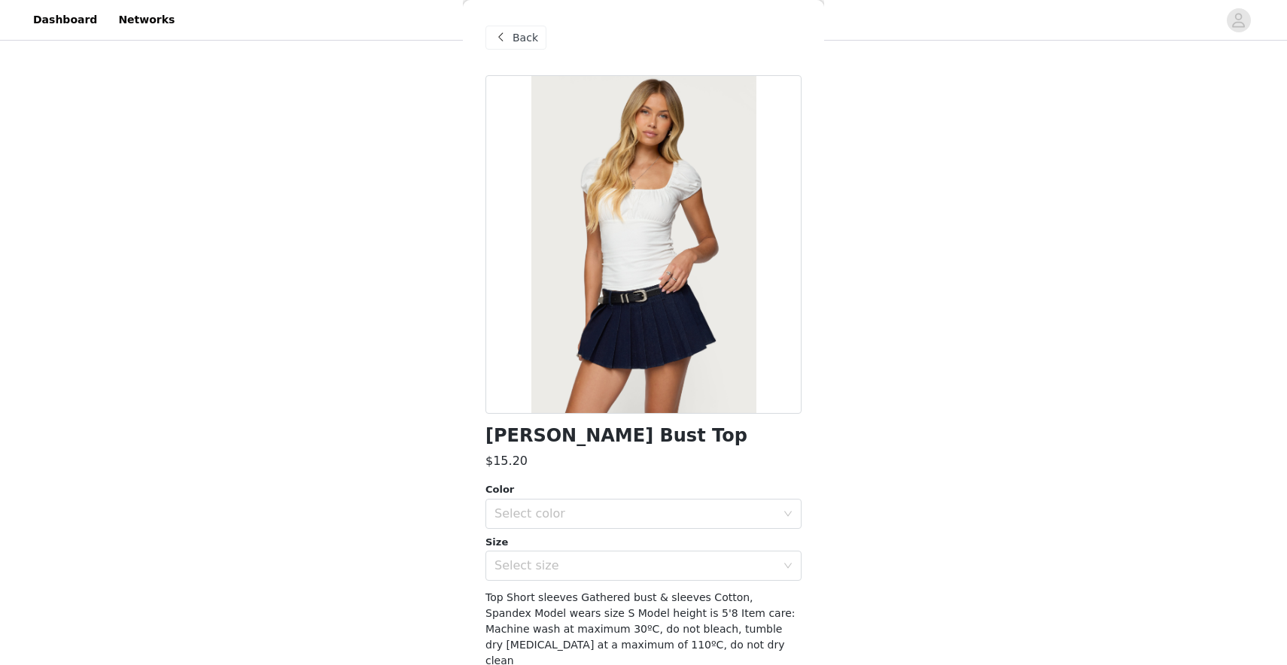
click at [518, 22] on div "Back" at bounding box center [643, 37] width 316 height 75
click at [510, 26] on div "Back" at bounding box center [515, 38] width 61 height 24
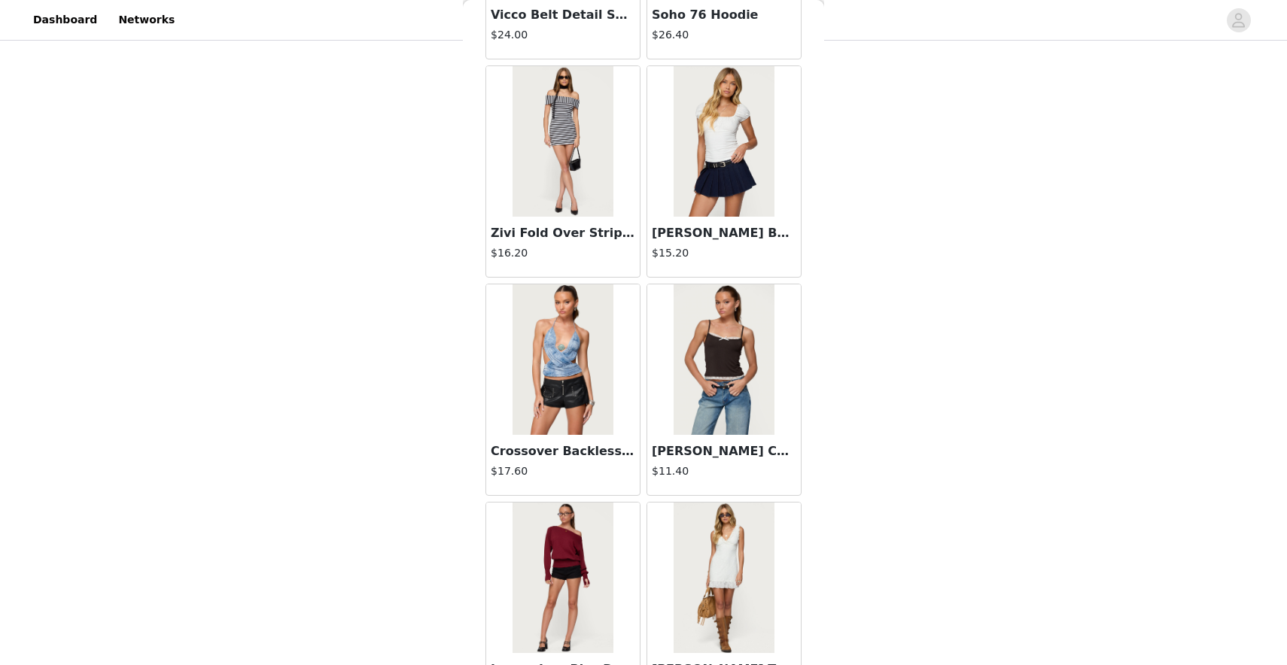
click at [709, 202] on img at bounding box center [724, 141] width 100 height 151
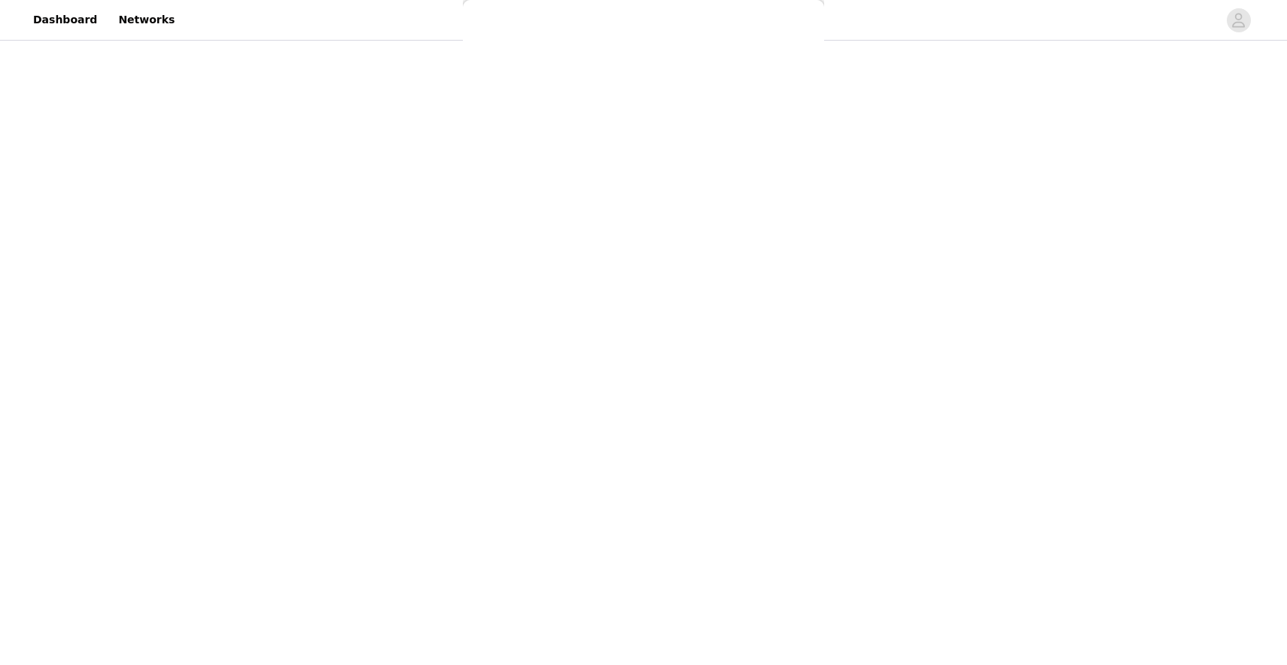
scroll to position [51, 0]
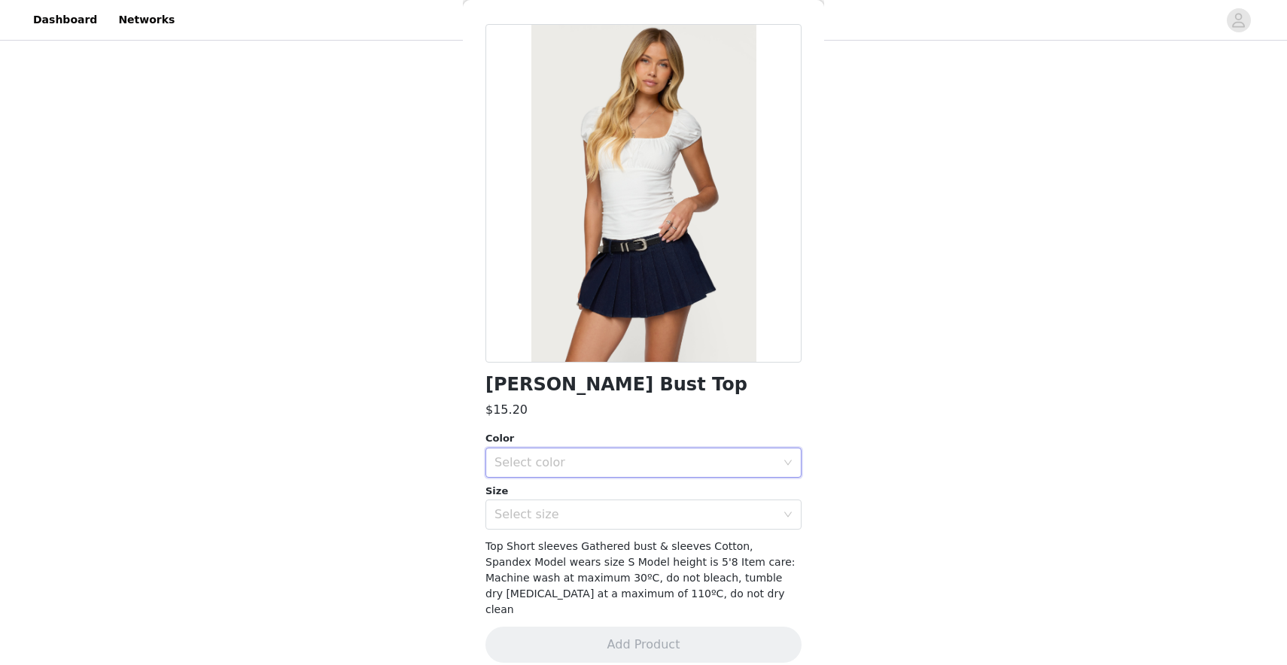
click at [608, 476] on div "Select color" at bounding box center [638, 463] width 288 height 29
click at [603, 507] on li "WHITE" at bounding box center [643, 496] width 316 height 24
click at [603, 510] on div "Select size" at bounding box center [634, 514] width 281 height 15
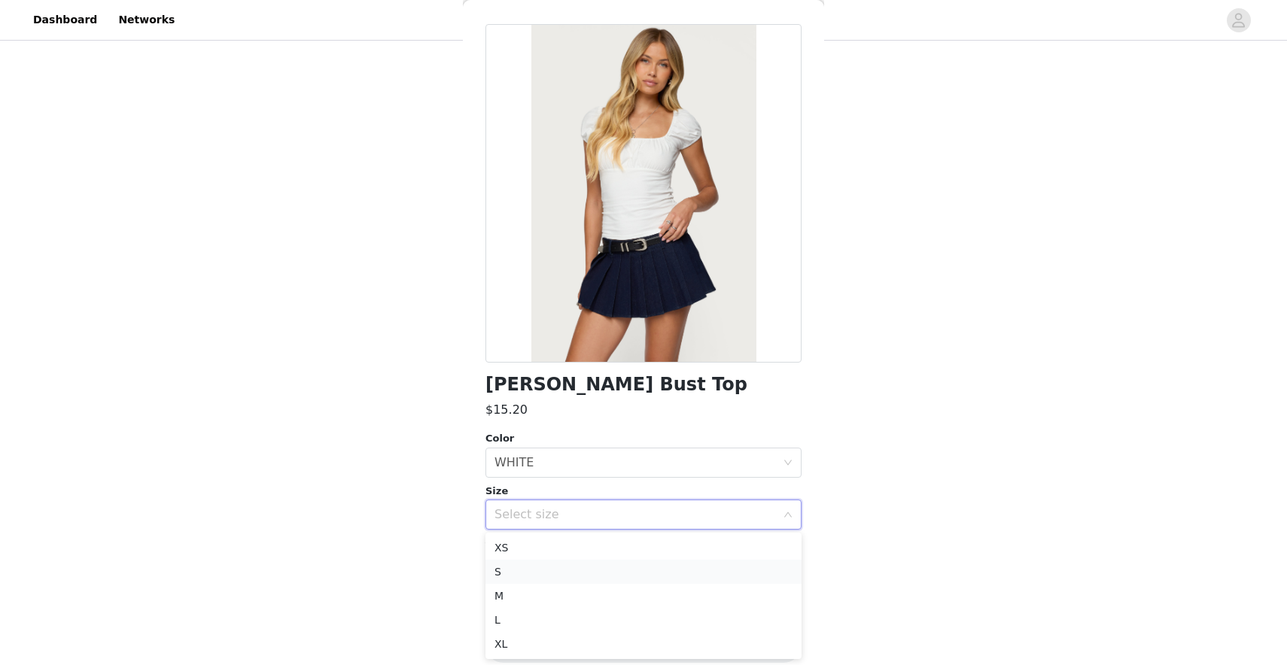
click at [587, 576] on li "S" at bounding box center [643, 572] width 316 height 24
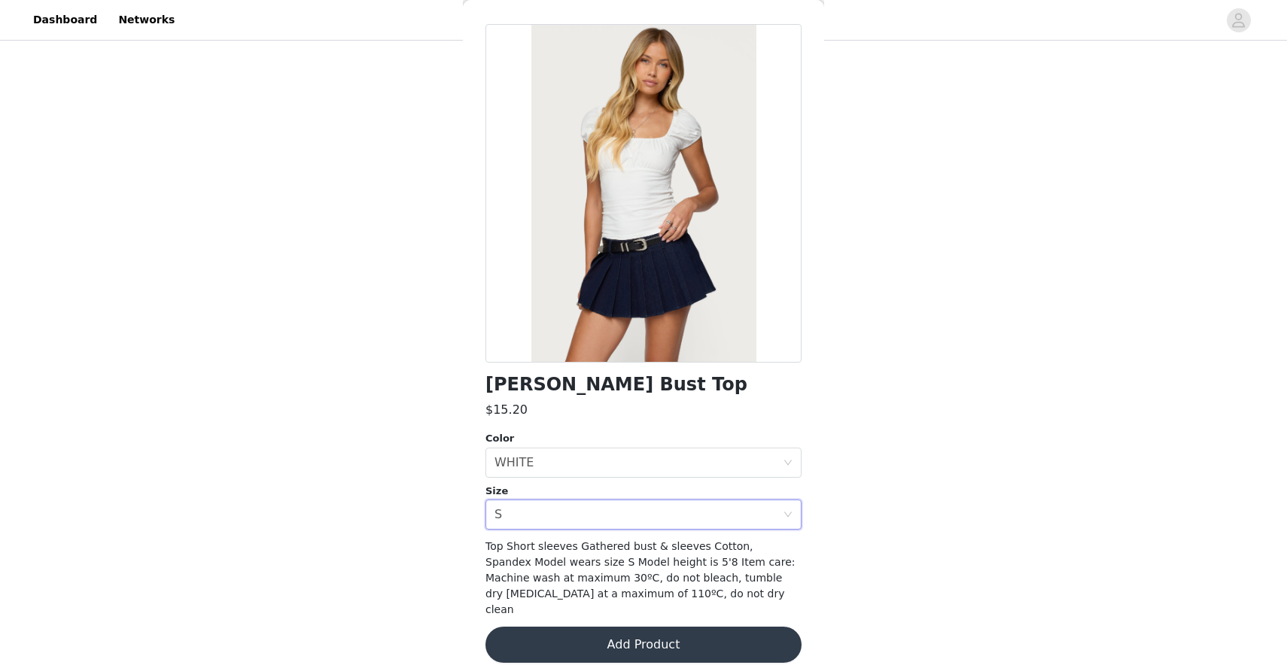
click at [589, 633] on button "Add Product" at bounding box center [643, 645] width 316 height 36
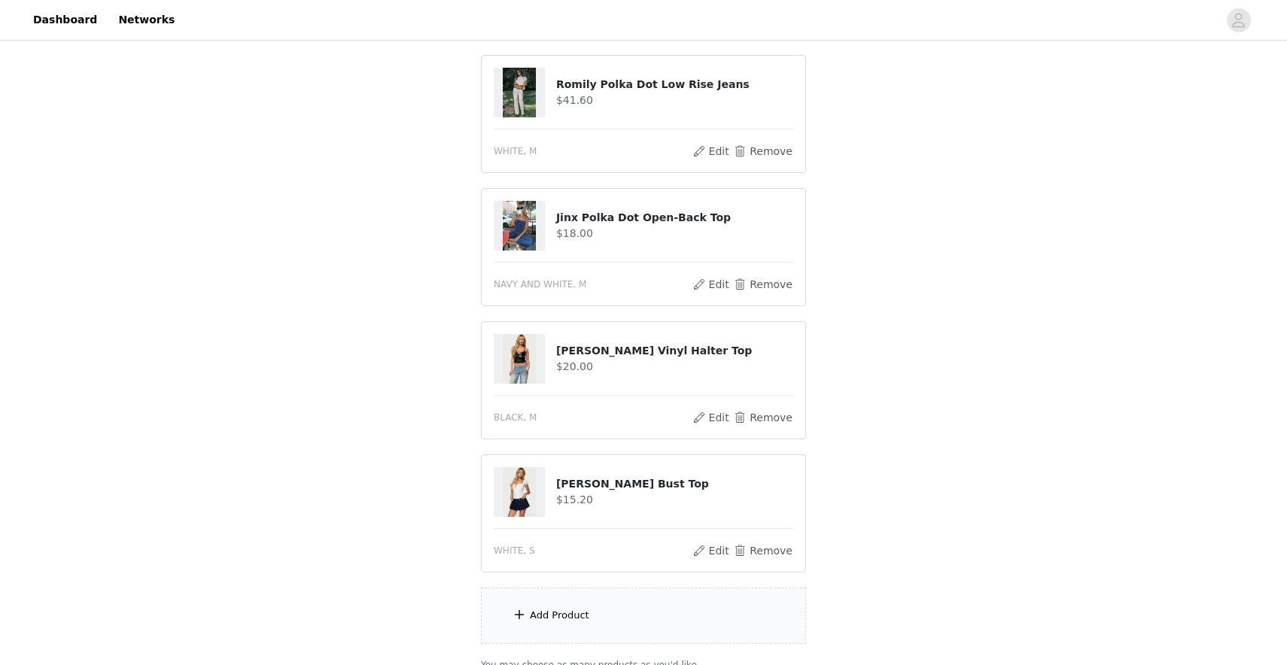
click at [649, 607] on div "Add Product" at bounding box center [643, 616] width 325 height 56
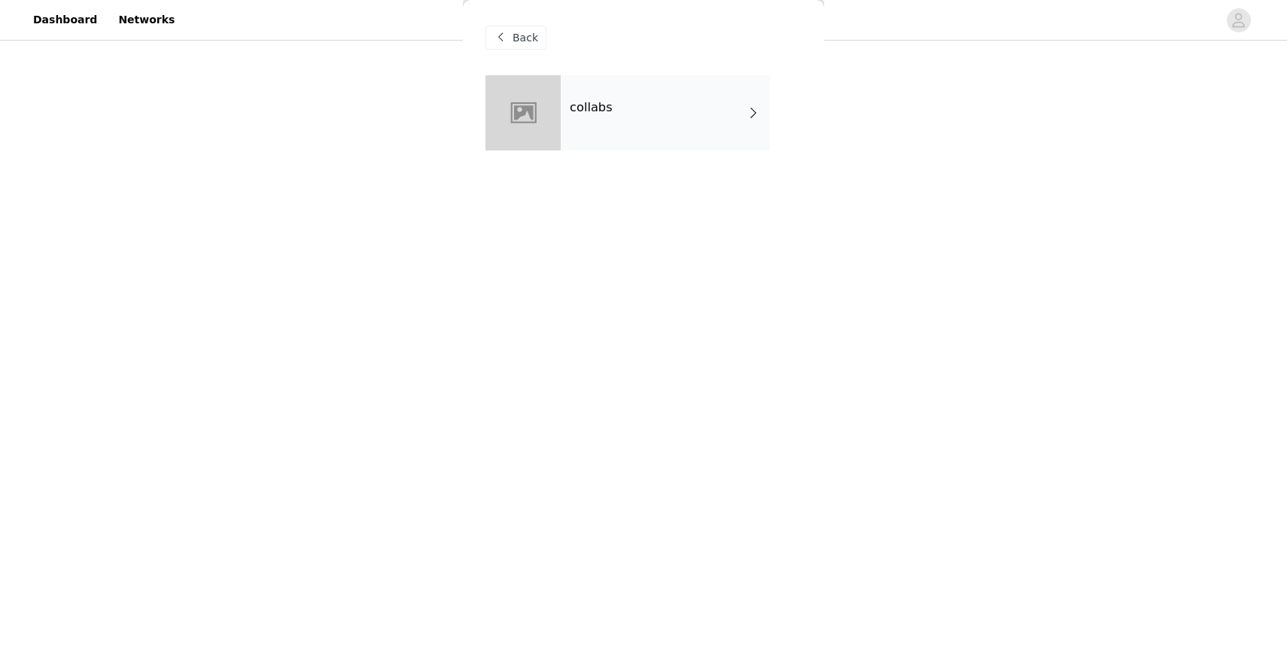
click at [622, 84] on div "collabs" at bounding box center [665, 112] width 209 height 75
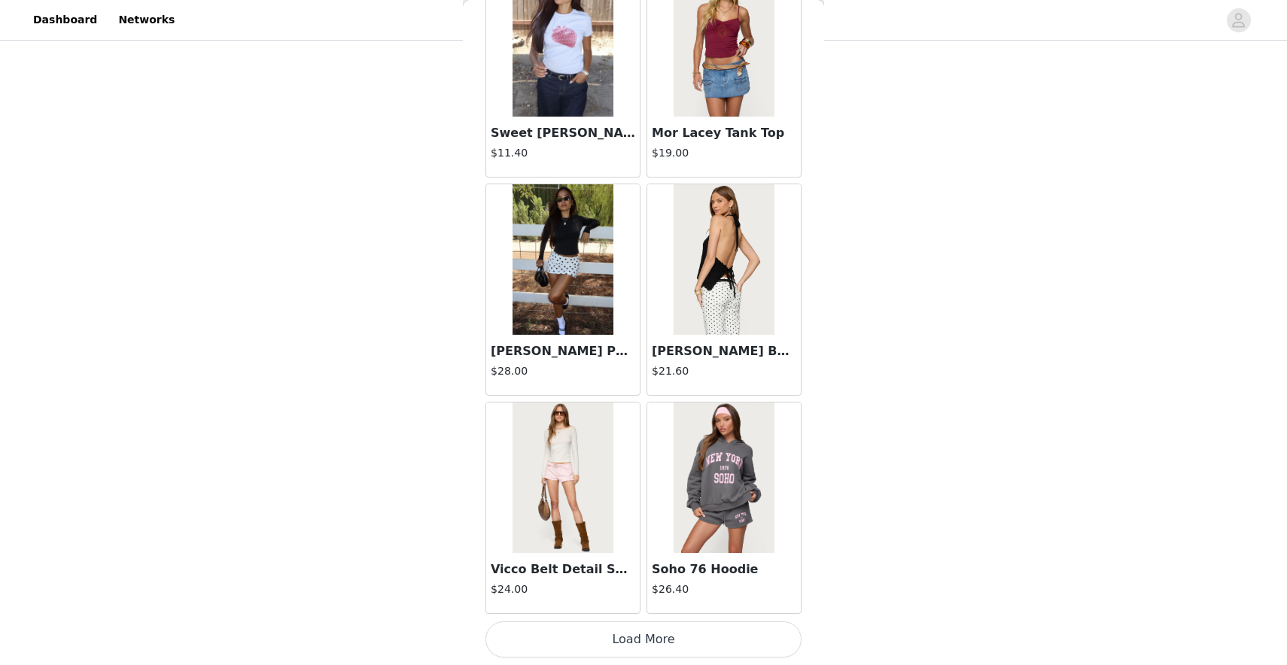
scroll to position [286, 0]
click at [628, 644] on button "Load More" at bounding box center [643, 640] width 316 height 36
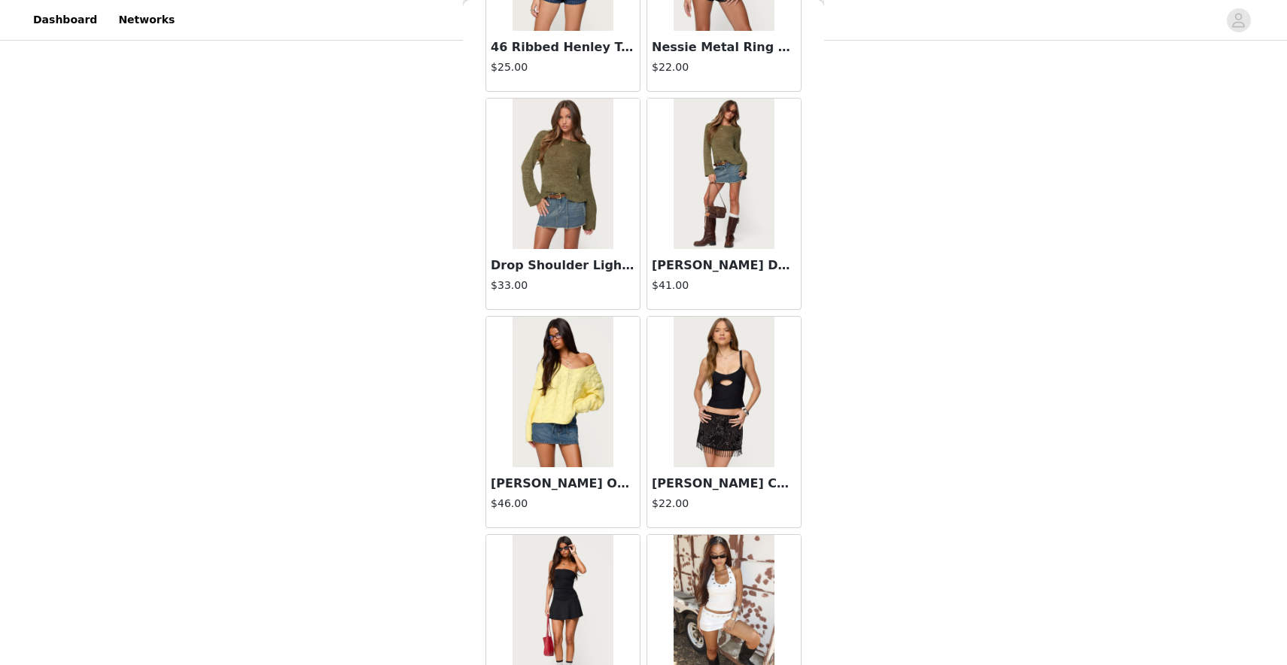
scroll to position [3820, 0]
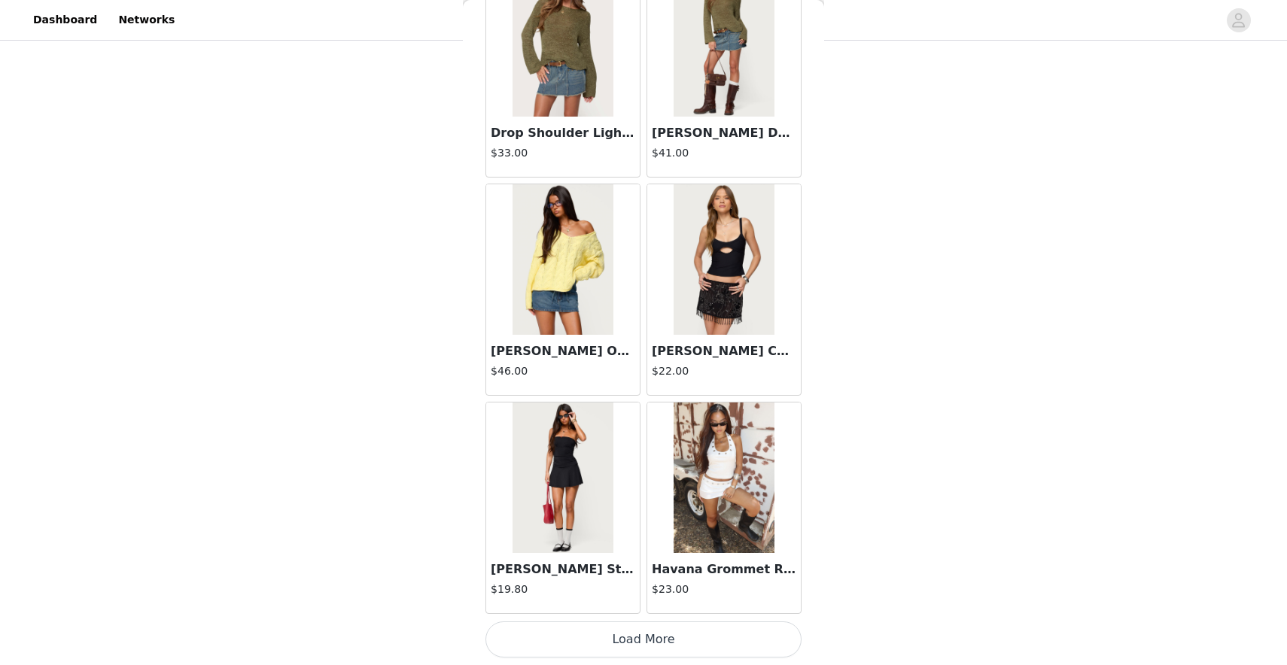
click at [631, 634] on button "Load More" at bounding box center [643, 640] width 316 height 36
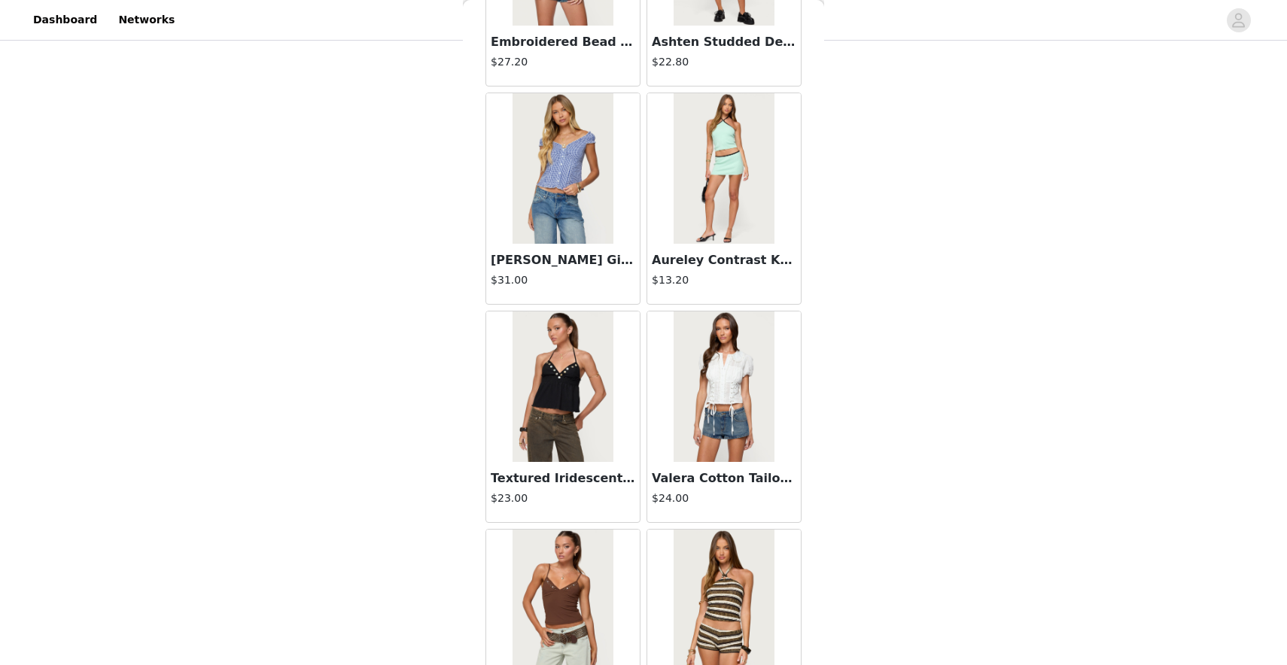
scroll to position [6003, 0]
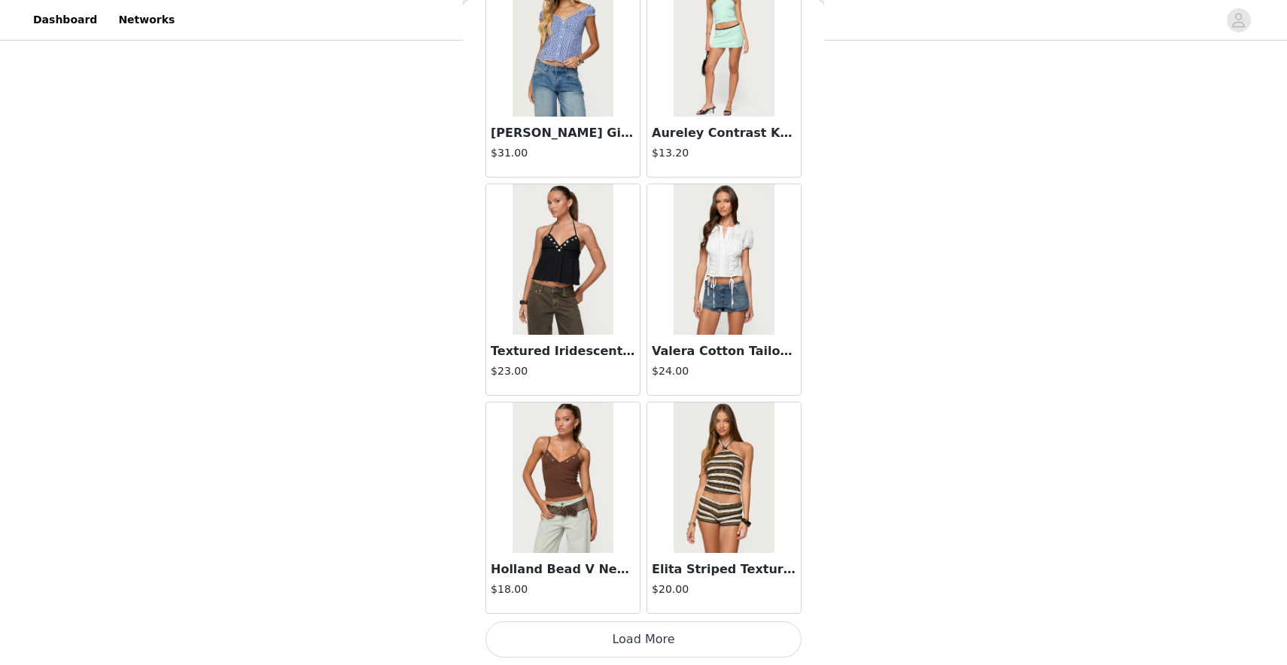
click at [659, 641] on button "Load More" at bounding box center [643, 640] width 316 height 36
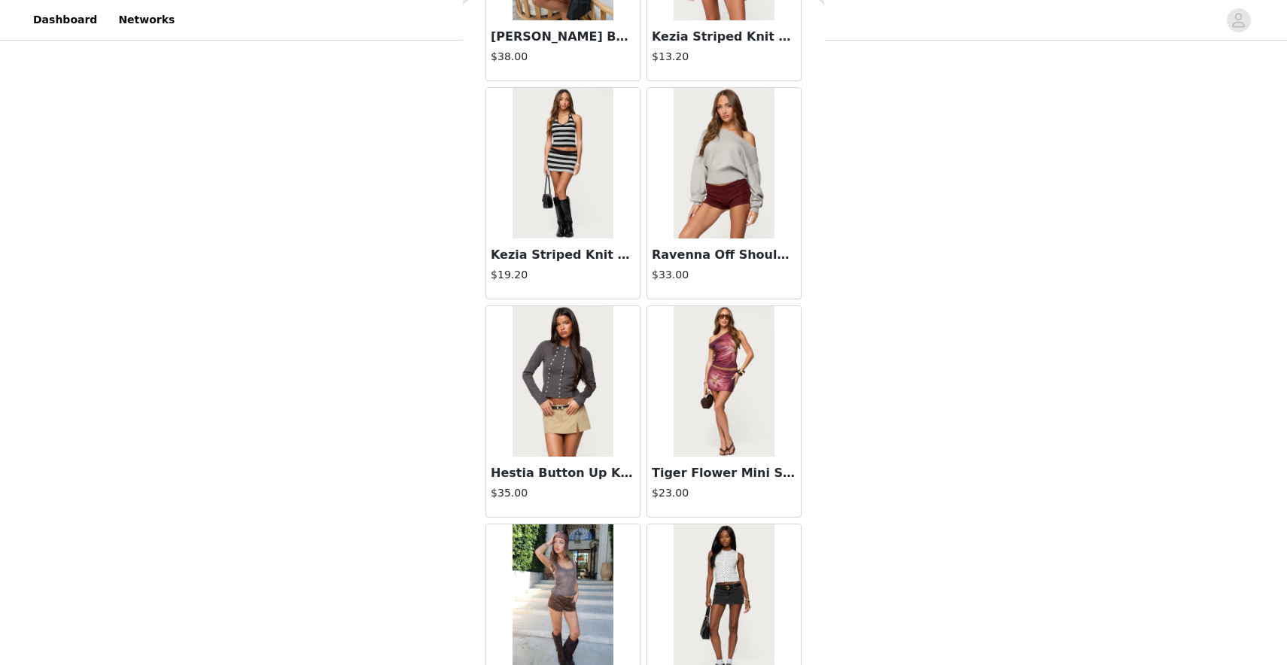
scroll to position [8185, 0]
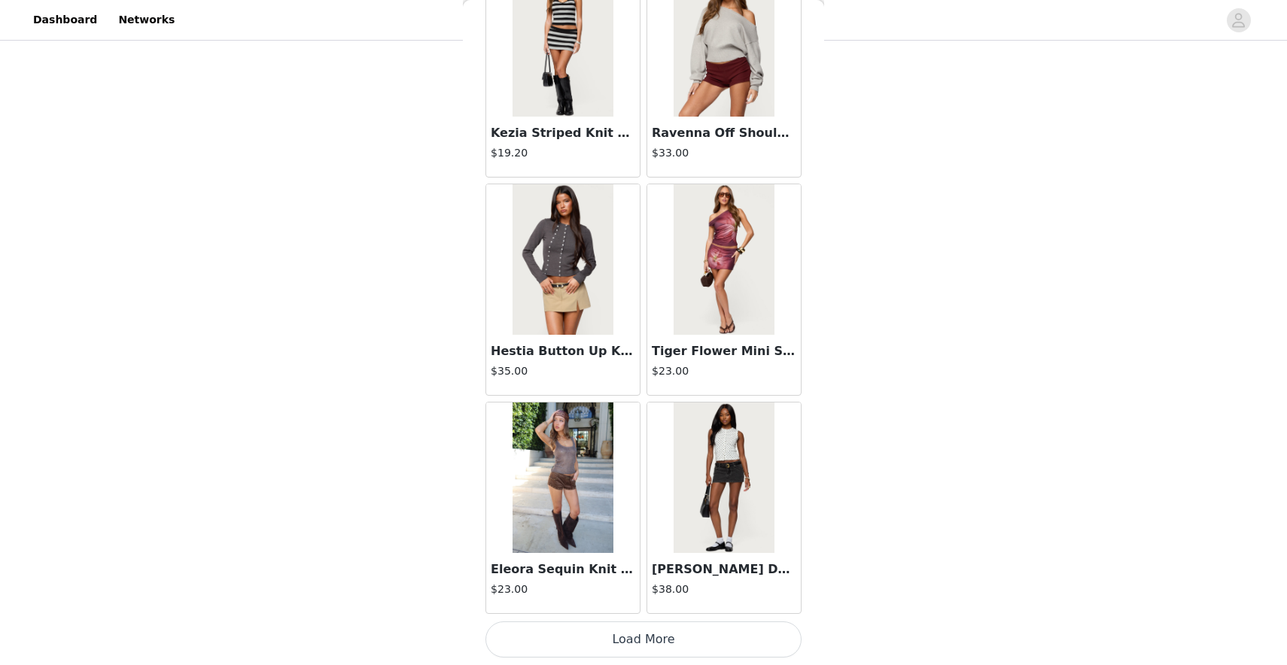
click at [613, 637] on button "Load More" at bounding box center [643, 640] width 316 height 36
